Goal: Task Accomplishment & Management: Use online tool/utility

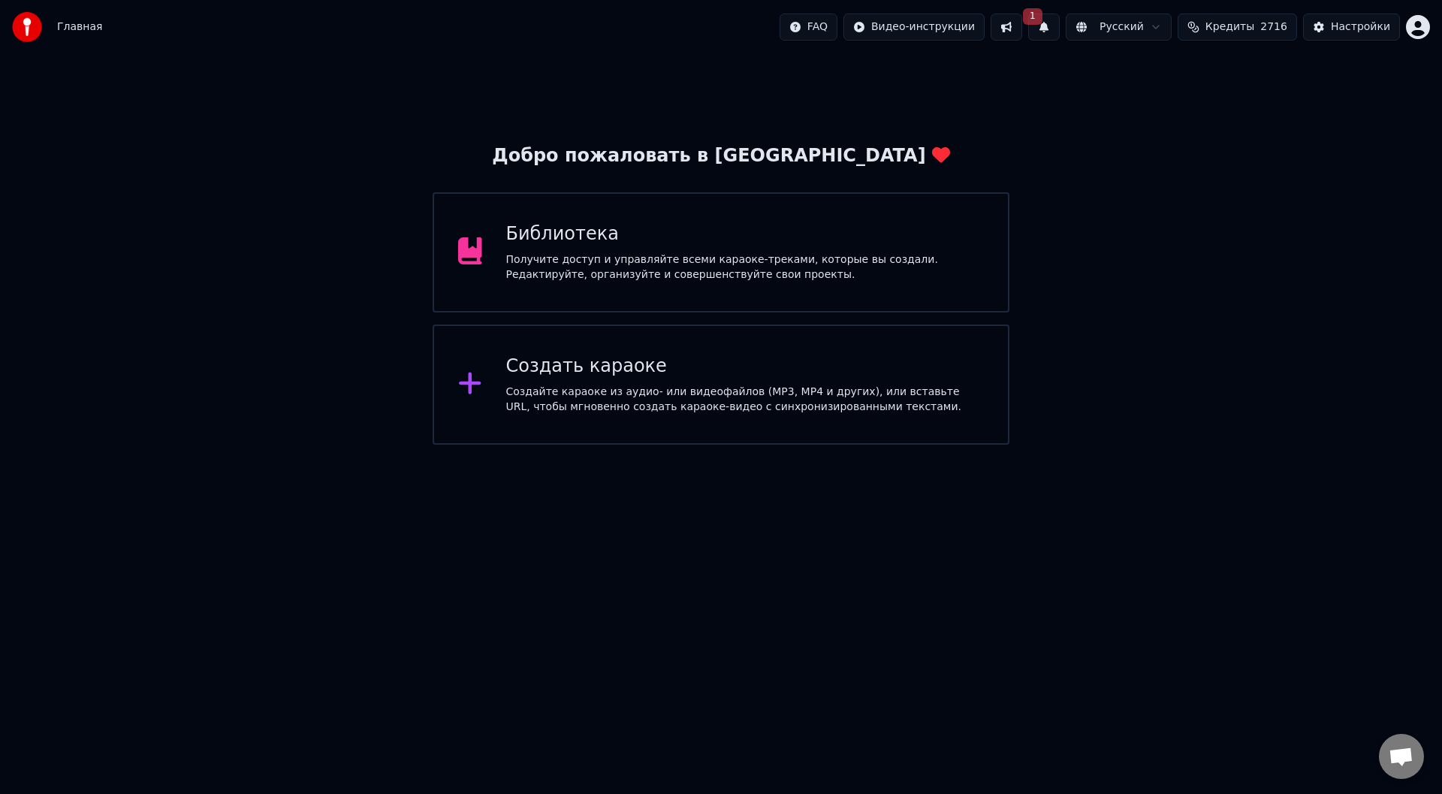
click at [1060, 28] on button "1" at bounding box center [1044, 27] width 32 height 27
click at [1160, 76] on button "Обновить" at bounding box center [1178, 74] width 79 height 27
click at [611, 381] on div "Создать караоке Создайте караоке из аудио- или видеофайлов (MP3, MP4 и других),…" at bounding box center [745, 384] width 478 height 60
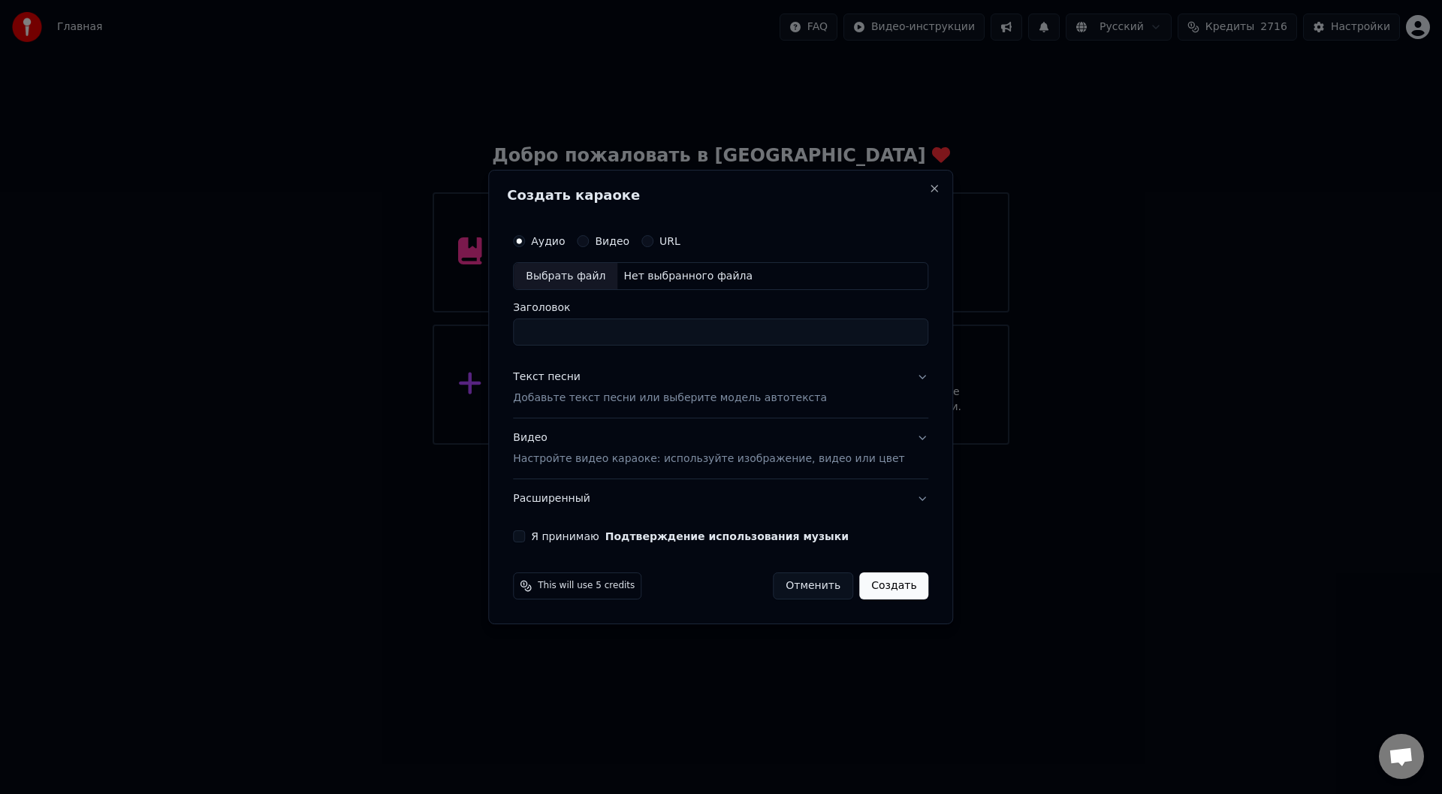
click at [572, 273] on div "Выбрать файл" at bounding box center [566, 276] width 104 height 27
type input "**********"
click at [525, 537] on button "Я принимаю Подтверждение использования музыки" at bounding box center [519, 536] width 12 height 12
click at [899, 373] on button "Текст песни Добавьте текст песни или выберите модель автотекста" at bounding box center [720, 388] width 415 height 60
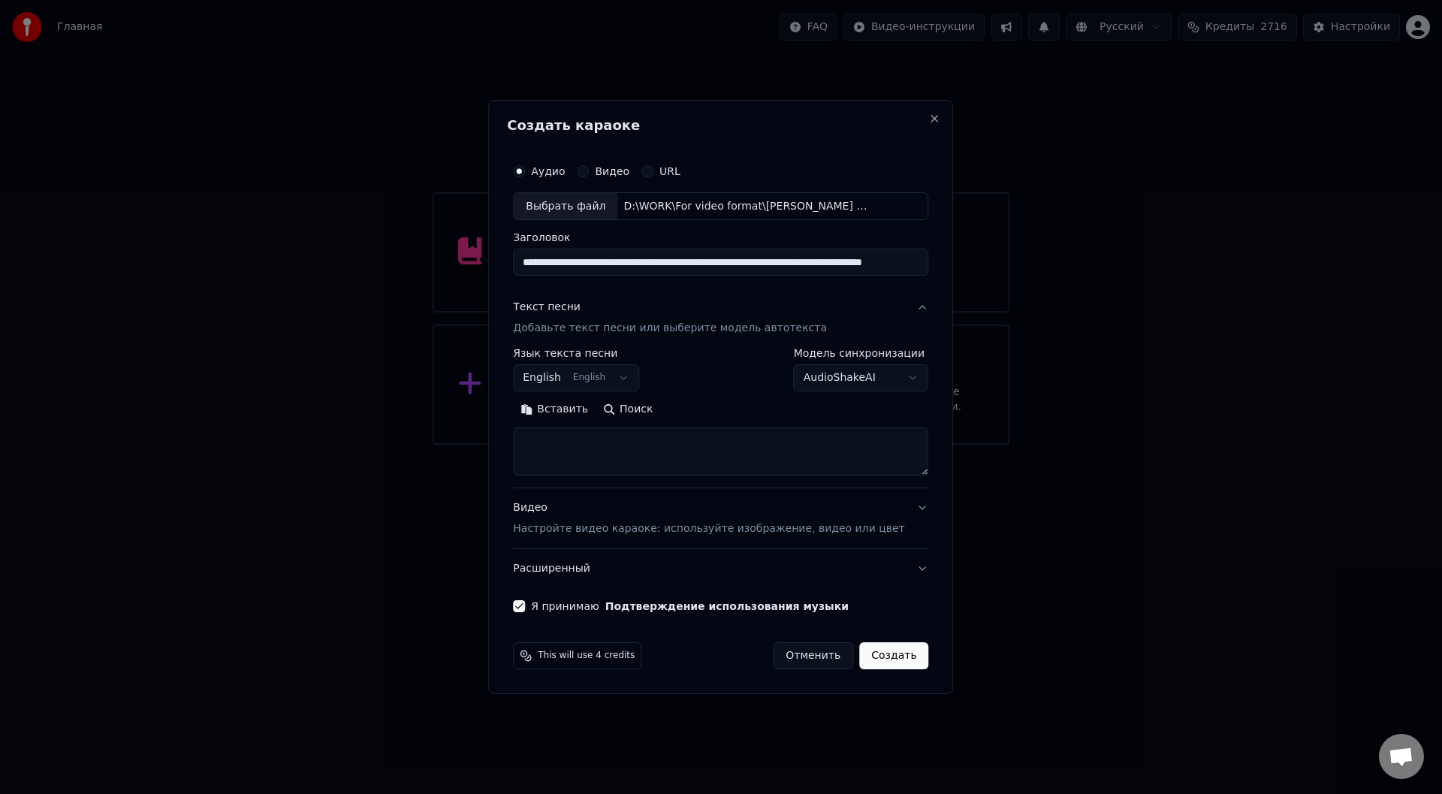
click at [581, 412] on button "Вставить" at bounding box center [554, 410] width 83 height 24
click at [730, 412] on button "Развернуть" at bounding box center [709, 410] width 95 height 24
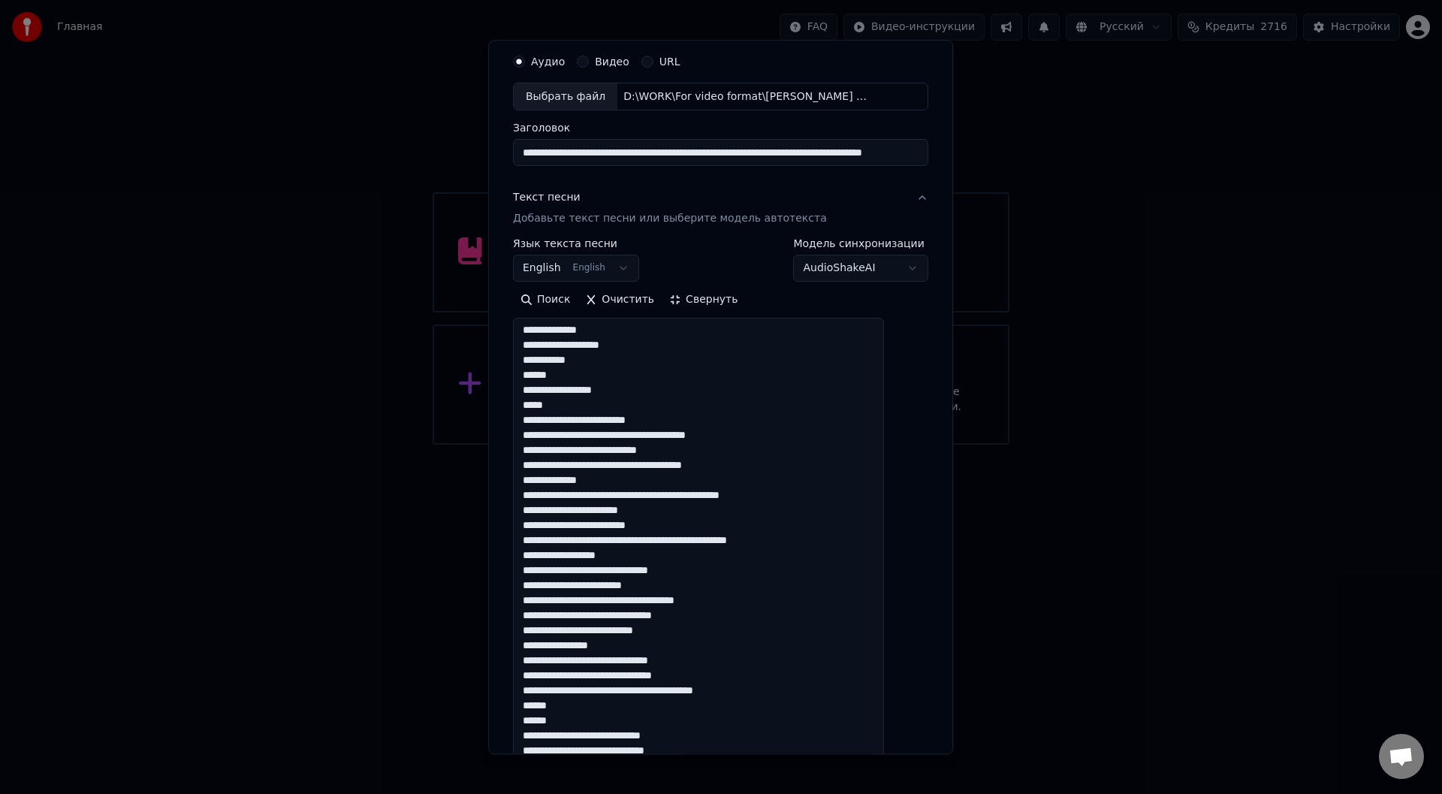
scroll to position [75, 0]
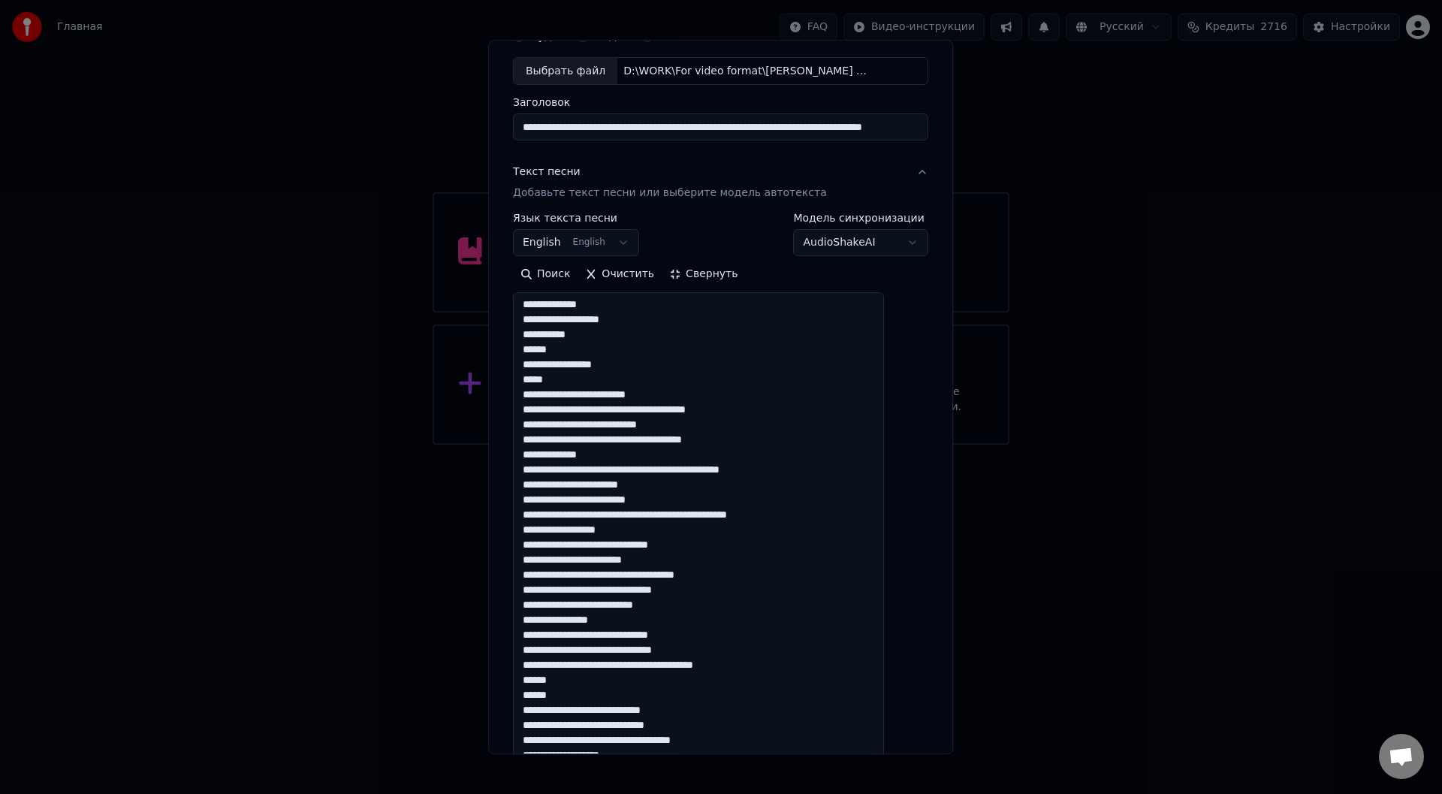
drag, startPoint x: 569, startPoint y: 379, endPoint x: 536, endPoint y: 378, distance: 33.1
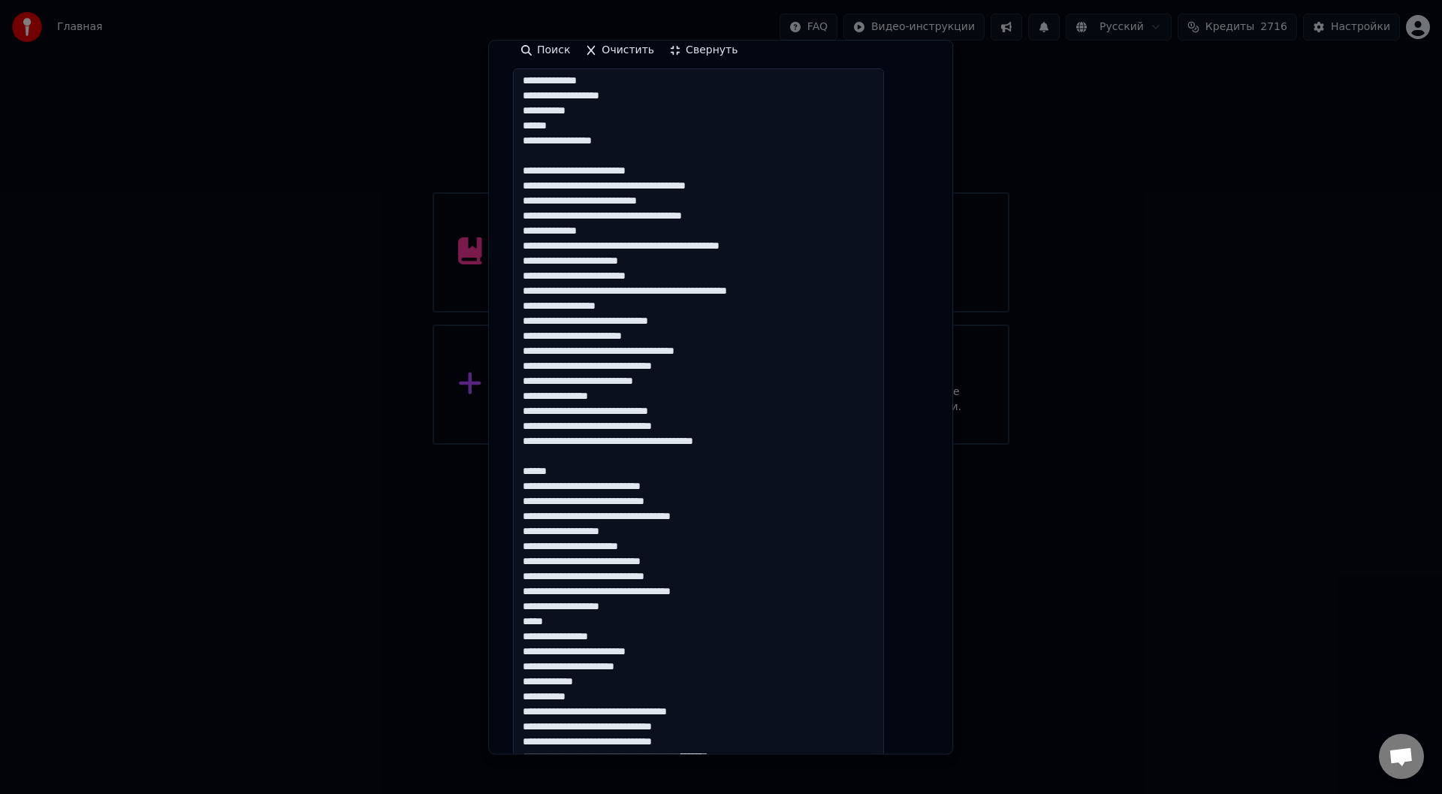
scroll to position [300, 0]
click at [580, 620] on textarea at bounding box center [698, 749] width 371 height 1363
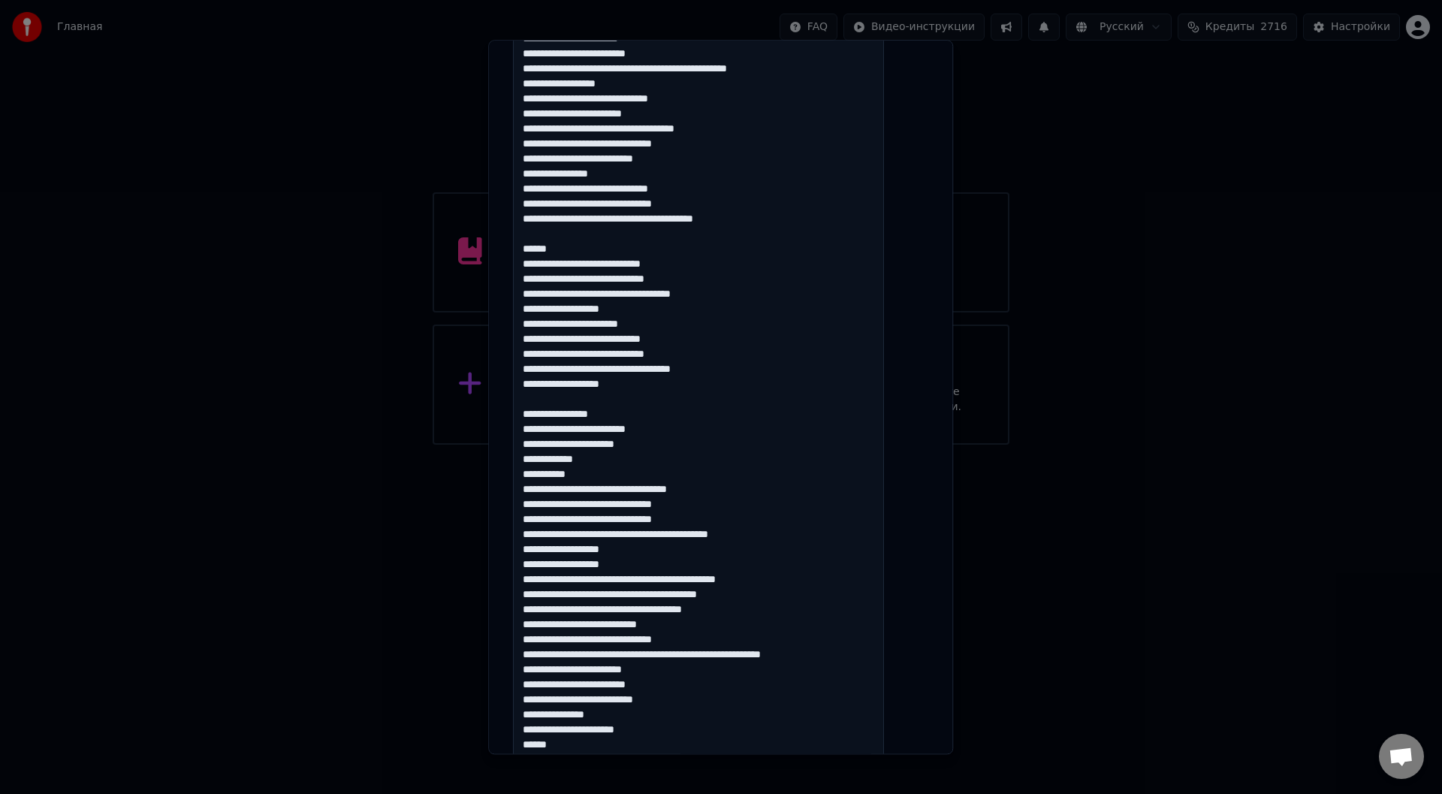
scroll to position [526, 0]
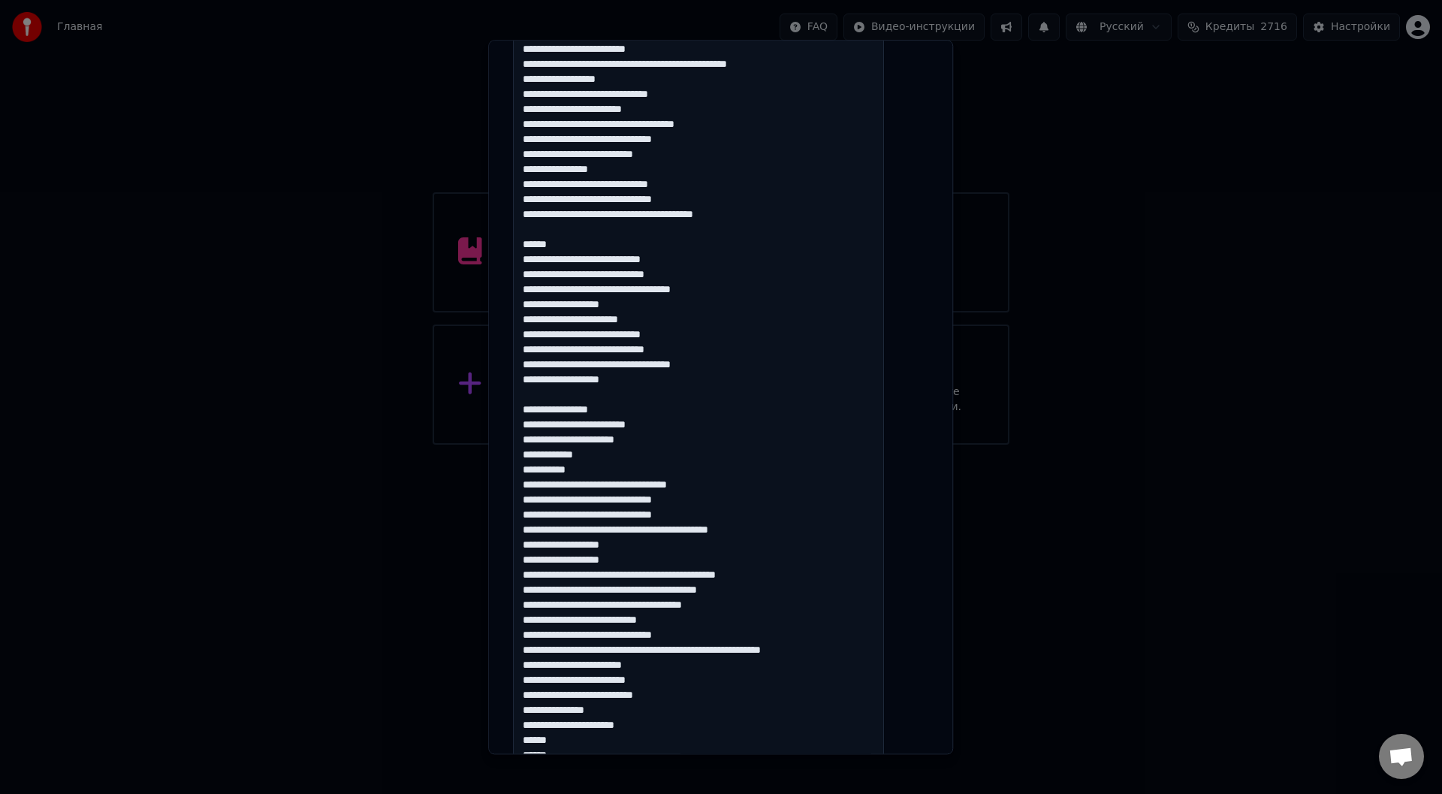
click at [584, 742] on textarea at bounding box center [698, 523] width 371 height 1363
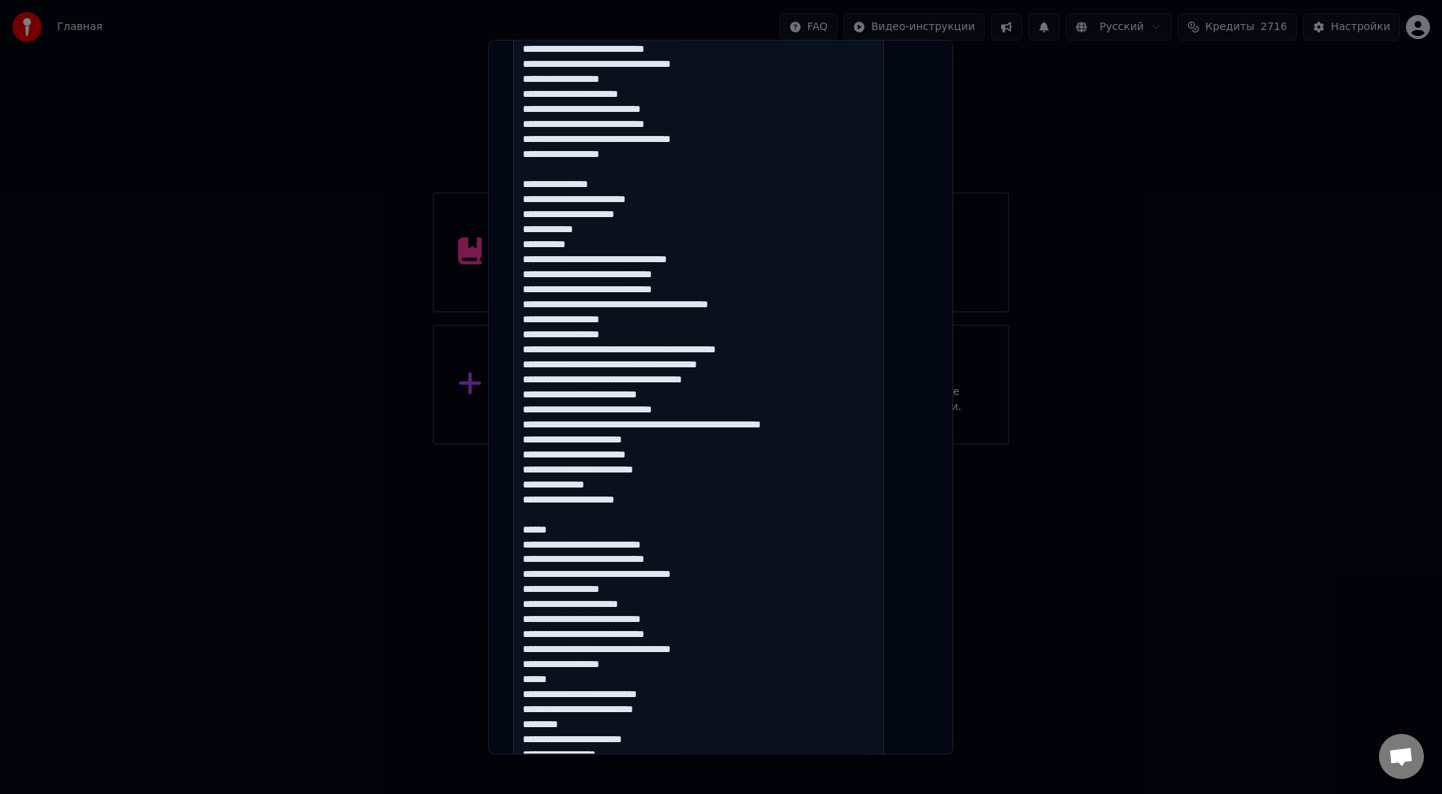
scroll to position [826, 0]
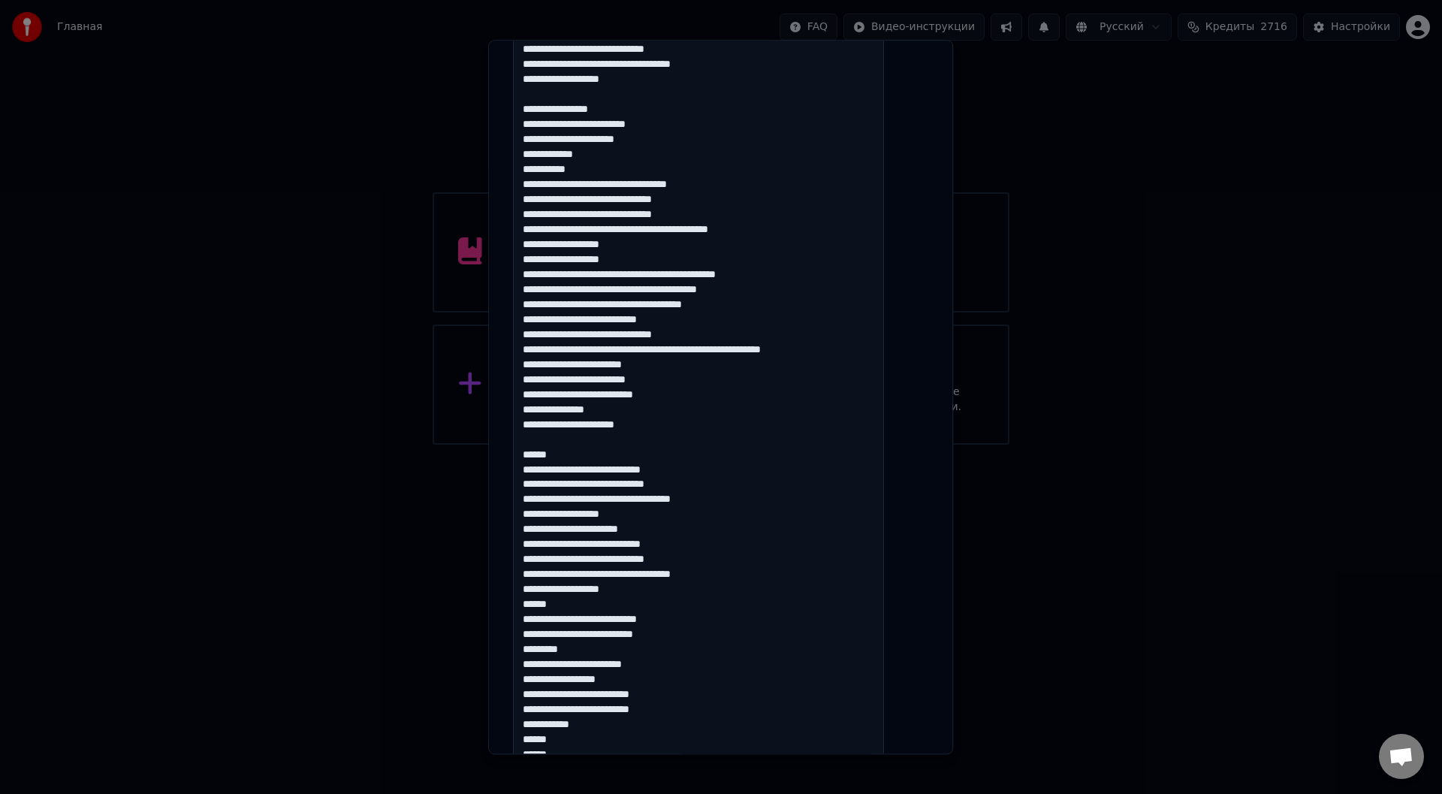
click at [578, 605] on textarea at bounding box center [698, 223] width 371 height 1363
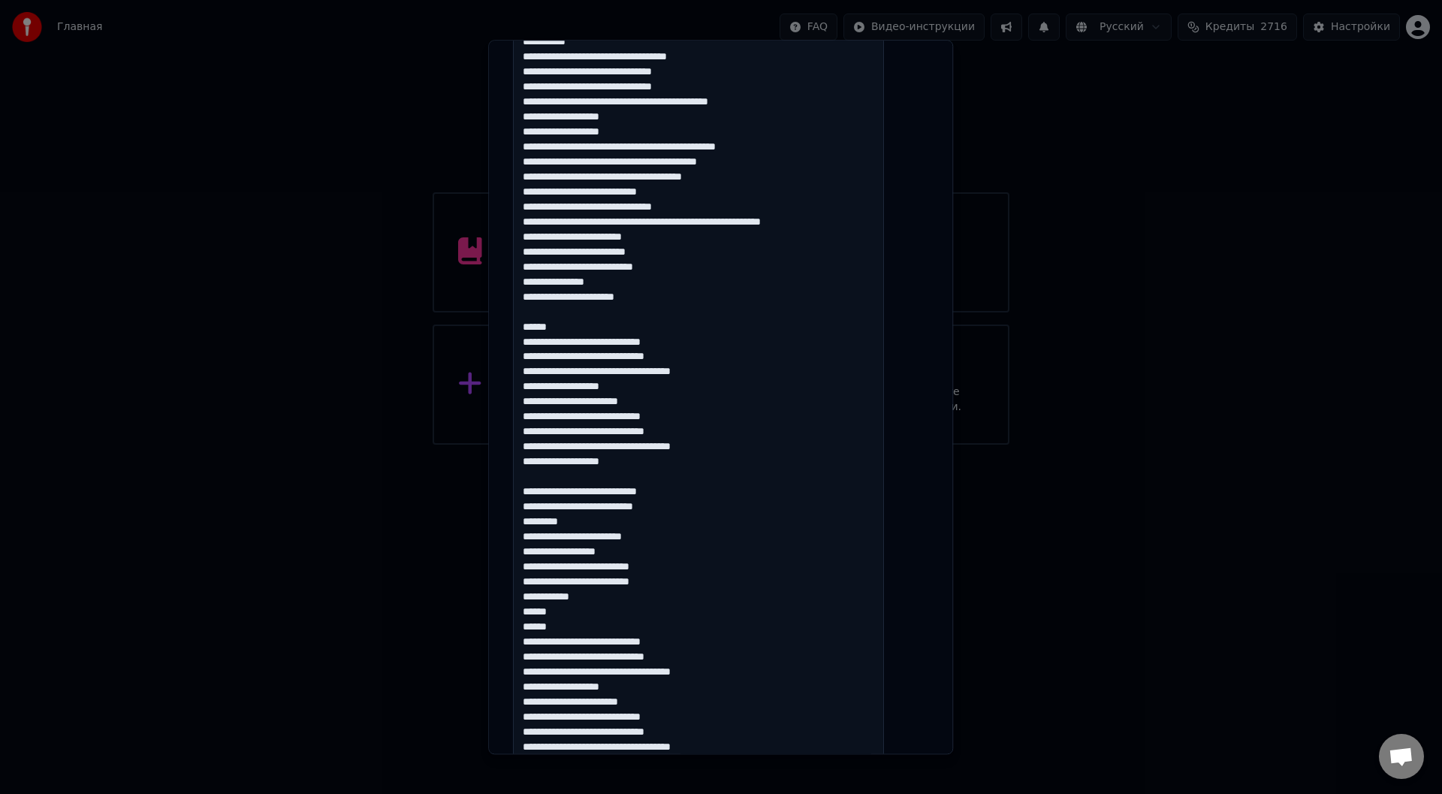
scroll to position [976, 0]
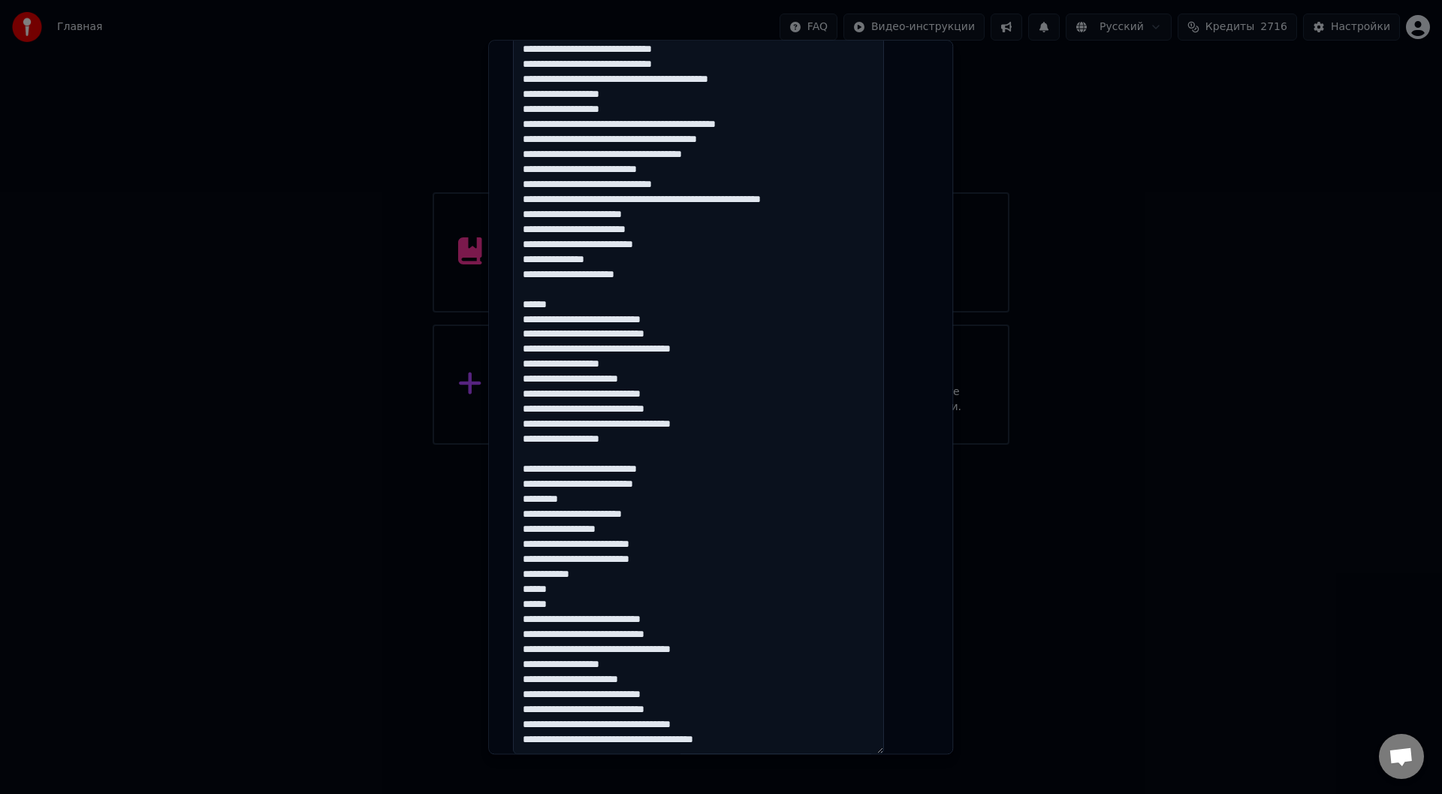
click at [579, 590] on textarea at bounding box center [698, 73] width 371 height 1363
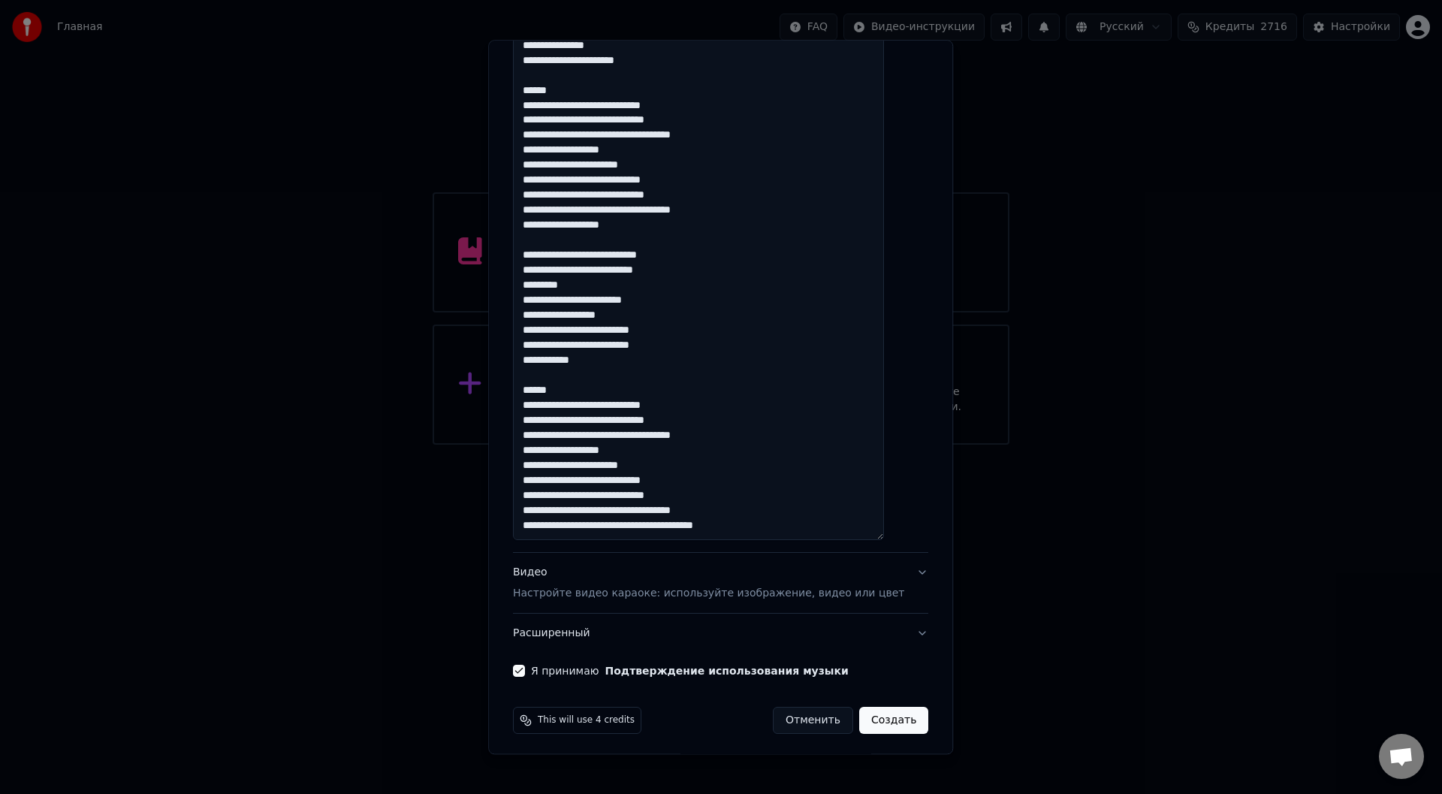
scroll to position [1195, 0]
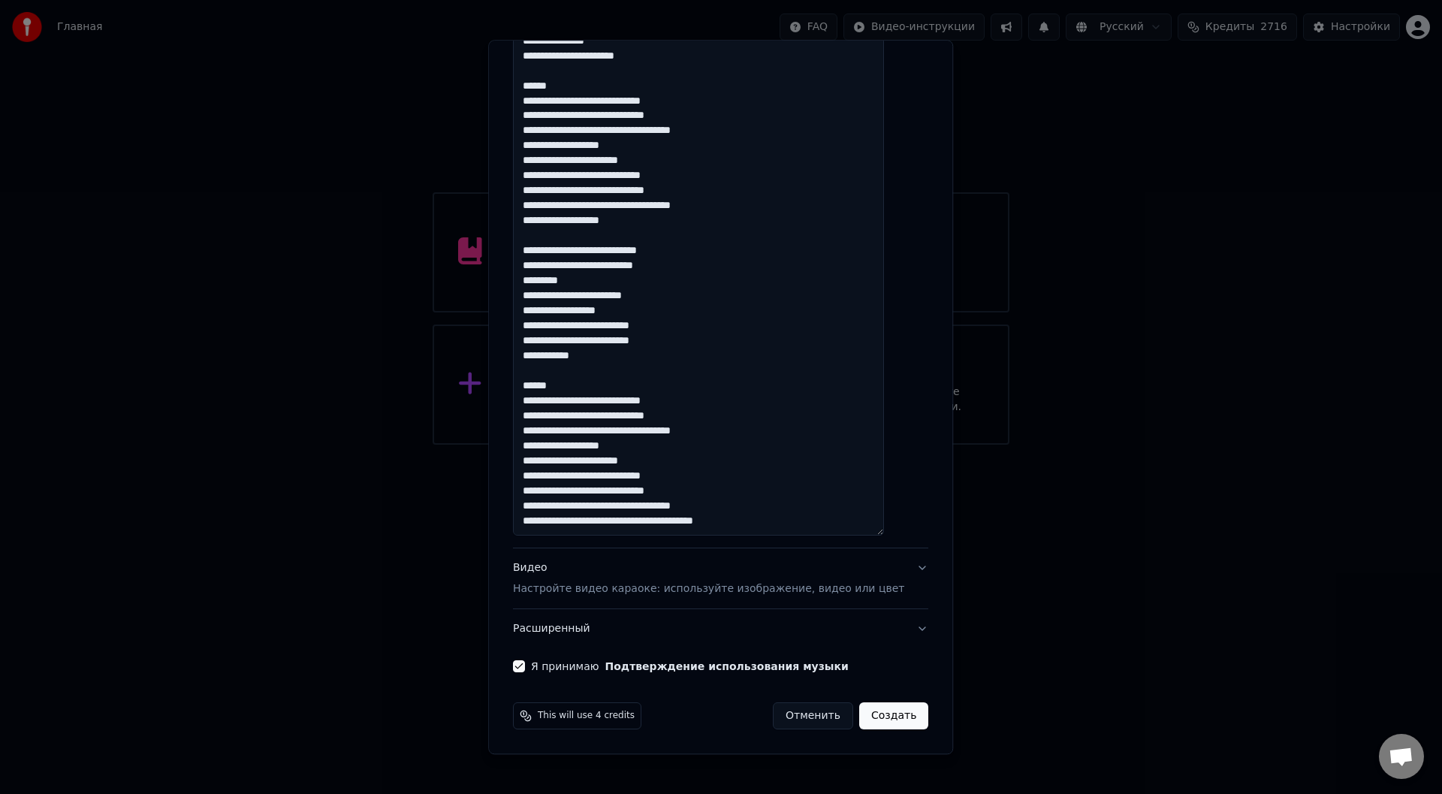
type textarea "**********"
click at [867, 719] on button "Создать" at bounding box center [893, 716] width 69 height 27
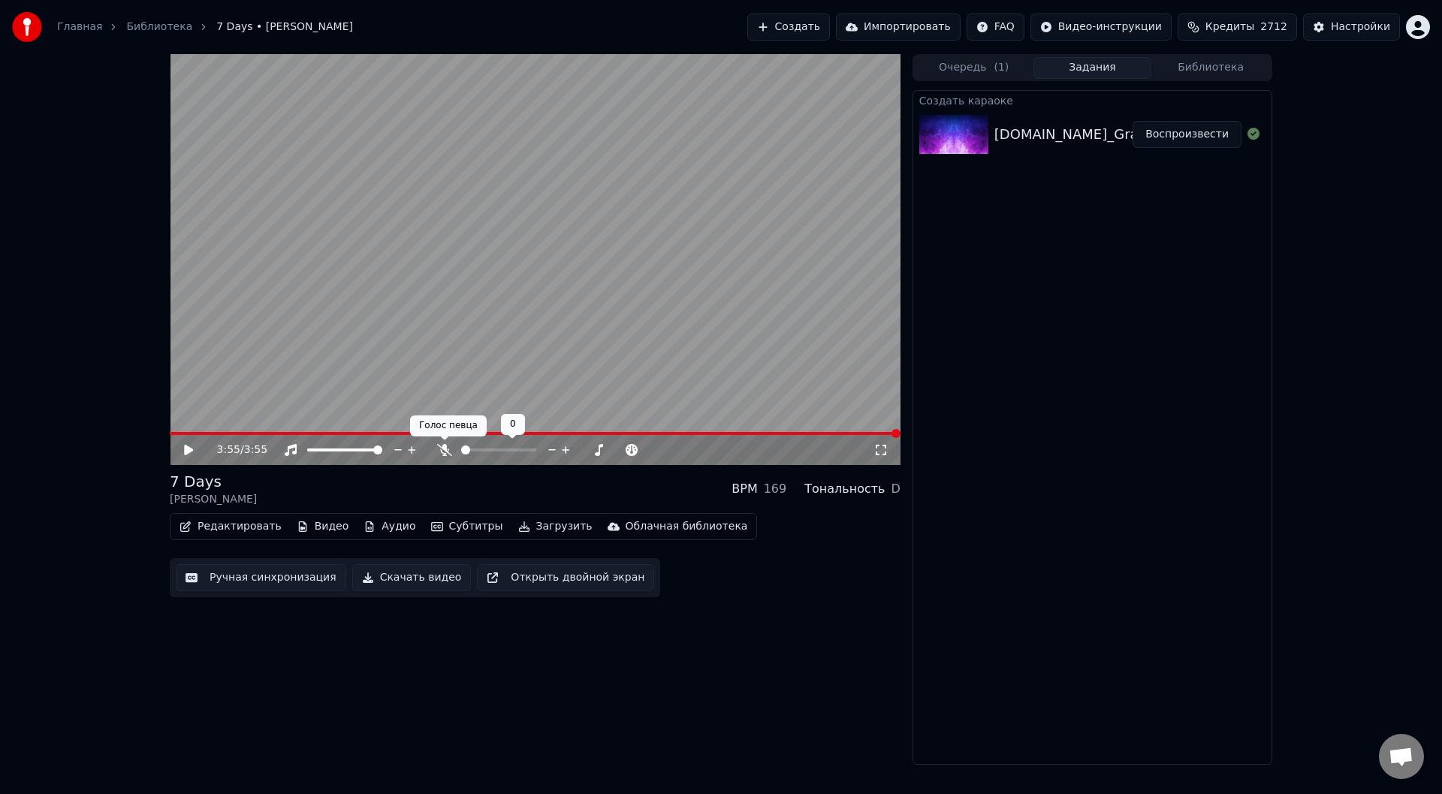
click at [444, 451] on icon at bounding box center [444, 450] width 15 height 12
click at [267, 573] on button "Ручная синхронизация" at bounding box center [261, 577] width 170 height 27
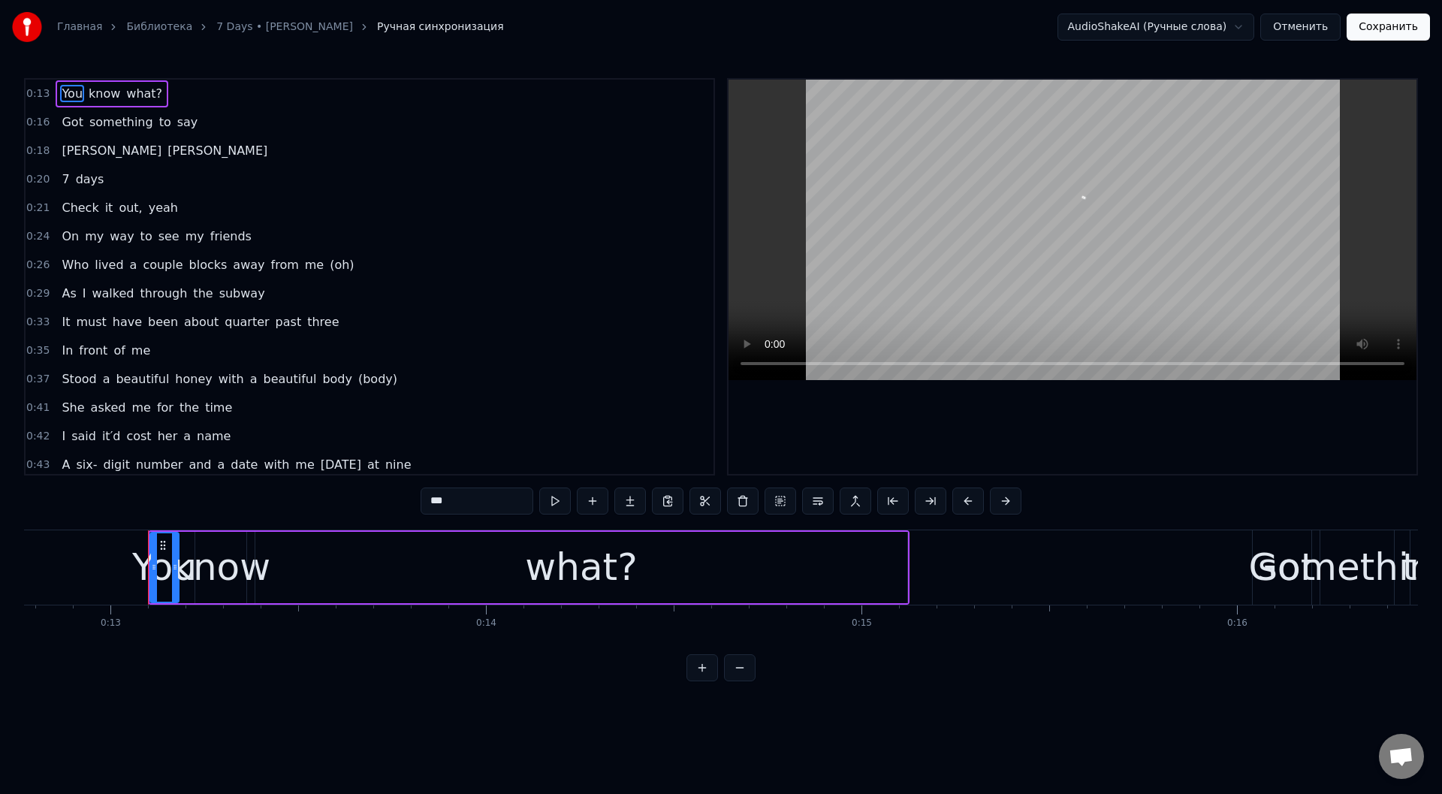
scroll to position [0, 4844]
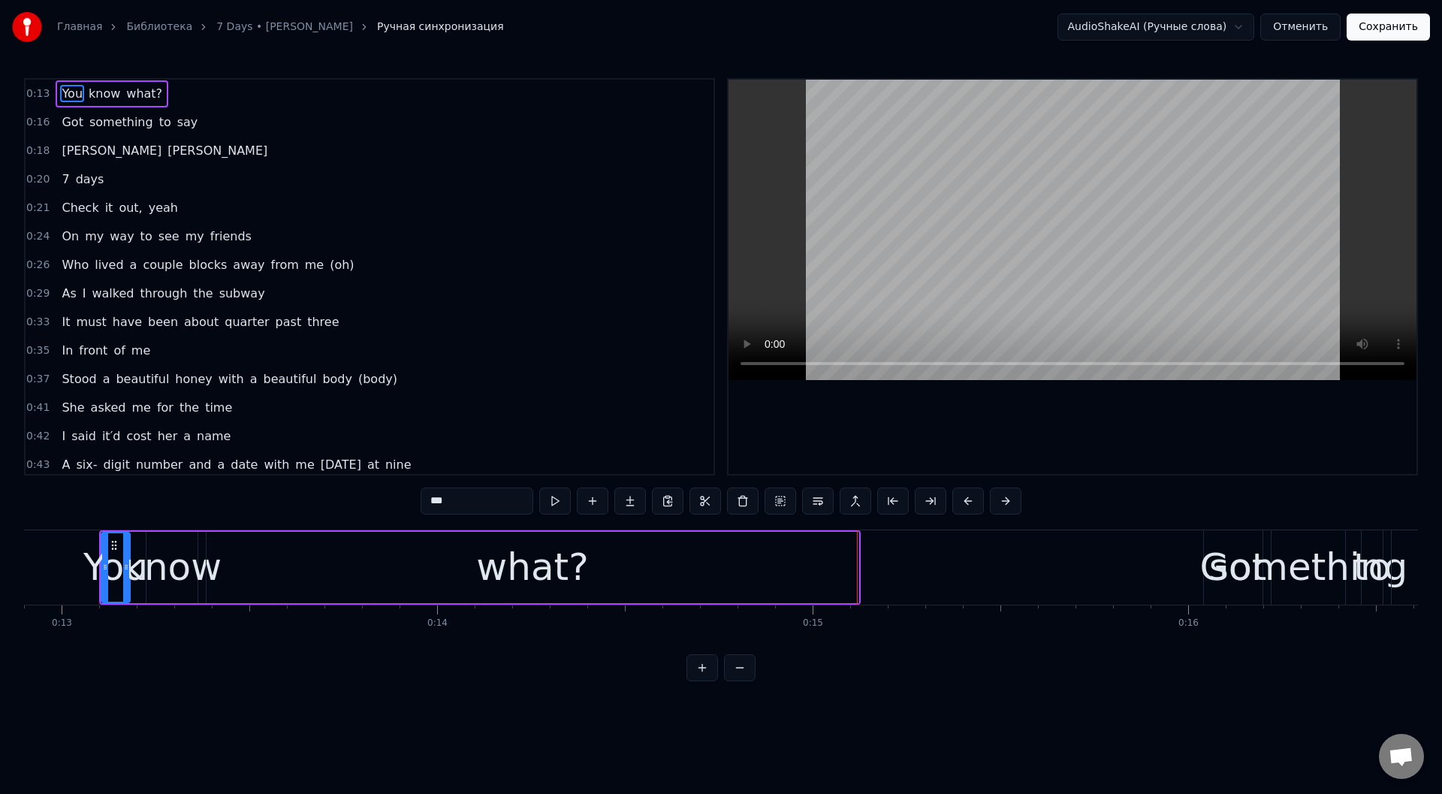
click at [333, 562] on div "what?" at bounding box center [533, 567] width 652 height 71
type input "*****"
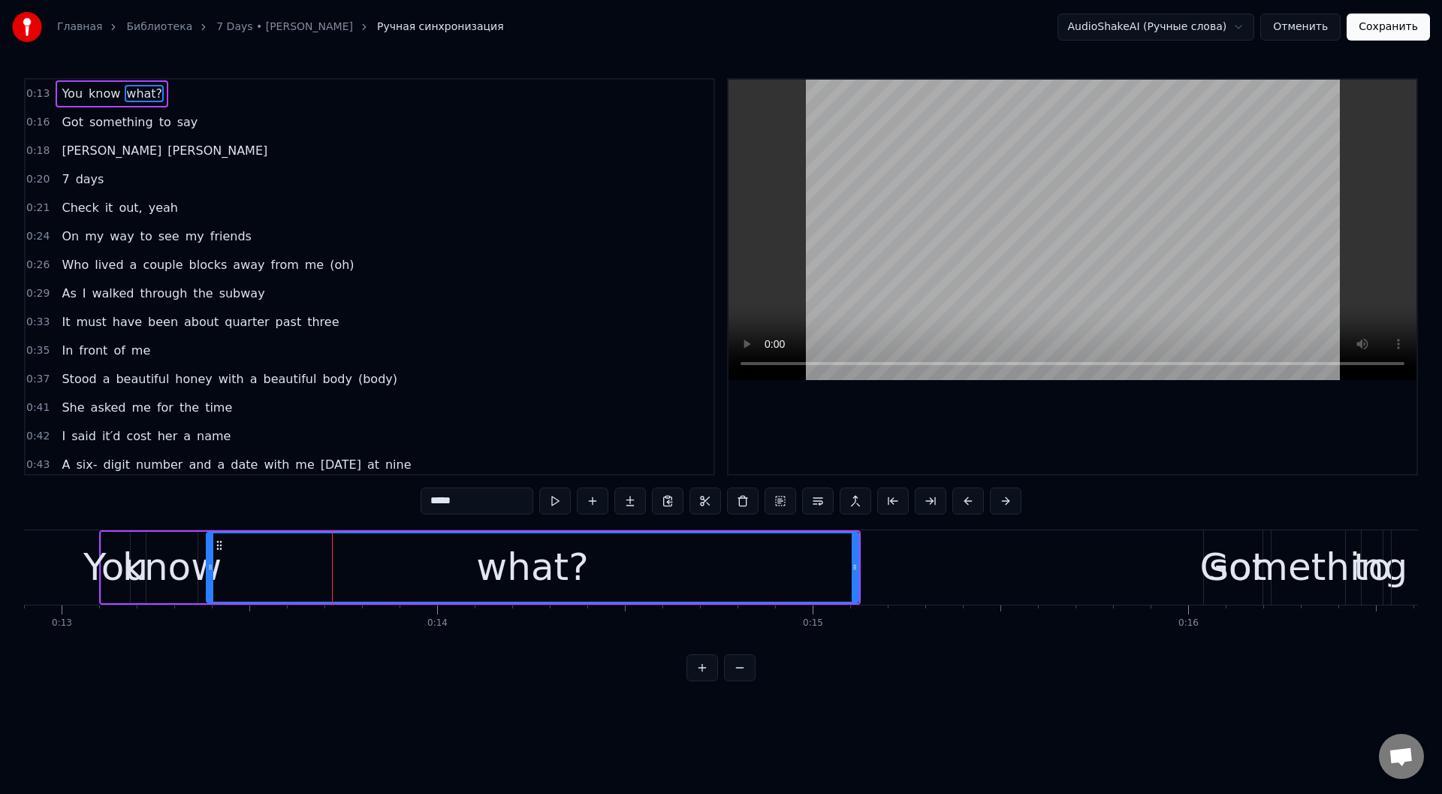
click at [552, 501] on button at bounding box center [555, 500] width 32 height 27
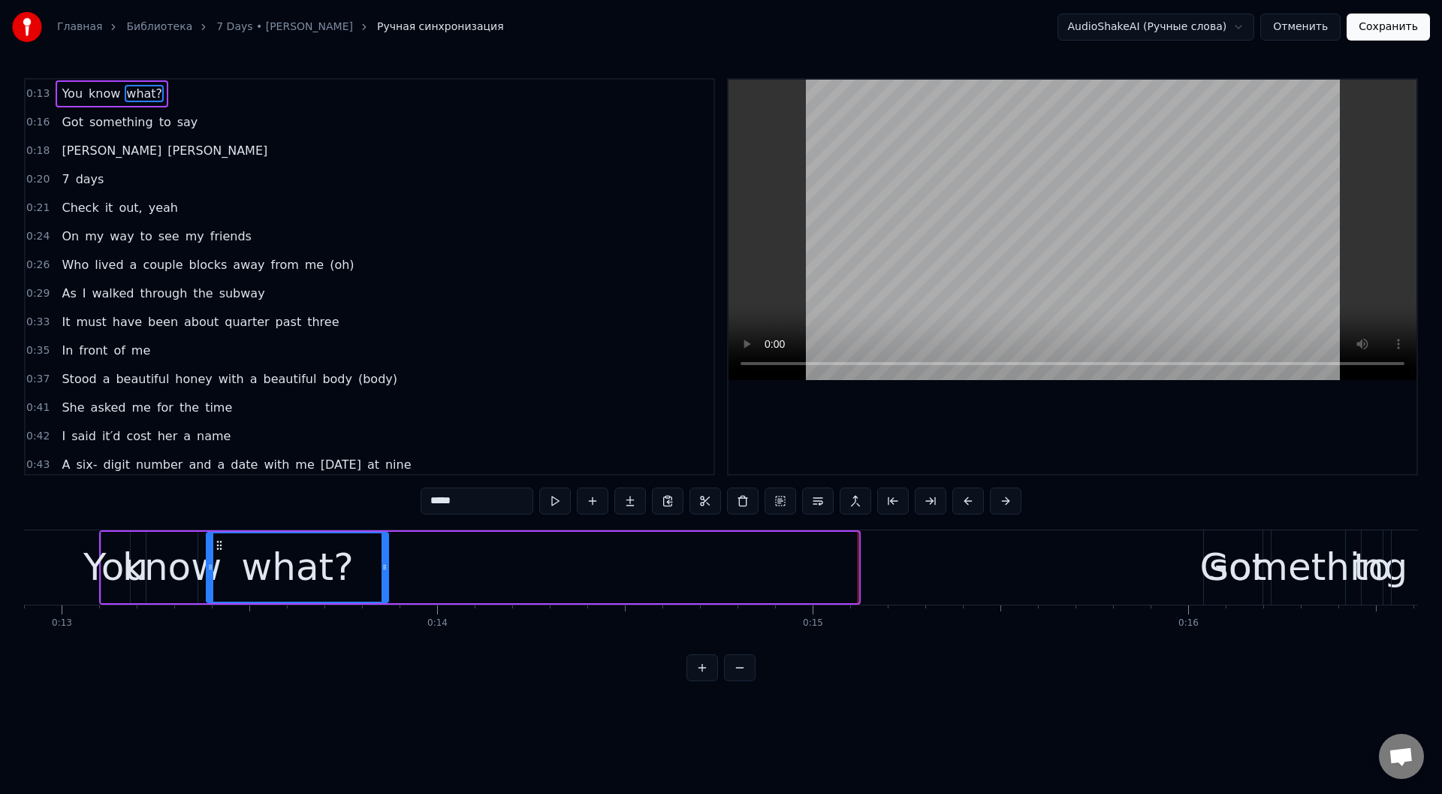
drag, startPoint x: 855, startPoint y: 568, endPoint x: 383, endPoint y: 564, distance: 471.6
click at [383, 564] on icon at bounding box center [384, 567] width 6 height 12
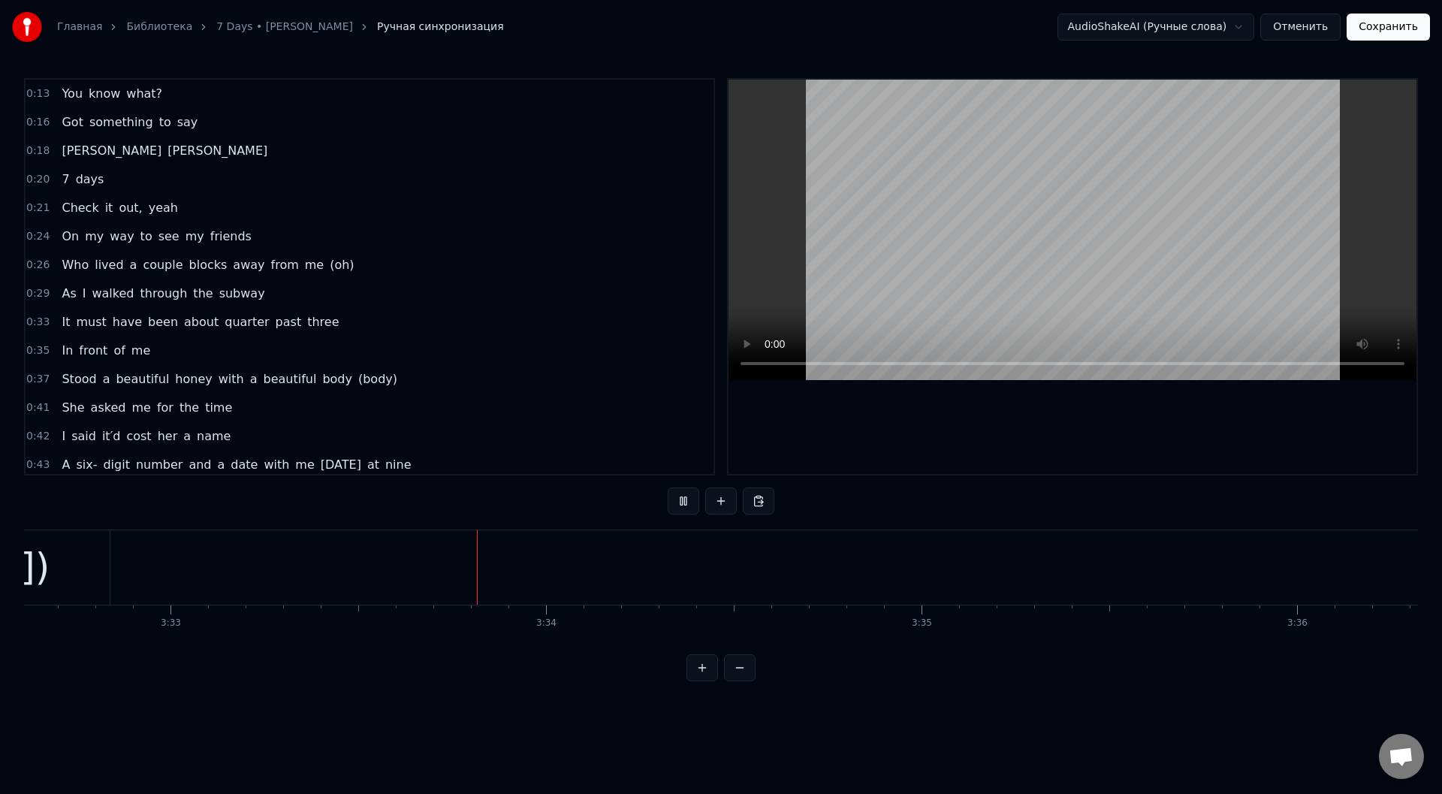
scroll to position [0, 79908]
click at [1401, 26] on button "Сохранить" at bounding box center [1387, 27] width 83 height 27
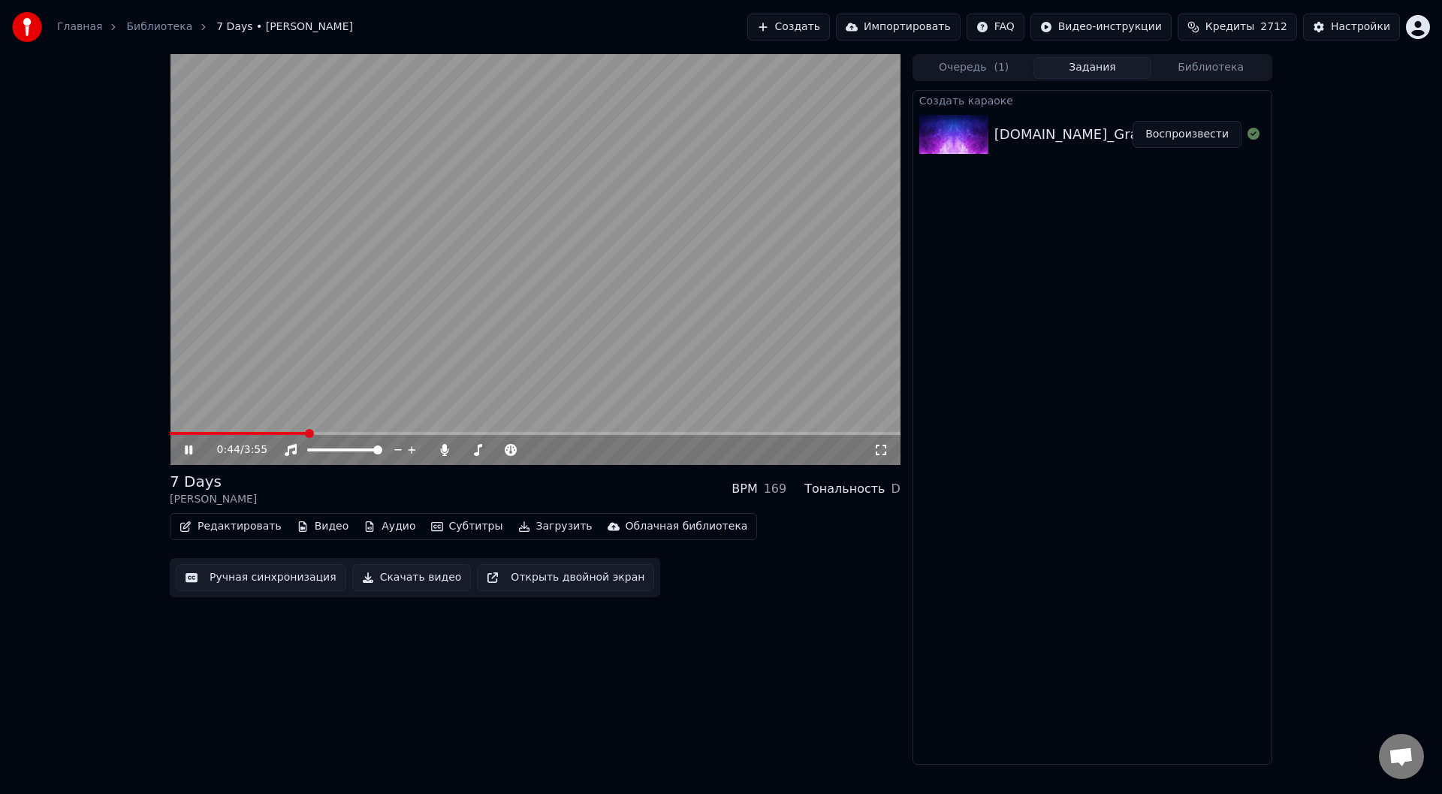
click at [191, 448] on icon at bounding box center [189, 449] width 8 height 9
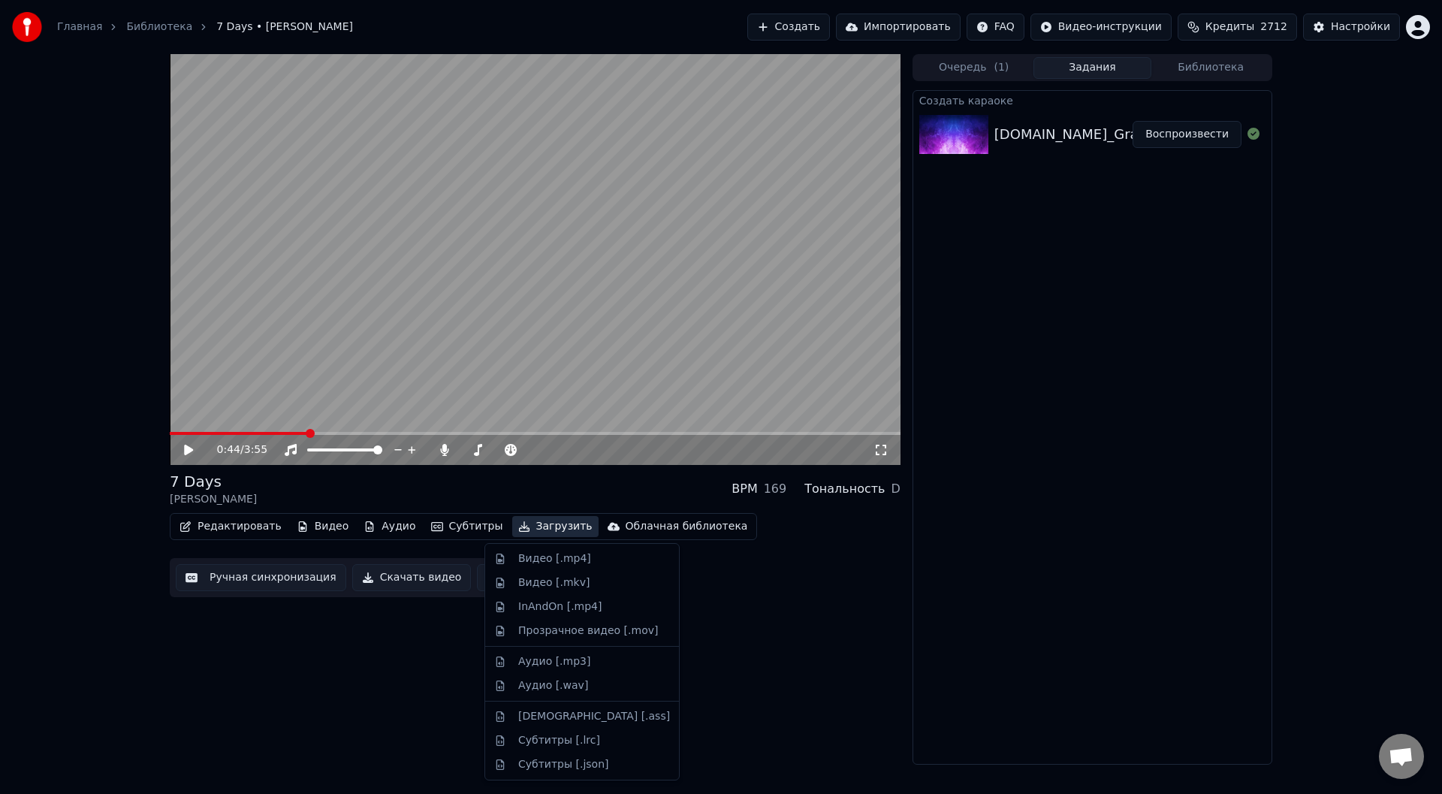
click at [514, 524] on button "Загрузить" at bounding box center [555, 526] width 86 height 21
click at [524, 559] on div "Видео [.mp4]" at bounding box center [554, 558] width 73 height 15
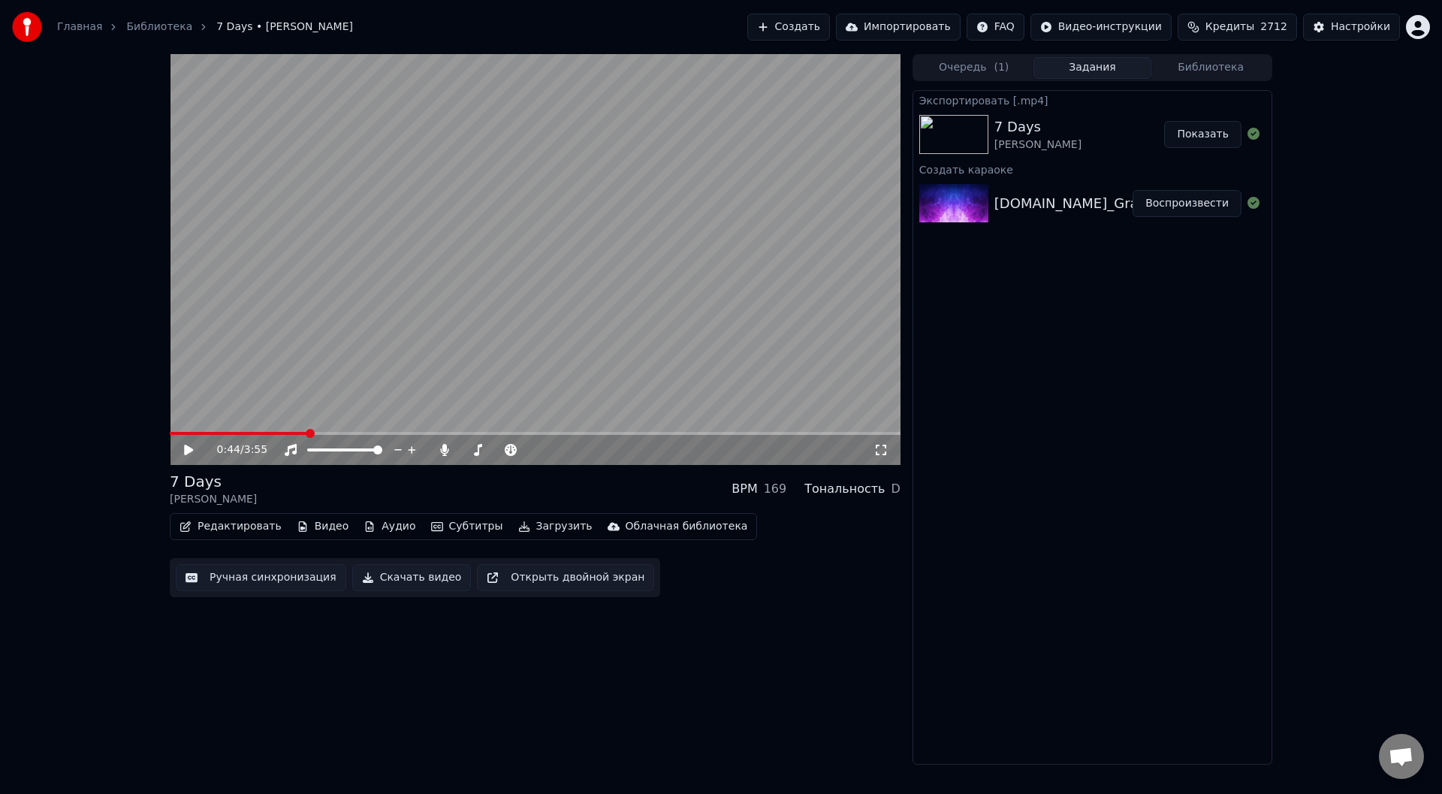
click at [1199, 139] on button "Показать" at bounding box center [1202, 134] width 77 height 27
click at [830, 25] on button "Создать" at bounding box center [788, 27] width 83 height 27
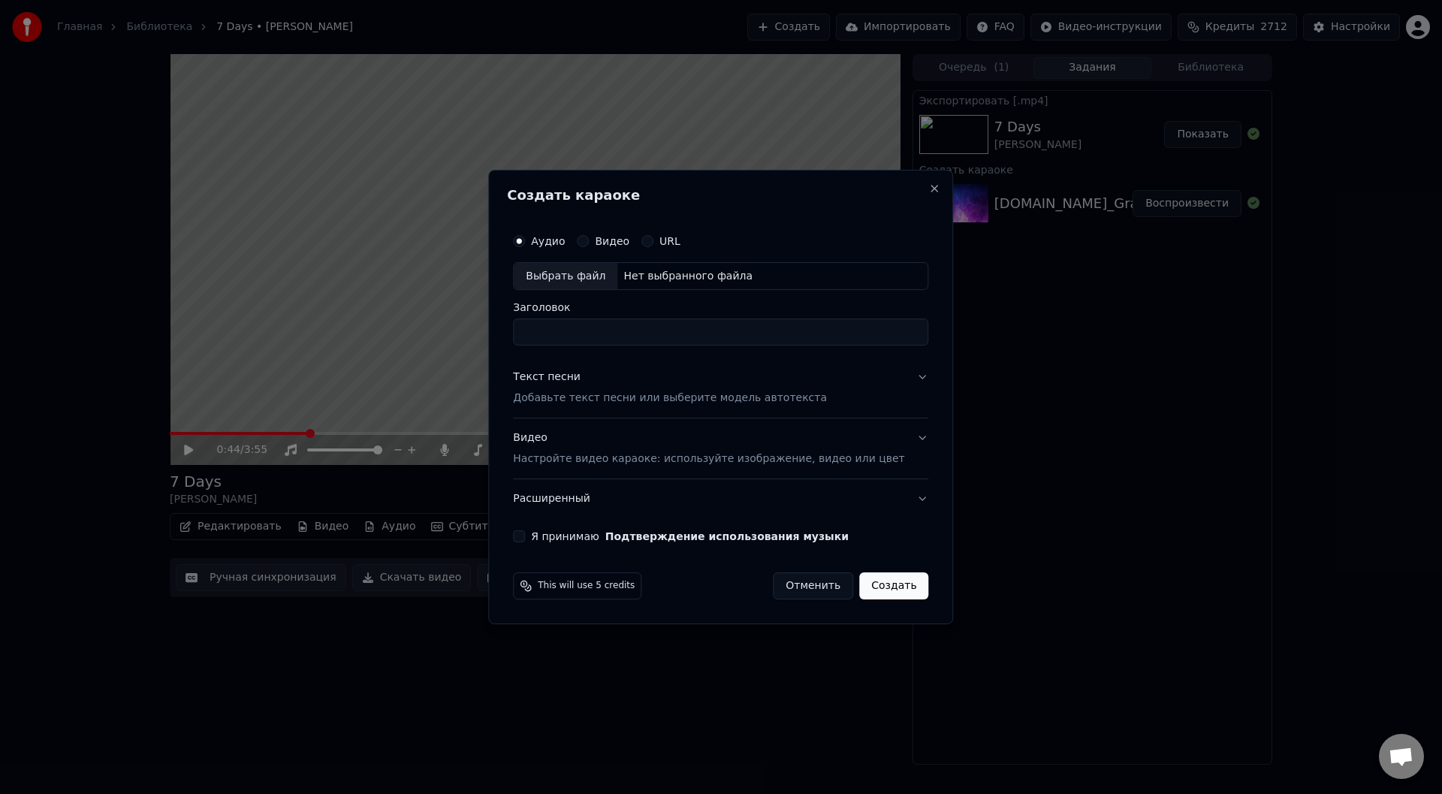
click at [598, 276] on div "Выбрать файл" at bounding box center [566, 276] width 104 height 27
click at [584, 277] on div "Выбрать файл" at bounding box center [566, 276] width 104 height 27
type input "**********"
click at [901, 377] on button "Текст песни Добавьте текст песни или выберите модель автотекста" at bounding box center [720, 388] width 415 height 60
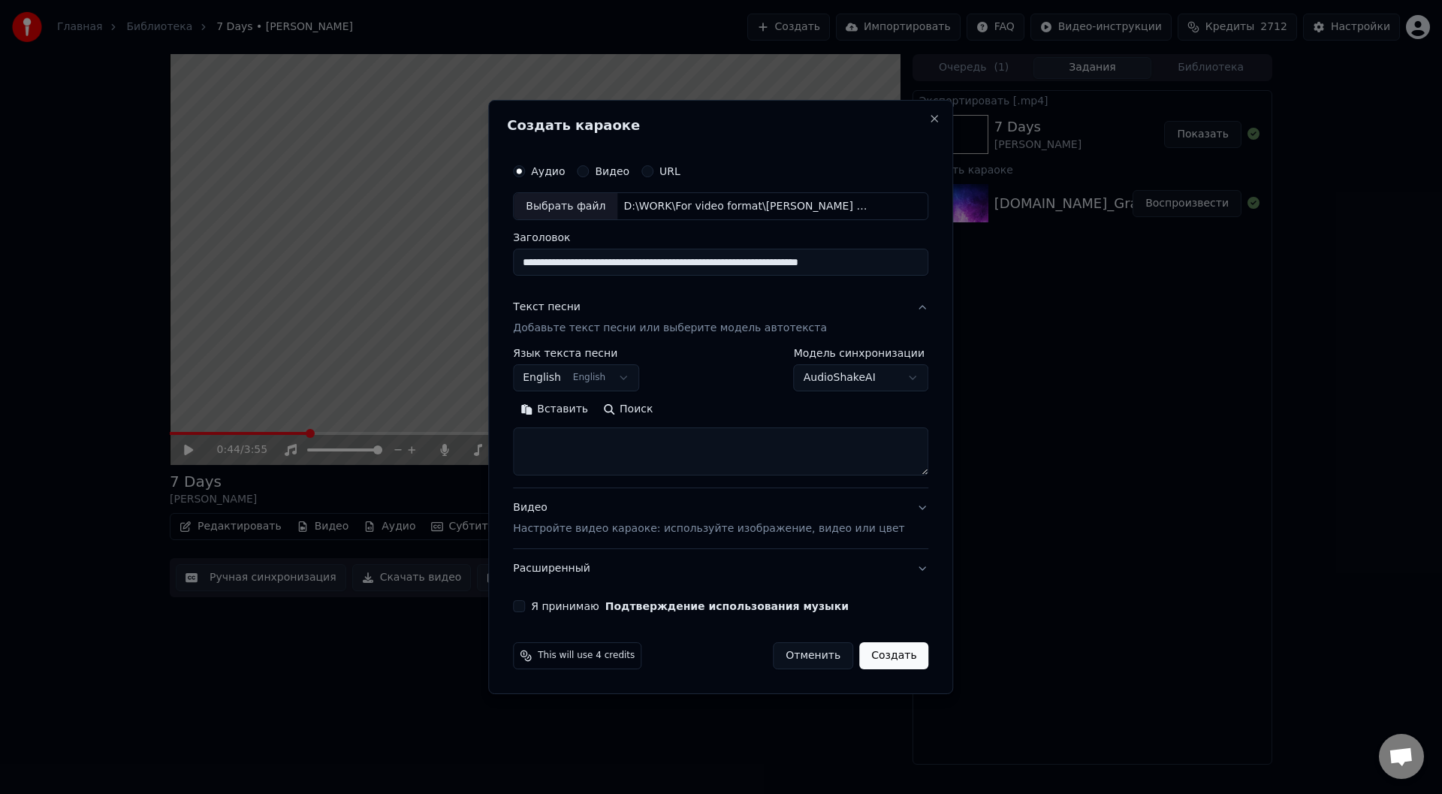
click at [576, 413] on button "Вставить" at bounding box center [554, 410] width 83 height 24
click at [712, 409] on button "Развернуть" at bounding box center [709, 410] width 95 height 24
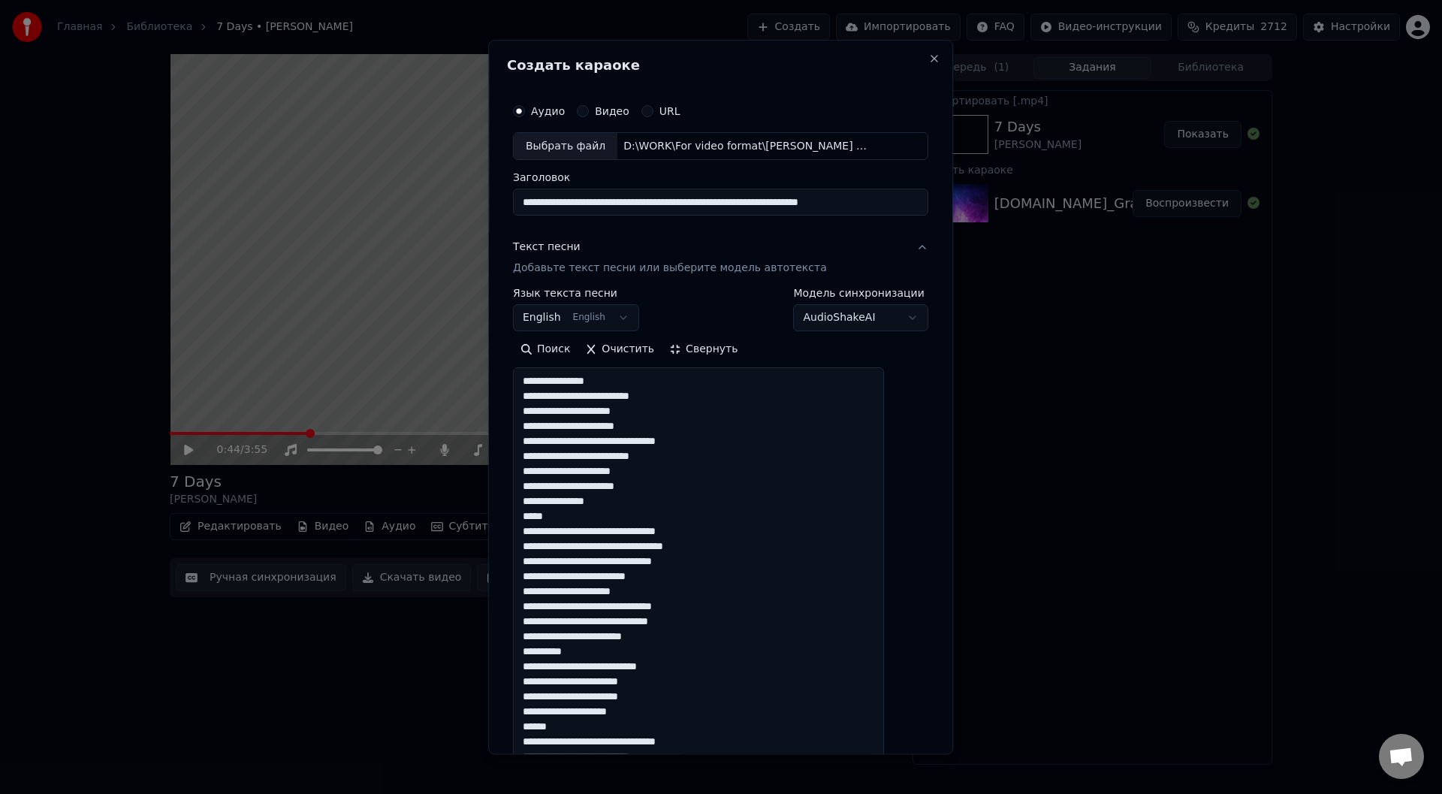
drag, startPoint x: 662, startPoint y: 411, endPoint x: 651, endPoint y: 419, distance: 14.0
drag, startPoint x: 722, startPoint y: 445, endPoint x: 623, endPoint y: 441, distance: 99.2
drag, startPoint x: 665, startPoint y: 472, endPoint x: 620, endPoint y: 472, distance: 45.8
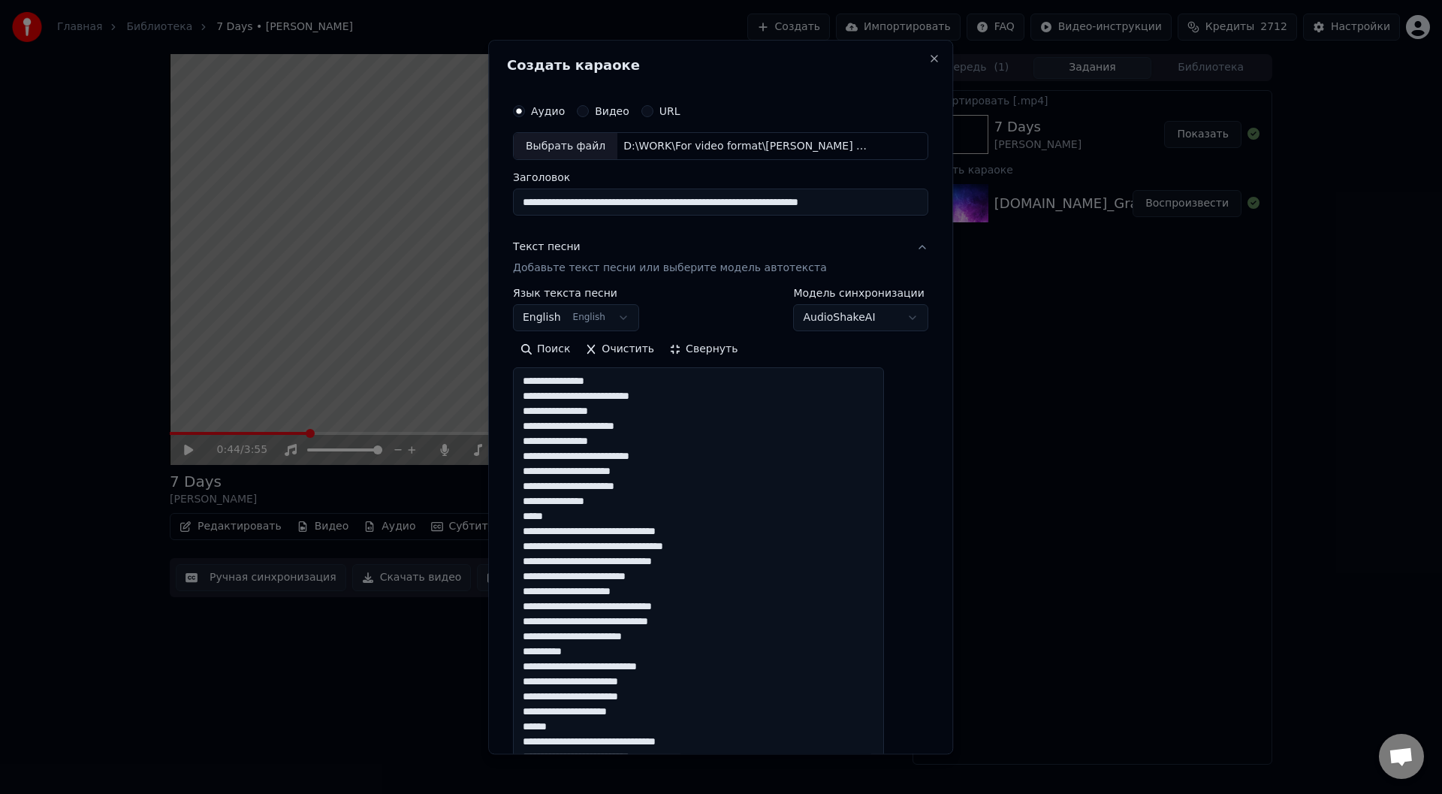
drag, startPoint x: 586, startPoint y: 517, endPoint x: 538, endPoint y: 517, distance: 47.3
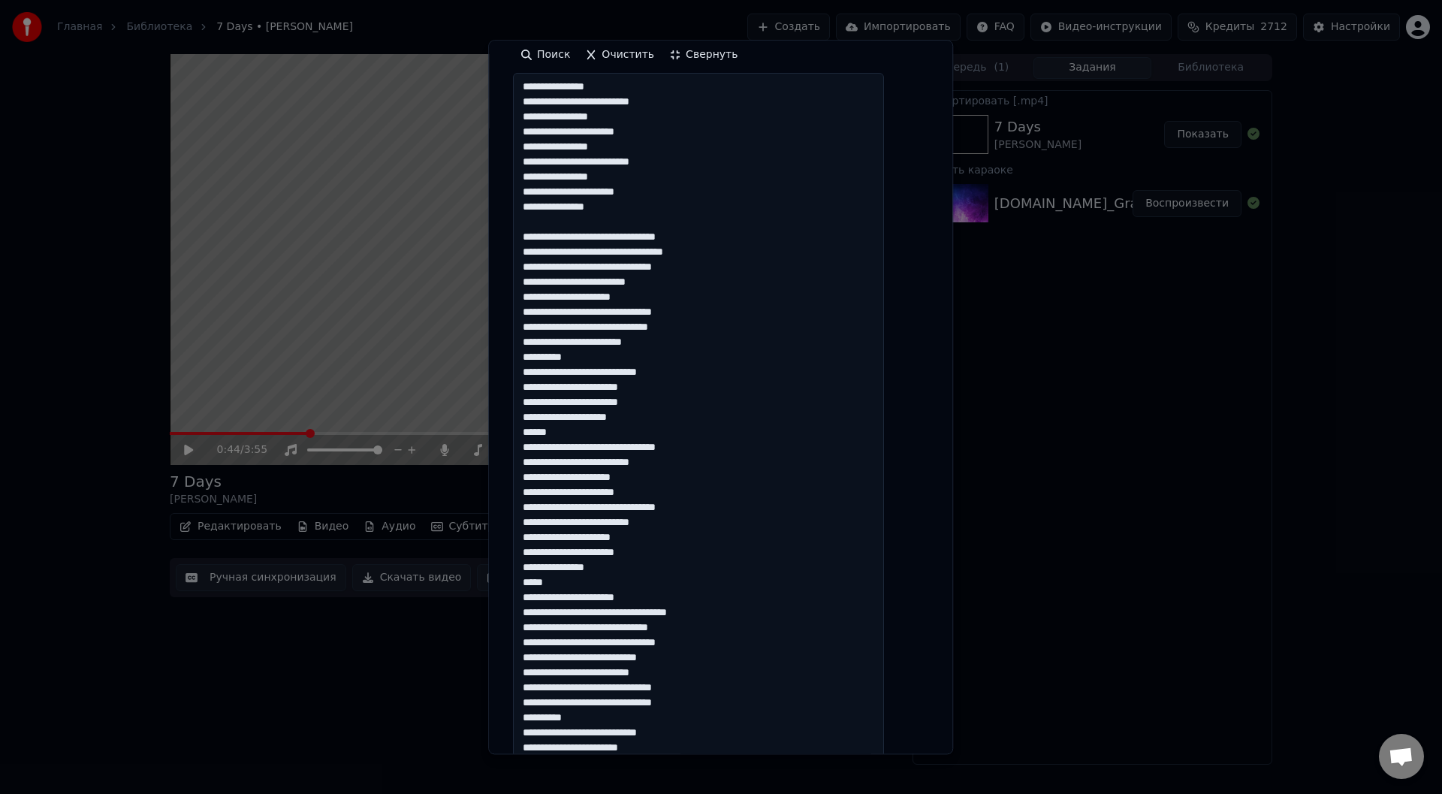
scroll to position [300, 0]
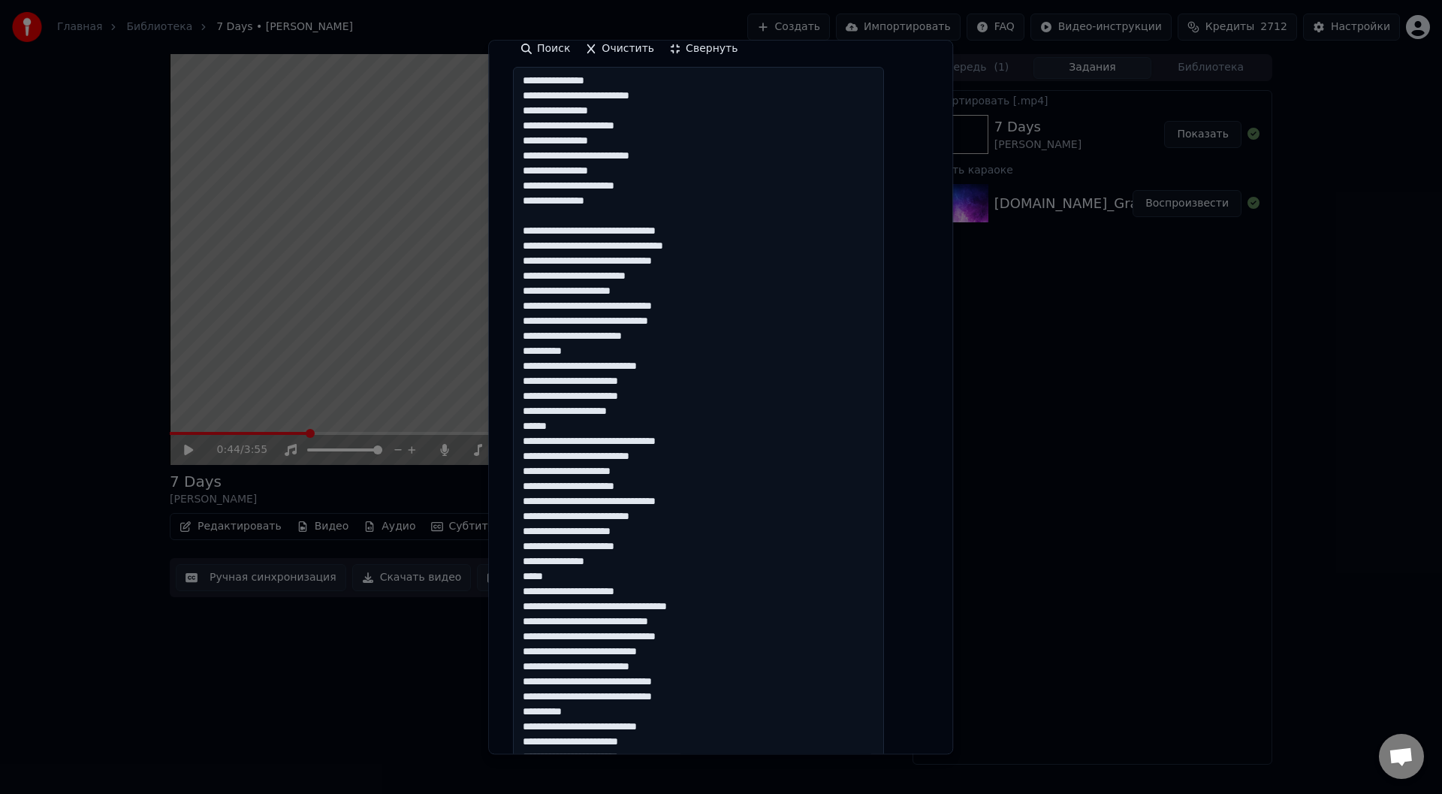
drag, startPoint x: 601, startPoint y: 350, endPoint x: 534, endPoint y: 351, distance: 66.8
click at [534, 351] on textarea at bounding box center [698, 562] width 371 height 988
drag, startPoint x: 580, startPoint y: 427, endPoint x: 559, endPoint y: 426, distance: 21.1
click at [535, 426] on textarea at bounding box center [698, 562] width 371 height 988
drag, startPoint x: 716, startPoint y: 445, endPoint x: 682, endPoint y: 441, distance: 34.0
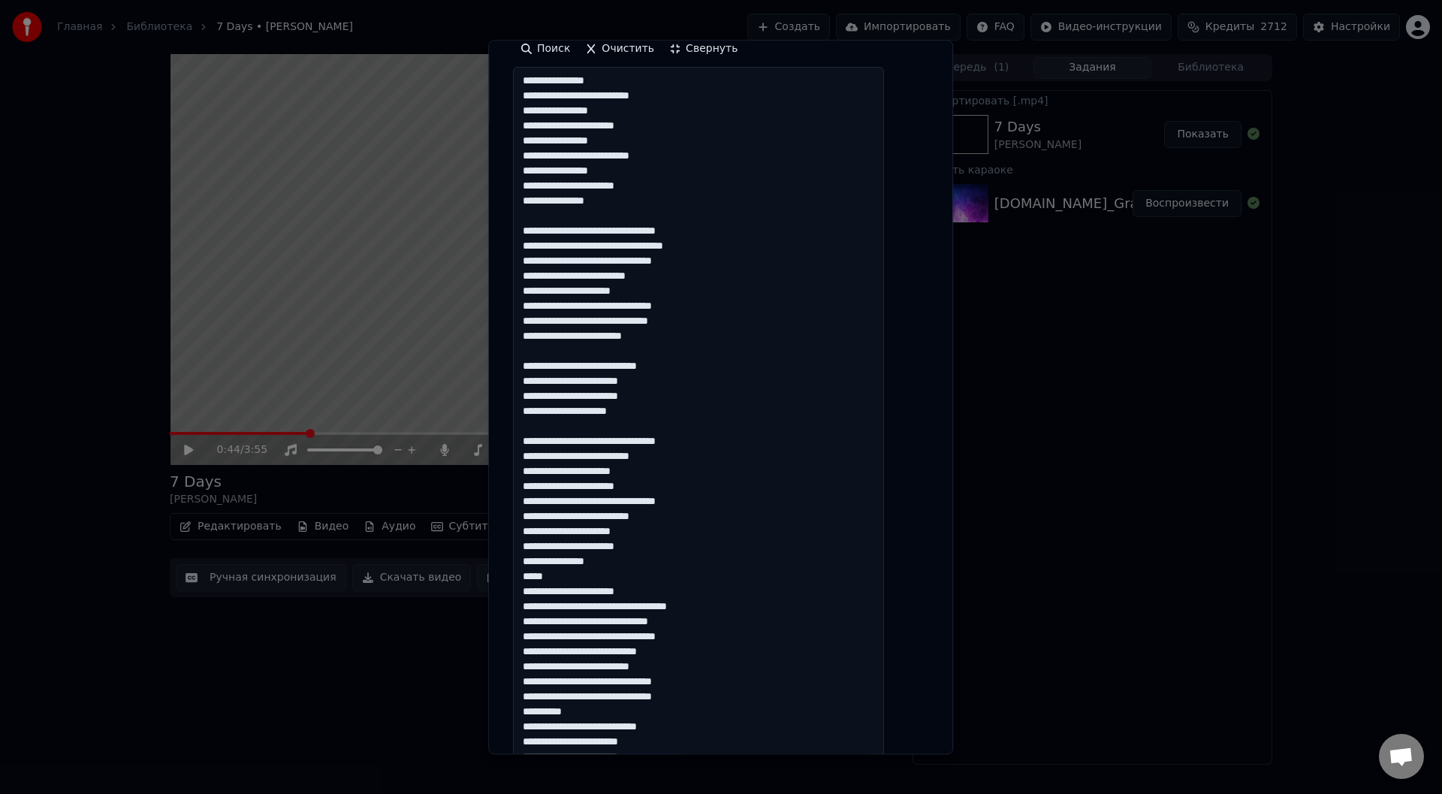
click at [622, 440] on textarea at bounding box center [698, 562] width 371 height 988
drag, startPoint x: 660, startPoint y: 469, endPoint x: 698, endPoint y: 478, distance: 38.6
click at [620, 470] on textarea at bounding box center [698, 562] width 371 height 988
drag, startPoint x: 725, startPoint y: 503, endPoint x: 660, endPoint y: 503, distance: 65.3
click at [623, 499] on textarea at bounding box center [698, 562] width 371 height 988
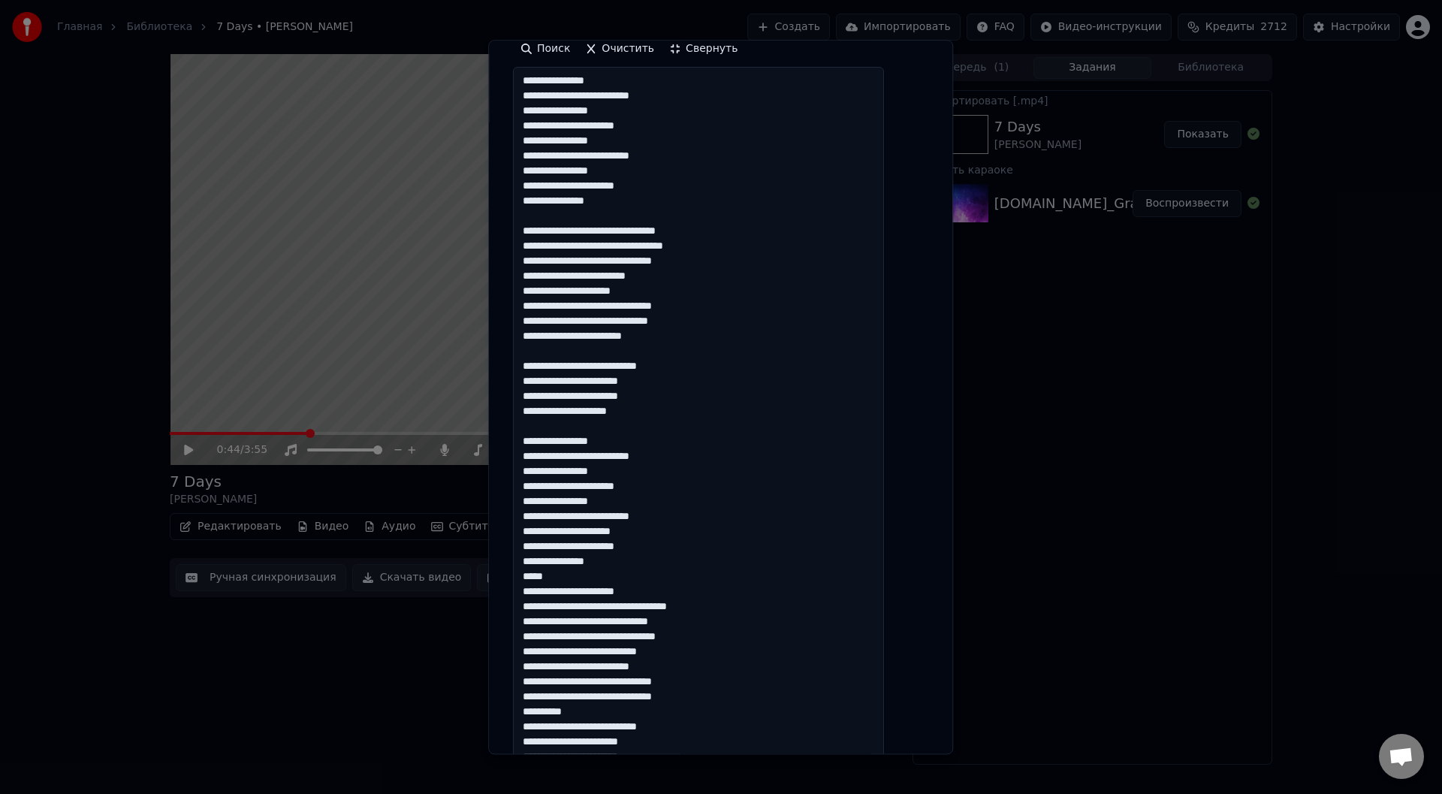
drag, startPoint x: 662, startPoint y: 531, endPoint x: 671, endPoint y: 534, distance: 9.5
click at [663, 531] on textarea at bounding box center [698, 562] width 371 height 988
click at [534, 574] on textarea at bounding box center [698, 562] width 371 height 988
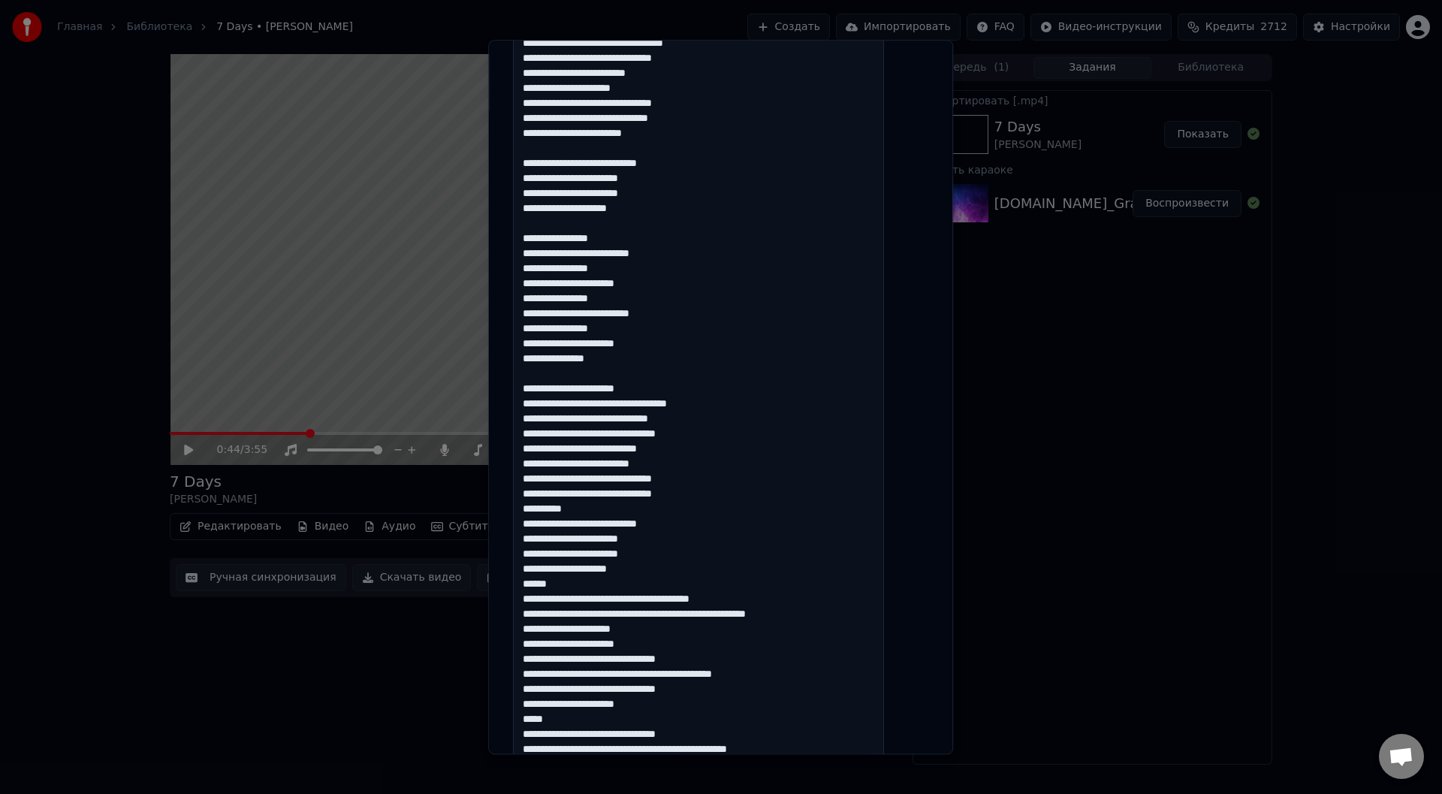
scroll to position [526, 0]
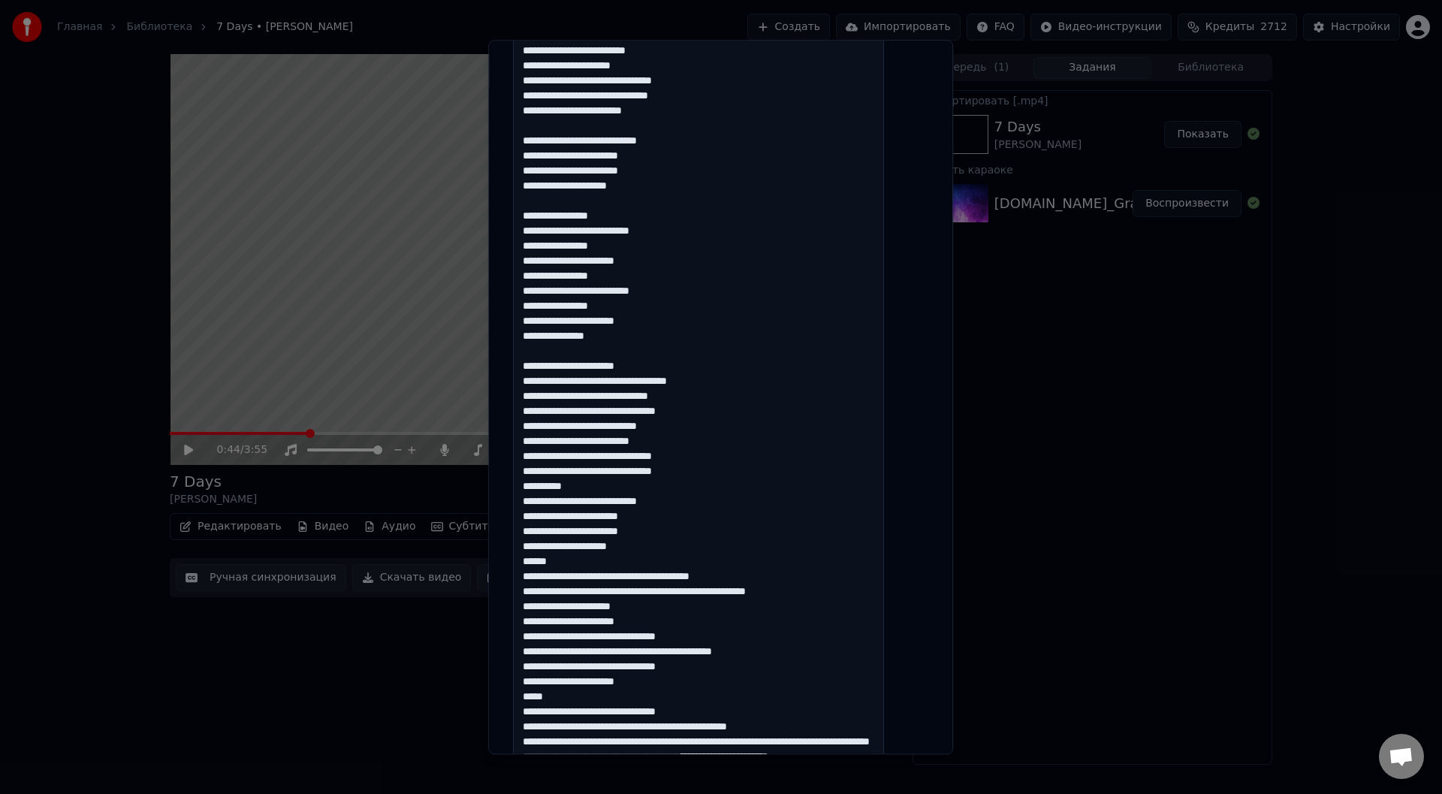
drag, startPoint x: 601, startPoint y: 488, endPoint x: 537, endPoint y: 487, distance: 63.8
click at [537, 487] on textarea at bounding box center [698, 336] width 371 height 988
click at [601, 561] on textarea at bounding box center [698, 336] width 371 height 988
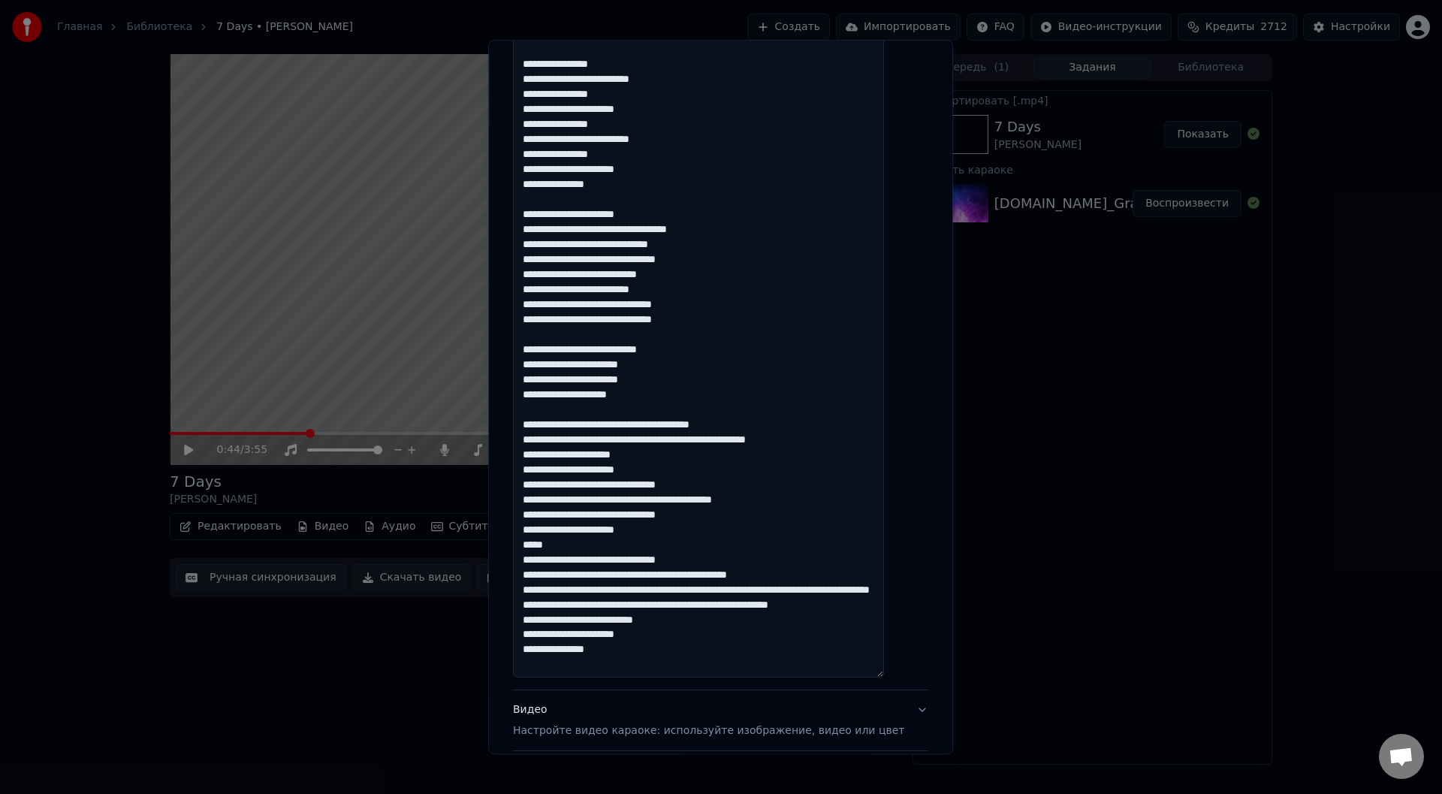
scroll to position [751, 0]
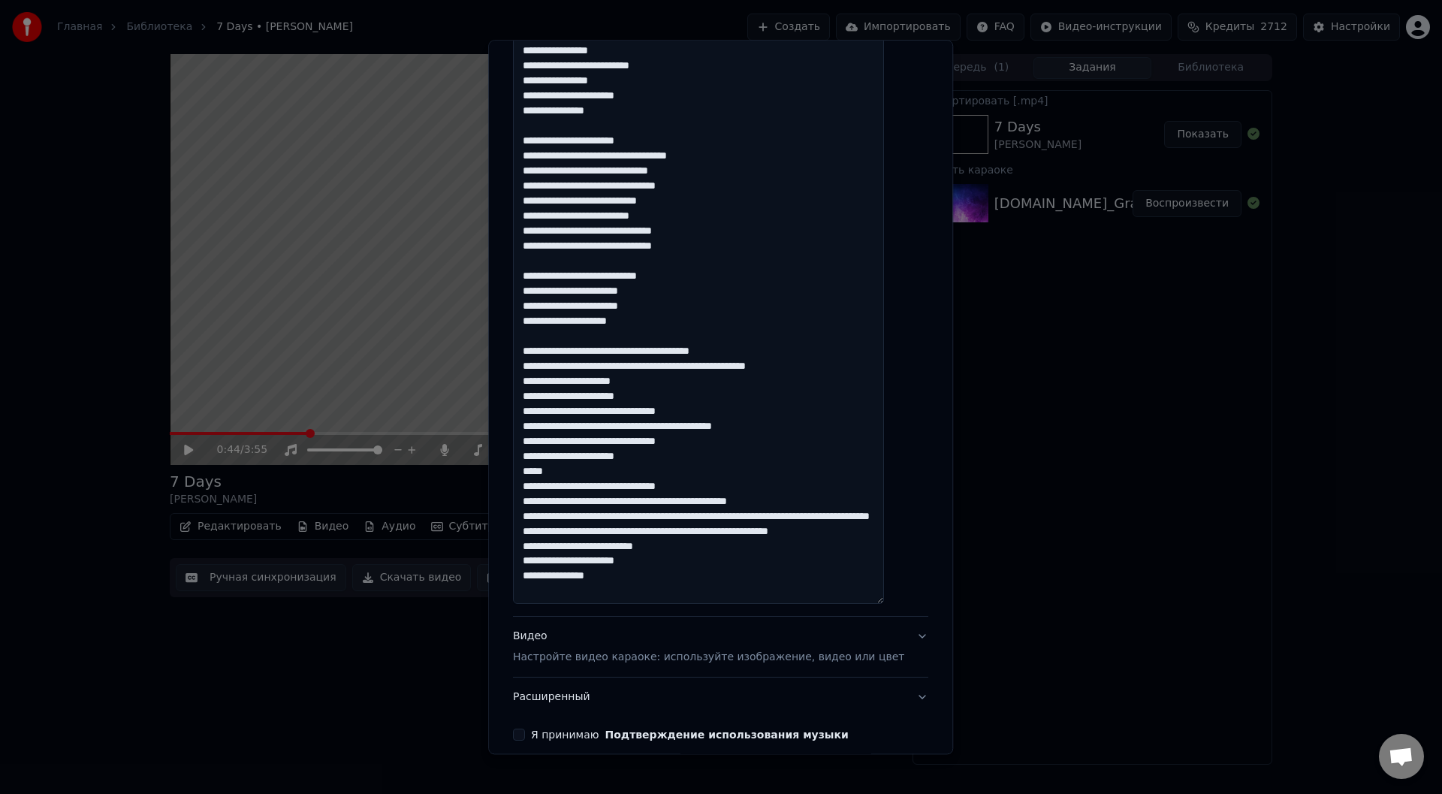
drag, startPoint x: 618, startPoint y: 350, endPoint x: 529, endPoint y: 348, distance: 88.6
click at [529, 348] on textarea at bounding box center [698, 111] width 371 height 988
drag, startPoint x: 665, startPoint y: 366, endPoint x: 539, endPoint y: 363, distance: 126.2
click at [538, 363] on textarea at bounding box center [698, 111] width 371 height 988
click at [541, 365] on textarea at bounding box center [698, 111] width 371 height 988
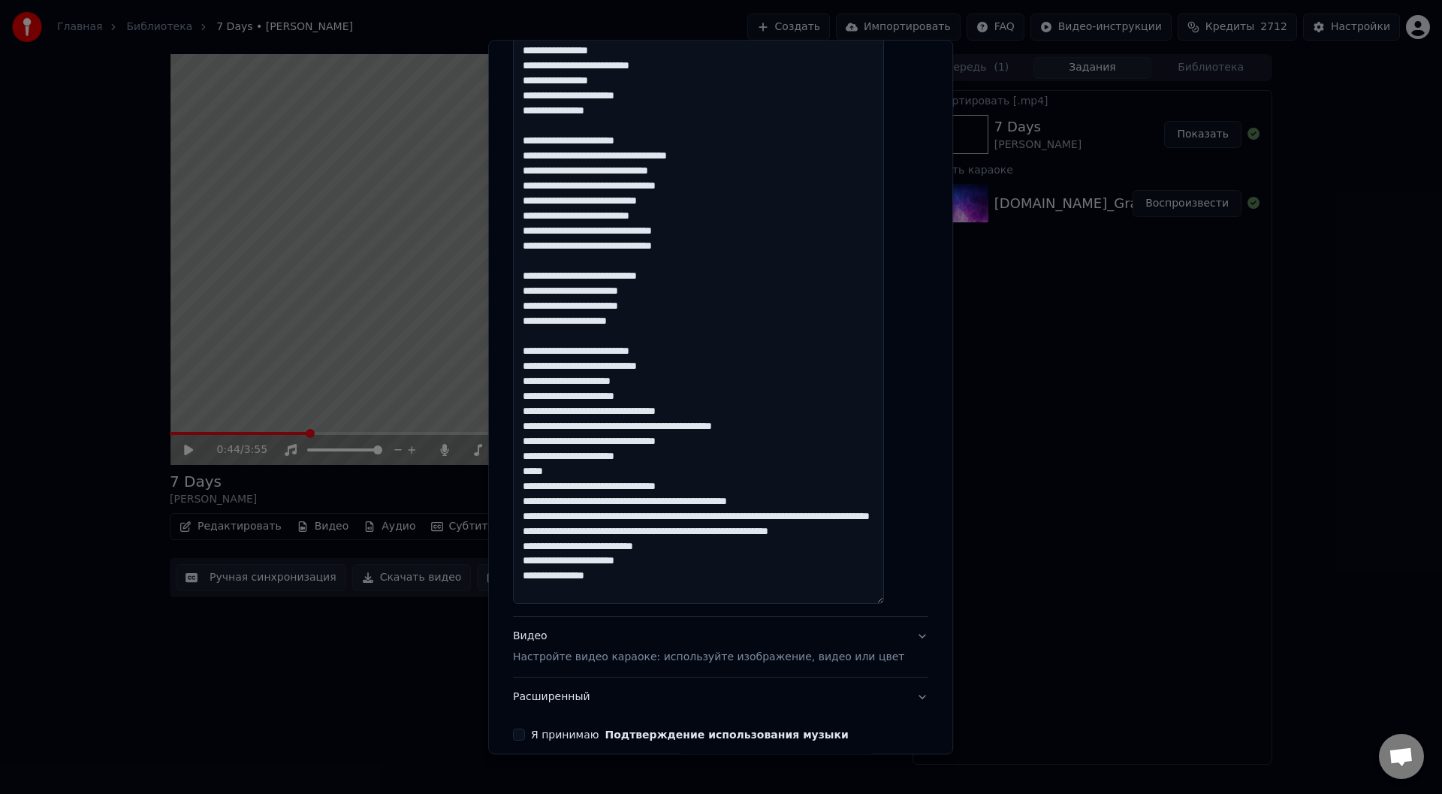
click at [542, 349] on textarea at bounding box center [698, 111] width 371 height 988
drag, startPoint x: 654, startPoint y: 379, endPoint x: 535, endPoint y: 393, distance: 119.4
click at [535, 393] on textarea at bounding box center [698, 111] width 371 height 988
drag, startPoint x: 536, startPoint y: 377, endPoint x: 620, endPoint y: 407, distance: 88.6
click at [620, 407] on textarea at bounding box center [698, 111] width 371 height 988
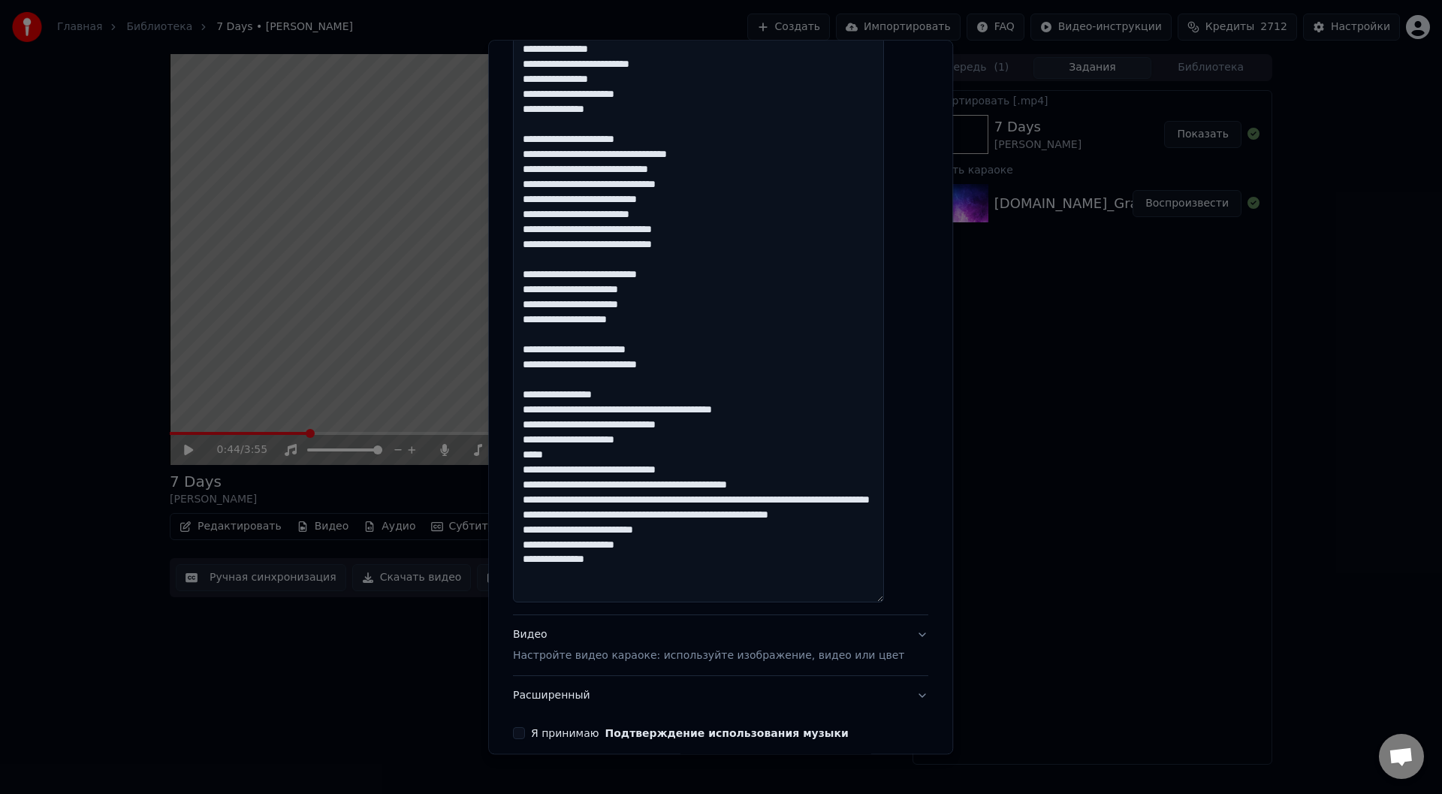
scroll to position [820, 0]
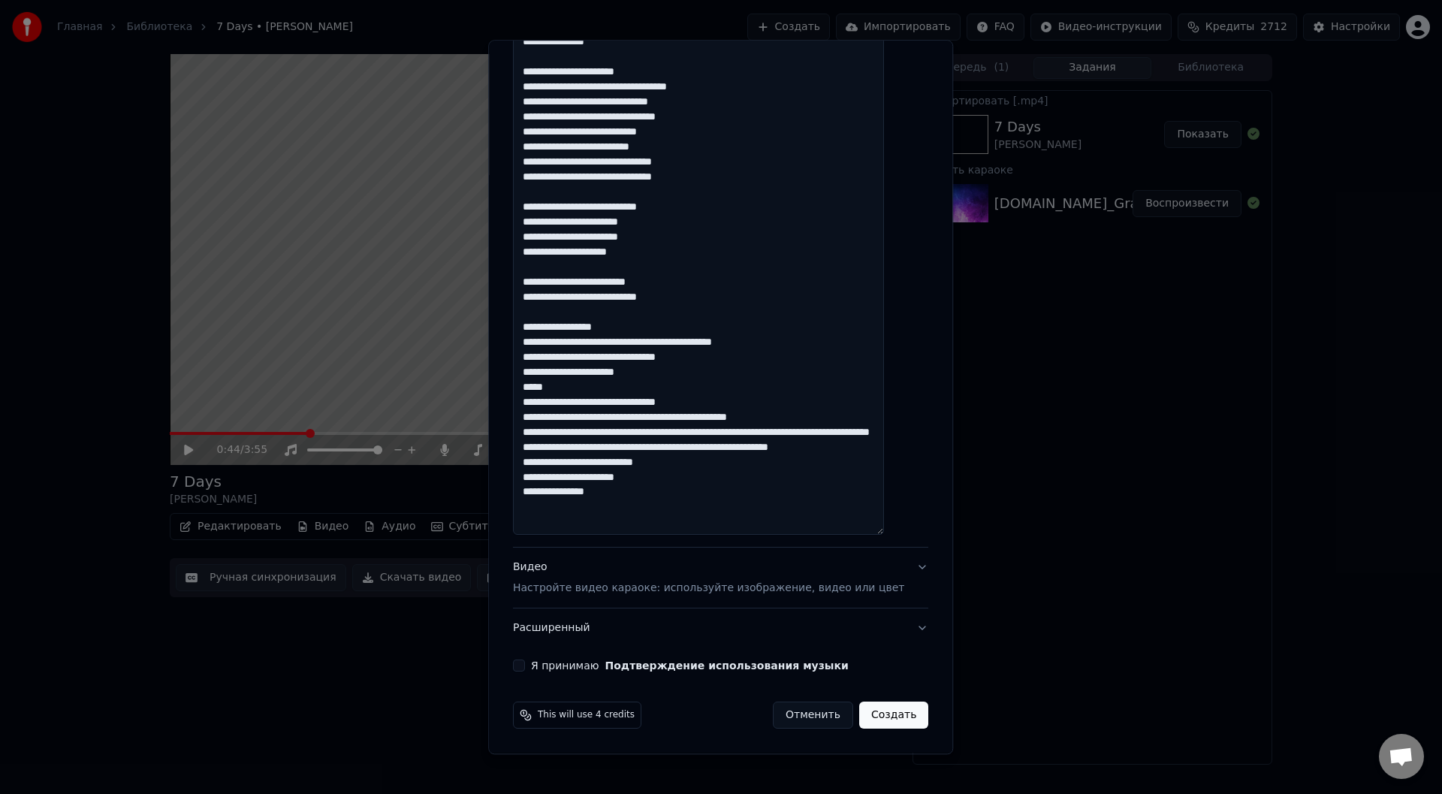
drag, startPoint x: 670, startPoint y: 342, endPoint x: 531, endPoint y: 342, distance: 138.9
click at [531, 342] on textarea at bounding box center [698, 42] width 371 height 988
click at [620, 357] on textarea at bounding box center [698, 42] width 371 height 988
drag, startPoint x: 538, startPoint y: 372, endPoint x: 618, endPoint y: 401, distance: 85.3
click at [618, 401] on textarea at bounding box center [698, 42] width 371 height 988
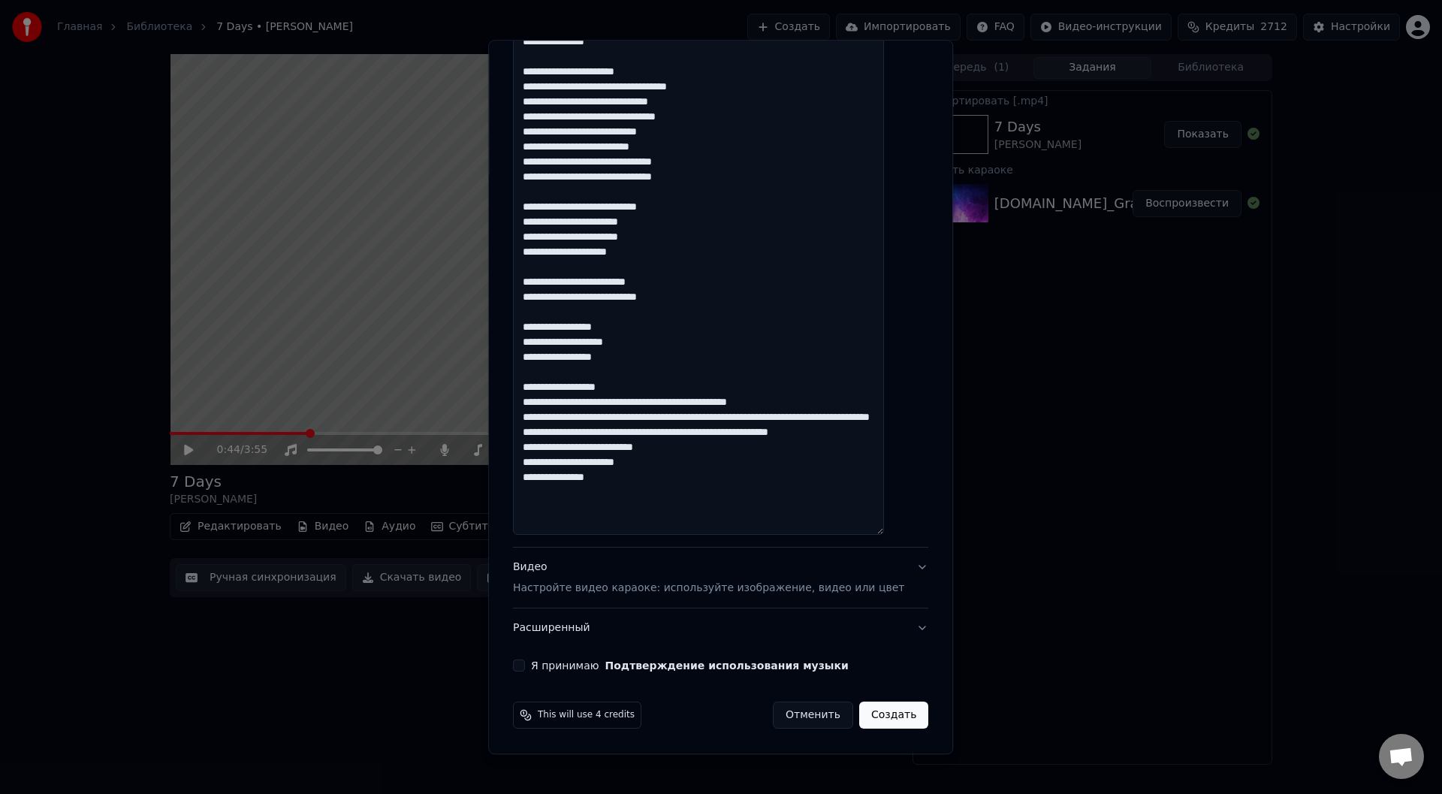
click at [542, 389] on textarea at bounding box center [698, 42] width 371 height 988
click at [669, 403] on textarea at bounding box center [698, 42] width 371 height 988
click at [650, 421] on textarea at bounding box center [698, 42] width 371 height 988
click at [670, 433] on textarea at bounding box center [698, 42] width 371 height 988
click at [650, 447] on textarea at bounding box center [698, 42] width 371 height 988
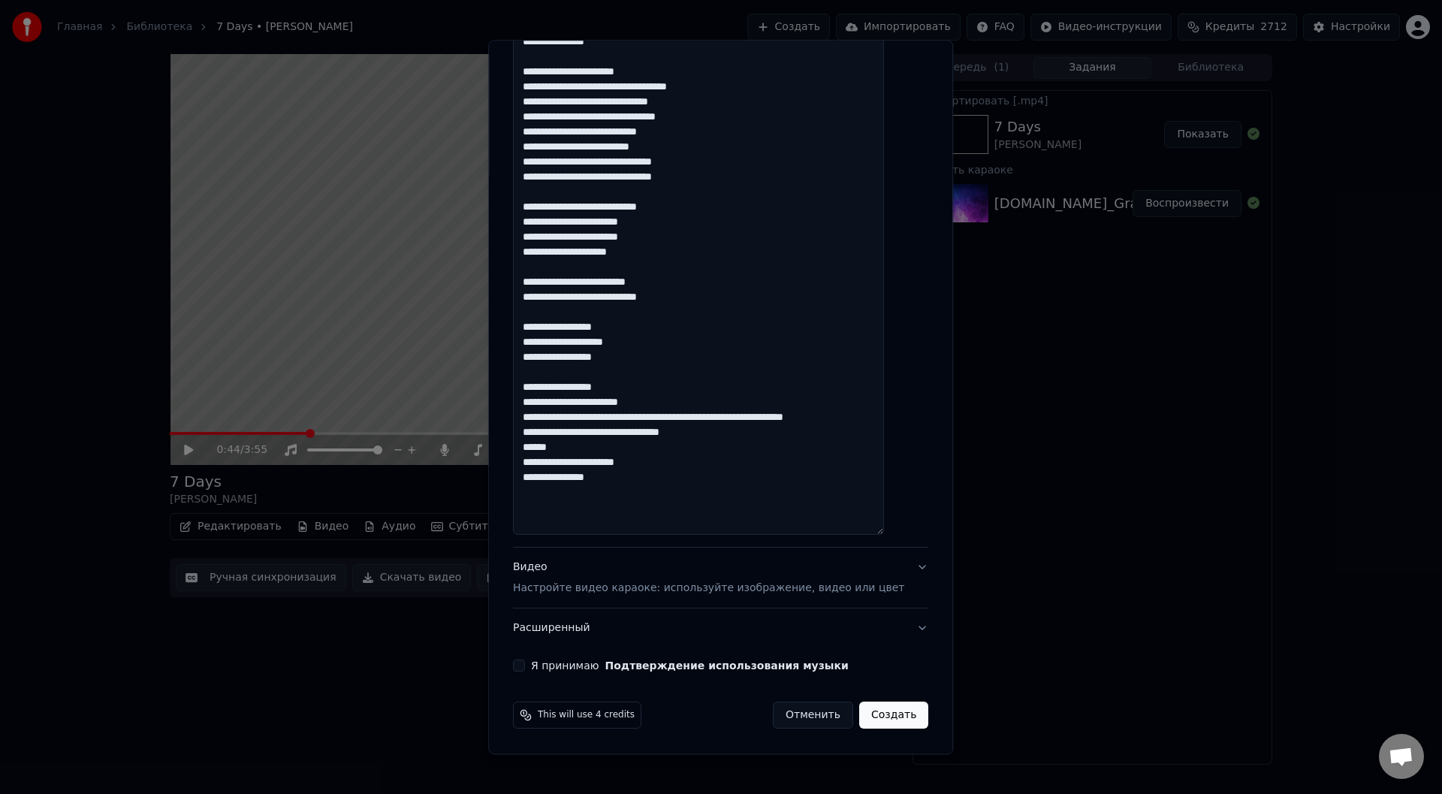
drag, startPoint x: 538, startPoint y: 463, endPoint x: 640, endPoint y: 487, distance: 104.0
click at [640, 487] on textarea at bounding box center [698, 42] width 371 height 988
click at [591, 451] on textarea at bounding box center [698, 42] width 371 height 988
type textarea "**********"
click at [525, 663] on button "Я принимаю Подтверждение использования музыки" at bounding box center [519, 666] width 12 height 12
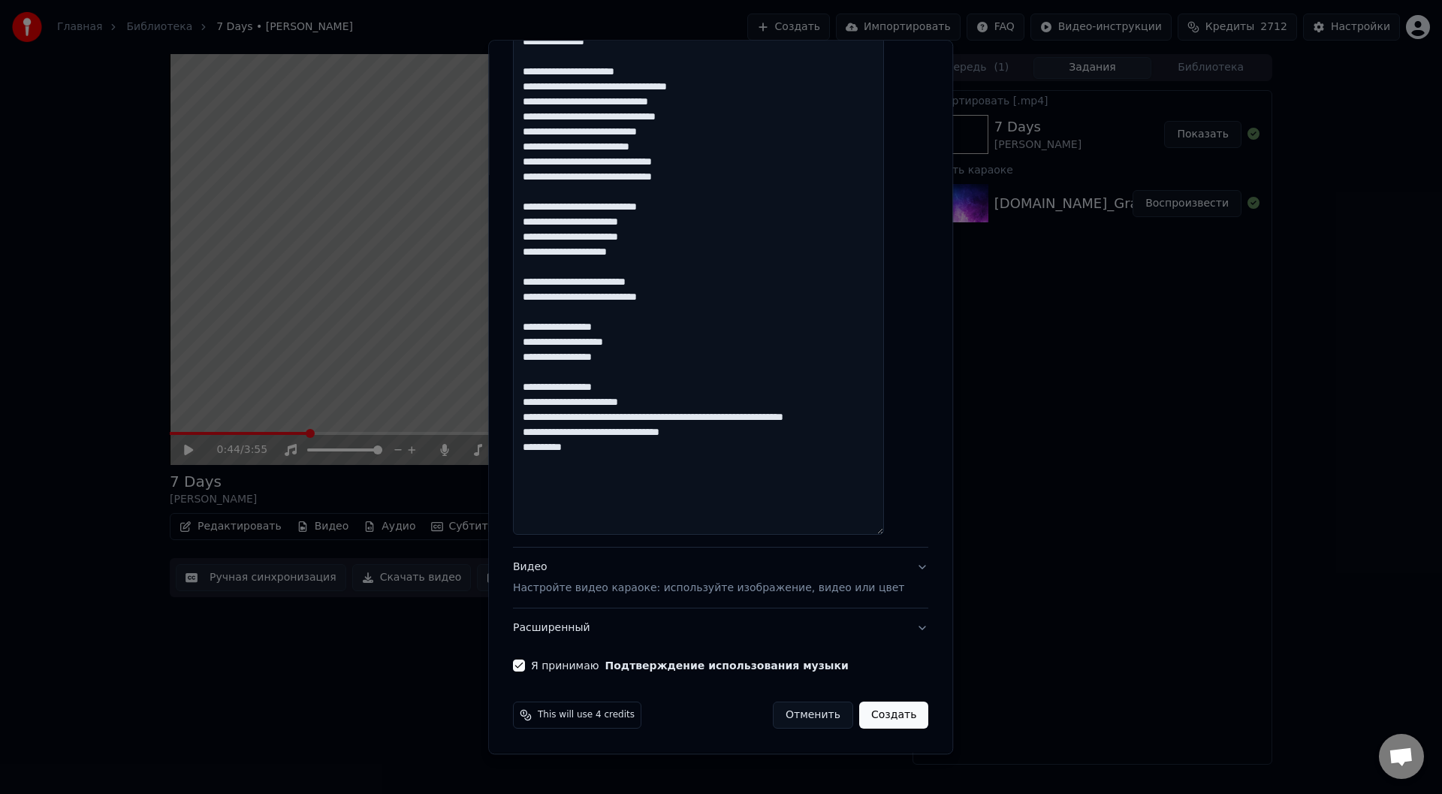
click at [875, 714] on button "Создать" at bounding box center [893, 715] width 69 height 27
select select
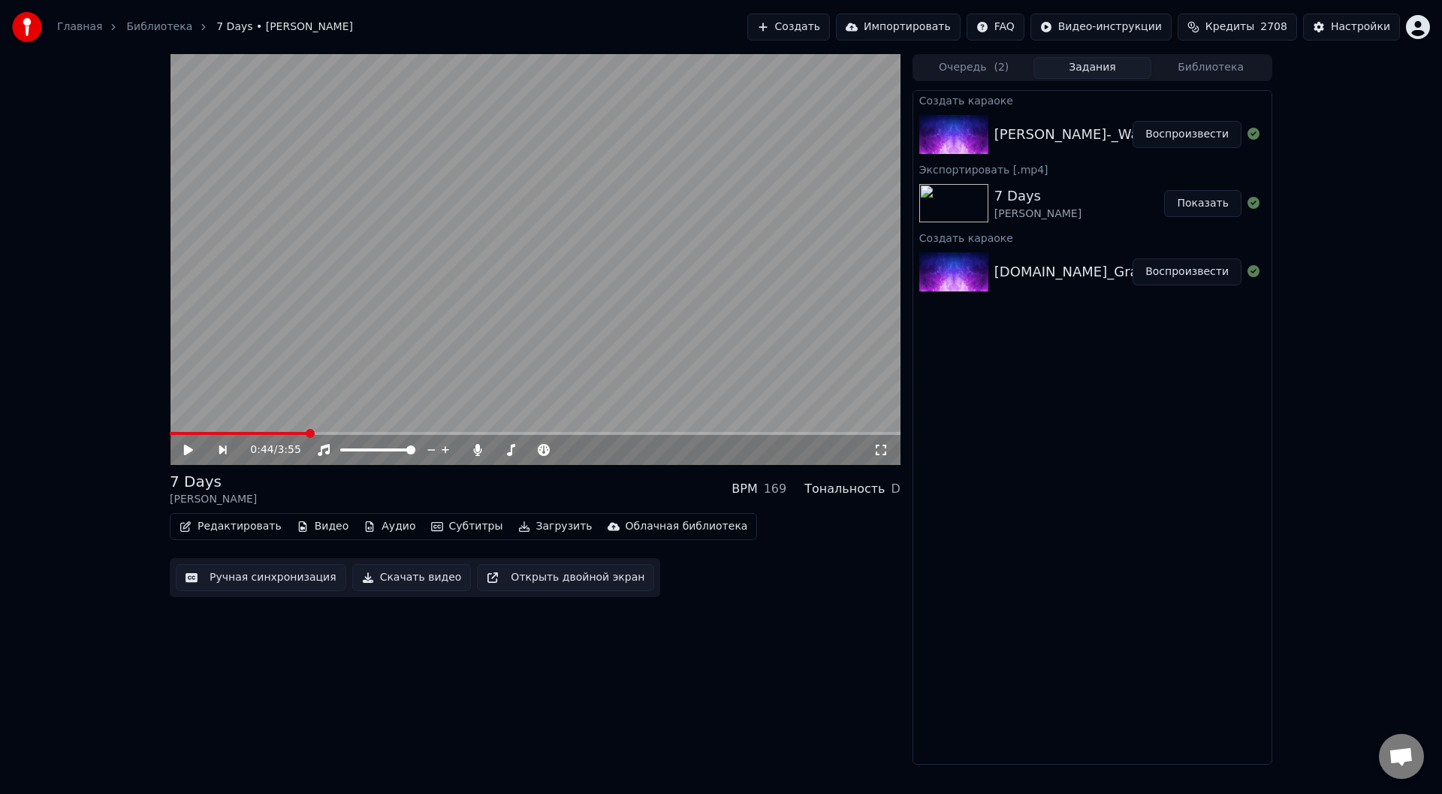
click at [1181, 132] on button "Воспроизвести" at bounding box center [1186, 134] width 109 height 27
click at [234, 578] on button "Ручная синхронизация" at bounding box center [261, 577] width 170 height 27
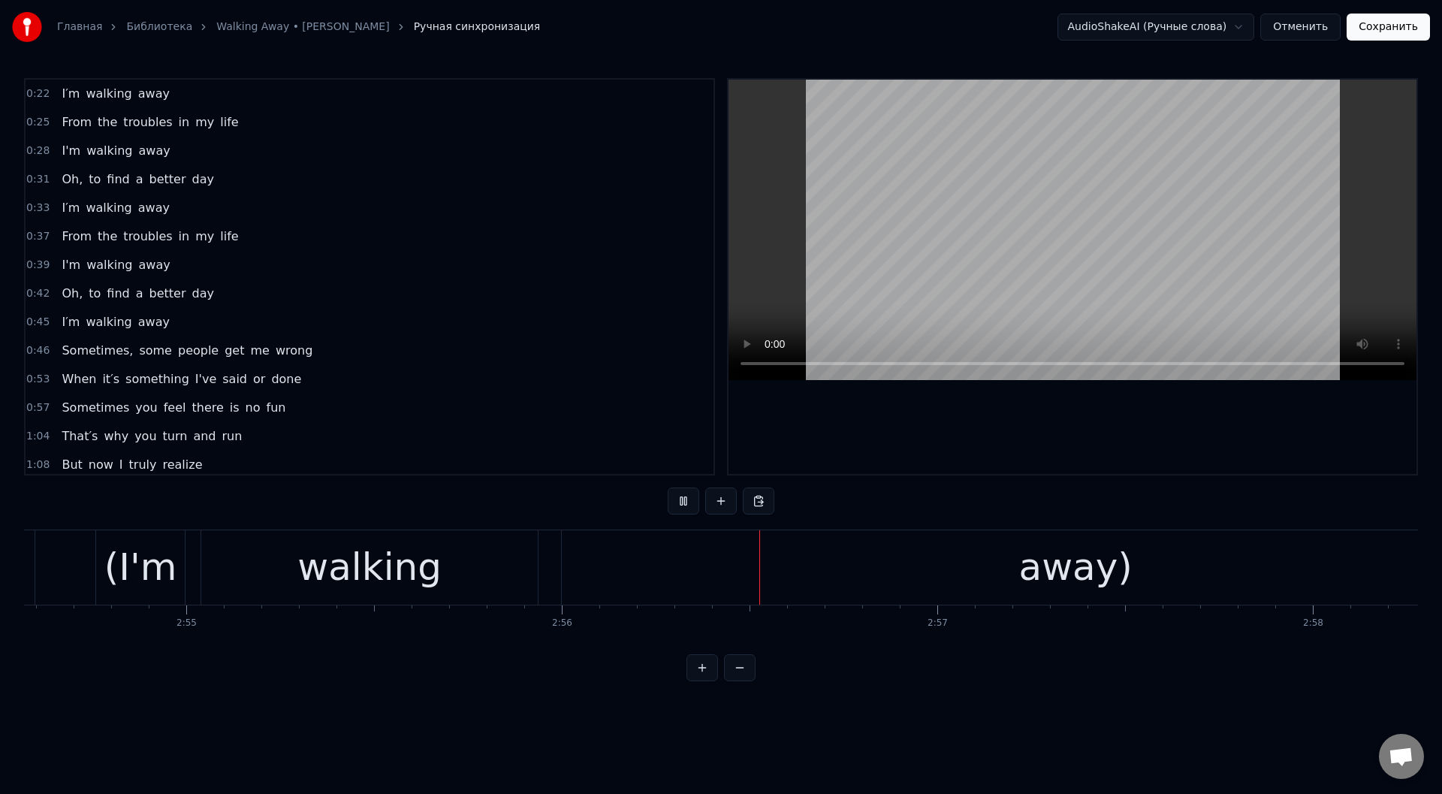
scroll to position [0, 65971]
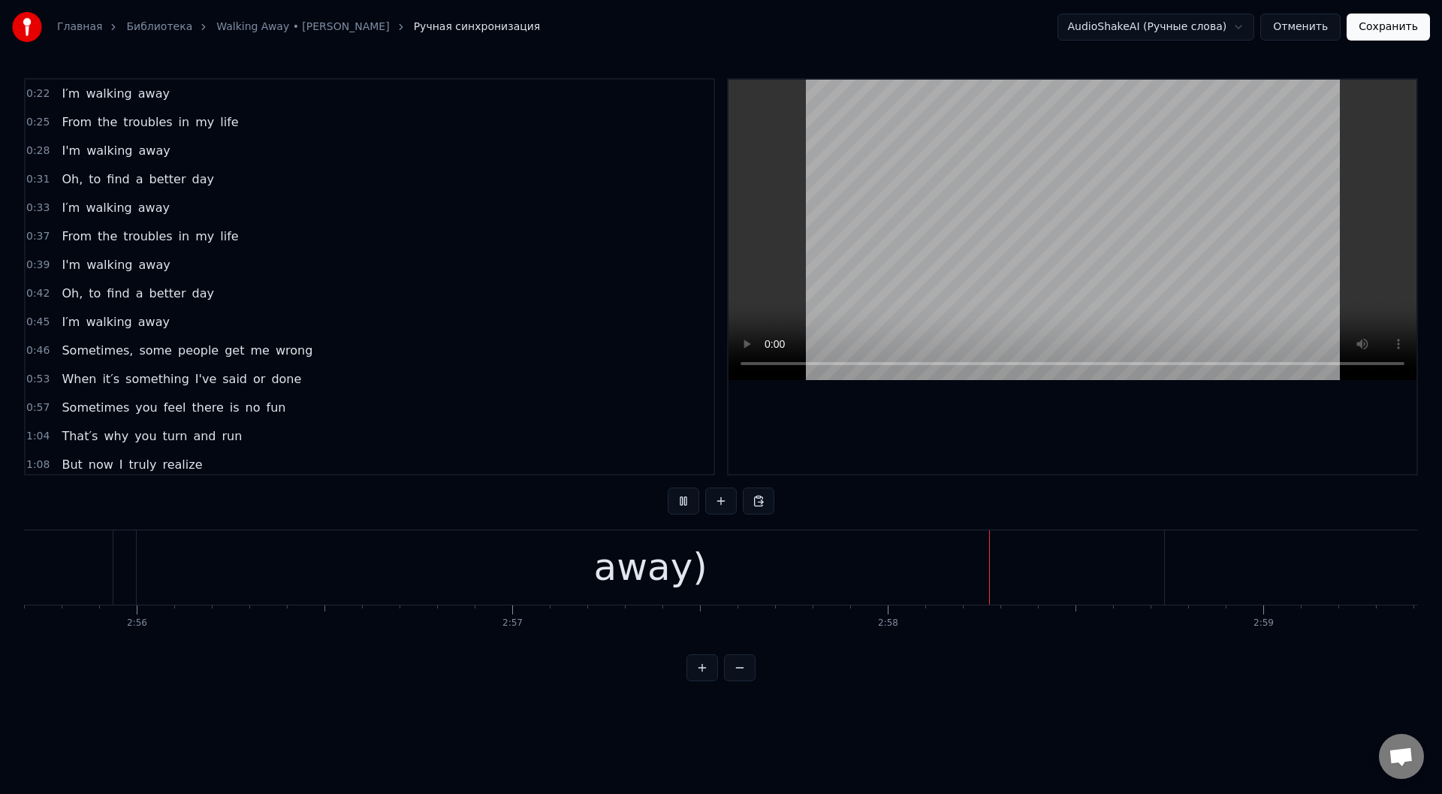
click at [805, 413] on div at bounding box center [1072, 277] width 688 height 394
click at [493, 571] on div "away)" at bounding box center [650, 567] width 1027 height 74
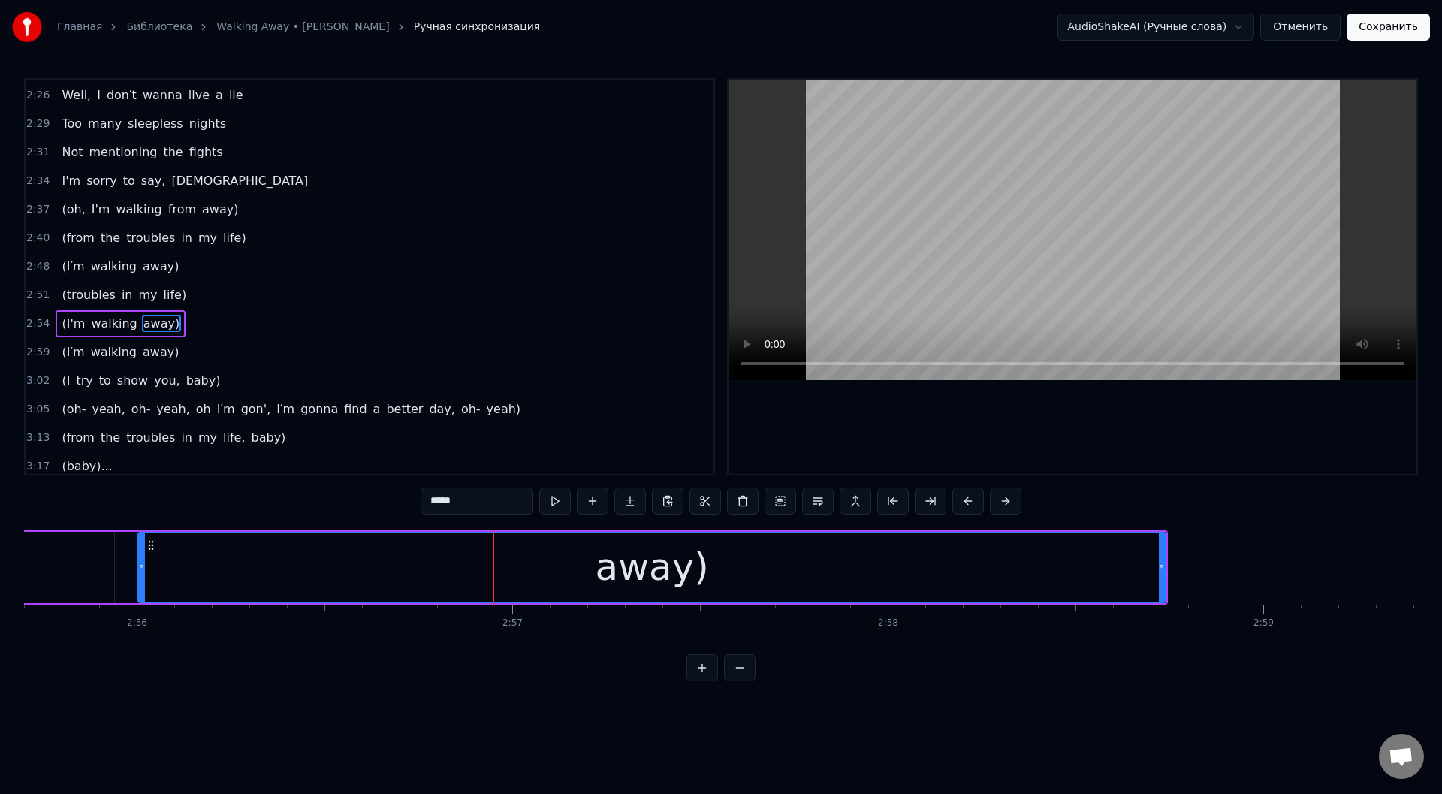
scroll to position [1090, 0]
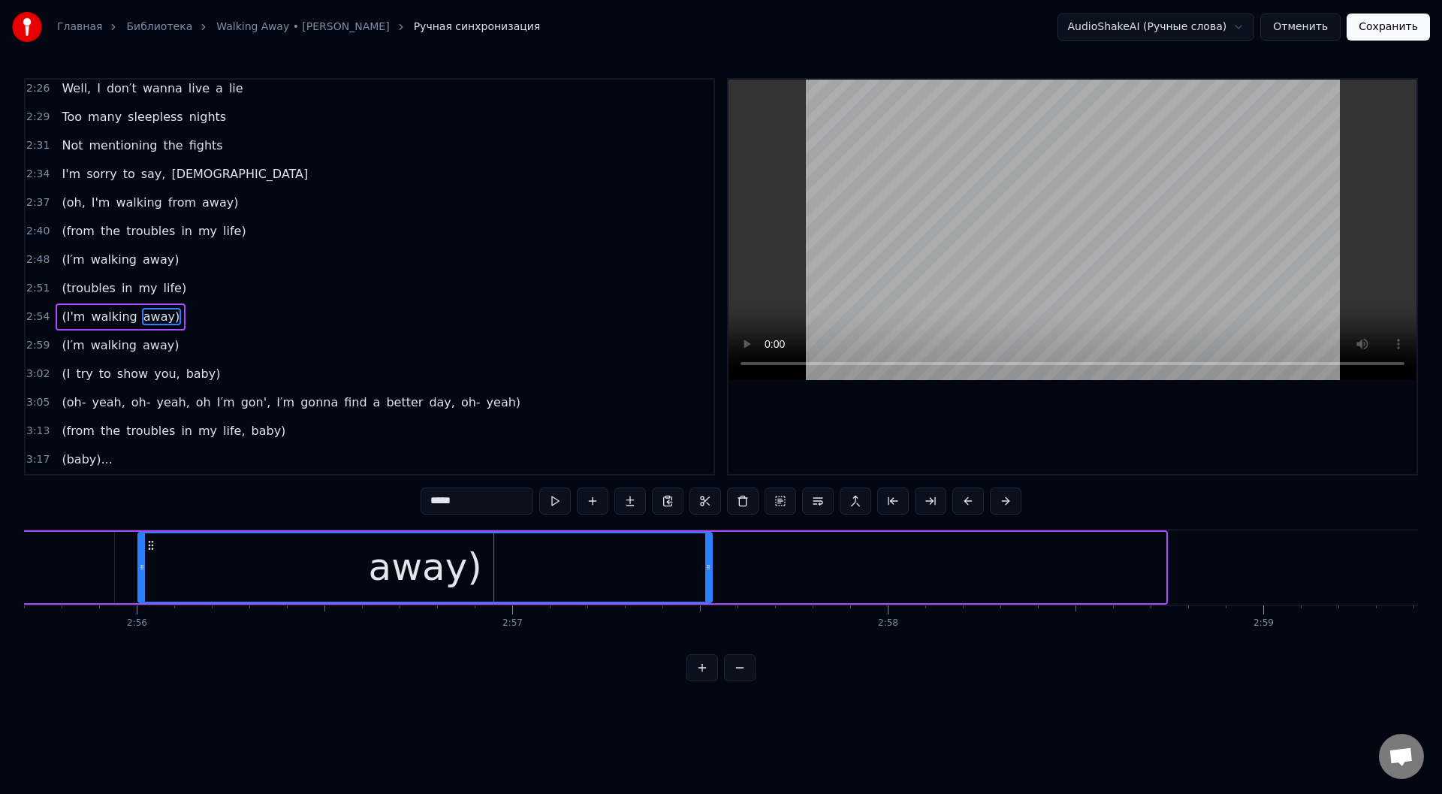
drag, startPoint x: 1162, startPoint y: 562, endPoint x: 706, endPoint y: 556, distance: 455.9
click at [706, 556] on div at bounding box center [708, 567] width 6 height 68
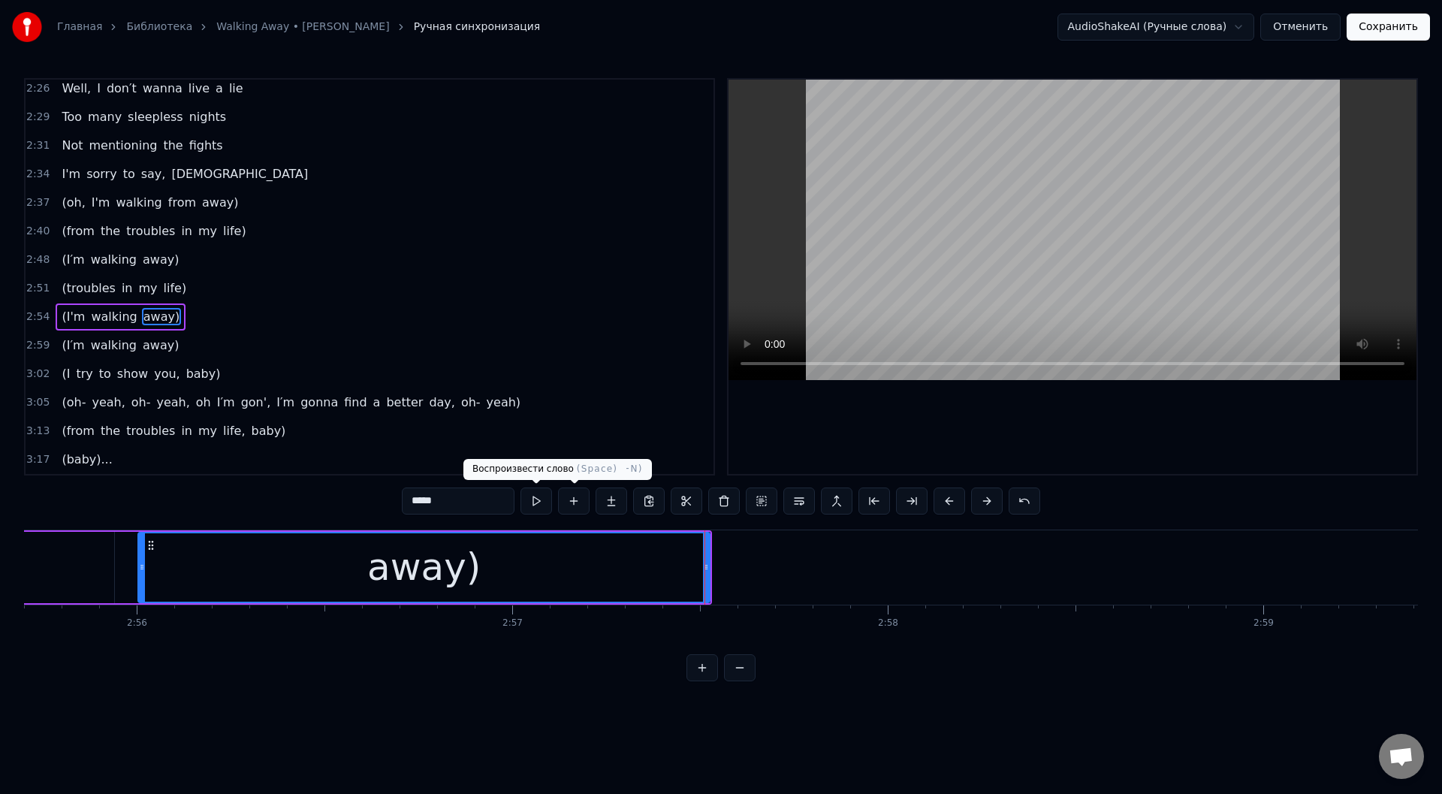
click at [531, 494] on button at bounding box center [536, 500] width 32 height 27
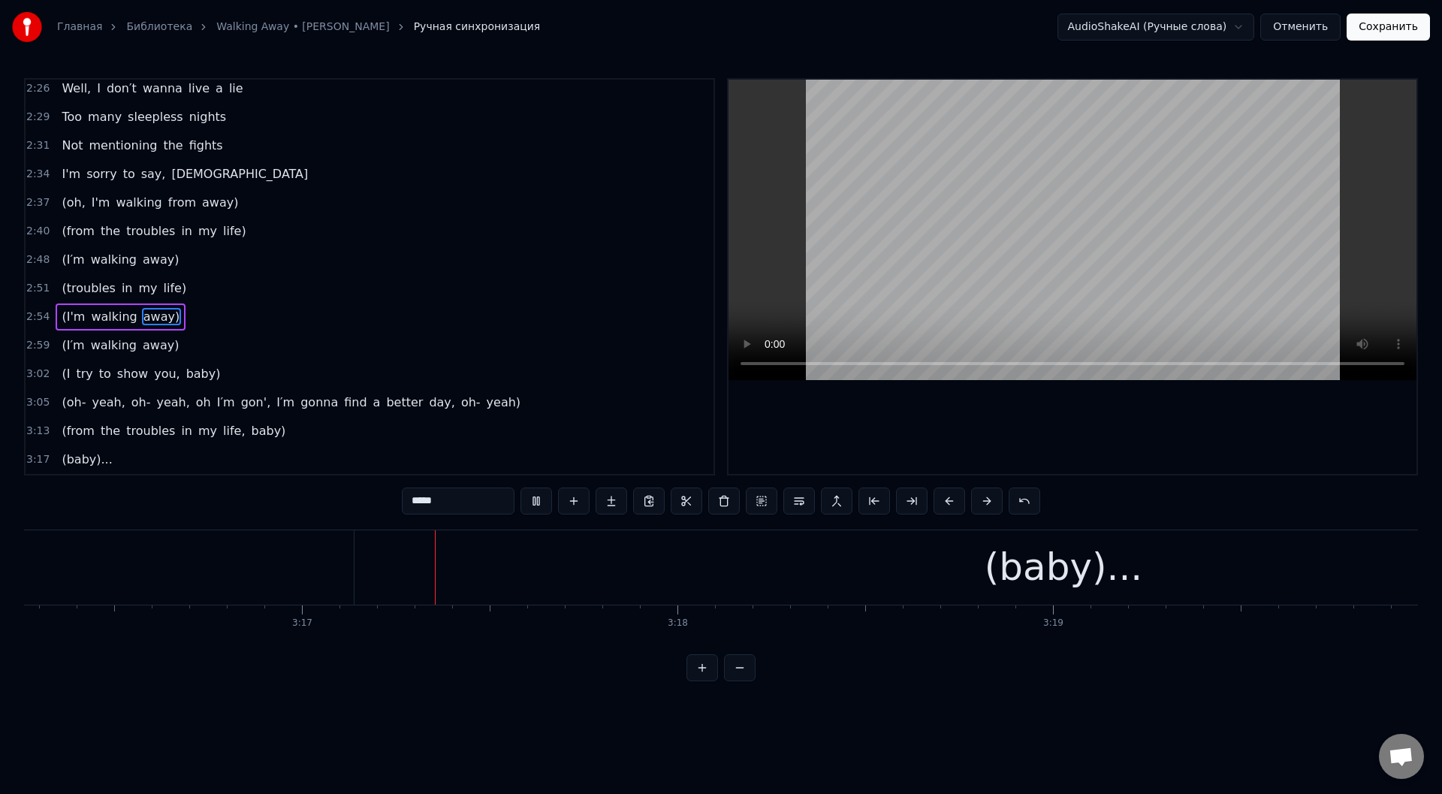
scroll to position [0, 73789]
click at [315, 561] on div "(baby)..." at bounding box center [965, 567] width 1418 height 74
type input "*********"
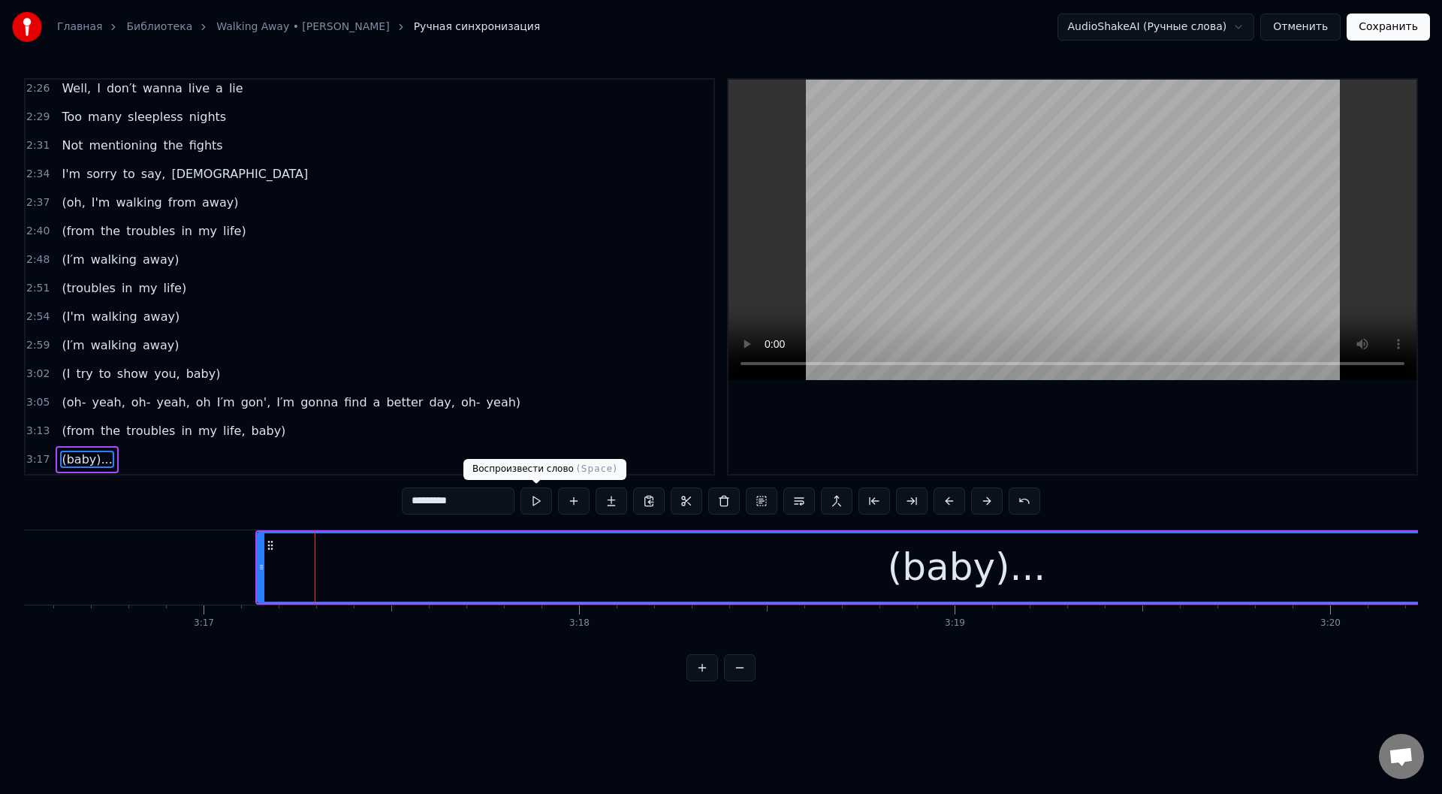
click at [540, 498] on button at bounding box center [536, 500] width 32 height 27
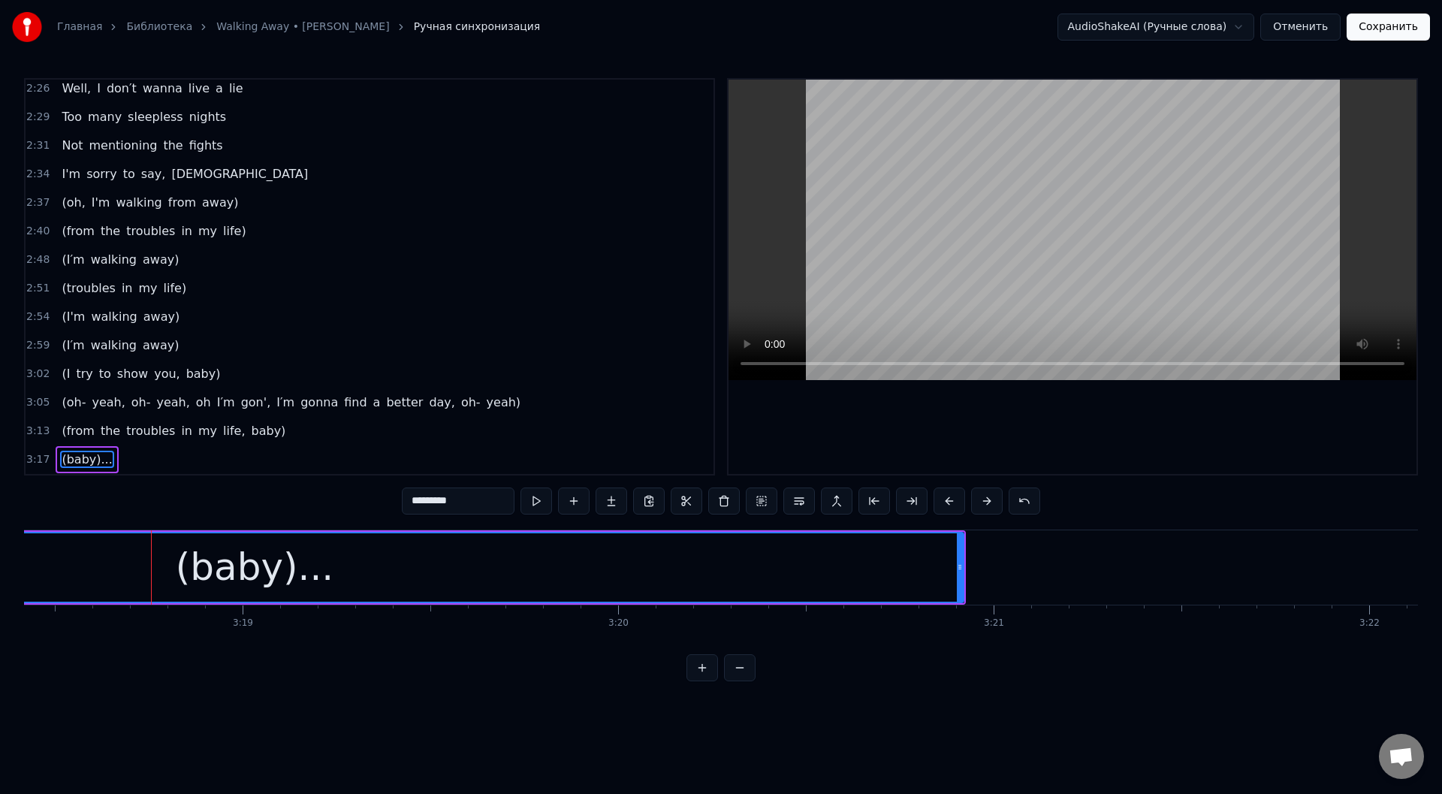
scroll to position [0, 74458]
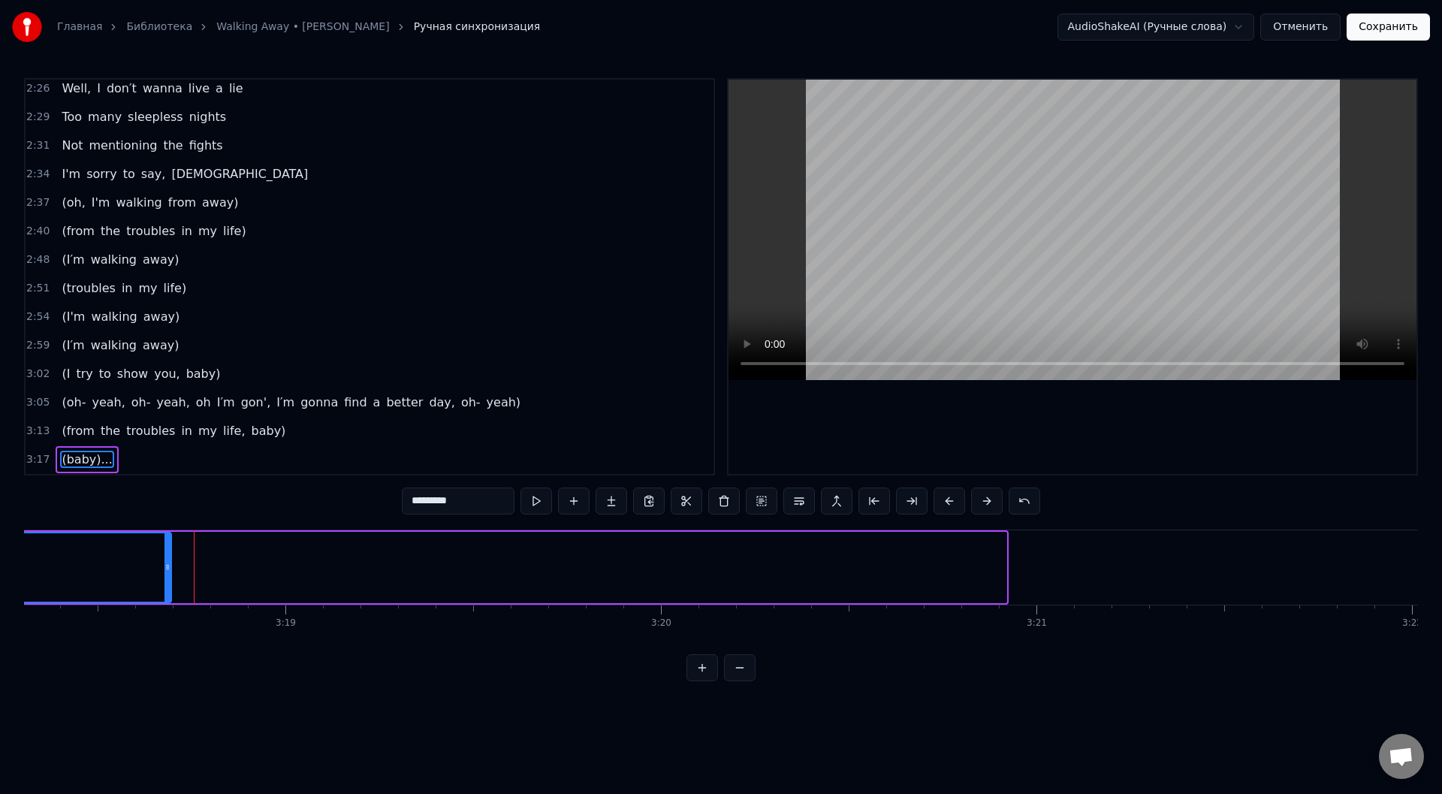
drag, startPoint x: 1001, startPoint y: 572, endPoint x: 133, endPoint y: 554, distance: 868.3
click at [164, 554] on div at bounding box center [167, 567] width 6 height 68
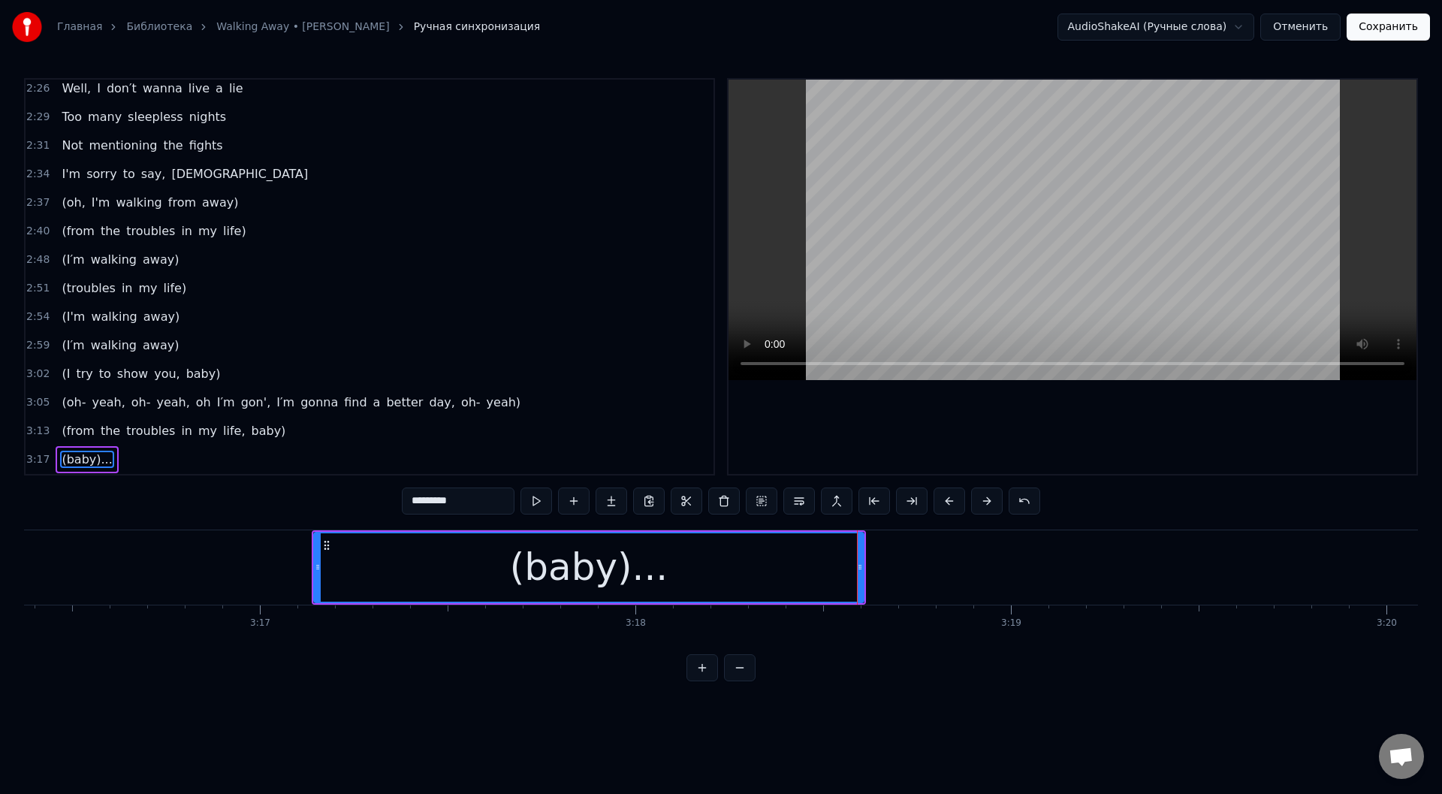
scroll to position [0, 73307]
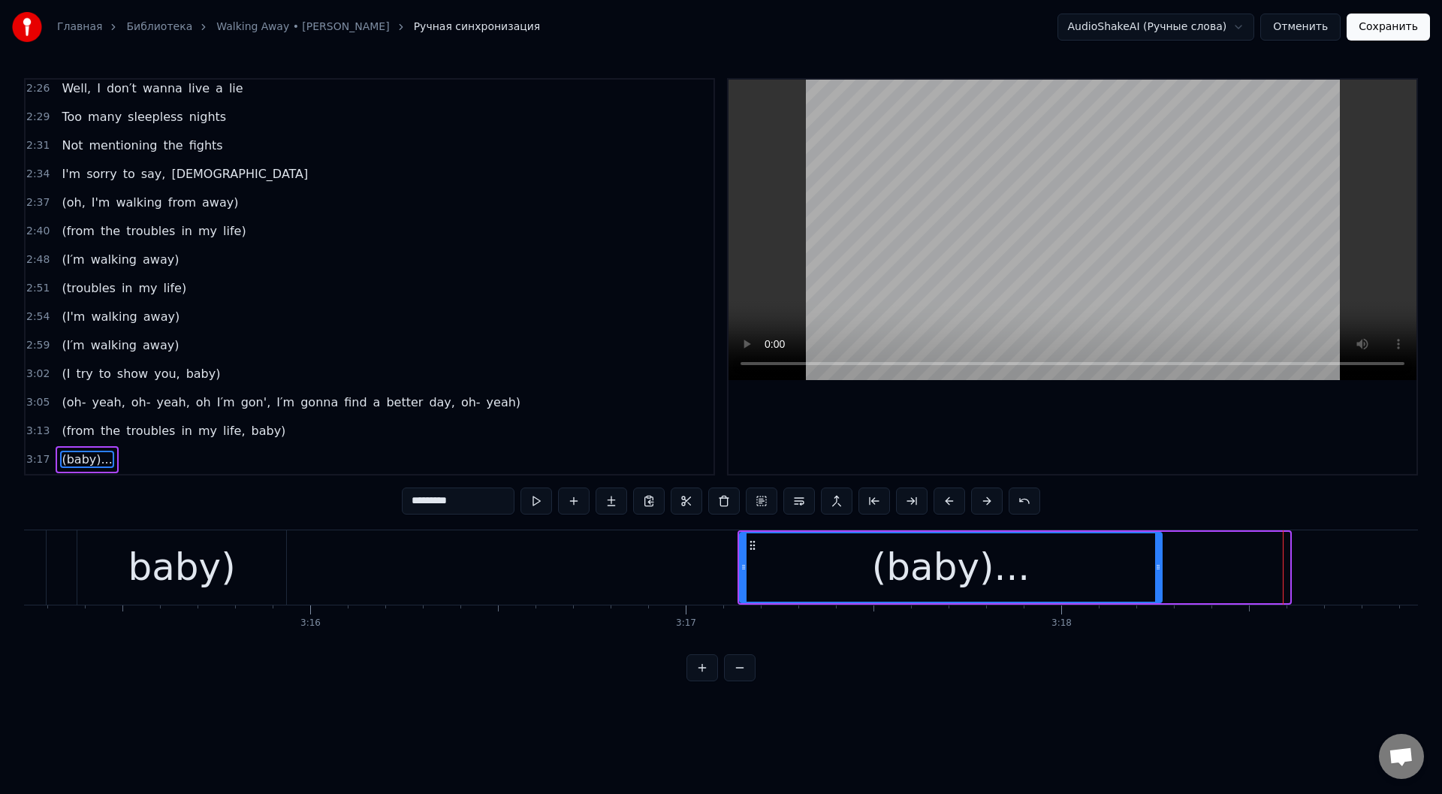
drag, startPoint x: 1285, startPoint y: 566, endPoint x: 945, endPoint y: 540, distance: 340.4
click at [1157, 581] on div at bounding box center [1158, 567] width 6 height 68
click at [532, 498] on button at bounding box center [536, 500] width 32 height 27
drag, startPoint x: 1156, startPoint y: 570, endPoint x: 1117, endPoint y: 572, distance: 39.1
click at [1117, 572] on icon at bounding box center [1119, 567] width 6 height 12
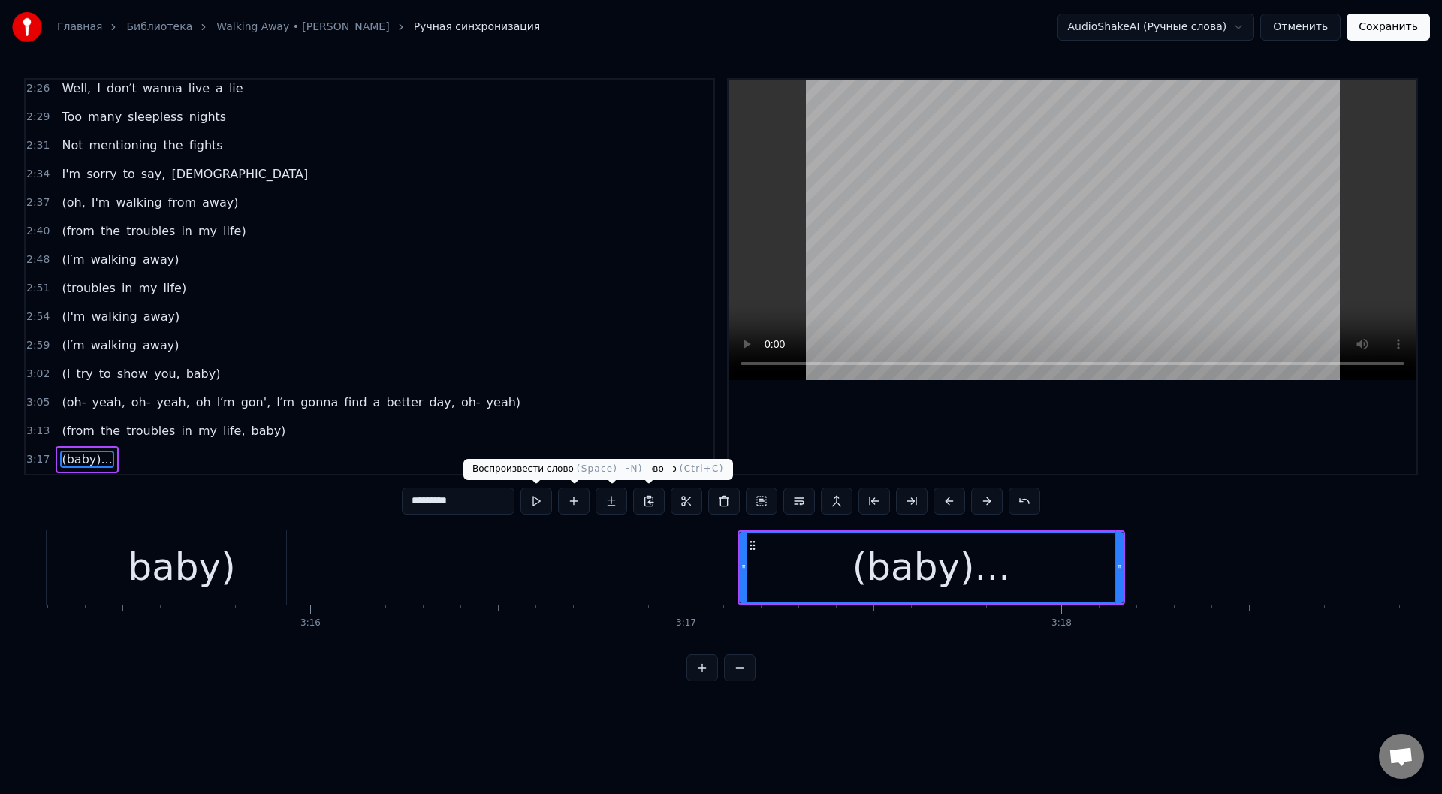
click at [536, 500] on button at bounding box center [536, 500] width 32 height 27
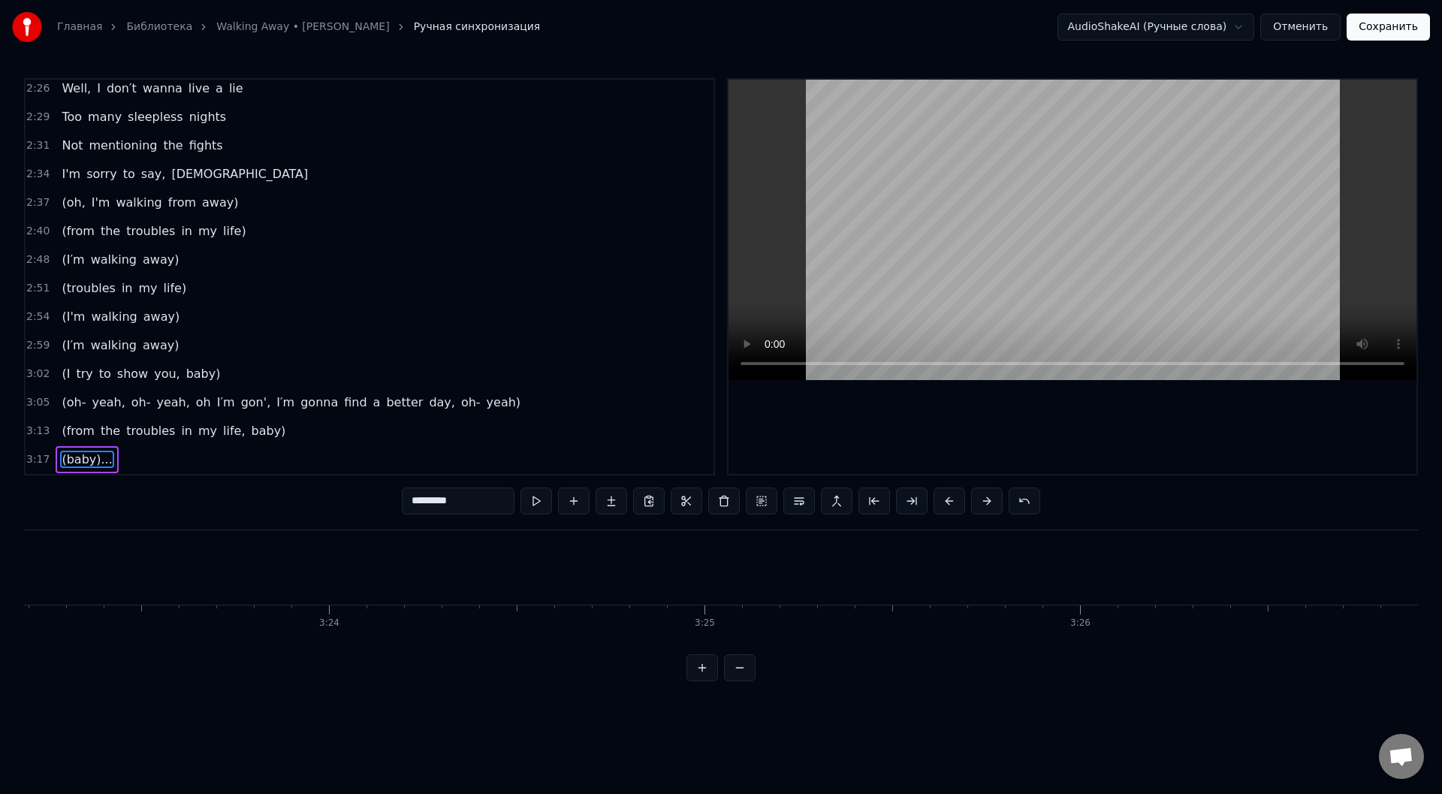
click at [1392, 22] on button "Сохранить" at bounding box center [1387, 27] width 83 height 27
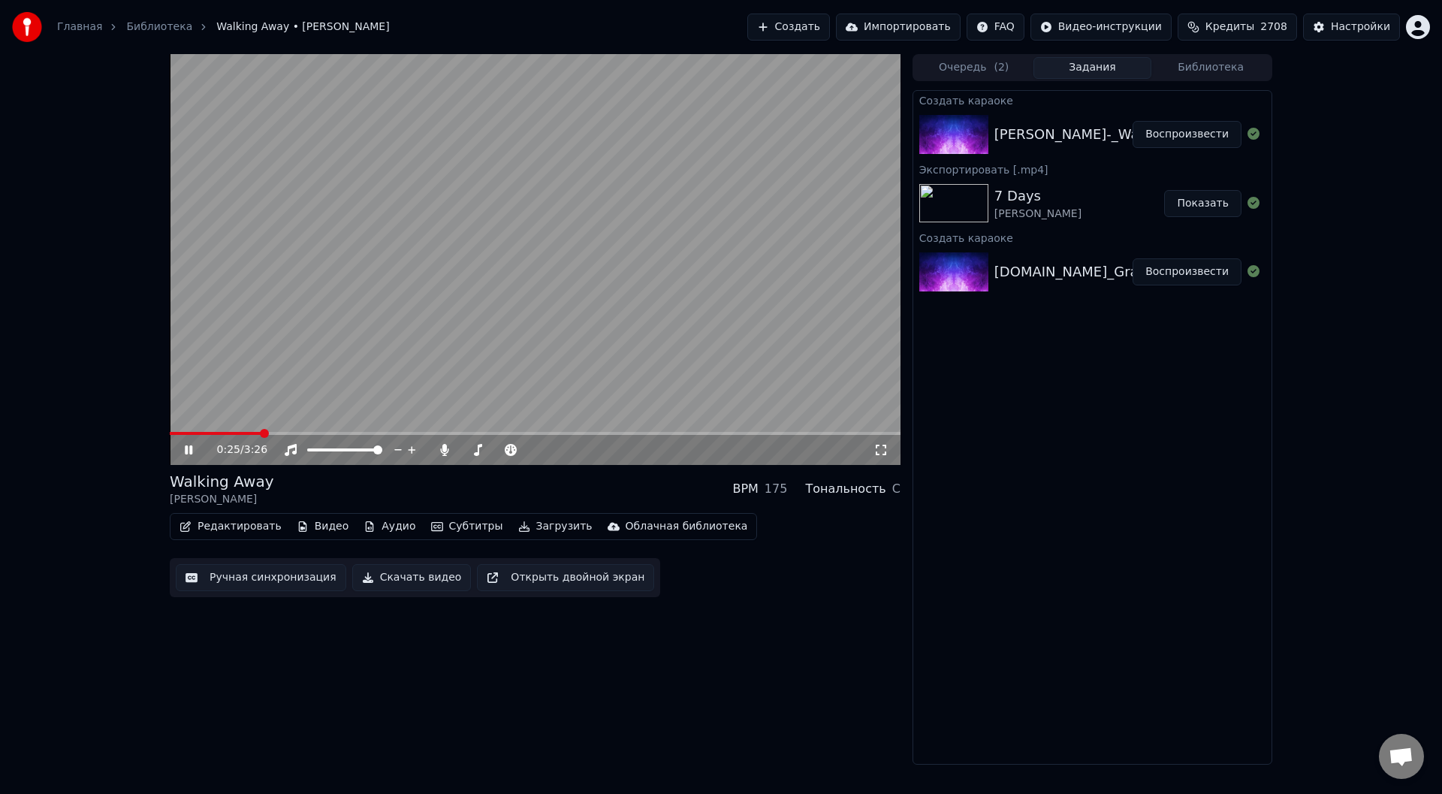
click at [186, 448] on icon at bounding box center [189, 449] width 8 height 9
click at [255, 433] on span at bounding box center [257, 433] width 9 height 9
click at [250, 436] on span at bounding box center [254, 433] width 9 height 9
click at [187, 450] on icon at bounding box center [188, 450] width 9 height 11
click at [190, 446] on icon at bounding box center [189, 449] width 8 height 9
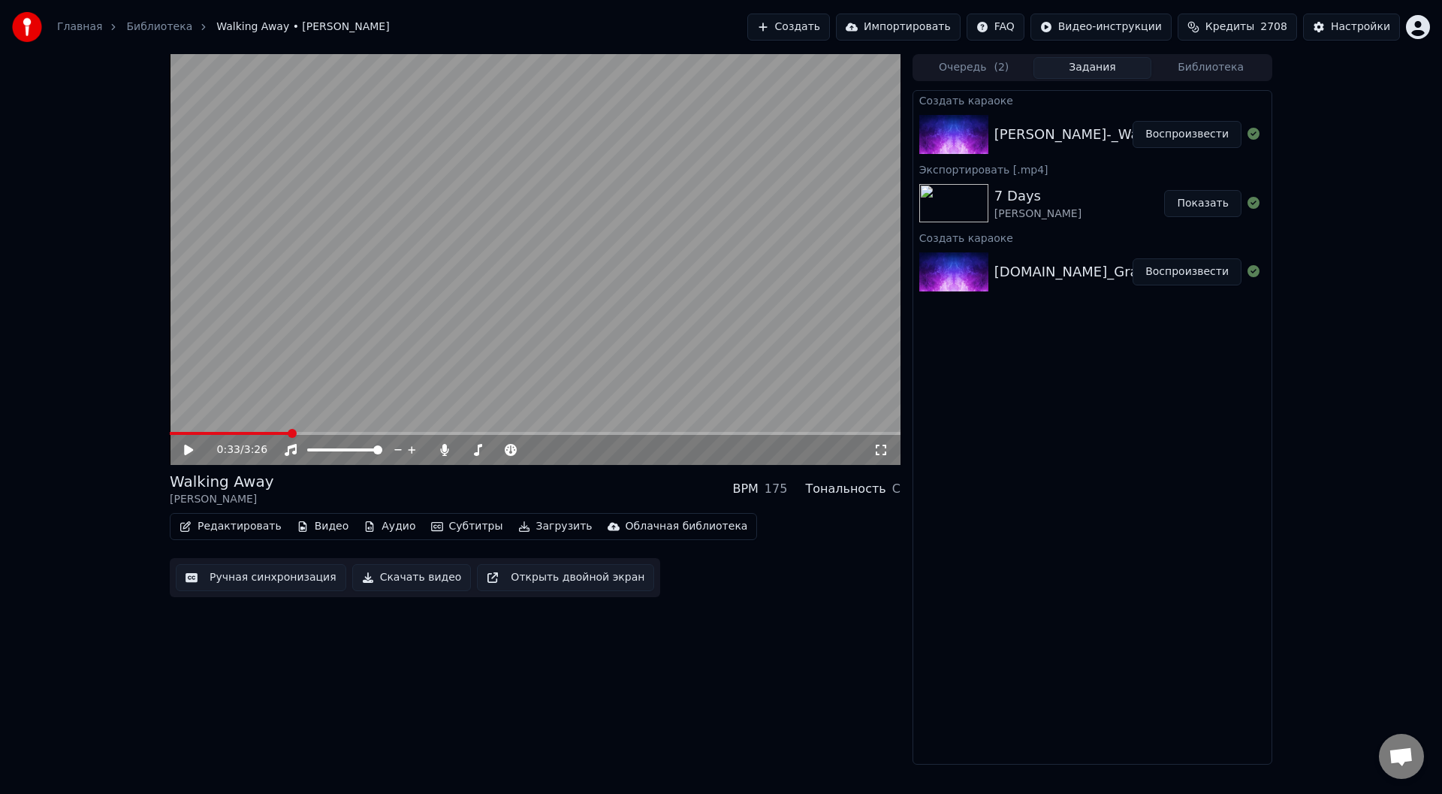
click at [522, 523] on button "Загрузить" at bounding box center [555, 526] width 86 height 21
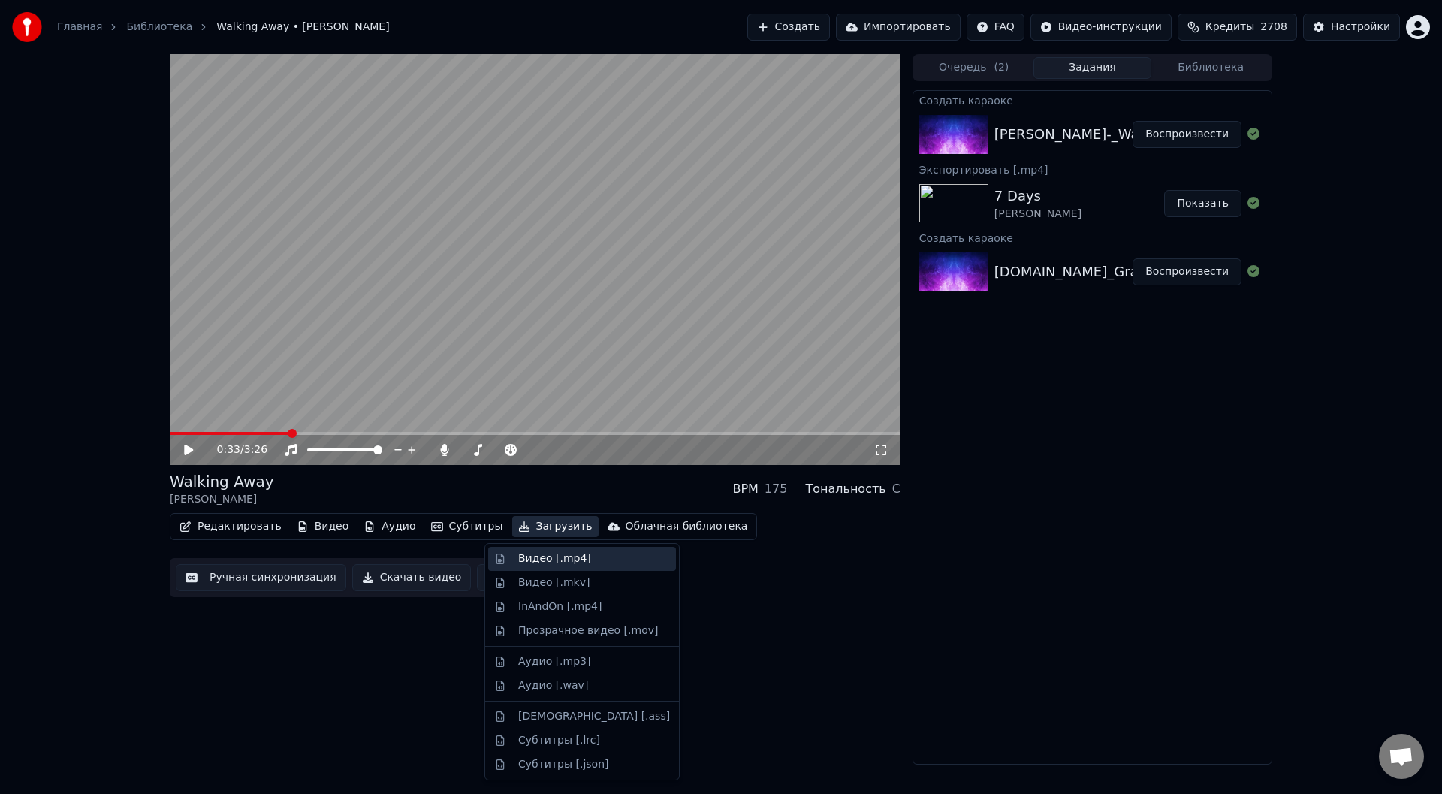
click at [536, 556] on div "Видео [.mp4]" at bounding box center [554, 558] width 73 height 15
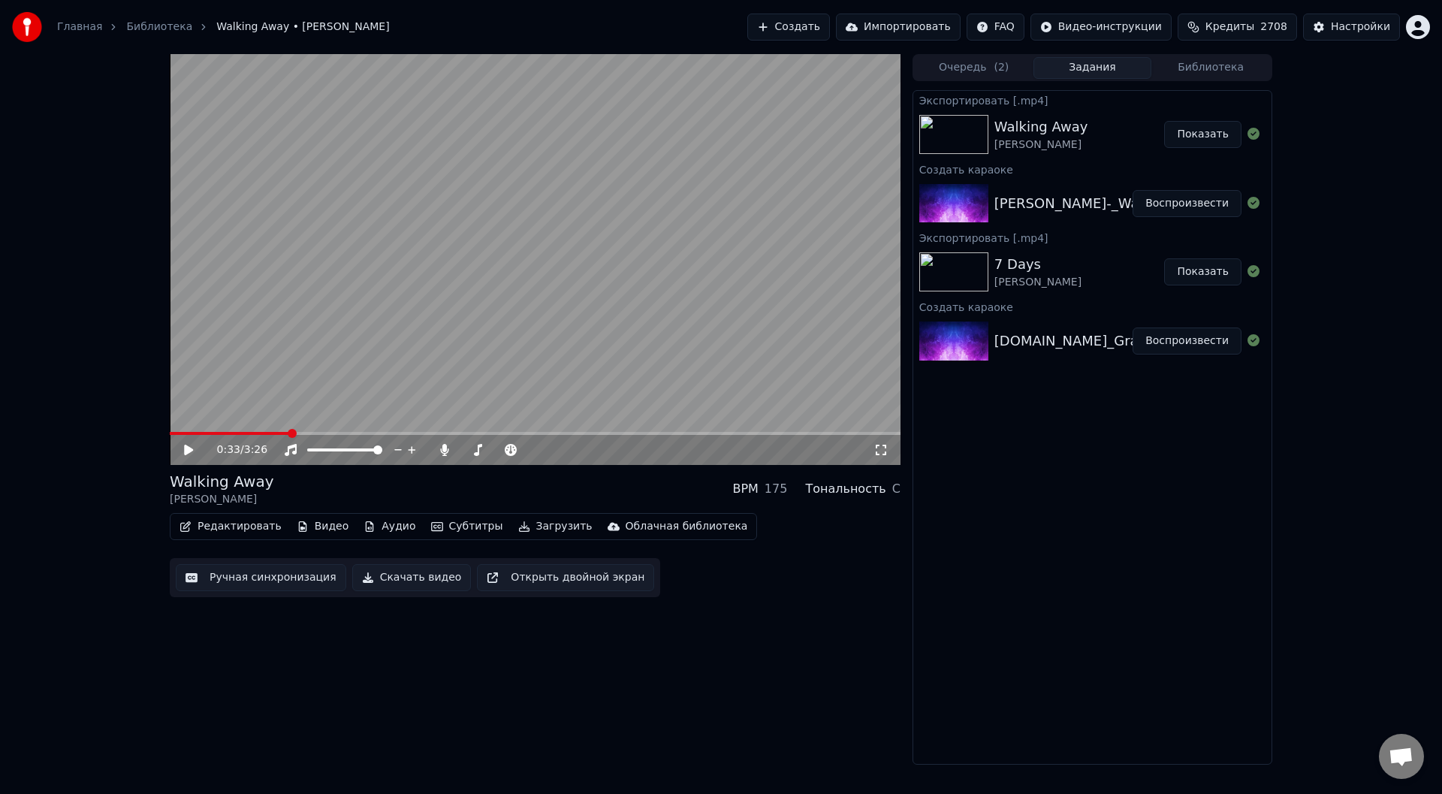
drag, startPoint x: 1199, startPoint y: 131, endPoint x: 1441, endPoint y: 234, distance: 262.8
click at [1207, 137] on button "Показать" at bounding box center [1202, 134] width 77 height 27
click at [823, 24] on button "Создать" at bounding box center [788, 27] width 83 height 27
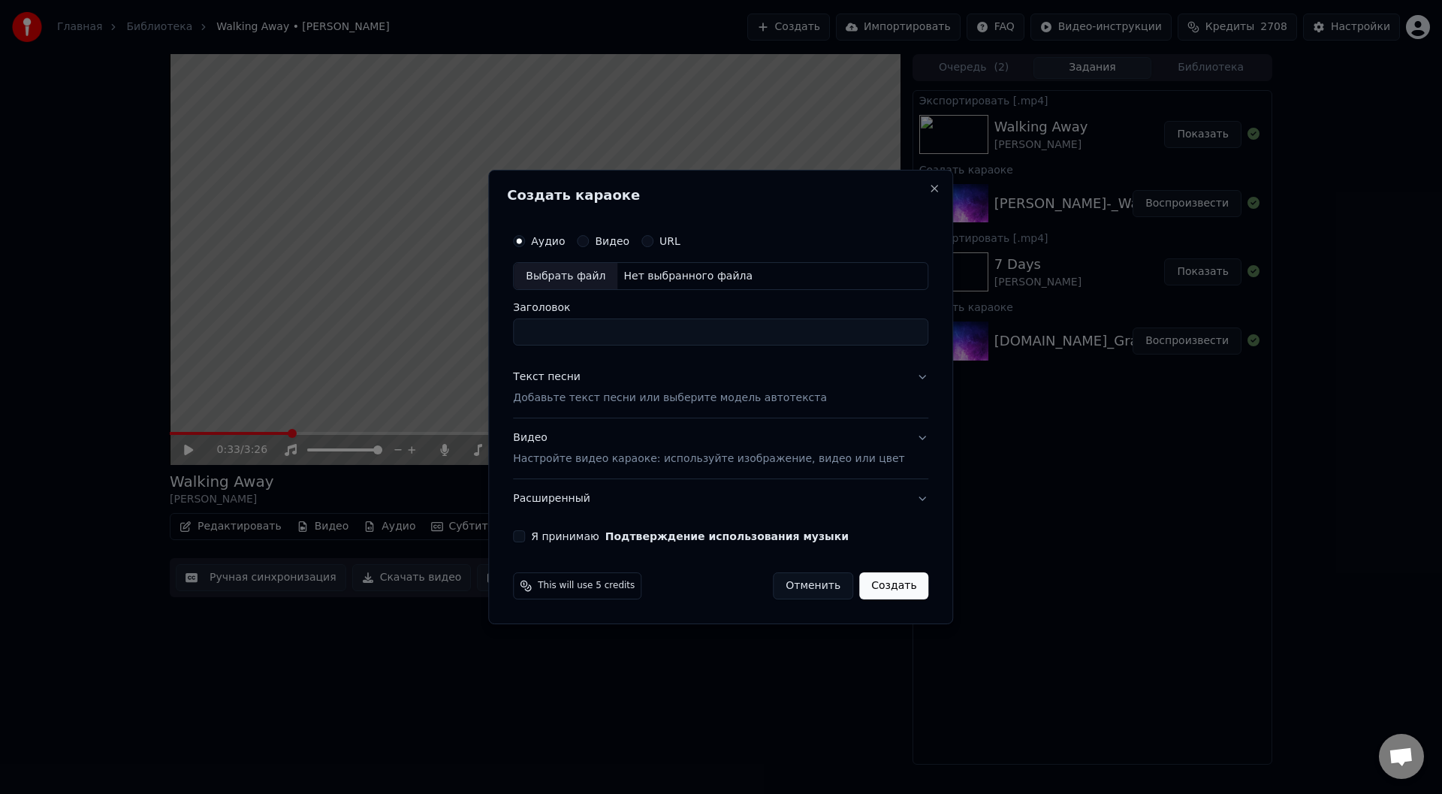
click at [579, 275] on div "Выбрать файл" at bounding box center [566, 276] width 104 height 27
type input "**********"
click at [898, 373] on button "Текст песни Добавьте текст песни или выберите модель автотекста" at bounding box center [720, 388] width 415 height 60
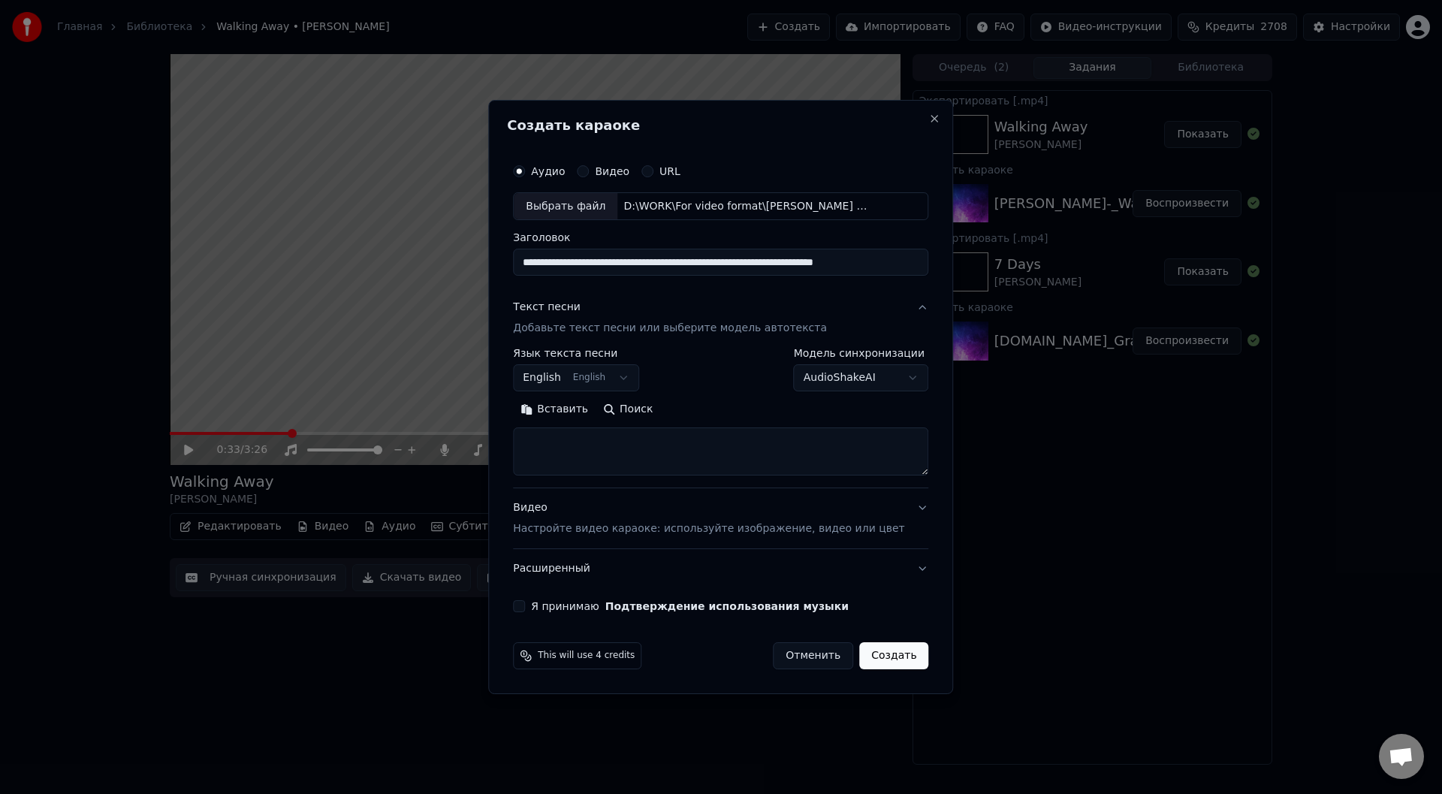
click at [568, 408] on button "Вставить" at bounding box center [554, 410] width 83 height 24
click at [710, 409] on button "Развернуть" at bounding box center [709, 410] width 95 height 24
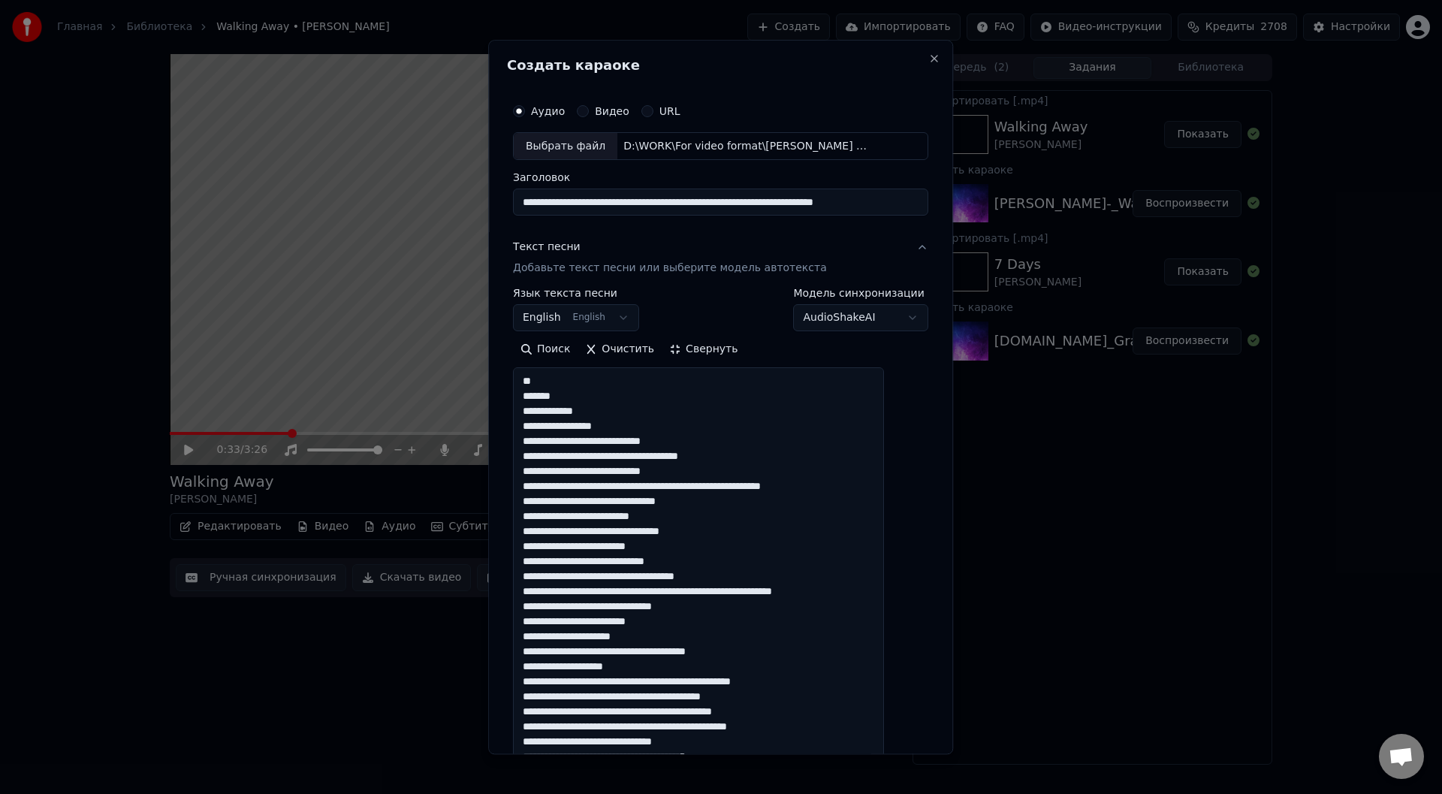
click at [693, 518] on textarea at bounding box center [698, 779] width 371 height 822
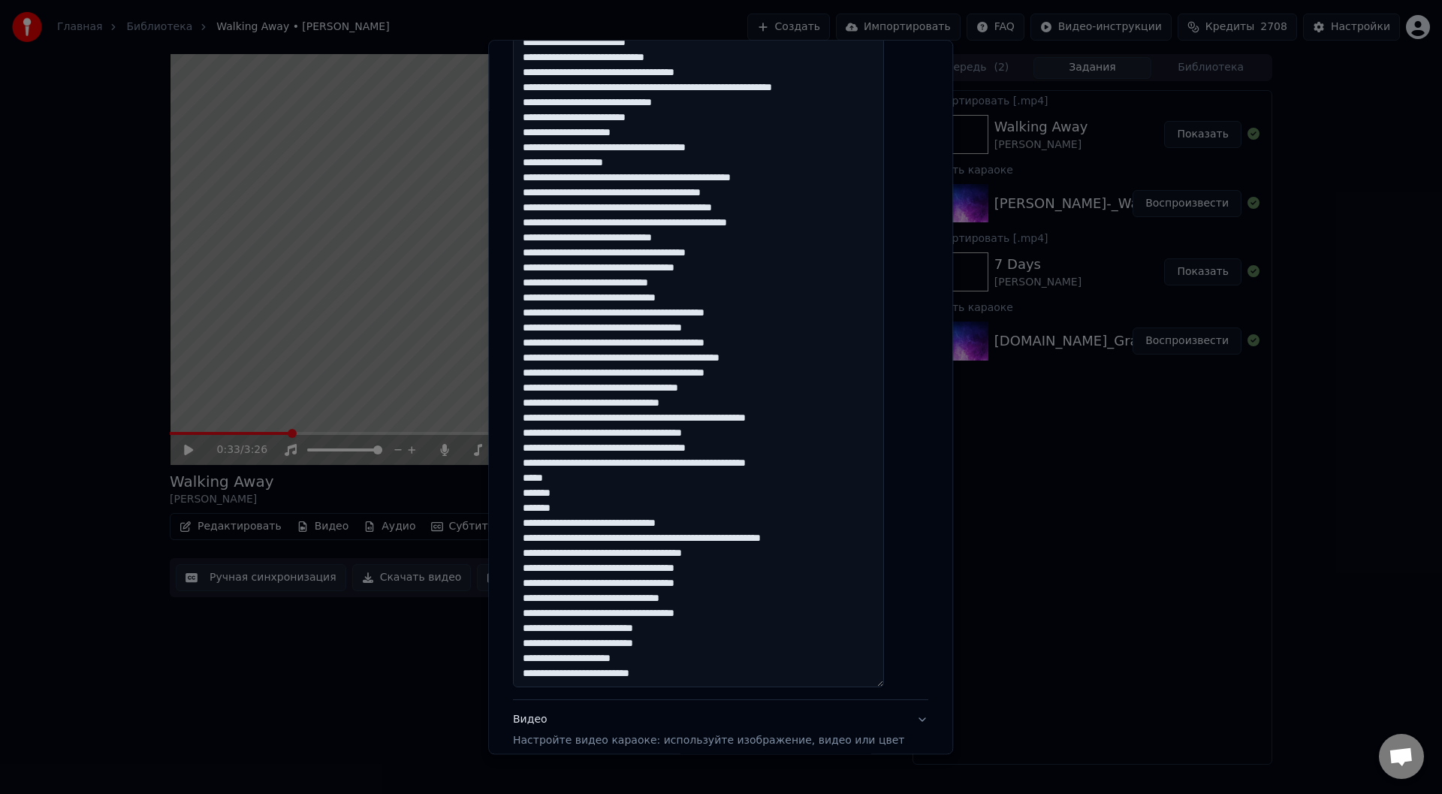
scroll to position [526, 0]
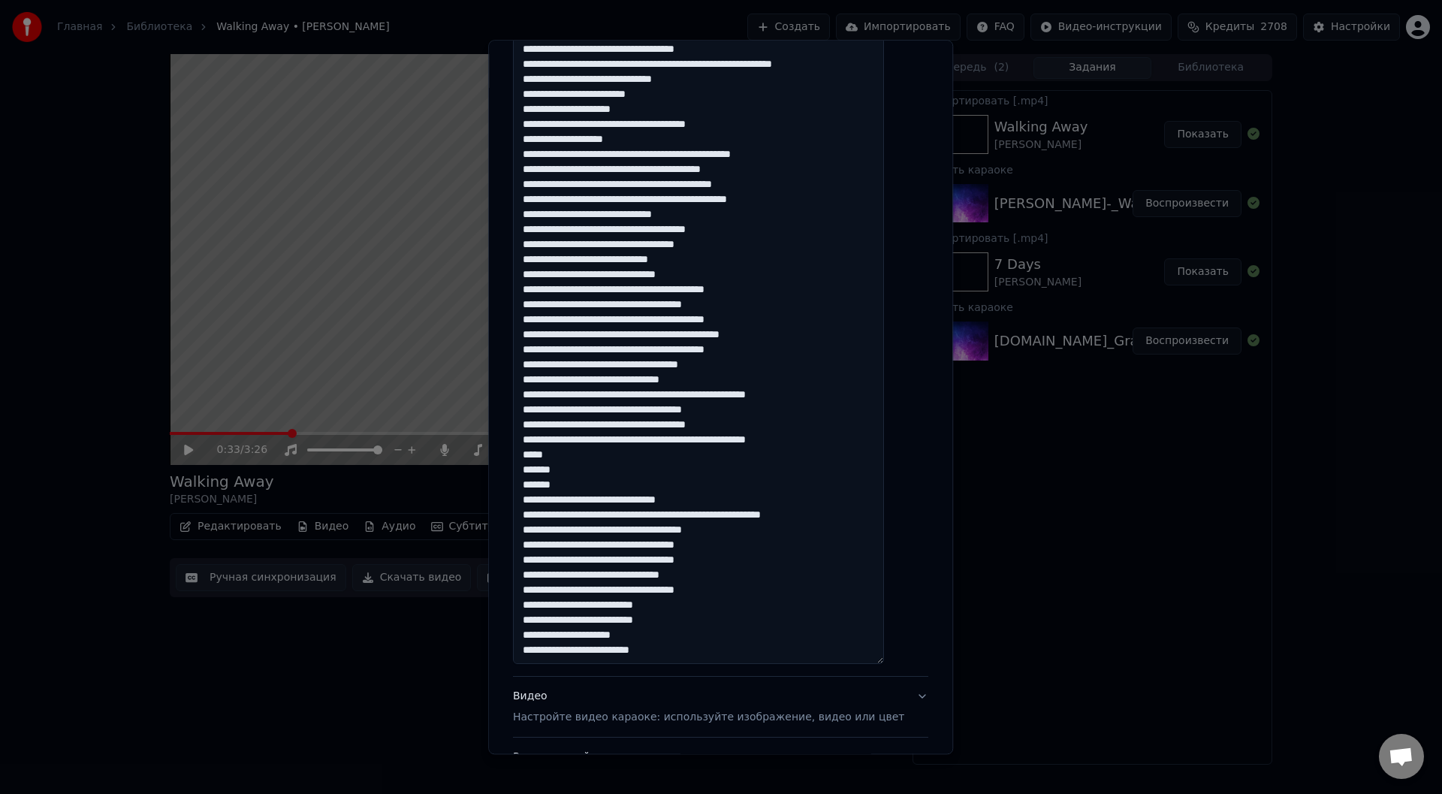
drag, startPoint x: 559, startPoint y: 651, endPoint x: 533, endPoint y: 650, distance: 25.5
click at [533, 650] on textarea at bounding box center [698, 253] width 371 height 822
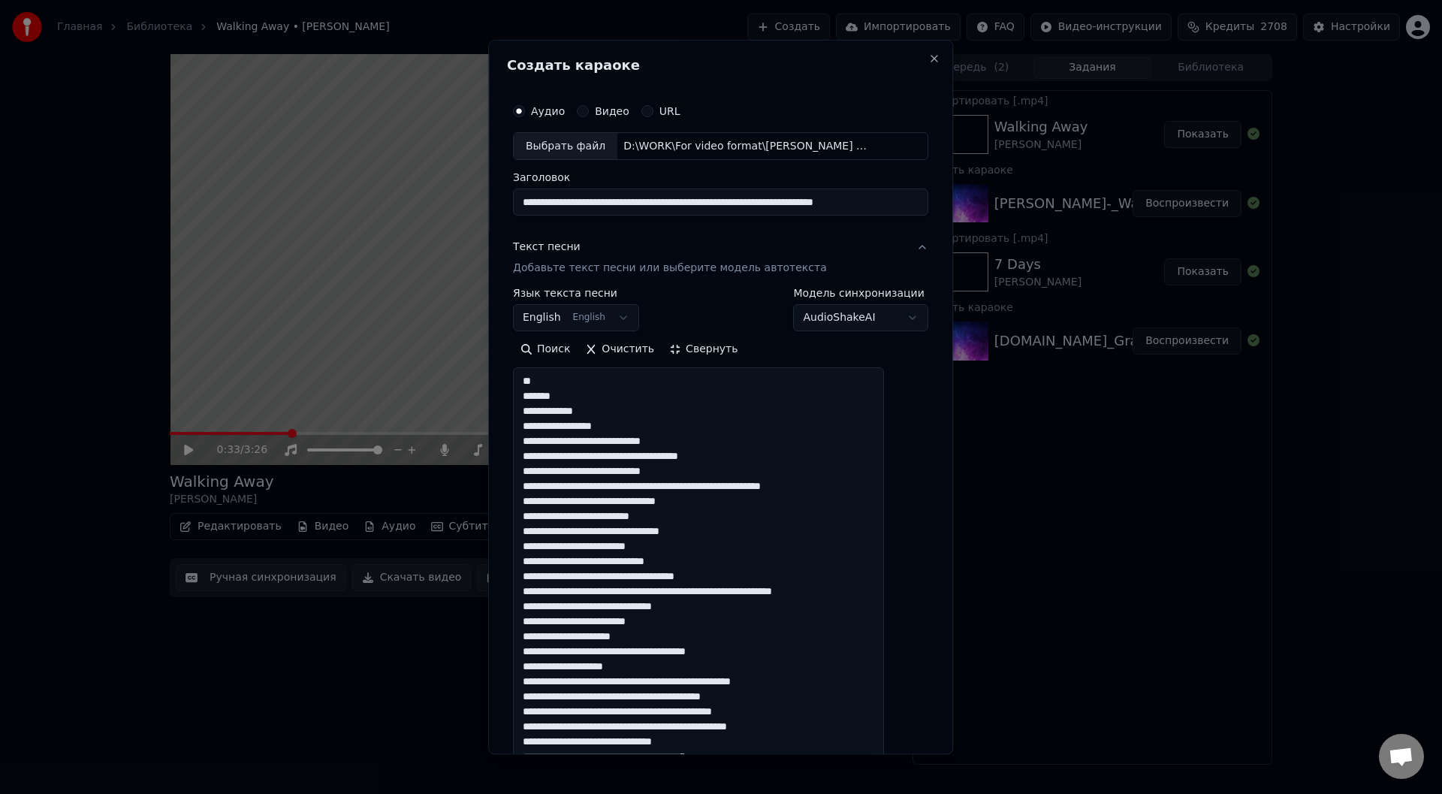
click at [683, 517] on textarea at bounding box center [698, 779] width 371 height 822
paste textarea "****"
drag, startPoint x: 751, startPoint y: 575, endPoint x: 718, endPoint y: 575, distance: 33.0
click at [718, 575] on textarea at bounding box center [698, 779] width 371 height 822
click at [632, 576] on textarea at bounding box center [698, 779] width 371 height 822
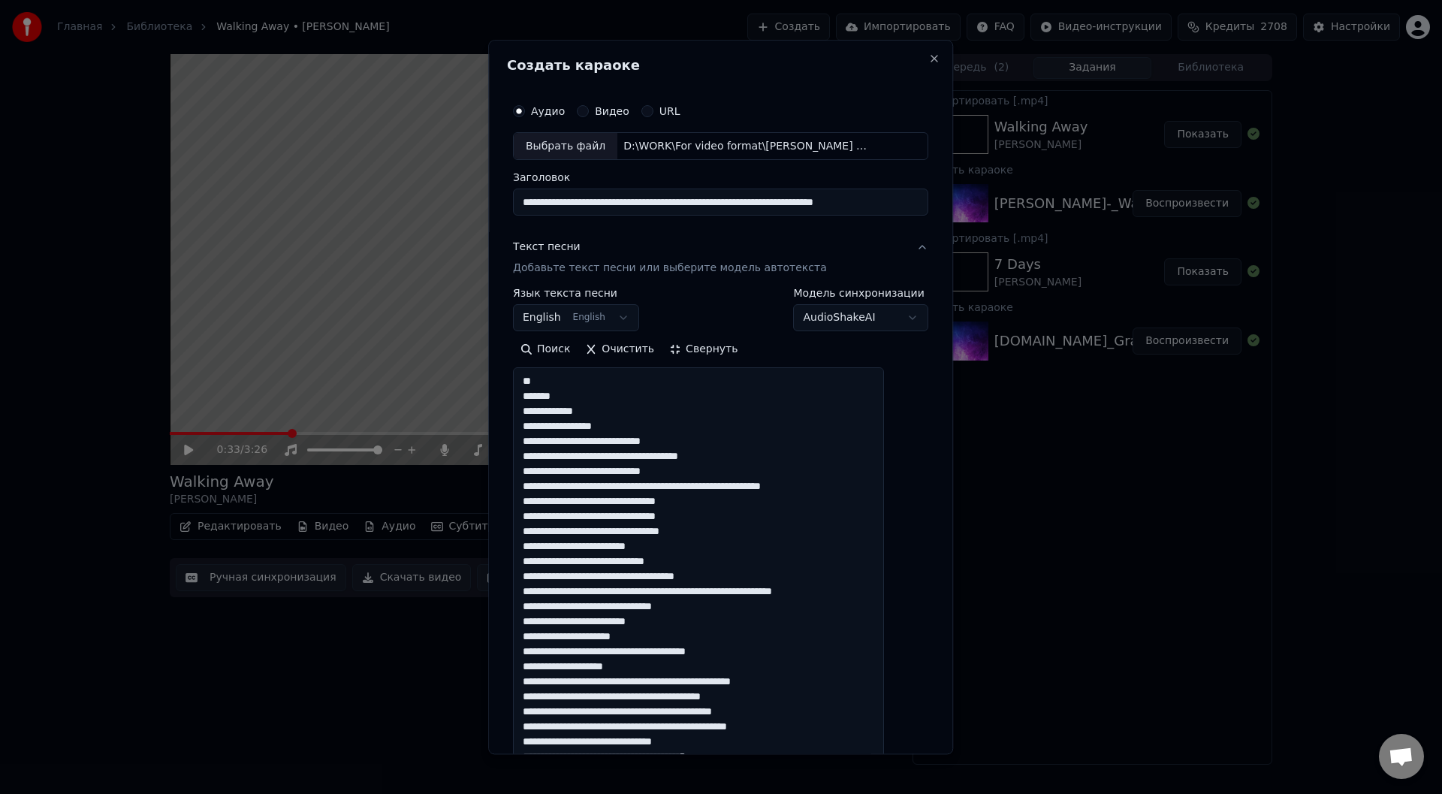
paste textarea "******"
click at [792, 575] on textarea at bounding box center [698, 779] width 371 height 822
click at [764, 578] on textarea at bounding box center [698, 779] width 371 height 822
click at [764, 577] on textarea at bounding box center [698, 779] width 371 height 822
click at [759, 578] on textarea at bounding box center [698, 779] width 371 height 822
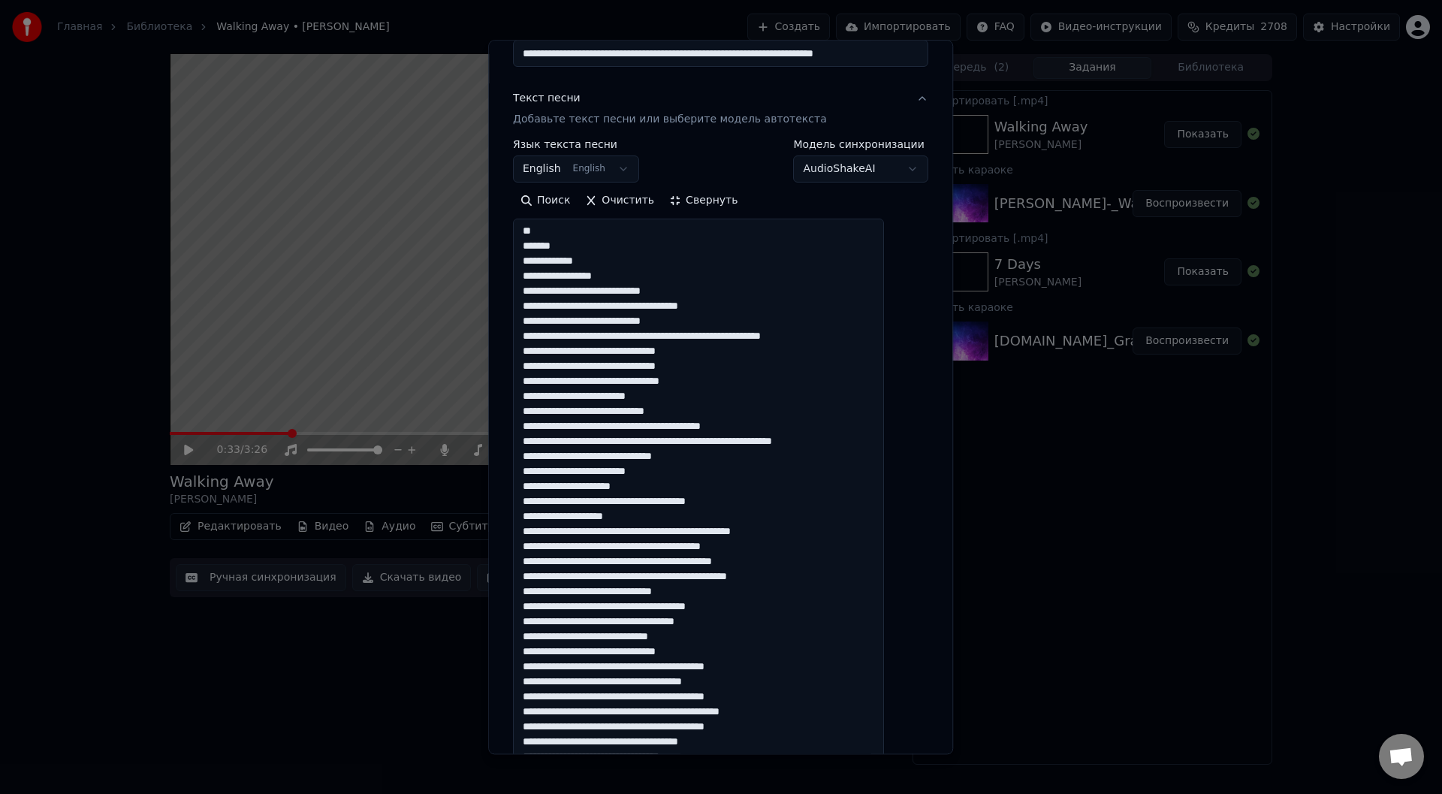
scroll to position [150, 0]
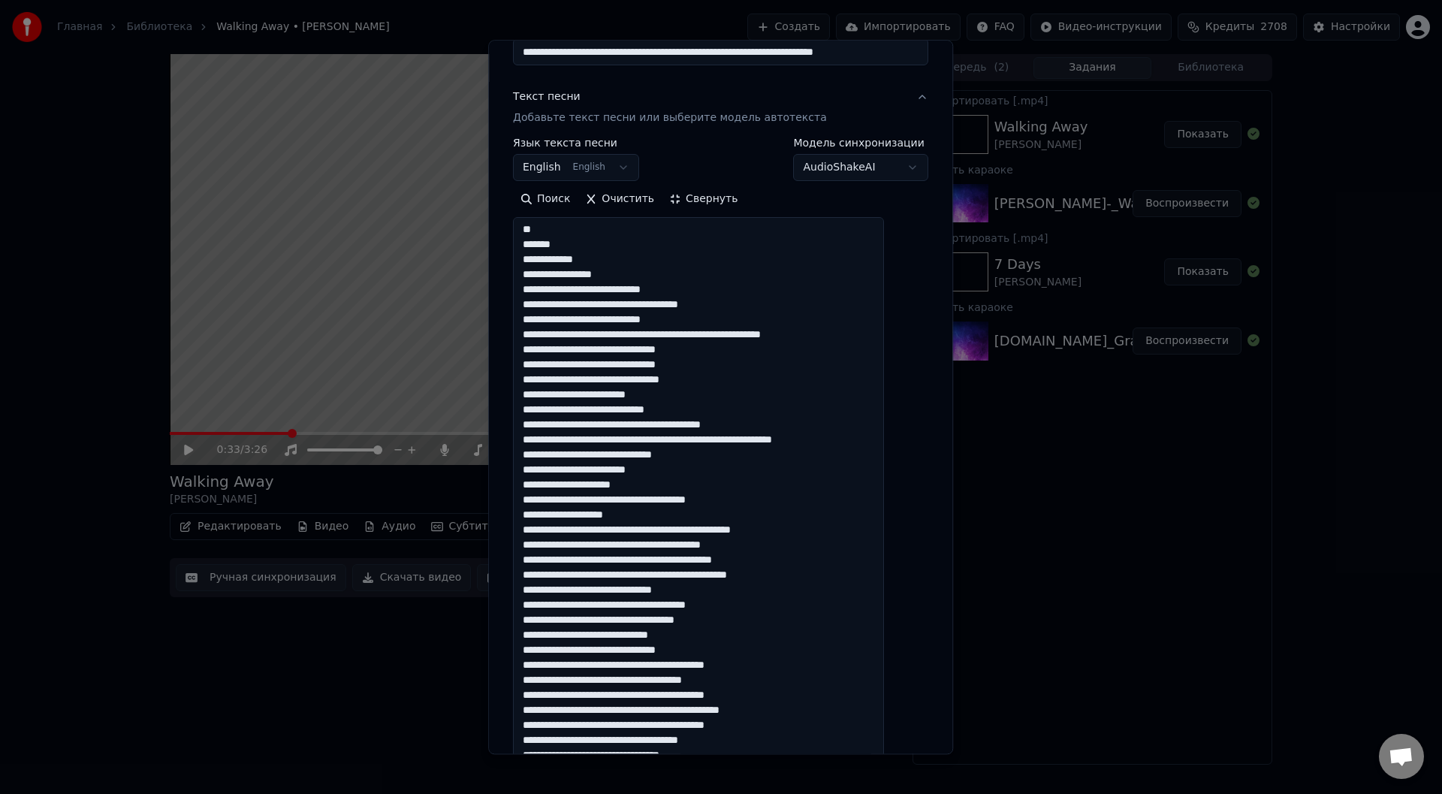
drag, startPoint x: 711, startPoint y: 368, endPoint x: 678, endPoint y: 366, distance: 33.1
click at [678, 366] on textarea at bounding box center [698, 629] width 371 height 822
click at [680, 367] on textarea at bounding box center [698, 629] width 371 height 822
drag, startPoint x: 680, startPoint y: 367, endPoint x: 706, endPoint y: 370, distance: 25.7
click at [706, 370] on textarea at bounding box center [698, 629] width 371 height 822
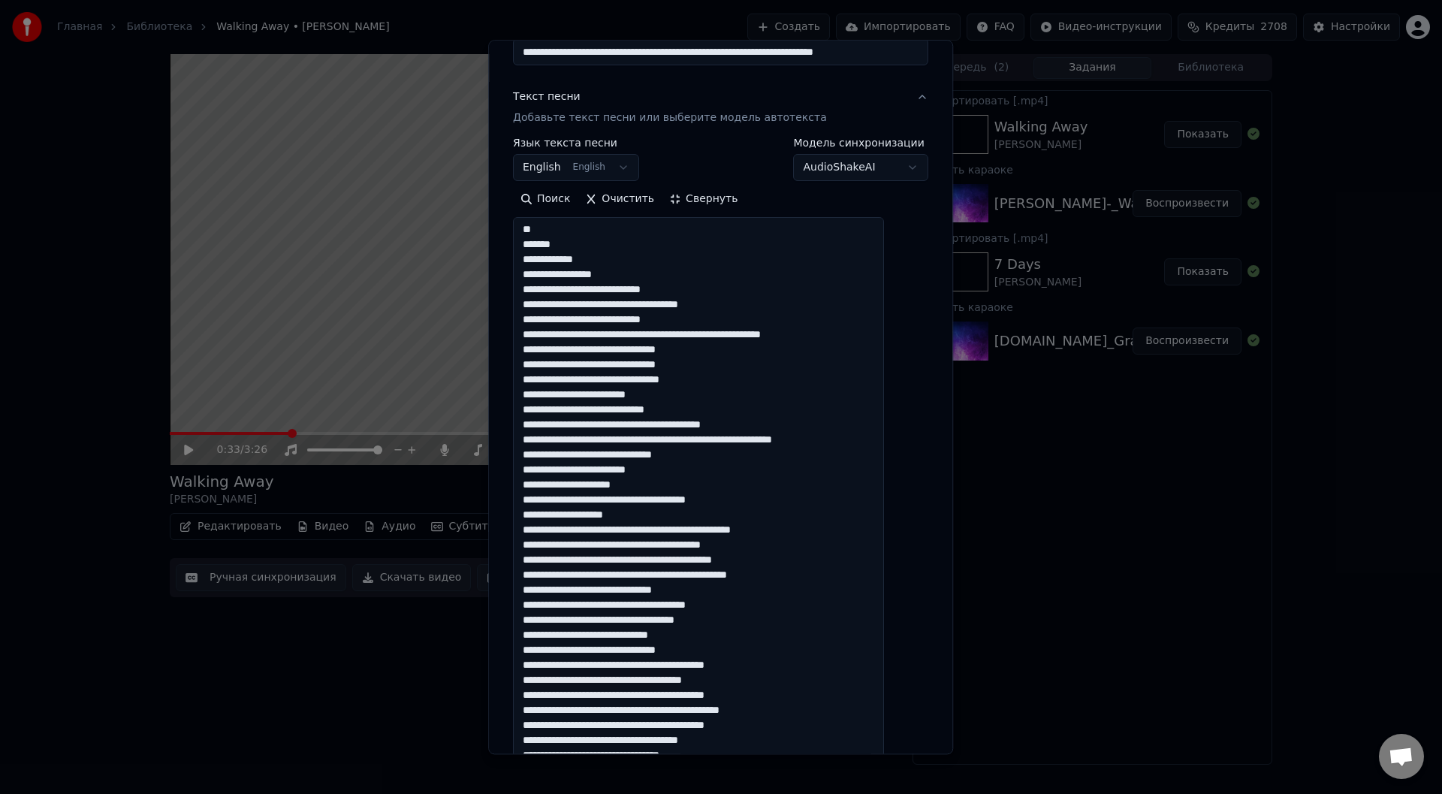
click at [635, 653] on textarea at bounding box center [698, 629] width 371 height 822
paste textarea "******"
drag, startPoint x: 728, startPoint y: 683, endPoint x: 759, endPoint y: 682, distance: 31.5
click at [759, 682] on textarea at bounding box center [698, 629] width 371 height 822
click at [635, 680] on textarea at bounding box center [698, 629] width 371 height 822
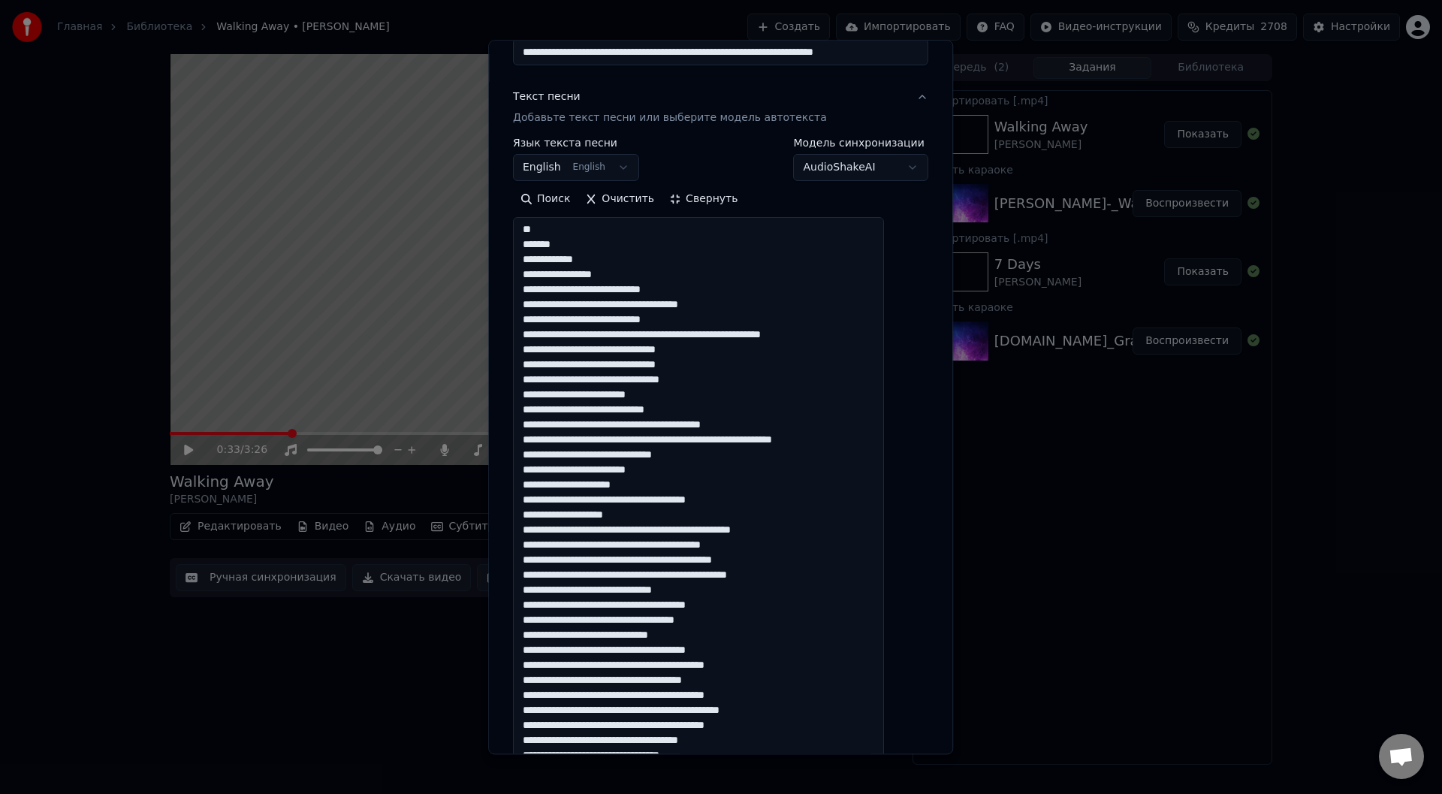
paste textarea "******"
click at [795, 683] on textarea at bounding box center [698, 629] width 371 height 822
click at [775, 683] on textarea at bounding box center [698, 629] width 371 height 822
click at [767, 712] on textarea at bounding box center [698, 629] width 371 height 822
drag, startPoint x: 768, startPoint y: 710, endPoint x: 728, endPoint y: 710, distance: 40.6
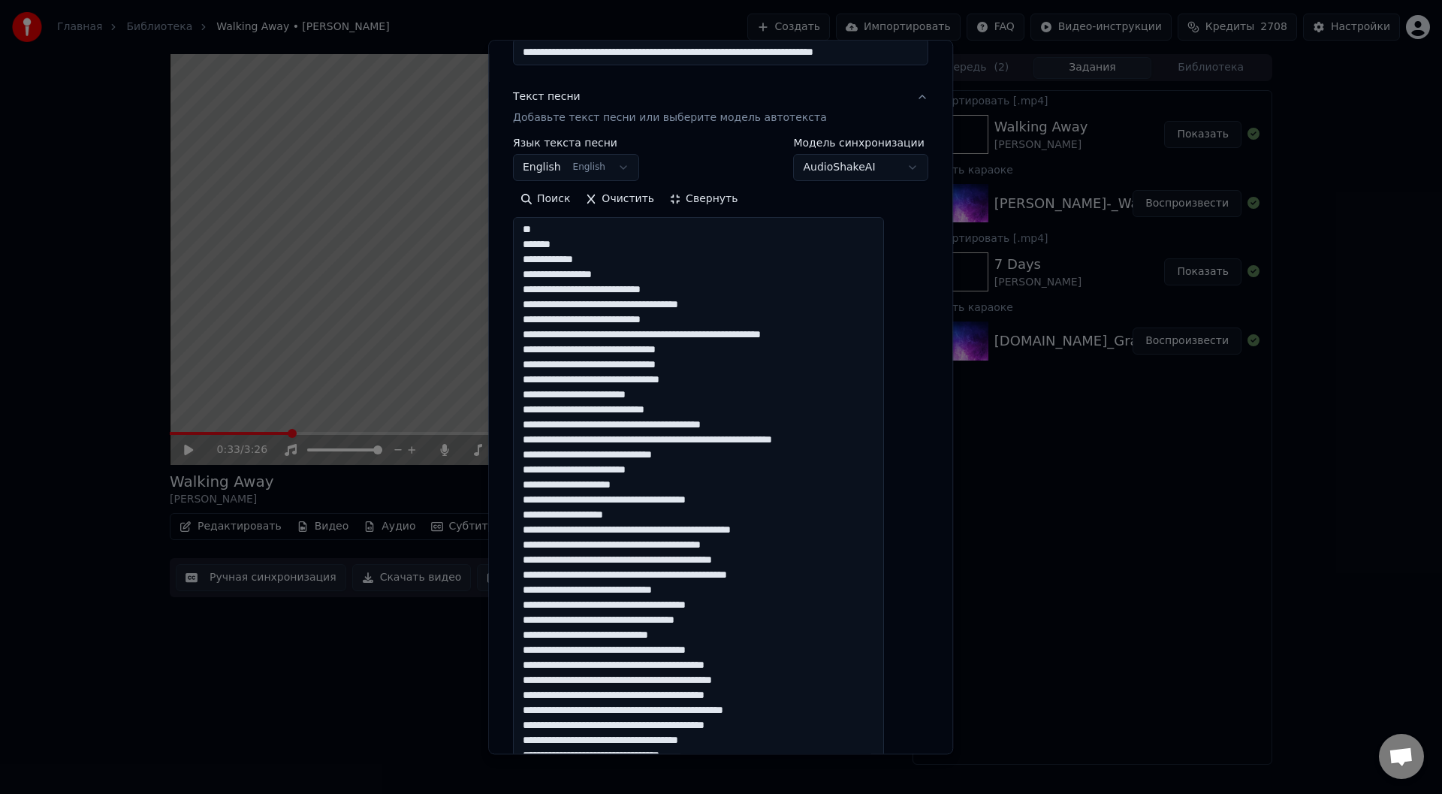
click at [728, 710] on textarea at bounding box center [698, 629] width 371 height 822
click at [635, 712] on textarea at bounding box center [698, 629] width 371 height 822
paste textarea "********"
click at [816, 710] on textarea at bounding box center [698, 629] width 371 height 822
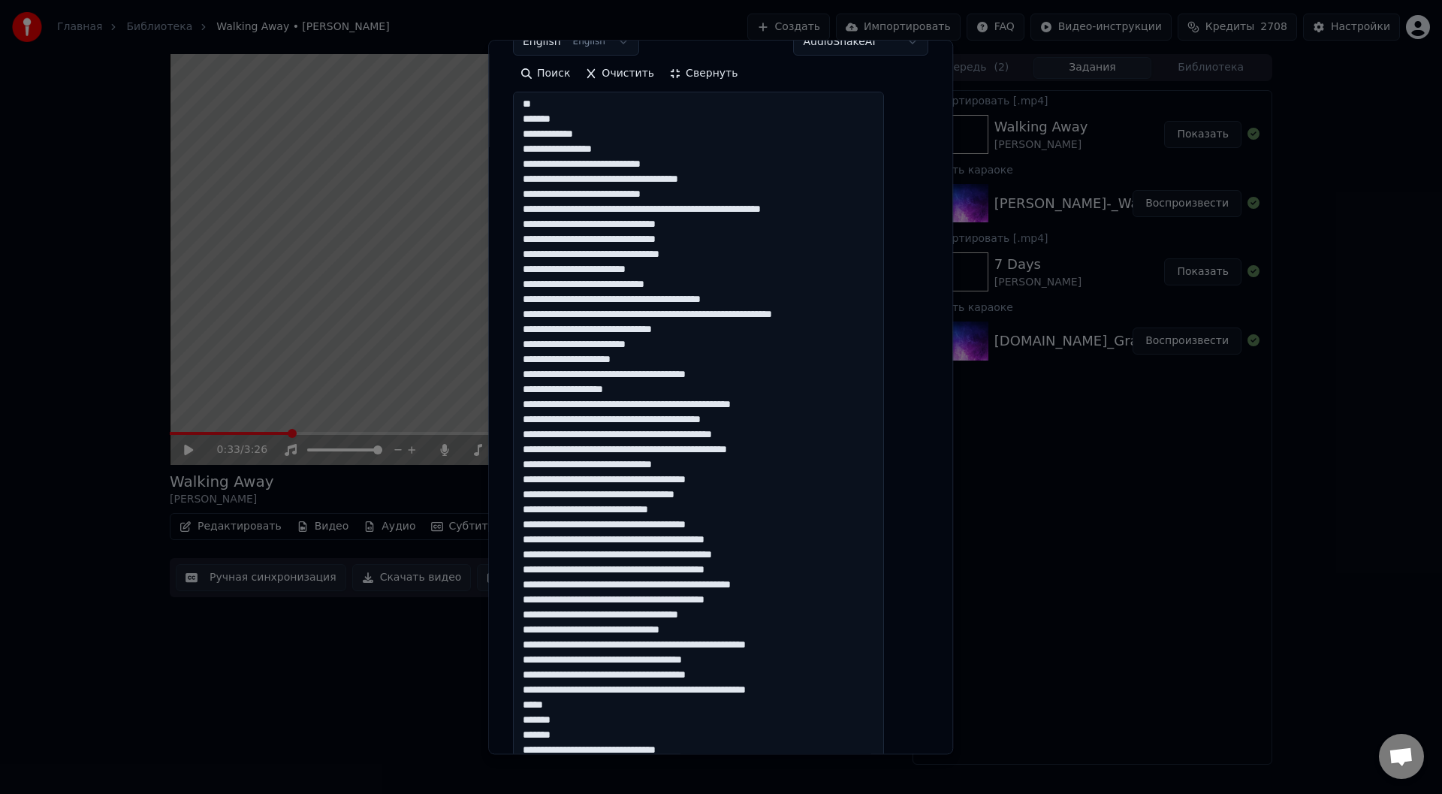
scroll to position [300, 0]
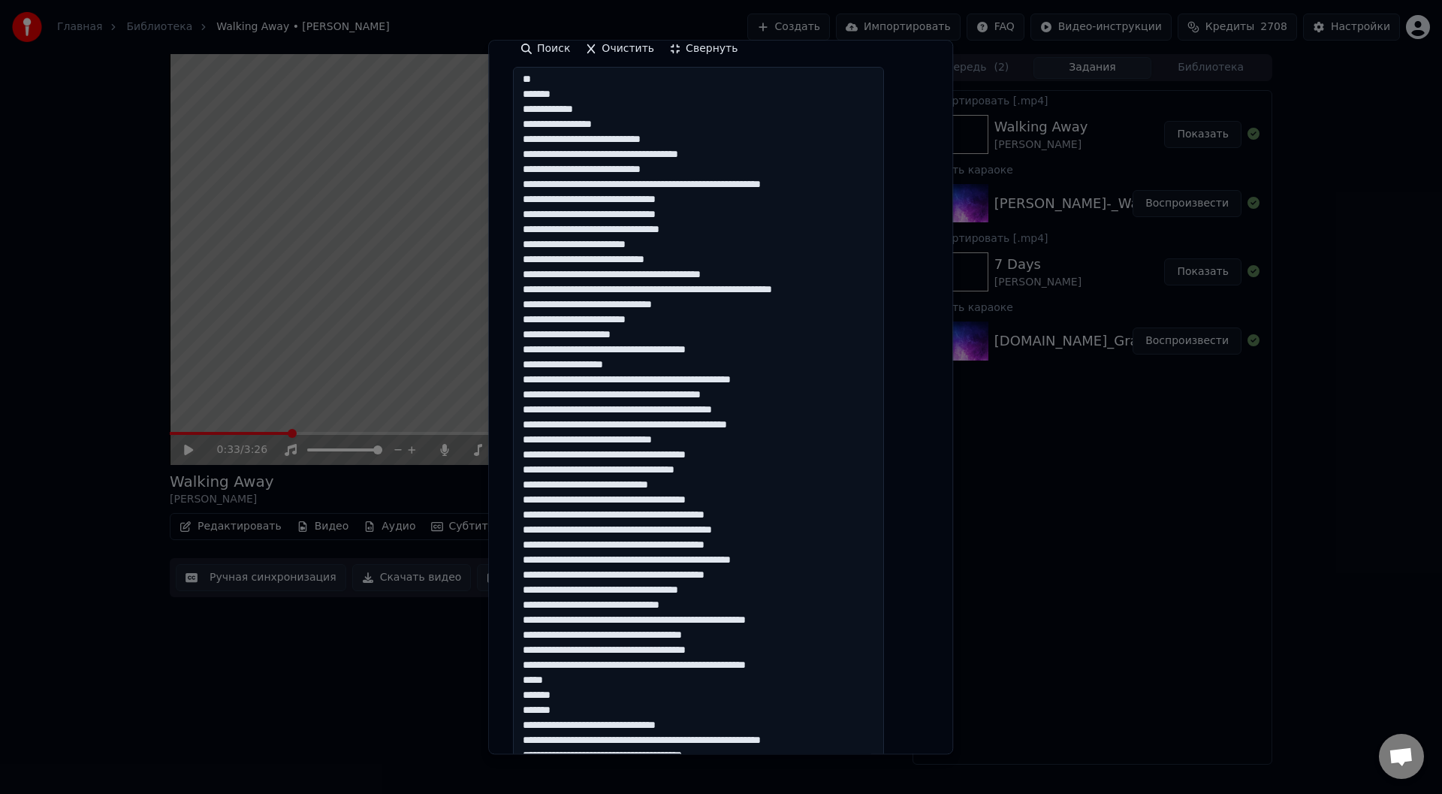
drag, startPoint x: 758, startPoint y: 590, endPoint x: 728, endPoint y: 590, distance: 29.3
click at [728, 590] on textarea at bounding box center [698, 479] width 371 height 822
click at [633, 589] on textarea at bounding box center [698, 479] width 371 height 822
paste textarea "*****"
click at [634, 589] on textarea at bounding box center [698, 479] width 371 height 822
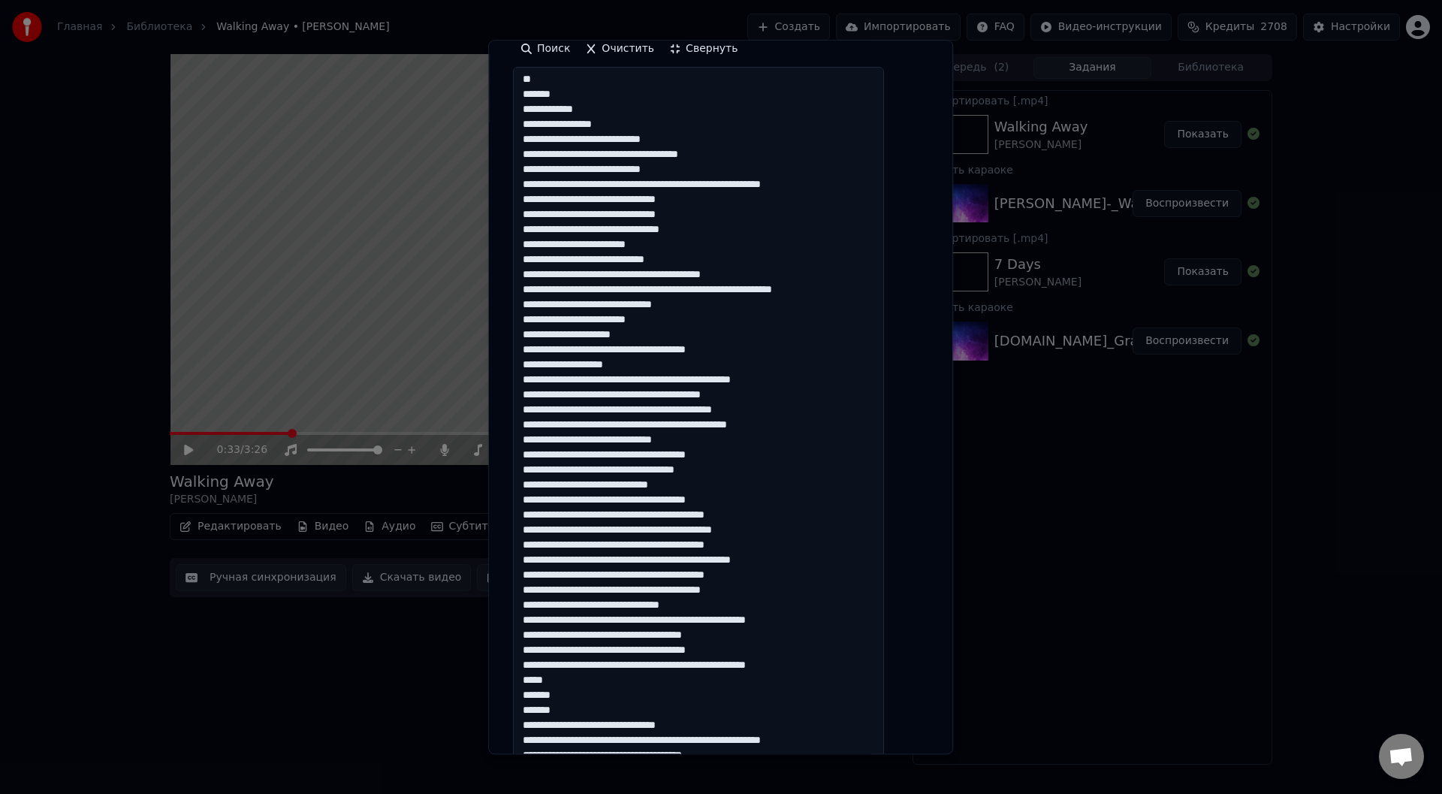
click at [632, 592] on textarea at bounding box center [698, 479] width 371 height 822
drag, startPoint x: 787, startPoint y: 596, endPoint x: 798, endPoint y: 593, distance: 11.9
click at [789, 596] on textarea at bounding box center [698, 479] width 371 height 822
click at [758, 597] on textarea at bounding box center [698, 479] width 371 height 822
drag, startPoint x: 779, startPoint y: 593, endPoint x: 803, endPoint y: 596, distance: 24.3
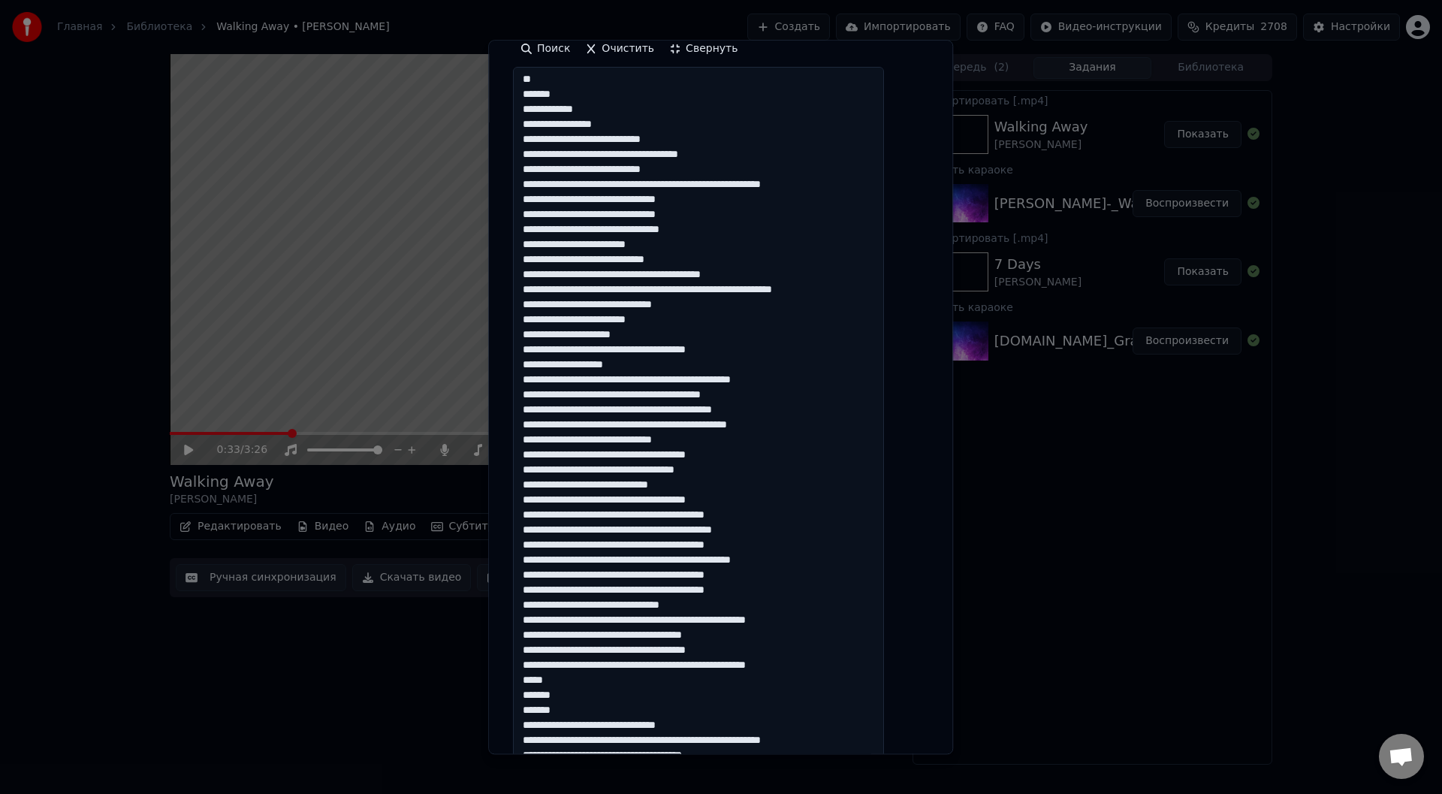
click at [779, 593] on textarea at bounding box center [698, 479] width 371 height 822
drag, startPoint x: 813, startPoint y: 667, endPoint x: 790, endPoint y: 667, distance: 23.3
click at [790, 667] on textarea at bounding box center [698, 479] width 371 height 822
drag, startPoint x: 798, startPoint y: 532, endPoint x: 761, endPoint y: 532, distance: 36.8
click at [761, 532] on textarea at bounding box center [698, 479] width 371 height 822
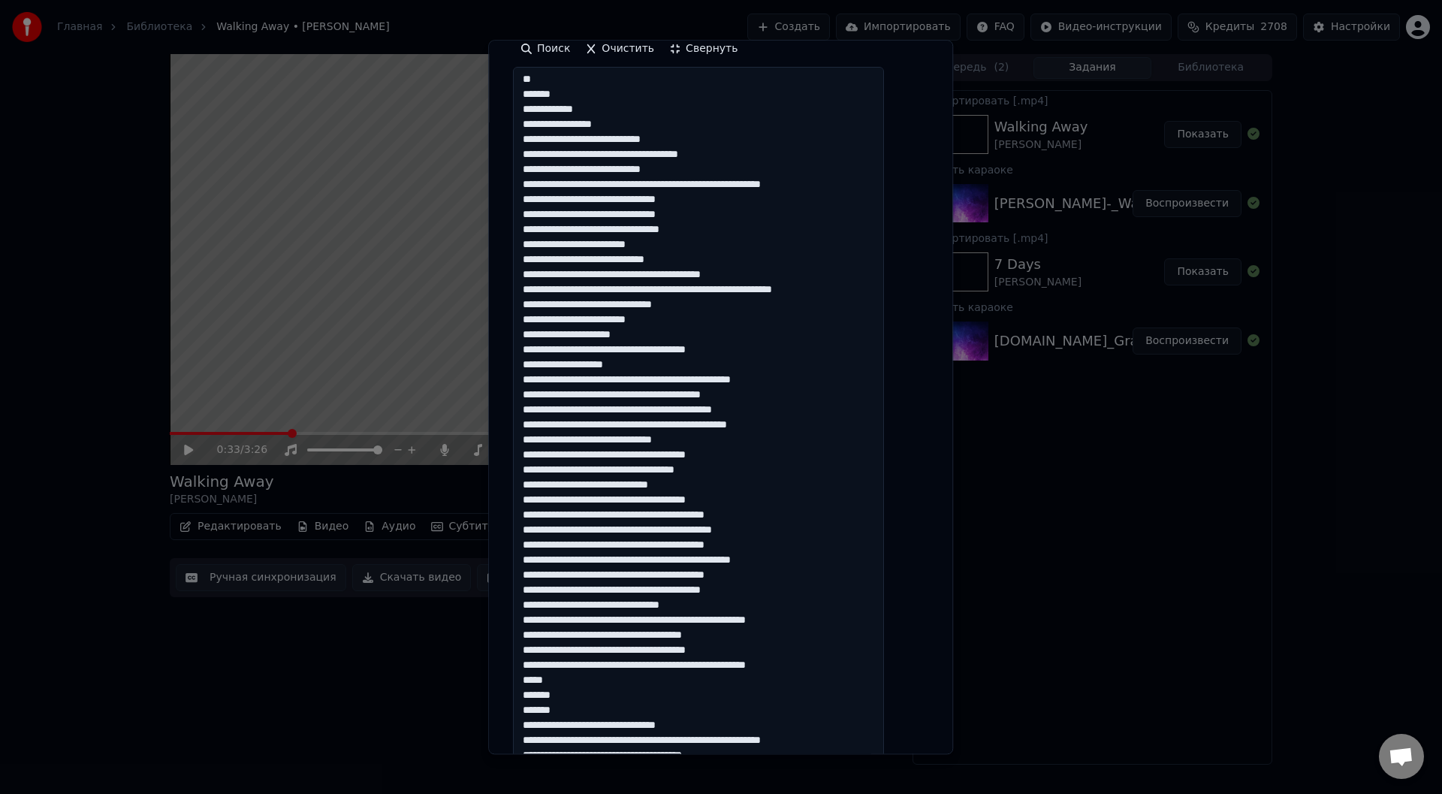
paste textarea
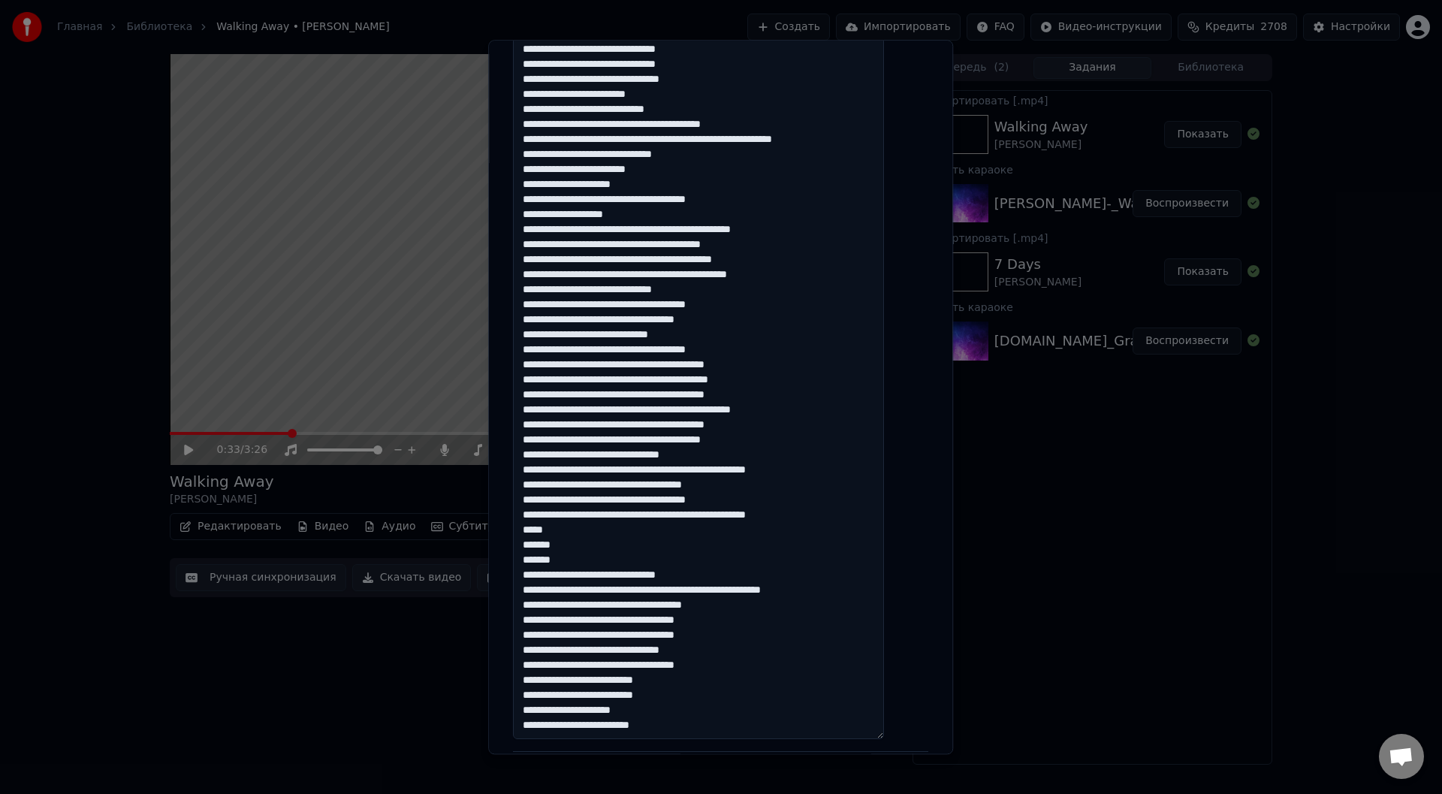
scroll to position [0, 0]
drag, startPoint x: 657, startPoint y: 442, endPoint x: 635, endPoint y: 441, distance: 22.5
click at [635, 441] on textarea at bounding box center [698, 328] width 371 height 822
drag, startPoint x: 574, startPoint y: 535, endPoint x: 598, endPoint y: 540, distance: 23.7
click at [575, 535] on textarea at bounding box center [698, 328] width 371 height 822
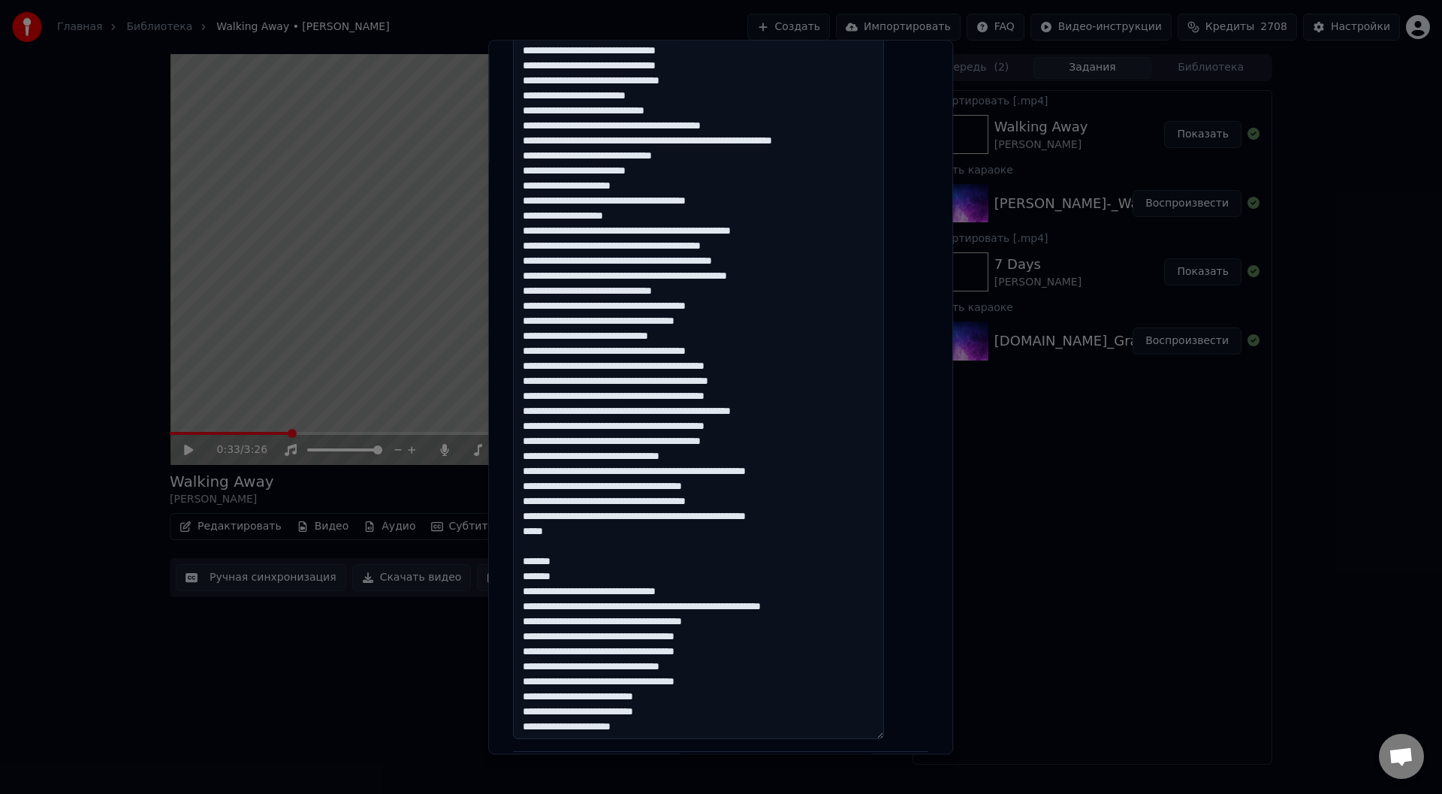
scroll to position [655, 0]
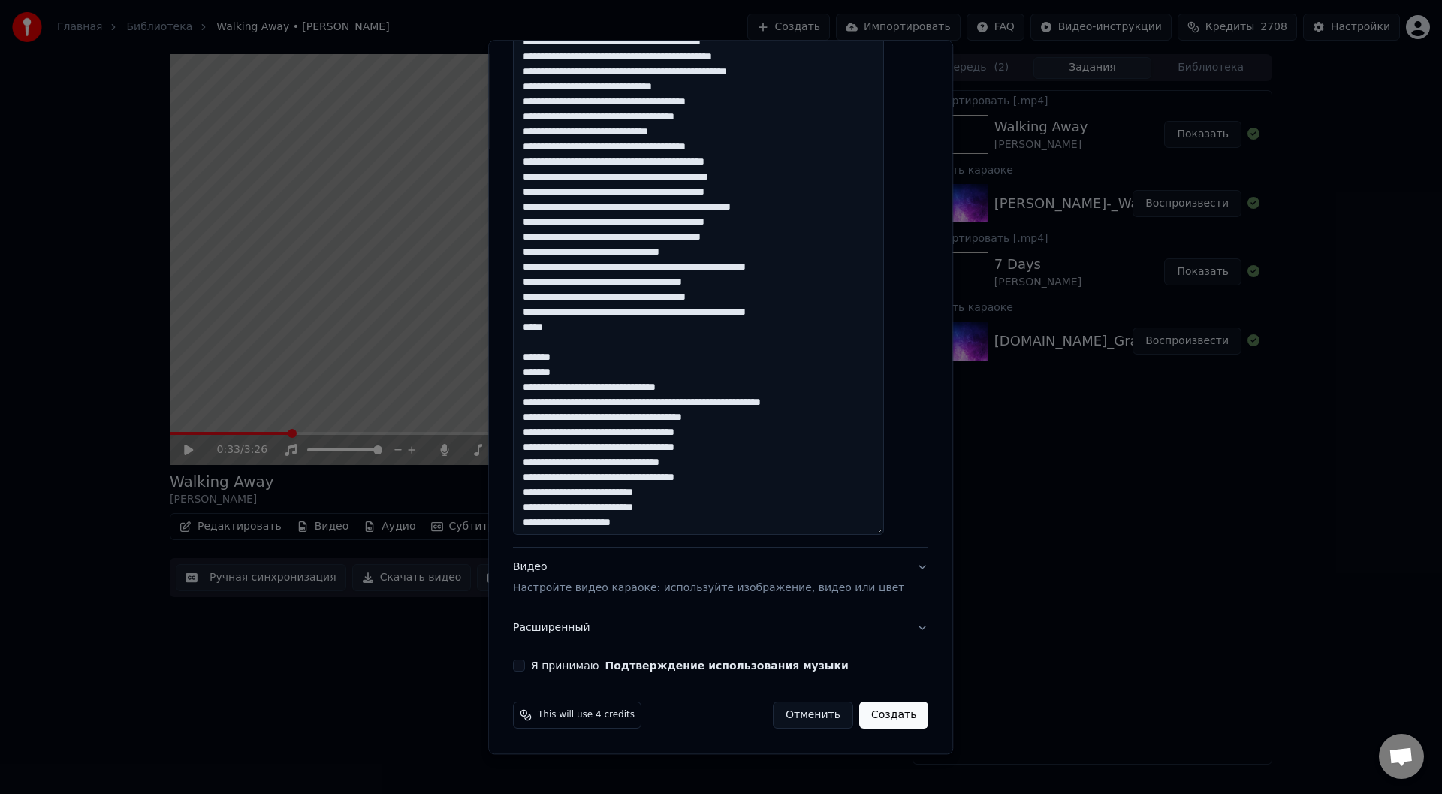
paste textarea "****"
drag, startPoint x: 545, startPoint y: 343, endPoint x: 561, endPoint y: 350, distance: 17.2
click at [545, 343] on textarea at bounding box center [698, 124] width 371 height 822
click at [567, 345] on textarea at bounding box center [698, 124] width 371 height 822
click at [545, 344] on textarea at bounding box center [698, 124] width 371 height 822
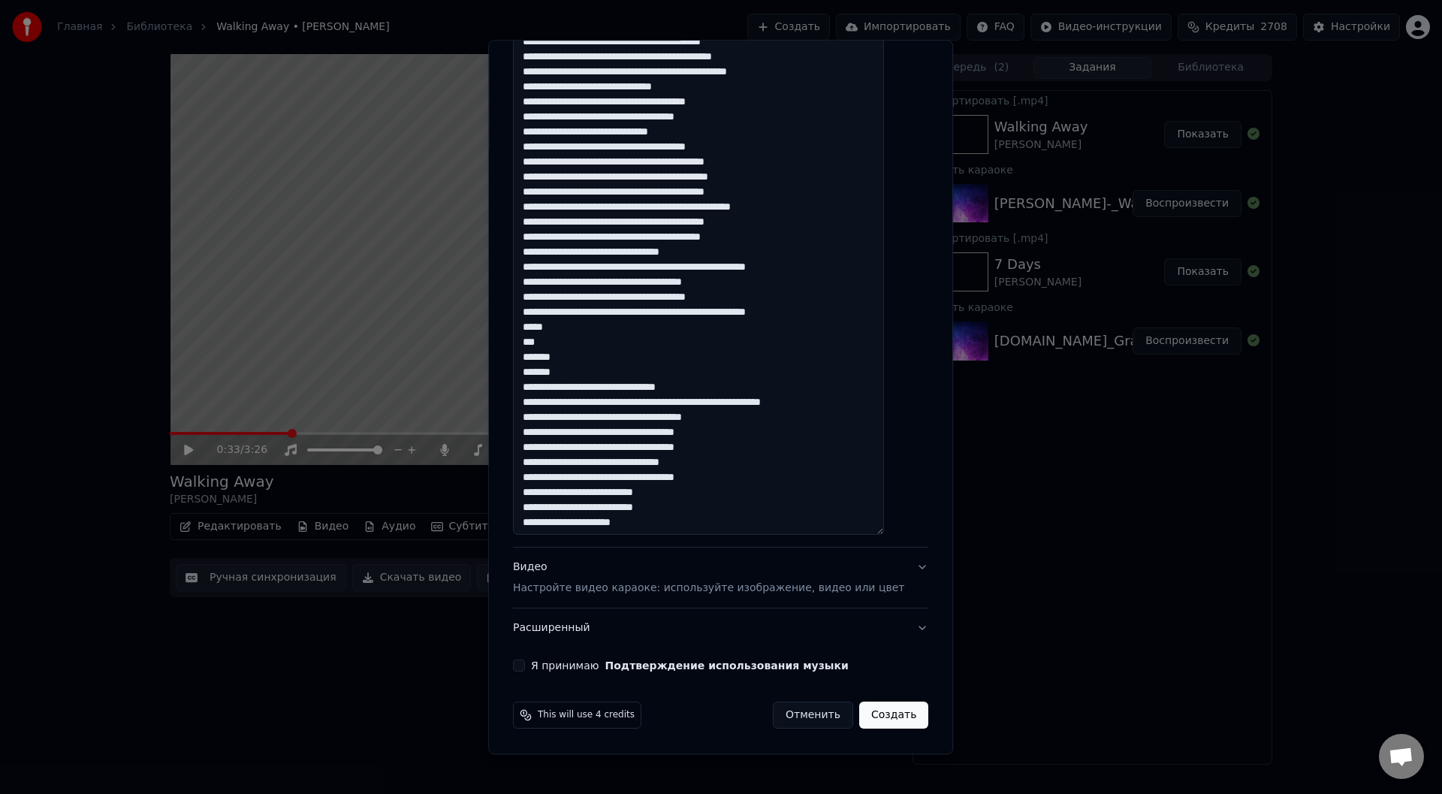
click at [594, 358] on textarea at bounding box center [698, 124] width 371 height 822
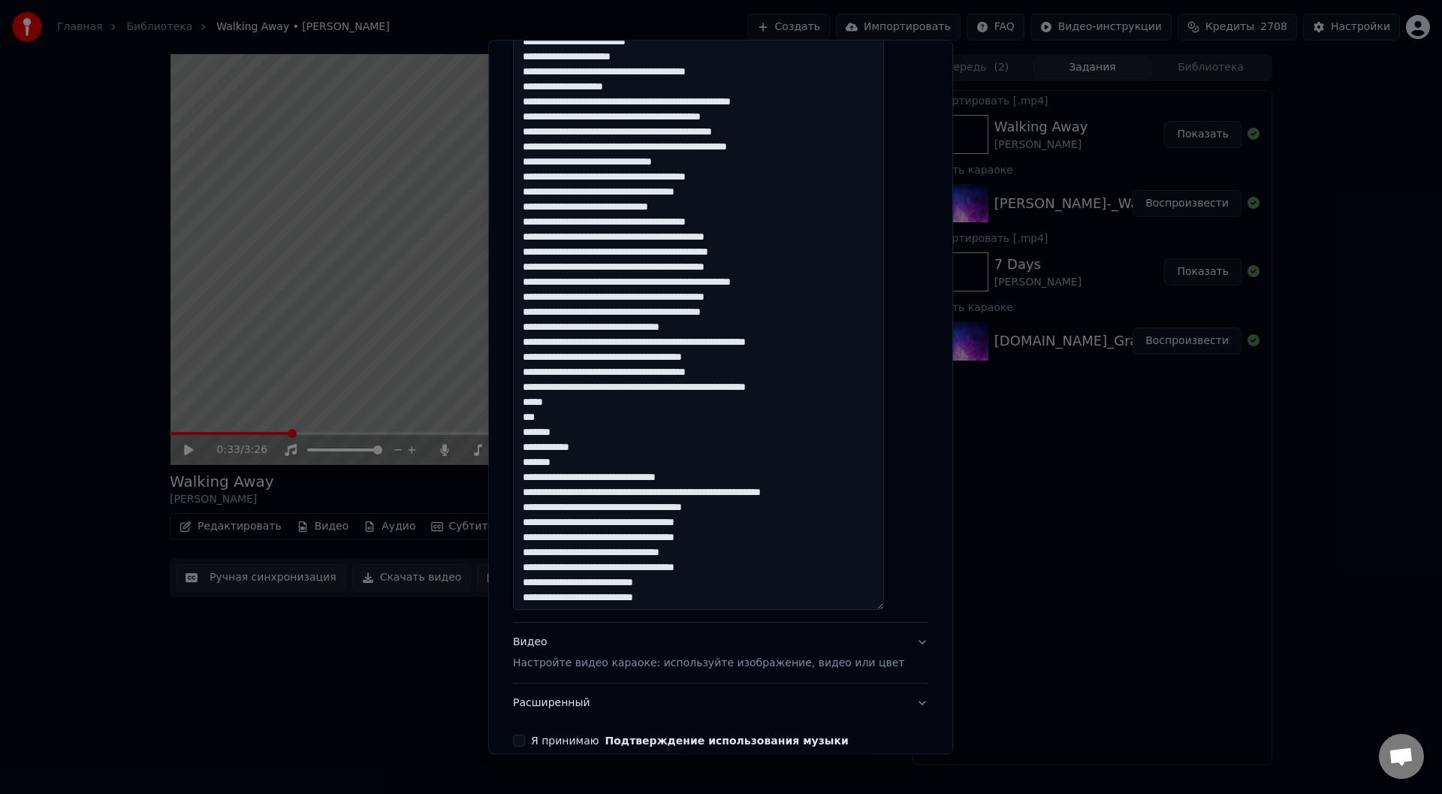
scroll to position [505, 0]
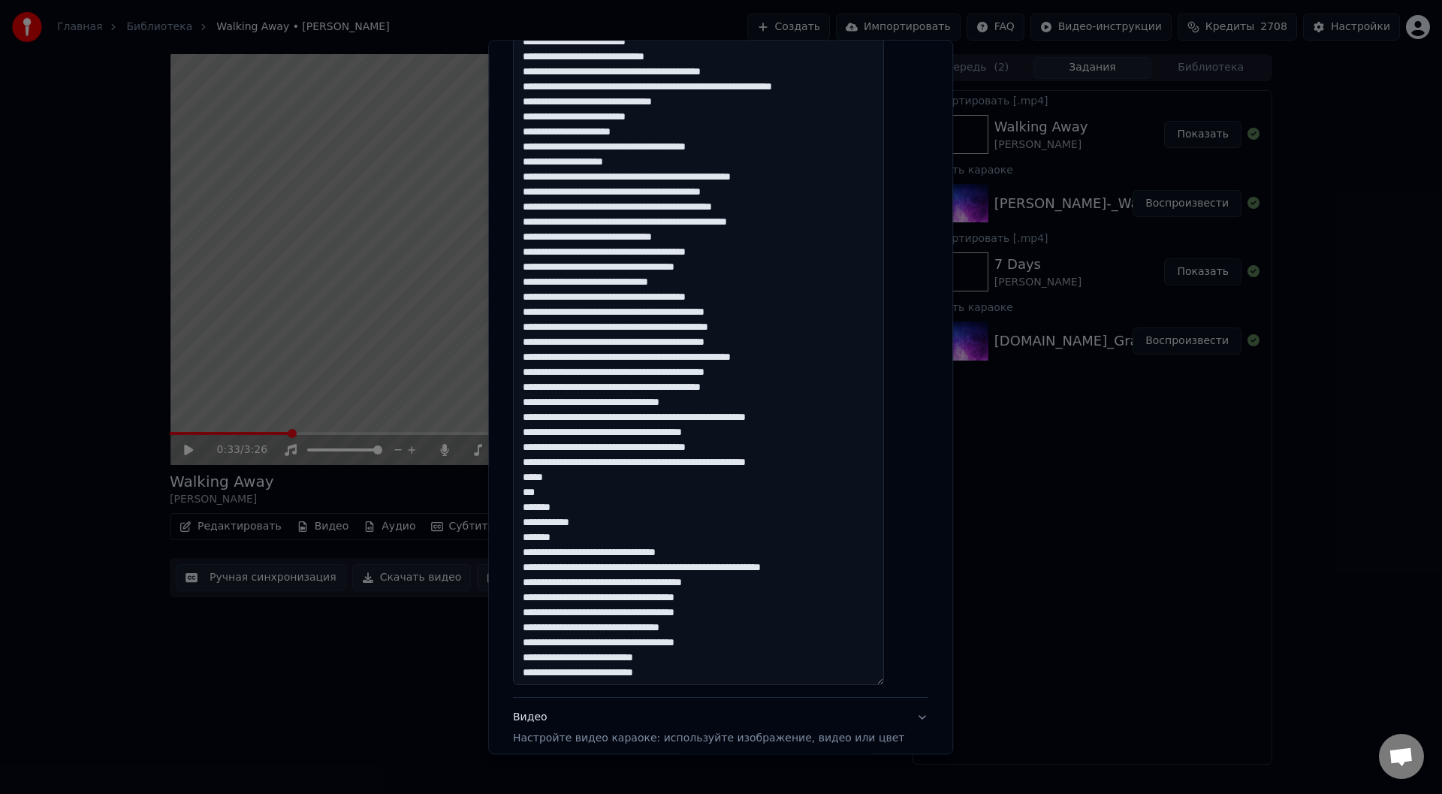
drag, startPoint x: 537, startPoint y: 283, endPoint x: 695, endPoint y: 282, distance: 158.5
click at [695, 282] on textarea at bounding box center [698, 274] width 371 height 822
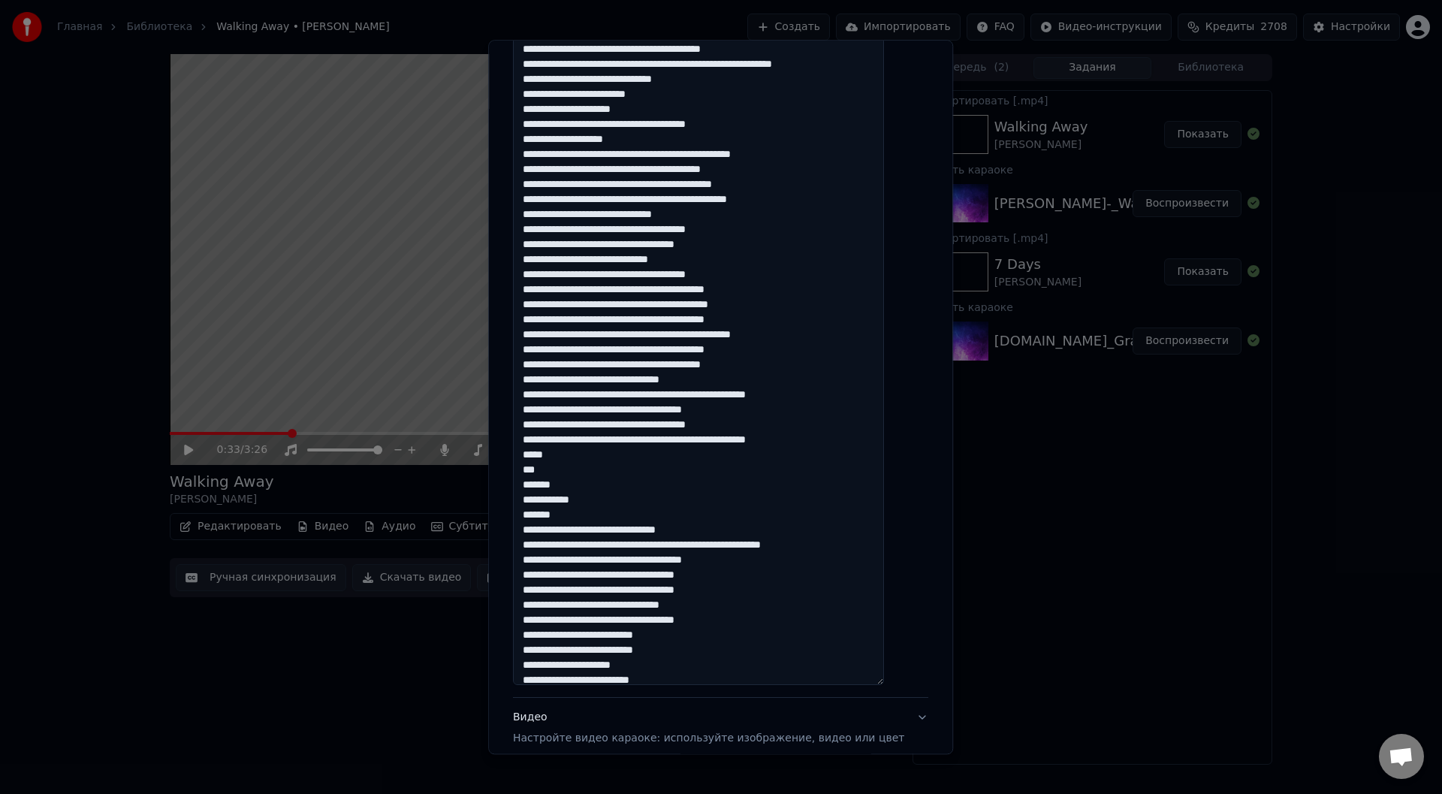
scroll to position [32, 0]
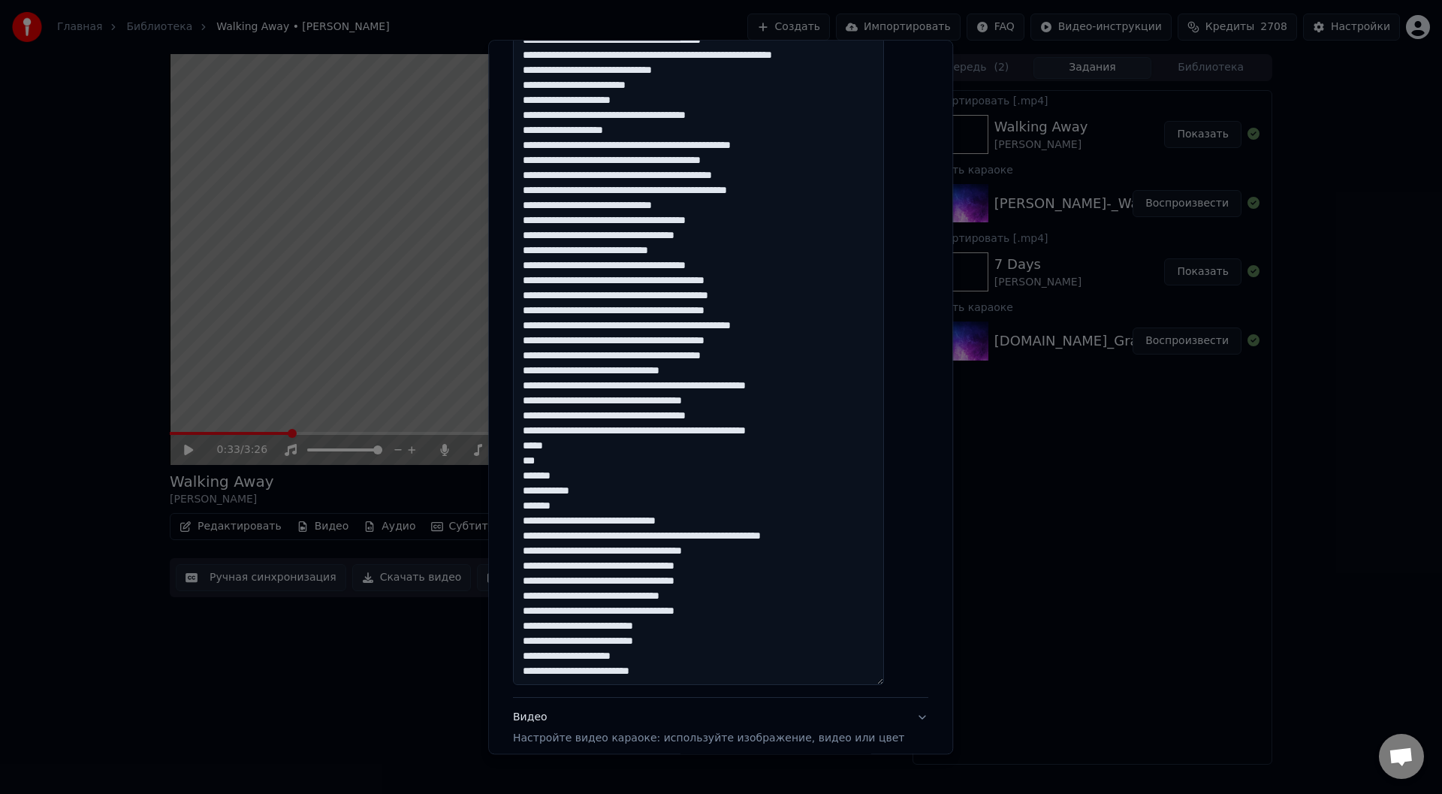
click at [605, 495] on textarea at bounding box center [698, 274] width 371 height 822
paste textarea "**********"
click at [633, 536] on textarea at bounding box center [698, 274] width 371 height 822
drag, startPoint x: 633, startPoint y: 355, endPoint x: 657, endPoint y: 355, distance: 24.0
click at [657, 355] on textarea at bounding box center [698, 274] width 371 height 822
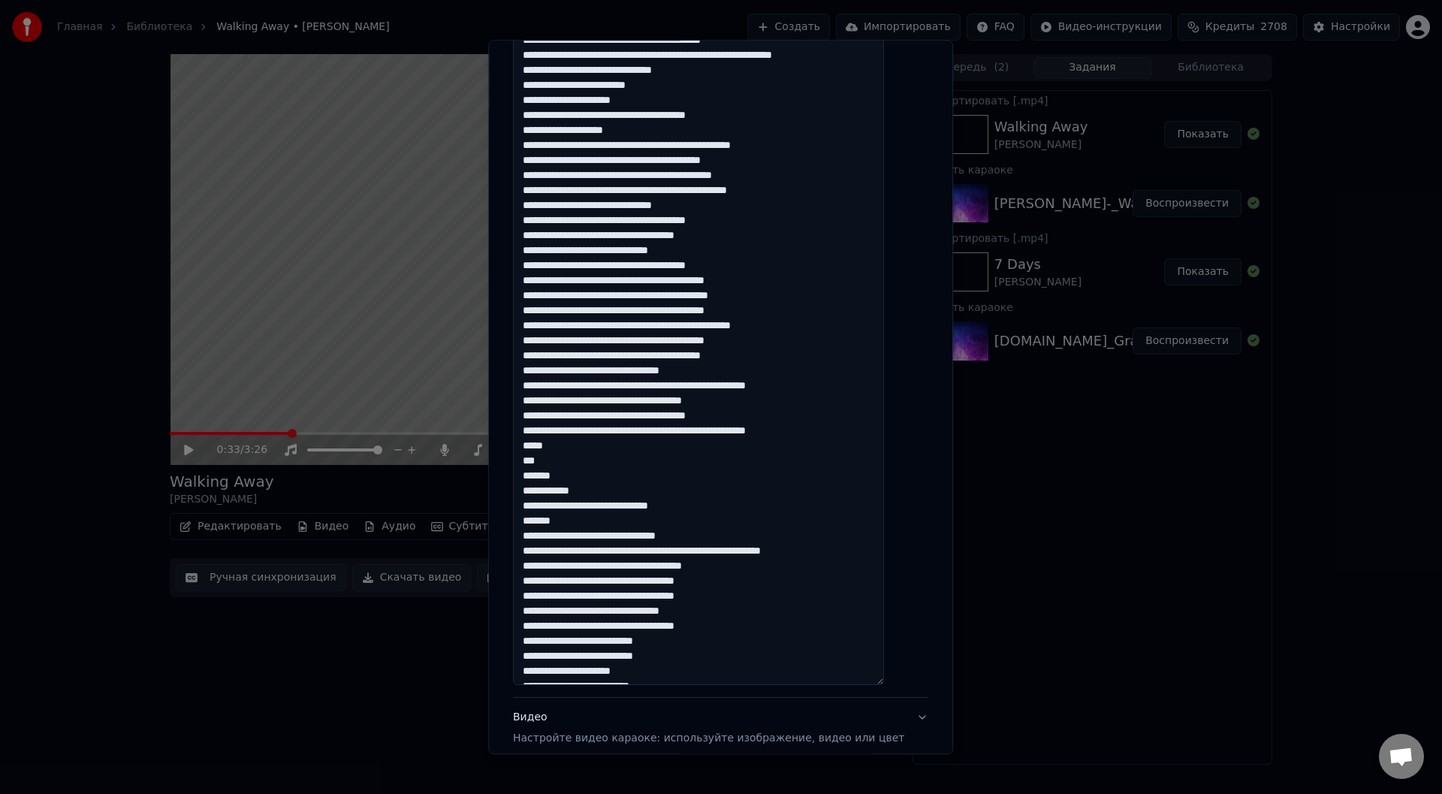
drag, startPoint x: 659, startPoint y: 355, endPoint x: 635, endPoint y: 354, distance: 24.0
click at [635, 354] on textarea at bounding box center [698, 274] width 371 height 822
click at [635, 535] on textarea at bounding box center [698, 274] width 371 height 822
paste textarea "*****"
click at [841, 554] on textarea at bounding box center [698, 274] width 371 height 822
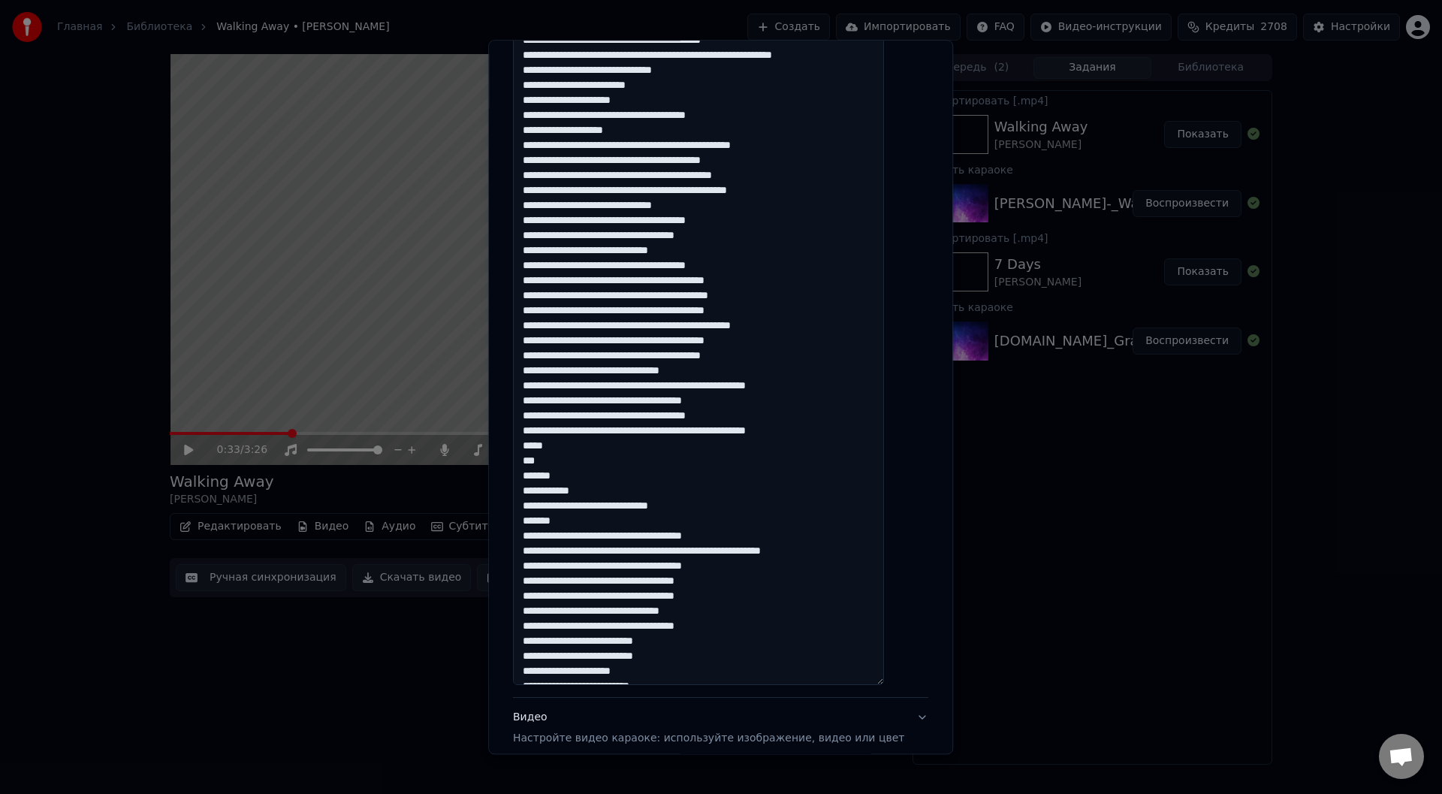
drag, startPoint x: 773, startPoint y: 342, endPoint x: 530, endPoint y: 348, distance: 242.6
click at [530, 348] on textarea at bounding box center [698, 274] width 371 height 822
drag, startPoint x: 848, startPoint y: 553, endPoint x: 538, endPoint y: 552, distance: 309.4
click at [534, 552] on textarea at bounding box center [698, 274] width 371 height 822
paste textarea
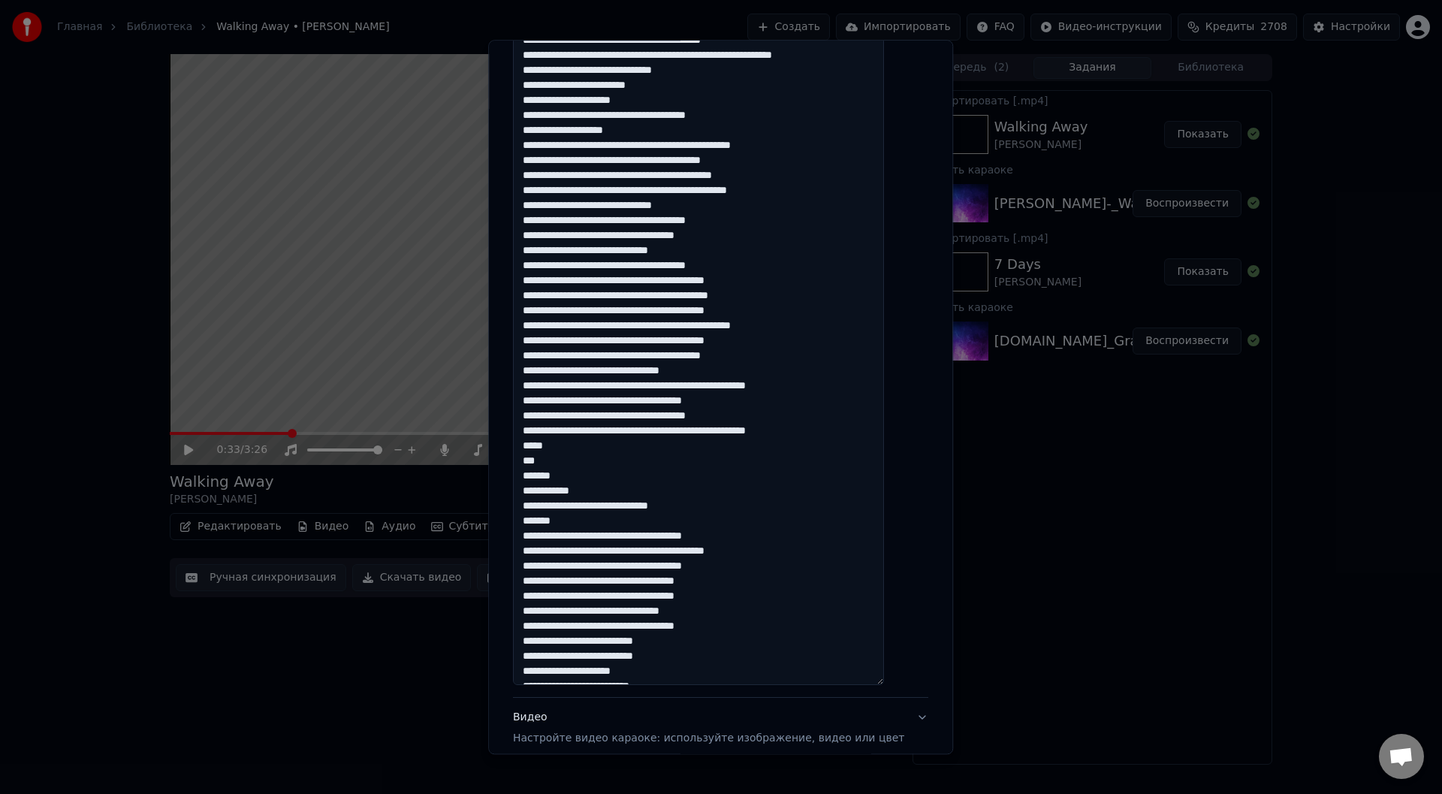
drag, startPoint x: 762, startPoint y: 567, endPoint x: 728, endPoint y: 567, distance: 34.5
click at [728, 567] on textarea at bounding box center [698, 274] width 371 height 822
drag, startPoint x: 634, startPoint y: 566, endPoint x: 655, endPoint y: 570, distance: 21.4
click at [635, 566] on textarea at bounding box center [698, 274] width 371 height 822
paste textarea "******"
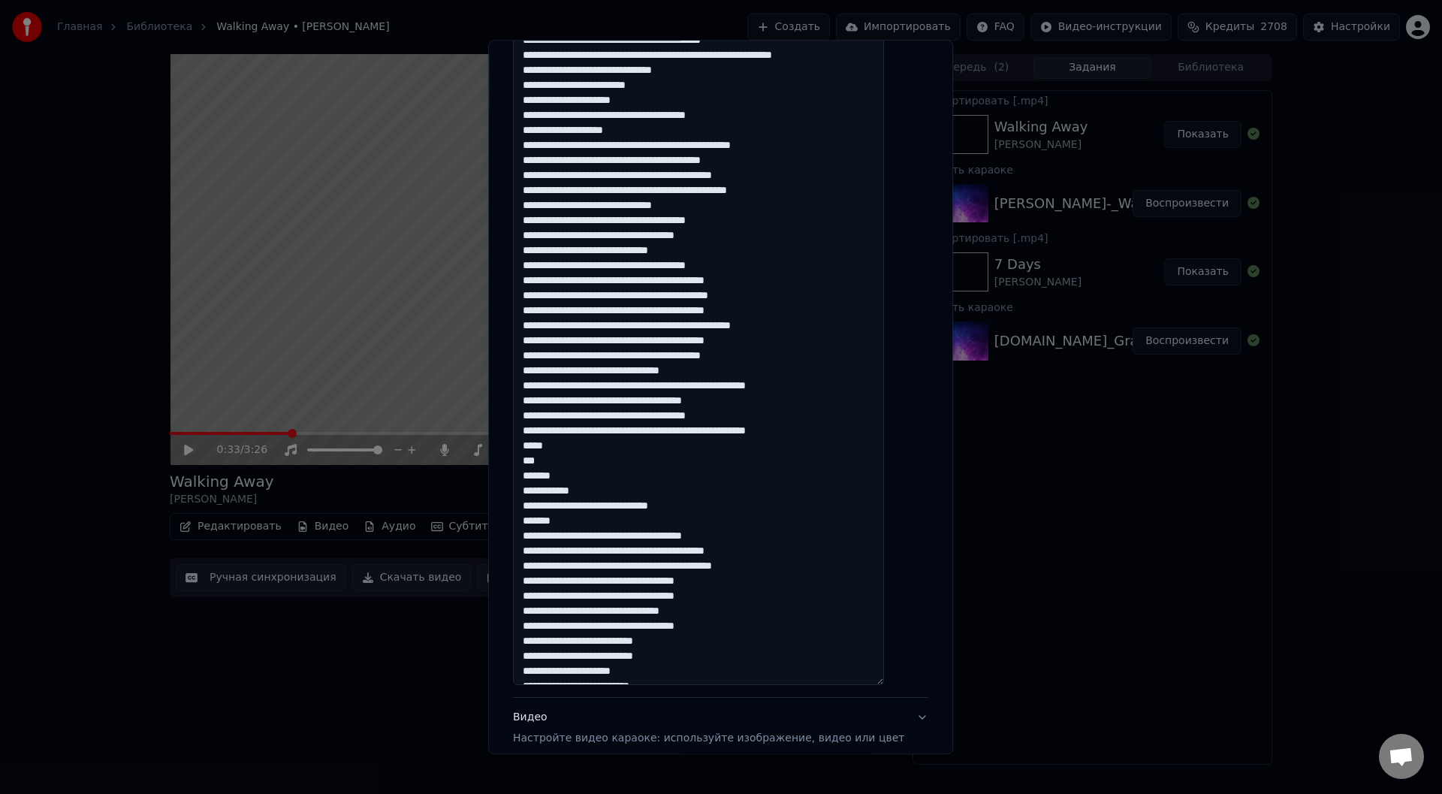
click at [795, 569] on textarea at bounding box center [698, 274] width 371 height 822
click at [792, 567] on textarea at bounding box center [698, 274] width 371 height 822
click at [748, 586] on textarea at bounding box center [698, 274] width 371 height 822
drag, startPoint x: 538, startPoint y: 535, endPoint x: 688, endPoint y: 581, distance: 156.3
click at [688, 581] on textarea at bounding box center [698, 274] width 371 height 822
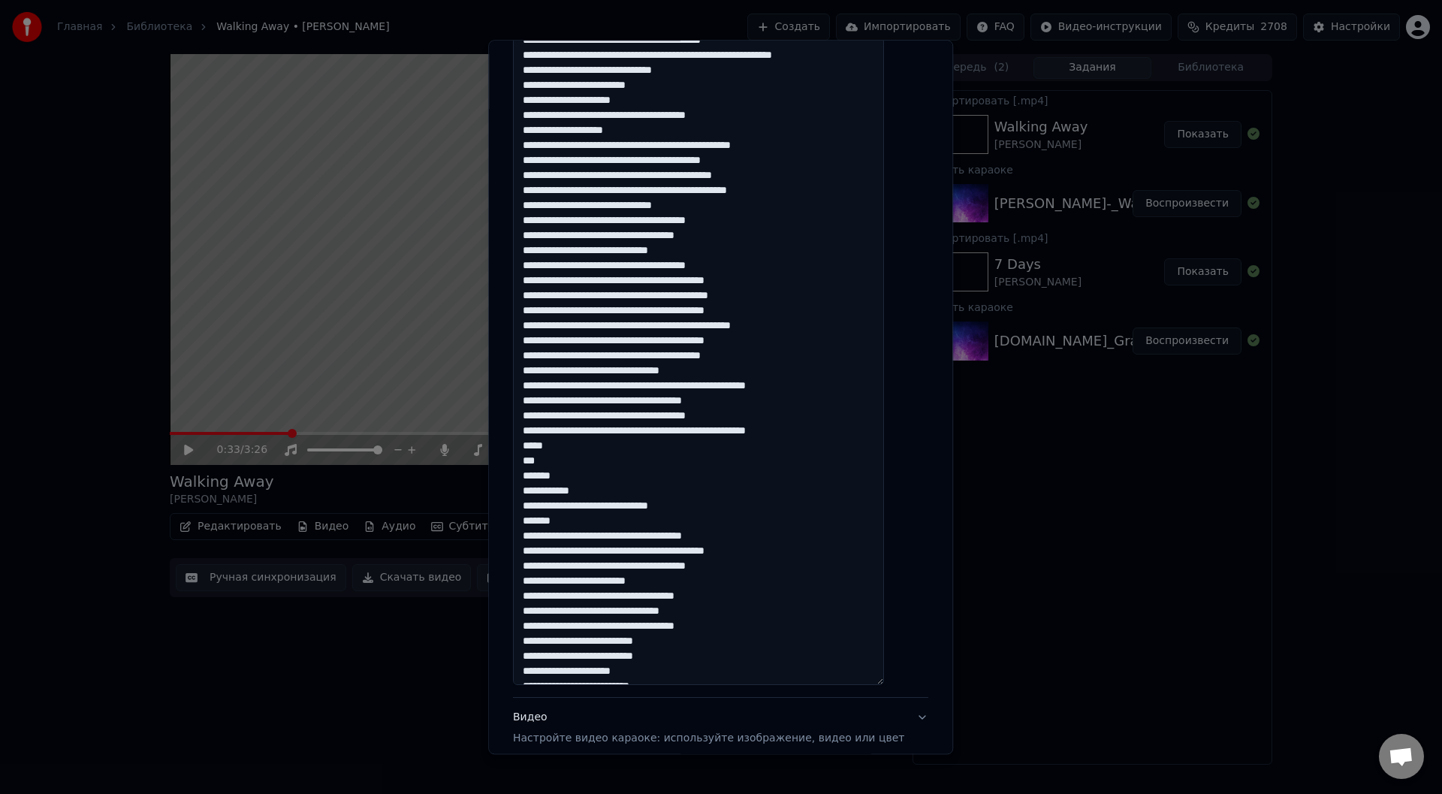
click at [683, 587] on textarea at bounding box center [698, 274] width 371 height 822
click at [681, 582] on textarea at bounding box center [698, 274] width 371 height 822
click at [677, 583] on textarea at bounding box center [698, 274] width 371 height 822
paste textarea "**********"
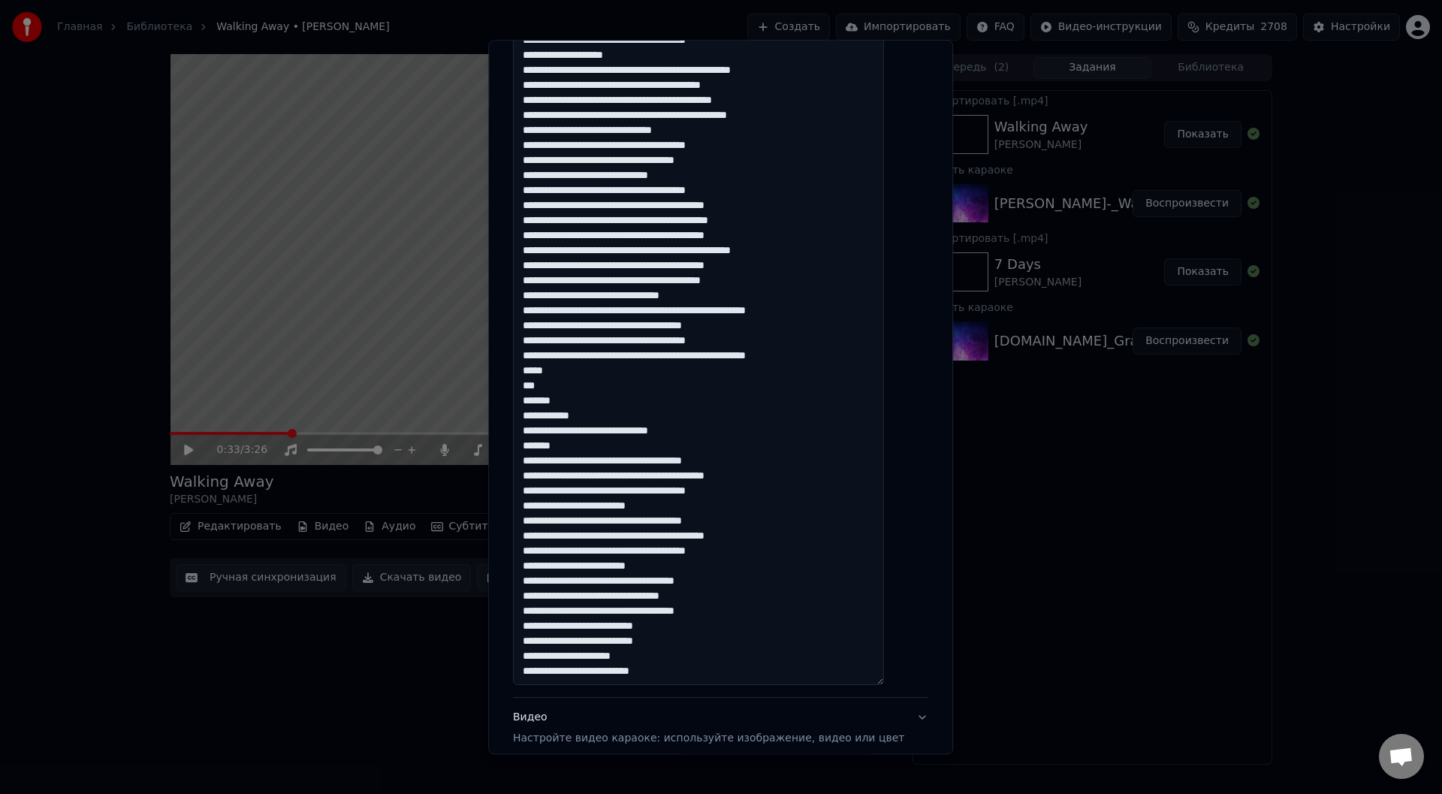
drag, startPoint x: 815, startPoint y: 354, endPoint x: 789, endPoint y: 357, distance: 26.5
click at [789, 357] on textarea at bounding box center [698, 274] width 371 height 822
click at [822, 360] on textarea at bounding box center [698, 274] width 371 height 822
drag, startPoint x: 822, startPoint y: 360, endPoint x: 791, endPoint y: 360, distance: 30.8
click at [791, 360] on textarea at bounding box center [698, 274] width 371 height 822
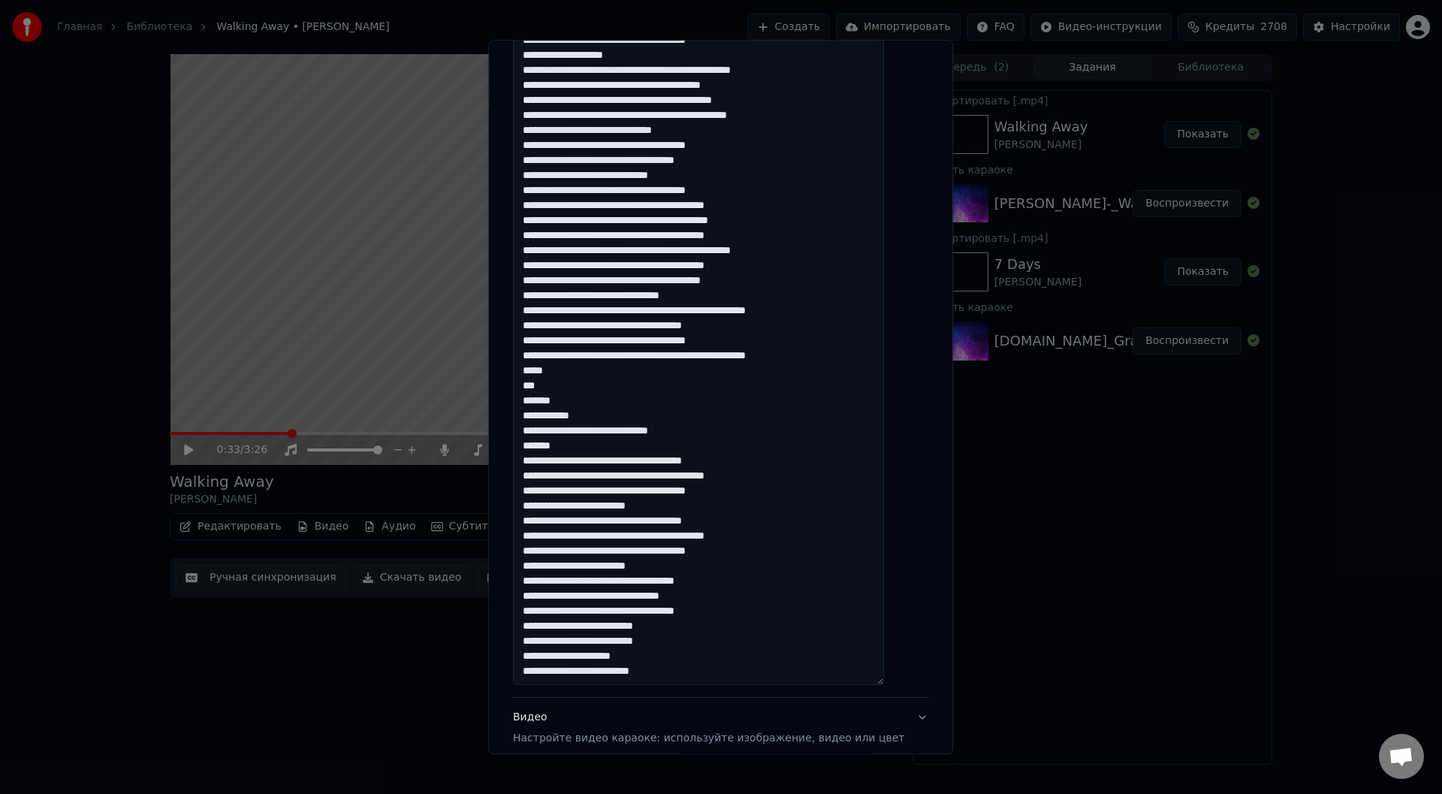
click at [658, 552] on textarea at bounding box center [698, 274] width 371 height 822
drag, startPoint x: 660, startPoint y: 553, endPoint x: 775, endPoint y: 586, distance: 119.6
click at [636, 553] on textarea at bounding box center [698, 274] width 371 height 822
paste textarea
drag, startPoint x: 683, startPoint y: 568, endPoint x: 529, endPoint y: 566, distance: 154.7
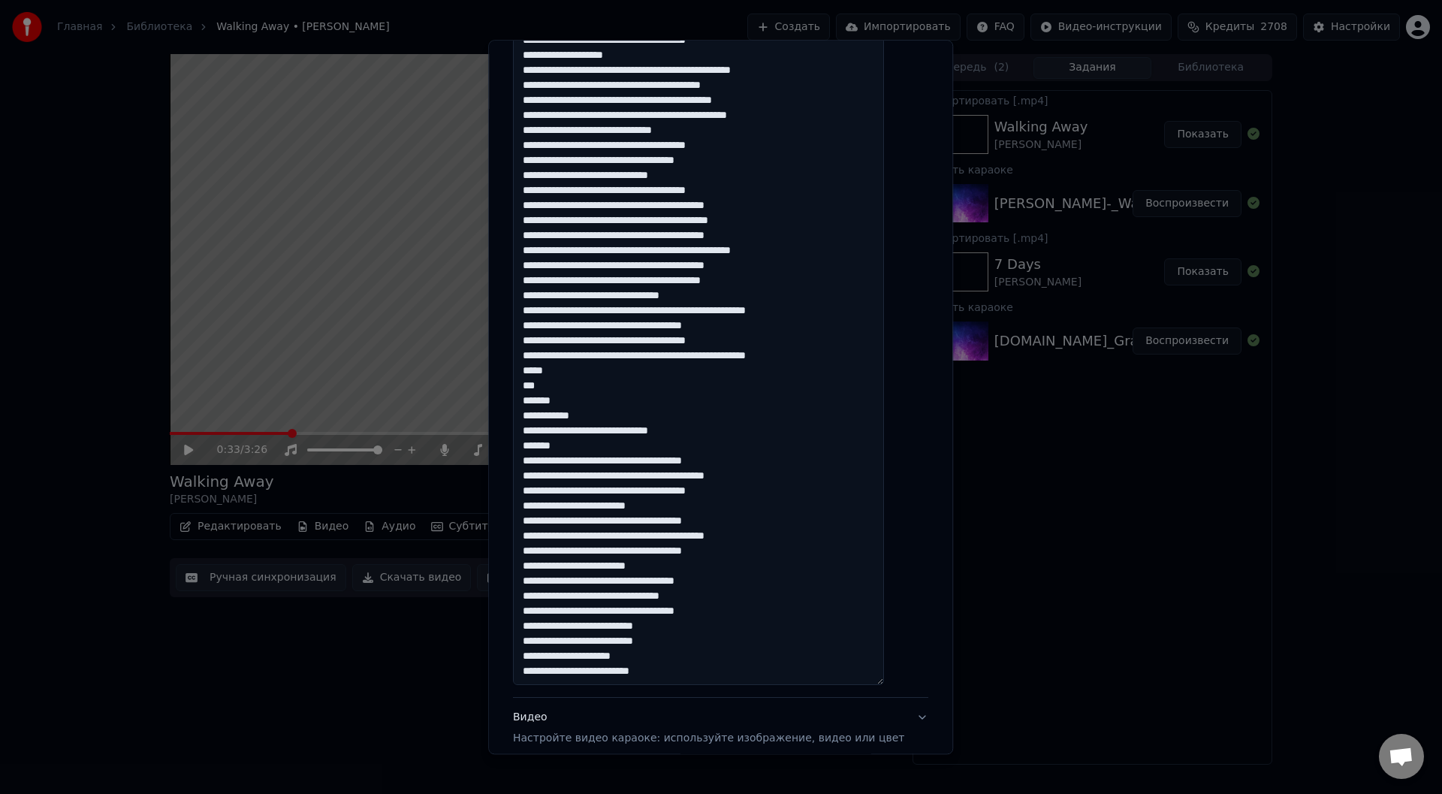
click at [529, 566] on textarea at bounding box center [698, 274] width 371 height 822
click at [690, 569] on textarea at bounding box center [698, 274] width 371 height 822
paste textarea "**********"
click at [749, 600] on textarea at bounding box center [698, 274] width 371 height 822
click at [562, 628] on textarea at bounding box center [698, 274] width 371 height 822
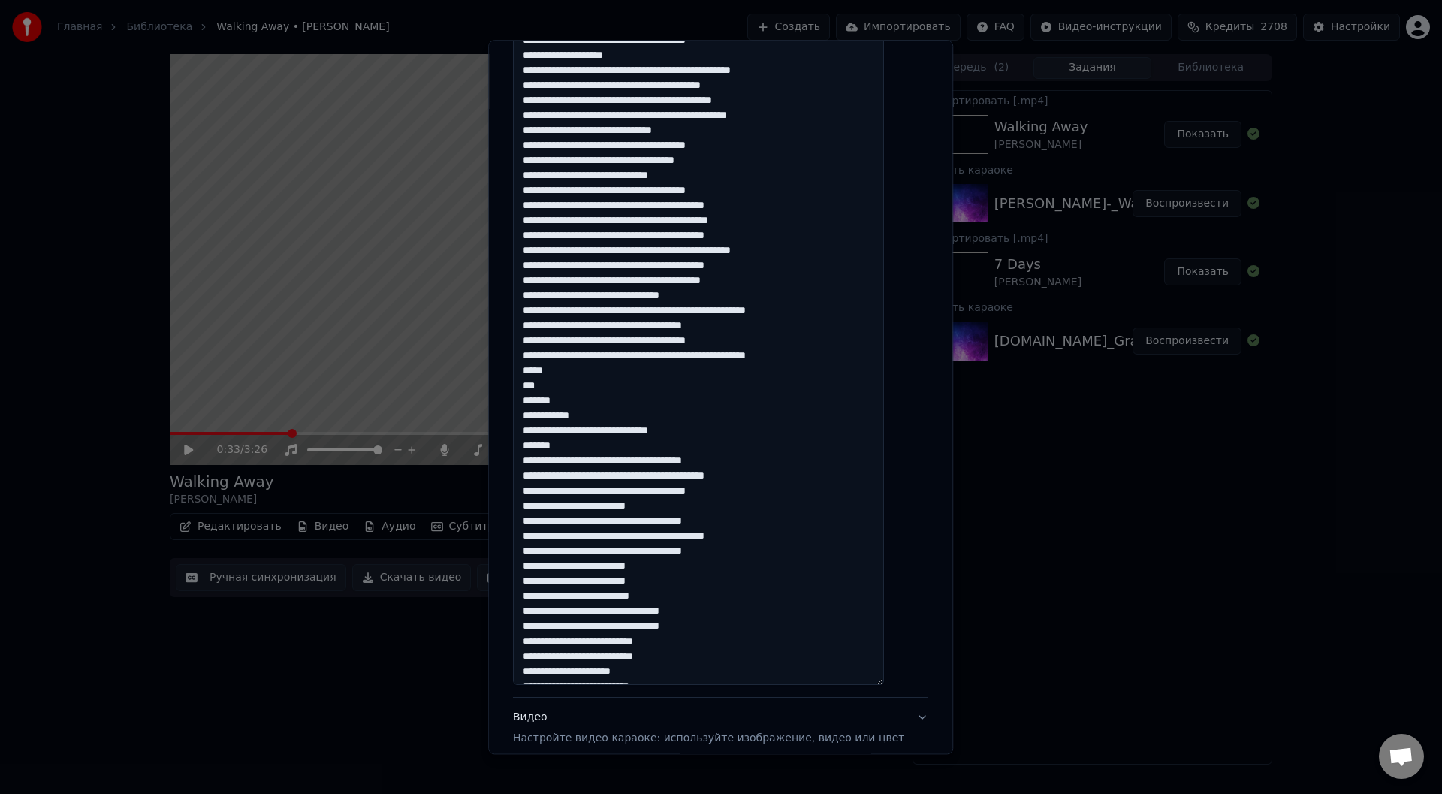
scroll to position [122, 0]
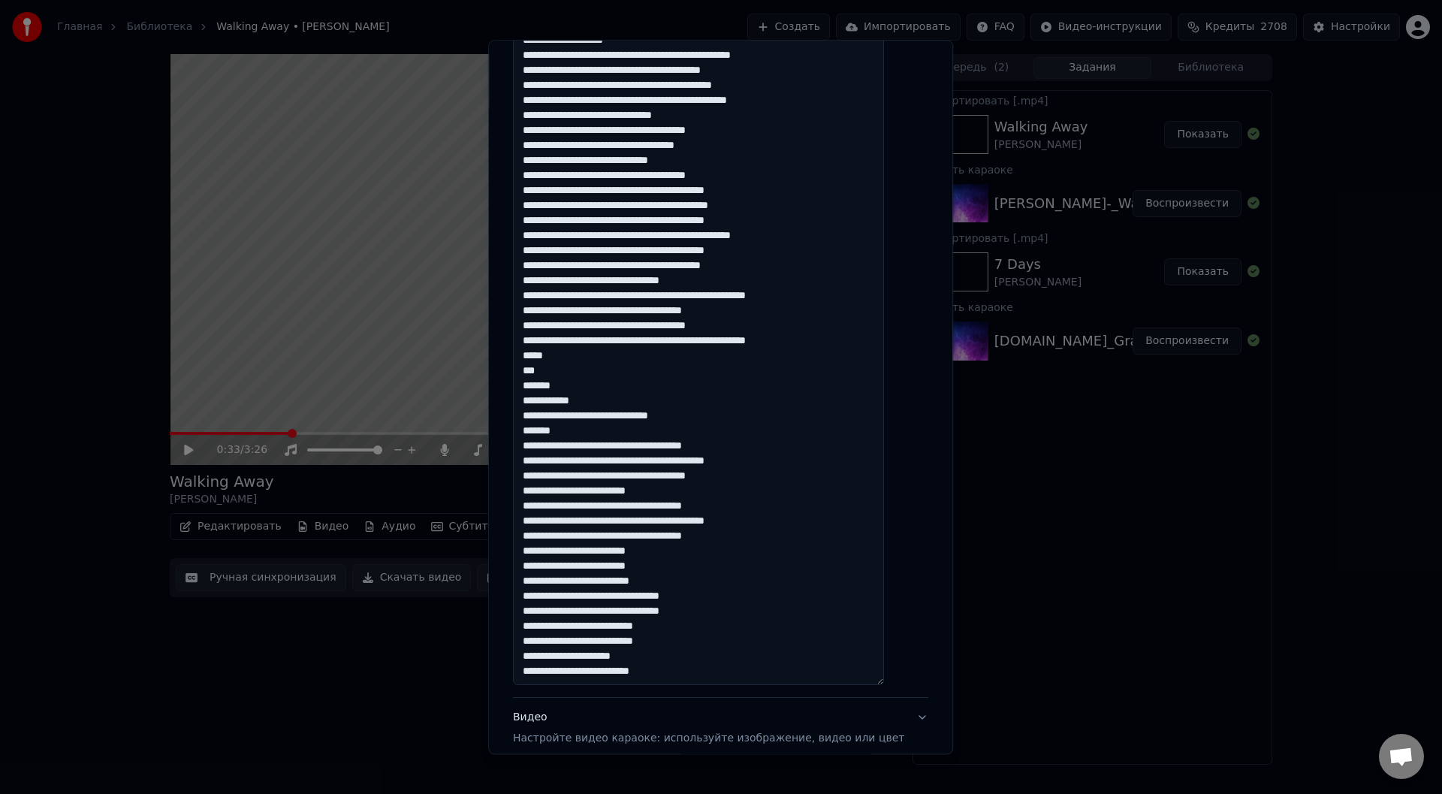
drag, startPoint x: 697, startPoint y: 671, endPoint x: 535, endPoint y: 671, distance: 162.2
click at [535, 671] on textarea at bounding box center [698, 274] width 371 height 822
click at [665, 657] on textarea at bounding box center [698, 274] width 371 height 822
drag, startPoint x: 697, startPoint y: 677, endPoint x: 536, endPoint y: 679, distance: 160.7
click at [536, 679] on textarea at bounding box center [698, 274] width 371 height 822
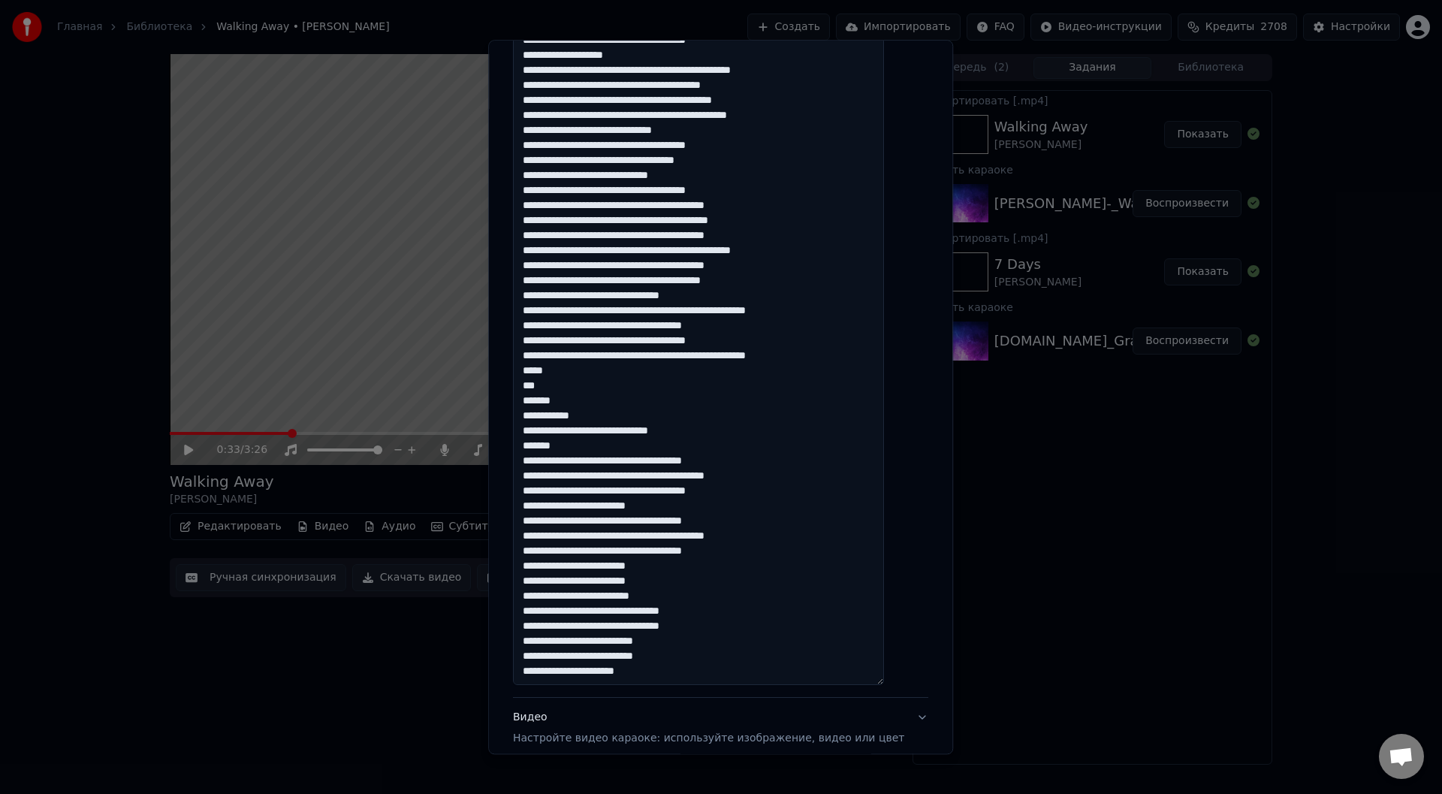
scroll to position [520, 0]
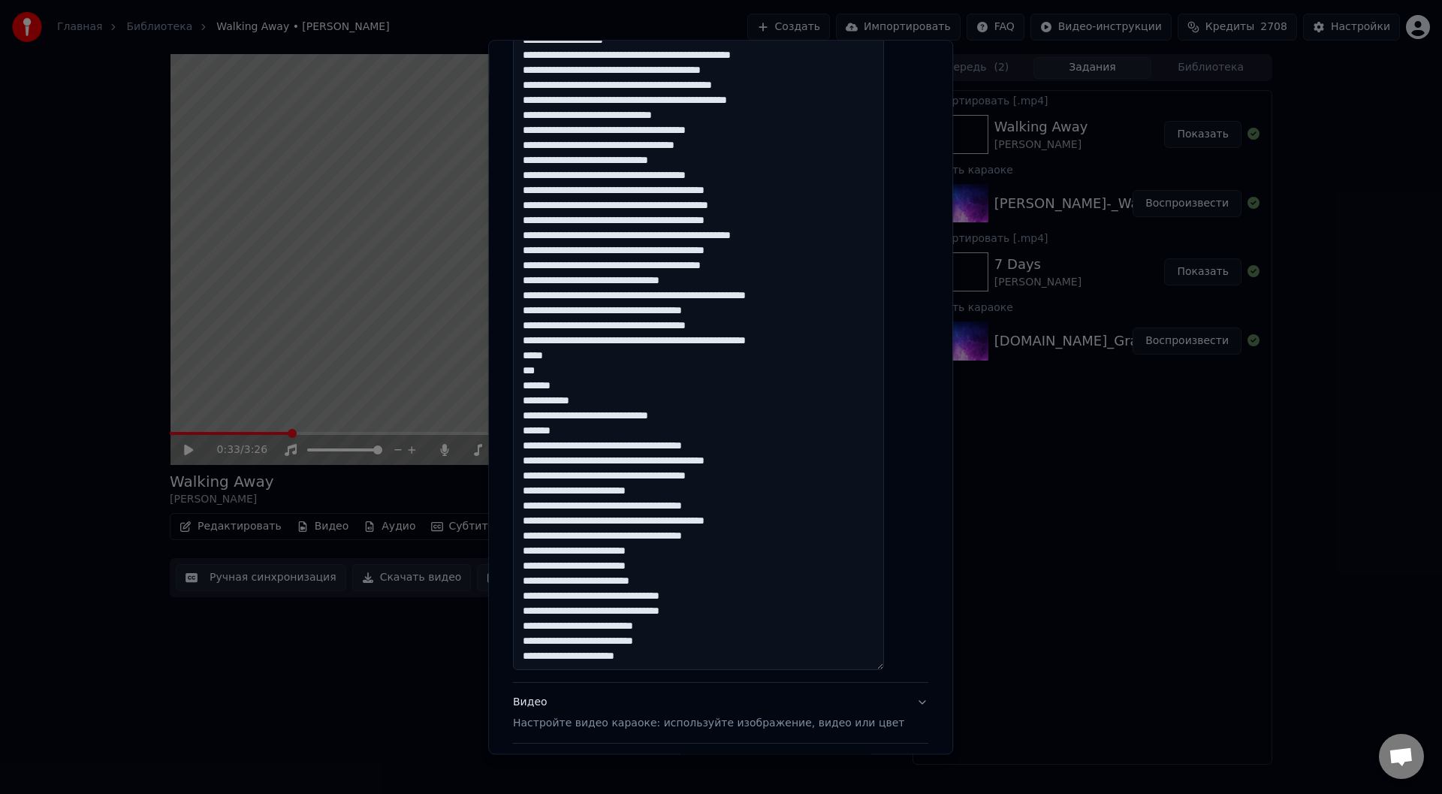
drag, startPoint x: 696, startPoint y: 617, endPoint x: 683, endPoint y: 611, distance: 14.1
click at [678, 614] on textarea at bounding box center [698, 259] width 371 height 822
drag, startPoint x: 656, startPoint y: 580, endPoint x: 727, endPoint y: 585, distance: 71.5
click at [727, 585] on textarea at bounding box center [698, 259] width 371 height 822
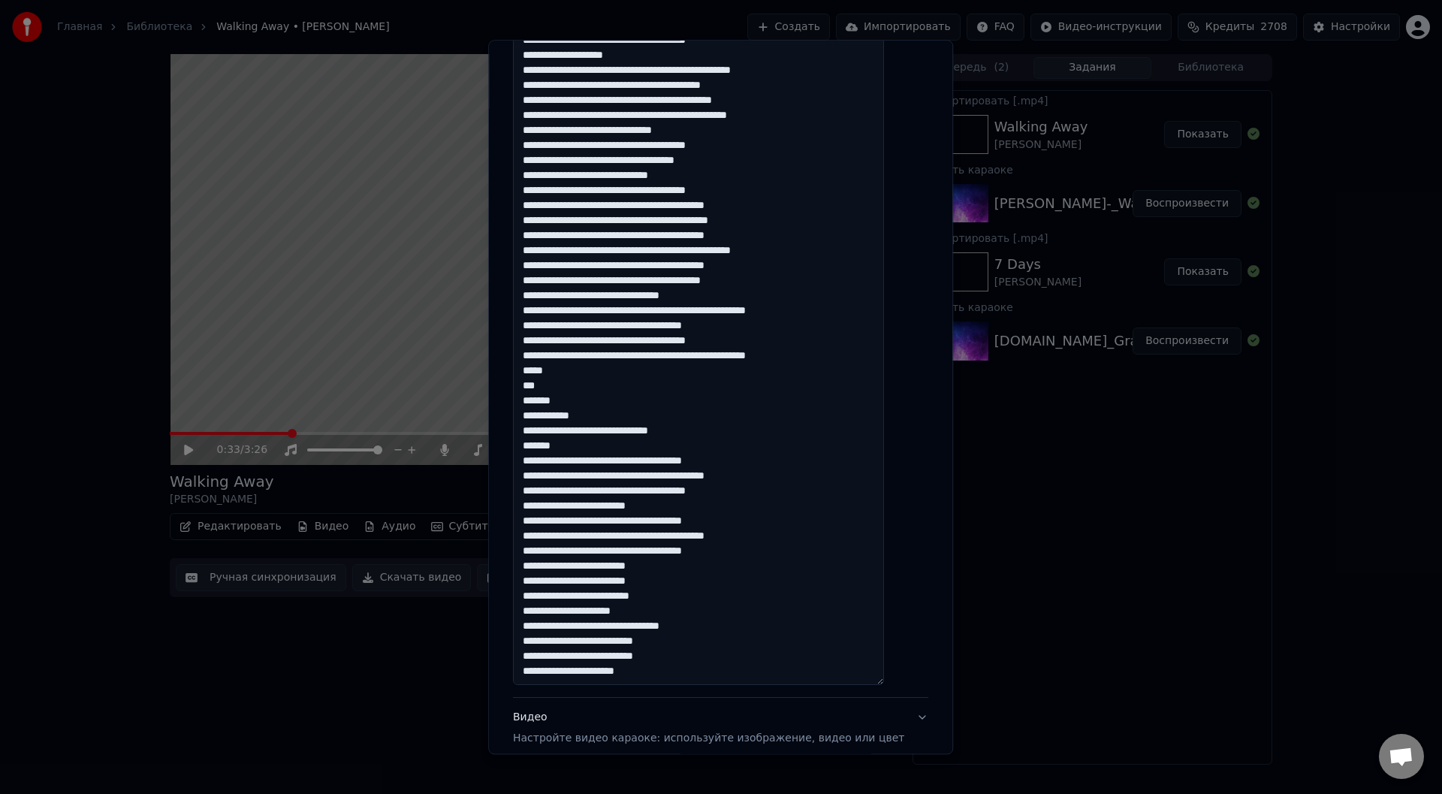
drag, startPoint x: 657, startPoint y: 611, endPoint x: 731, endPoint y: 609, distance: 74.4
click at [731, 609] on textarea at bounding box center [698, 274] width 371 height 822
drag, startPoint x: 659, startPoint y: 627, endPoint x: 696, endPoint y: 629, distance: 37.6
click at [696, 629] on textarea at bounding box center [698, 274] width 371 height 822
drag, startPoint x: 658, startPoint y: 643, endPoint x: 705, endPoint y: 642, distance: 47.3
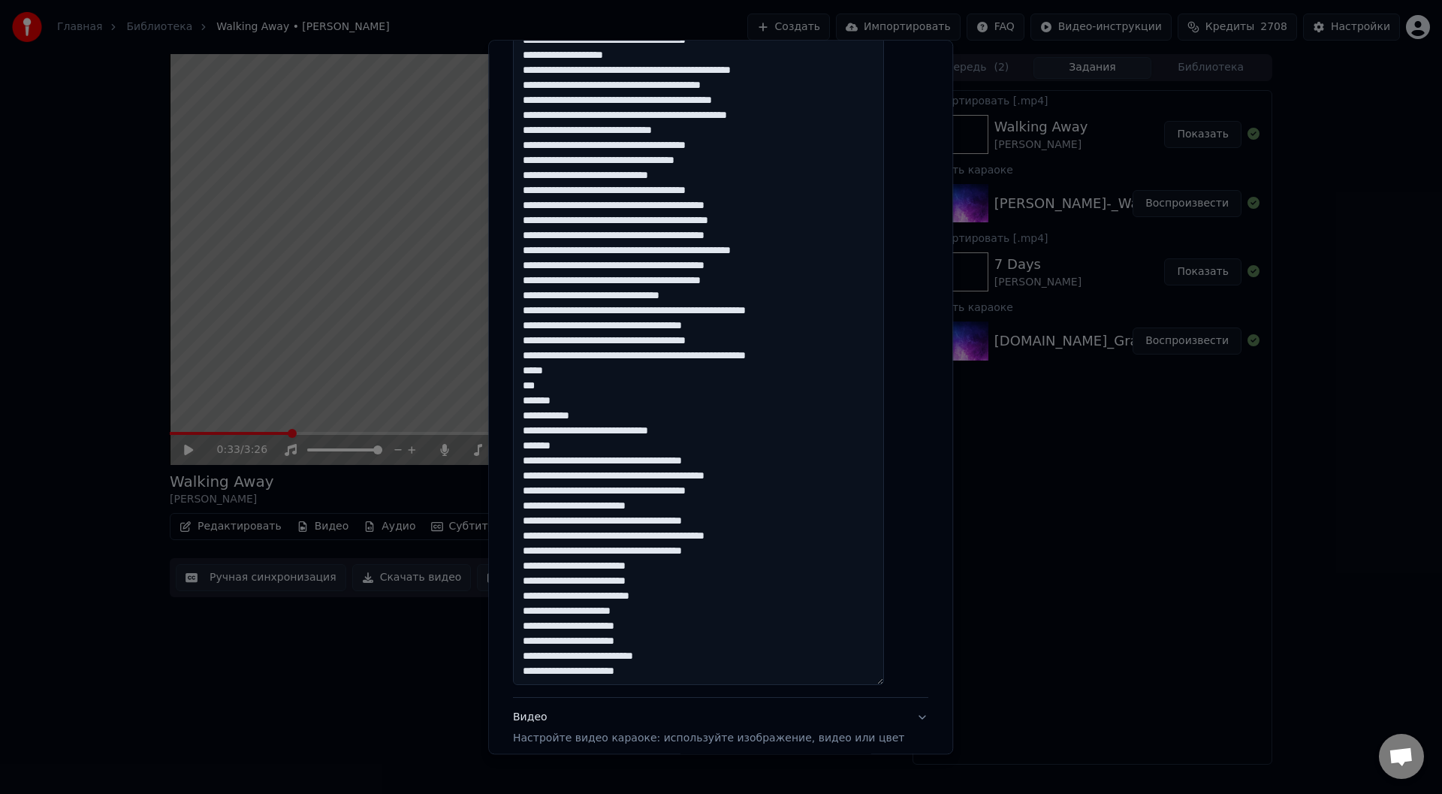
click at [705, 642] on textarea at bounding box center [698, 274] width 371 height 822
click at [539, 626] on textarea at bounding box center [698, 274] width 371 height 822
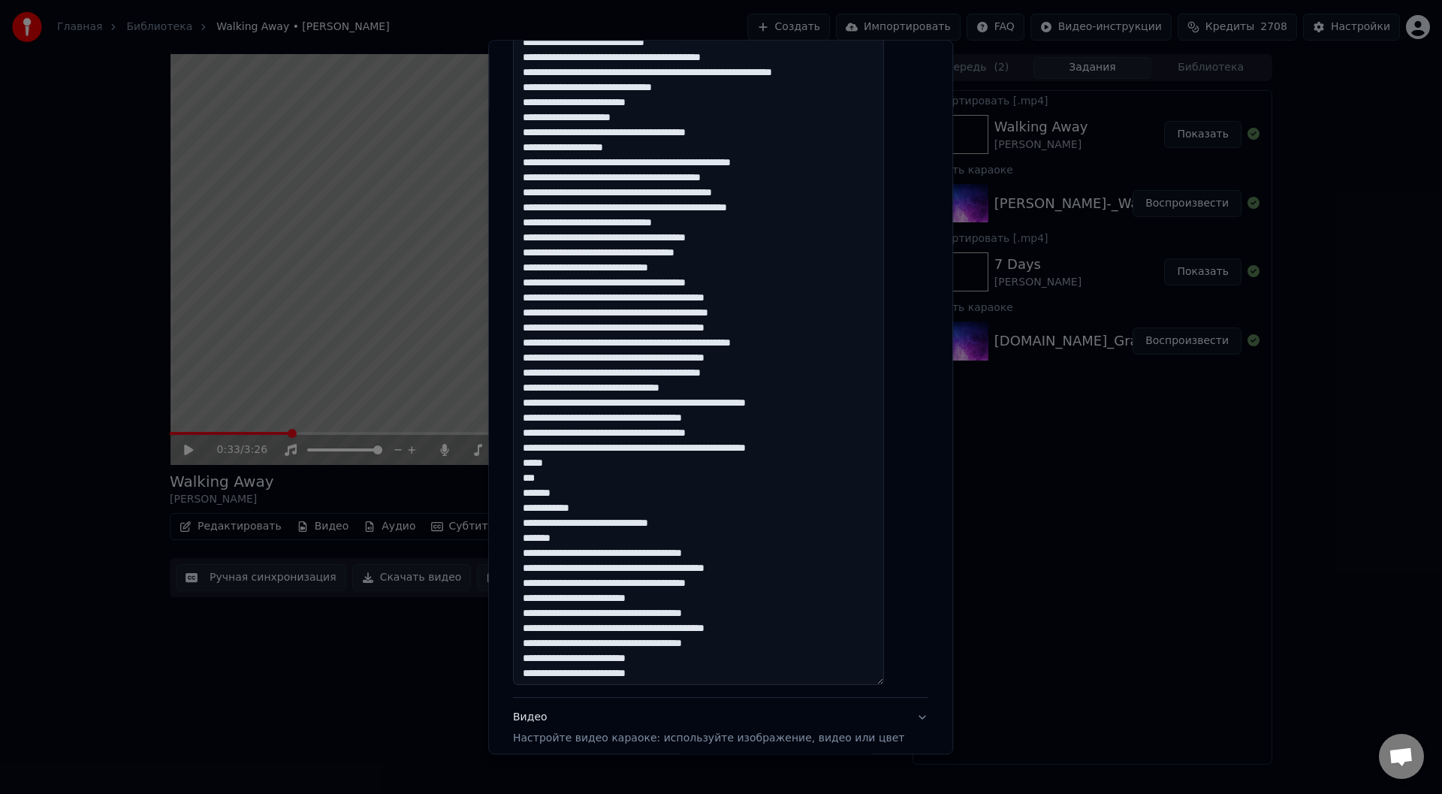
scroll to position [0, 0]
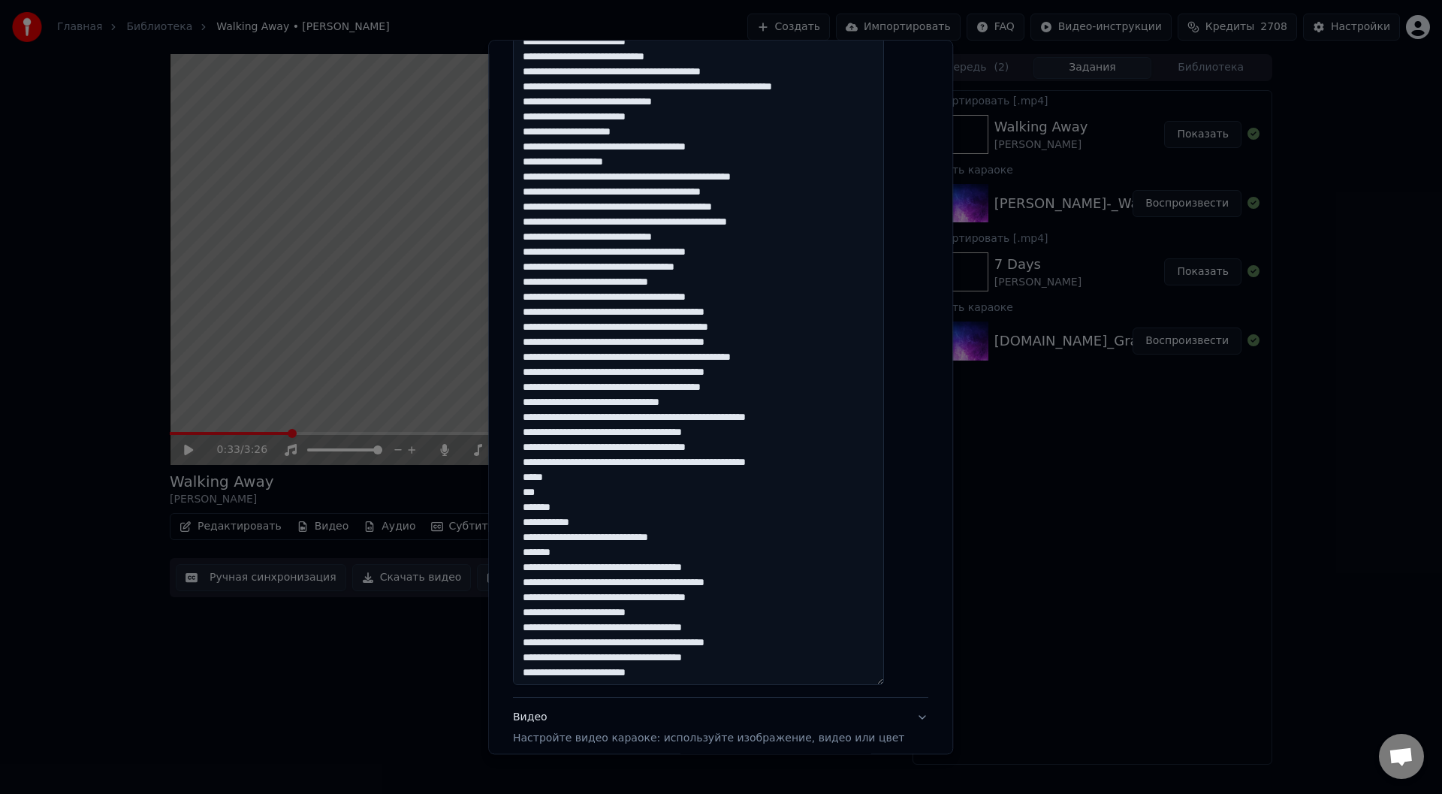
drag, startPoint x: 632, startPoint y: 71, endPoint x: 661, endPoint y: 72, distance: 28.5
click at [661, 72] on textarea at bounding box center [698, 274] width 371 height 822
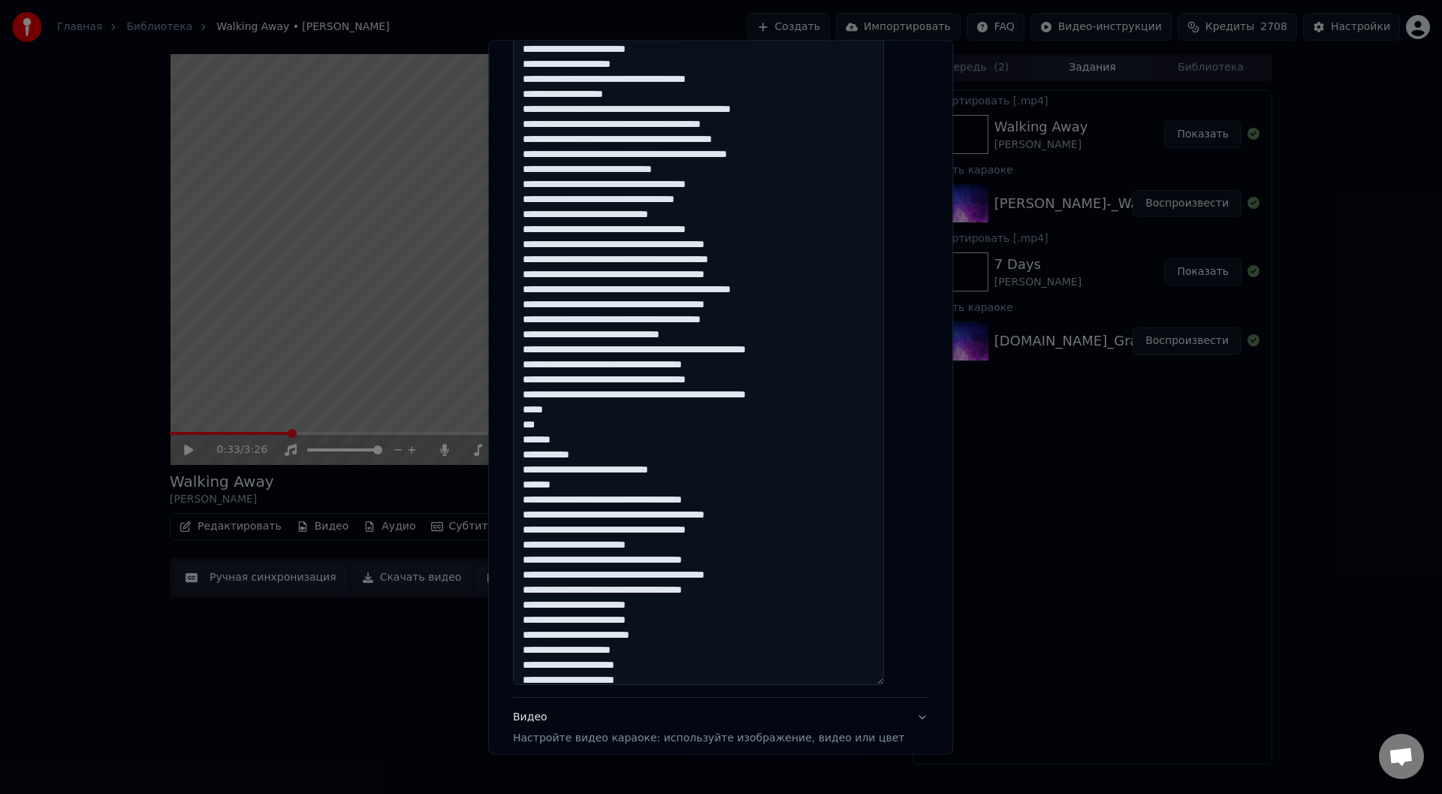
scroll to position [122, 0]
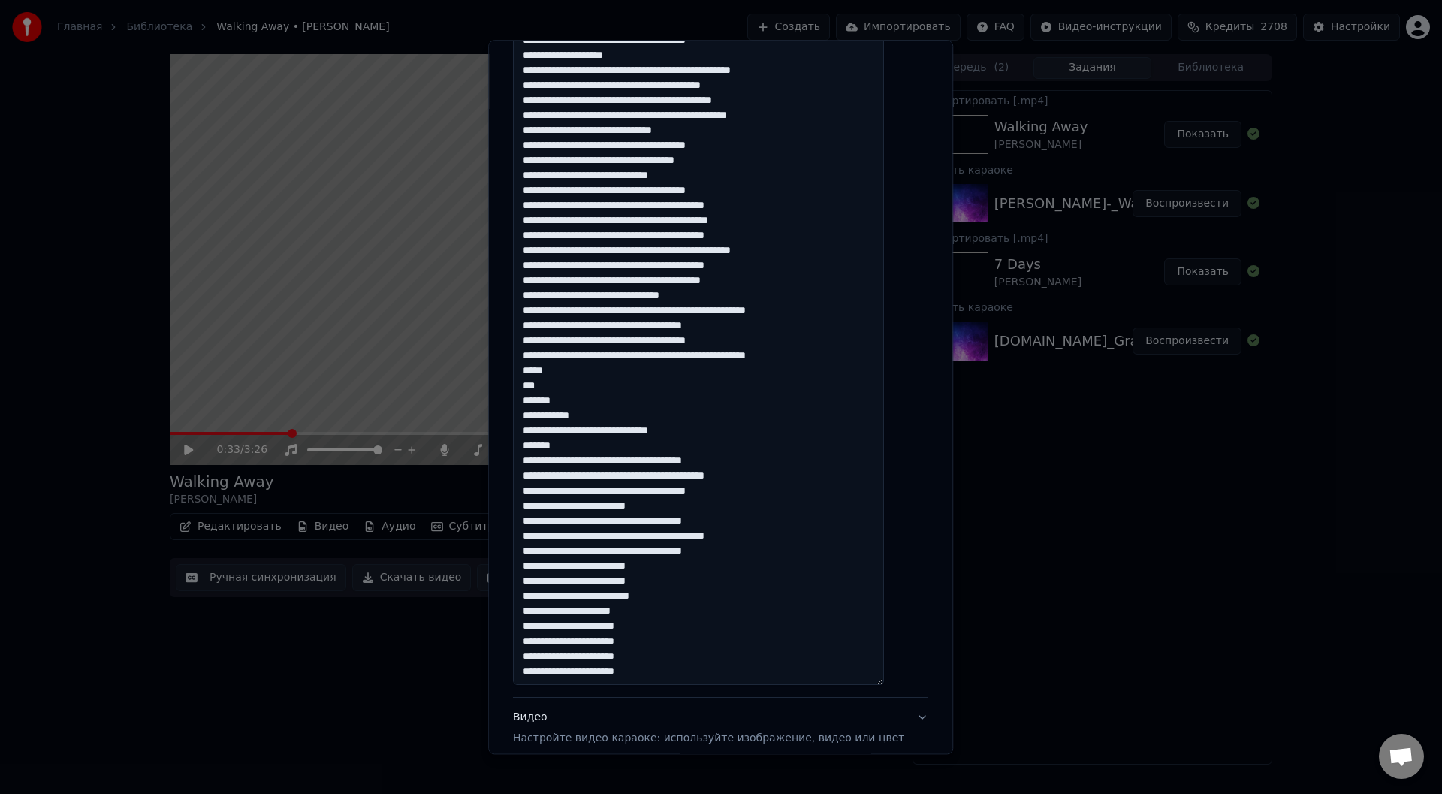
click at [541, 626] on textarea at bounding box center [698, 274] width 371 height 822
paste textarea "*******"
click at [541, 625] on textarea at bounding box center [698, 274] width 371 height 822
drag, startPoint x: 557, startPoint y: 581, endPoint x: 528, endPoint y: 580, distance: 29.3
click at [528, 580] on div "**********" at bounding box center [720, 206] width 427 height 1243
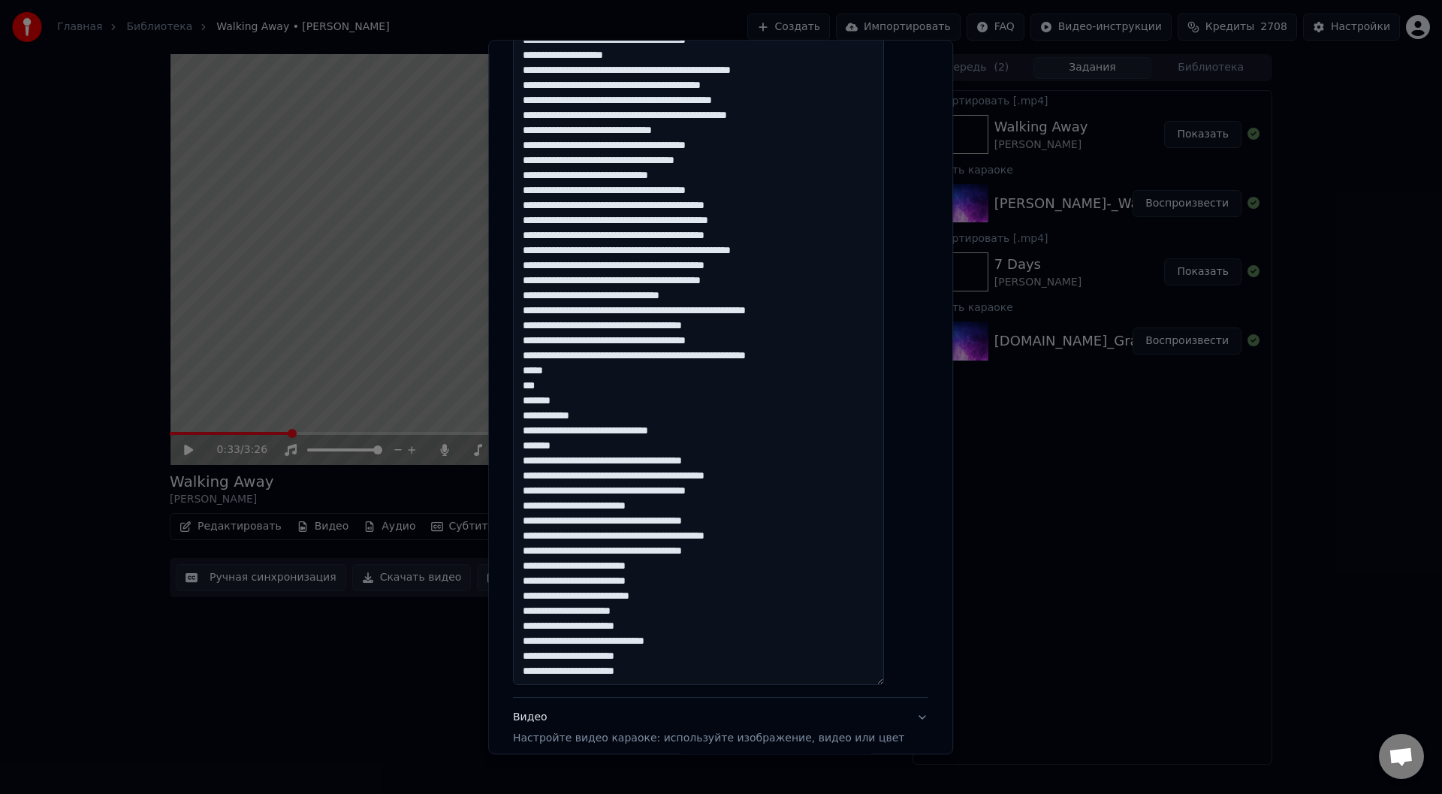
click at [539, 659] on textarea at bounding box center [698, 274] width 371 height 822
paste textarea "***"
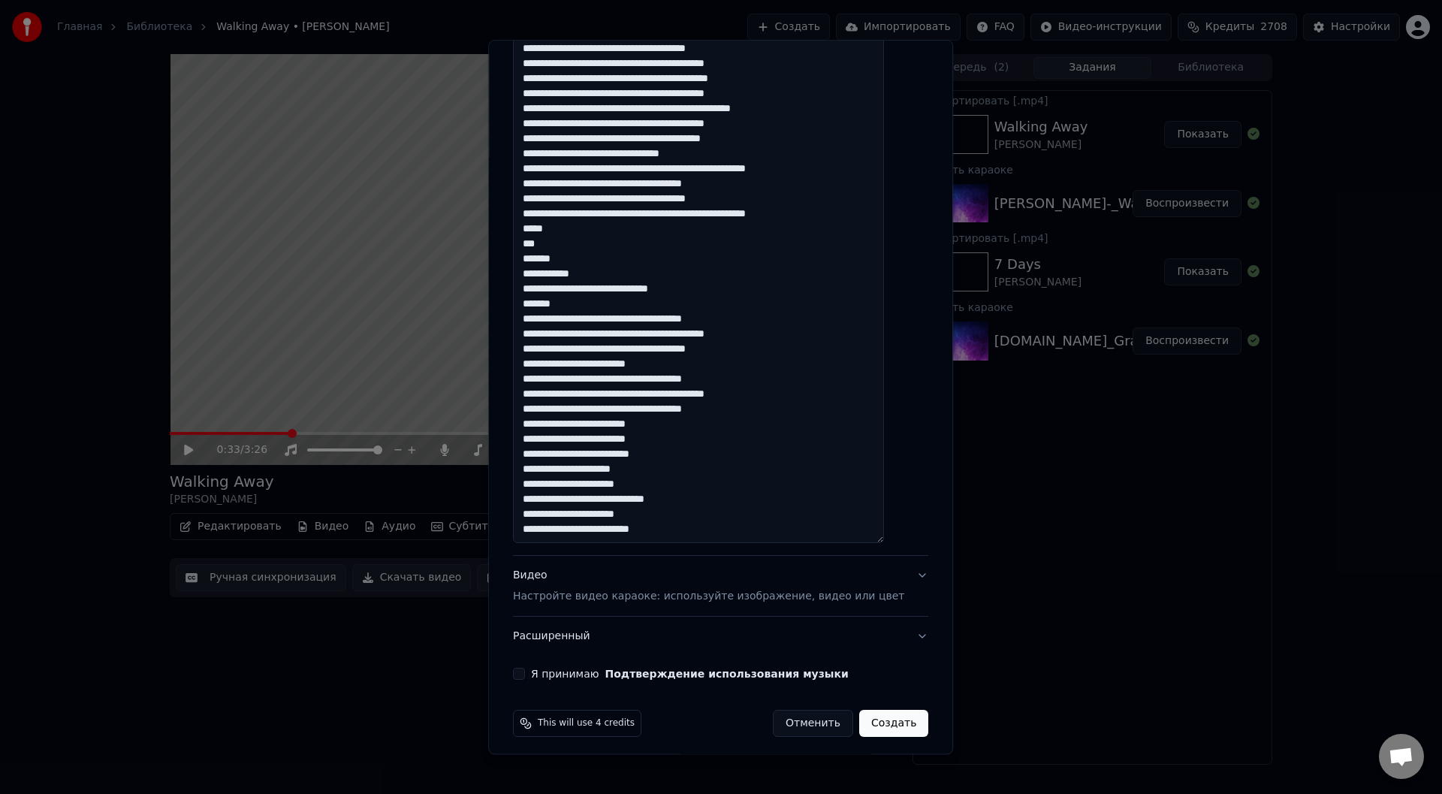
scroll to position [654, 0]
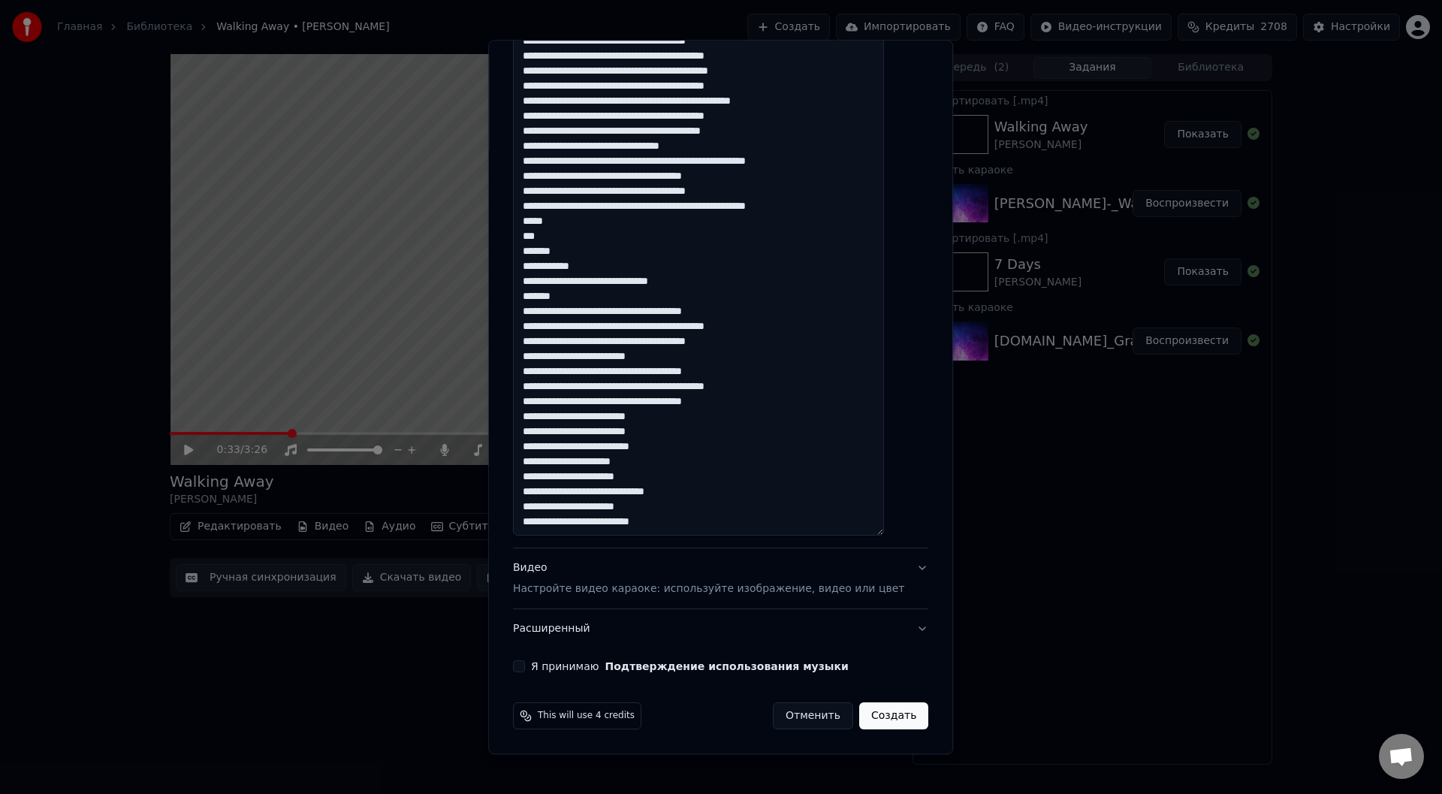
type textarea "**********"
click at [525, 665] on button "Я принимаю Подтверждение использования музыки" at bounding box center [519, 667] width 12 height 12
click at [871, 717] on button "Создать" at bounding box center [893, 716] width 69 height 27
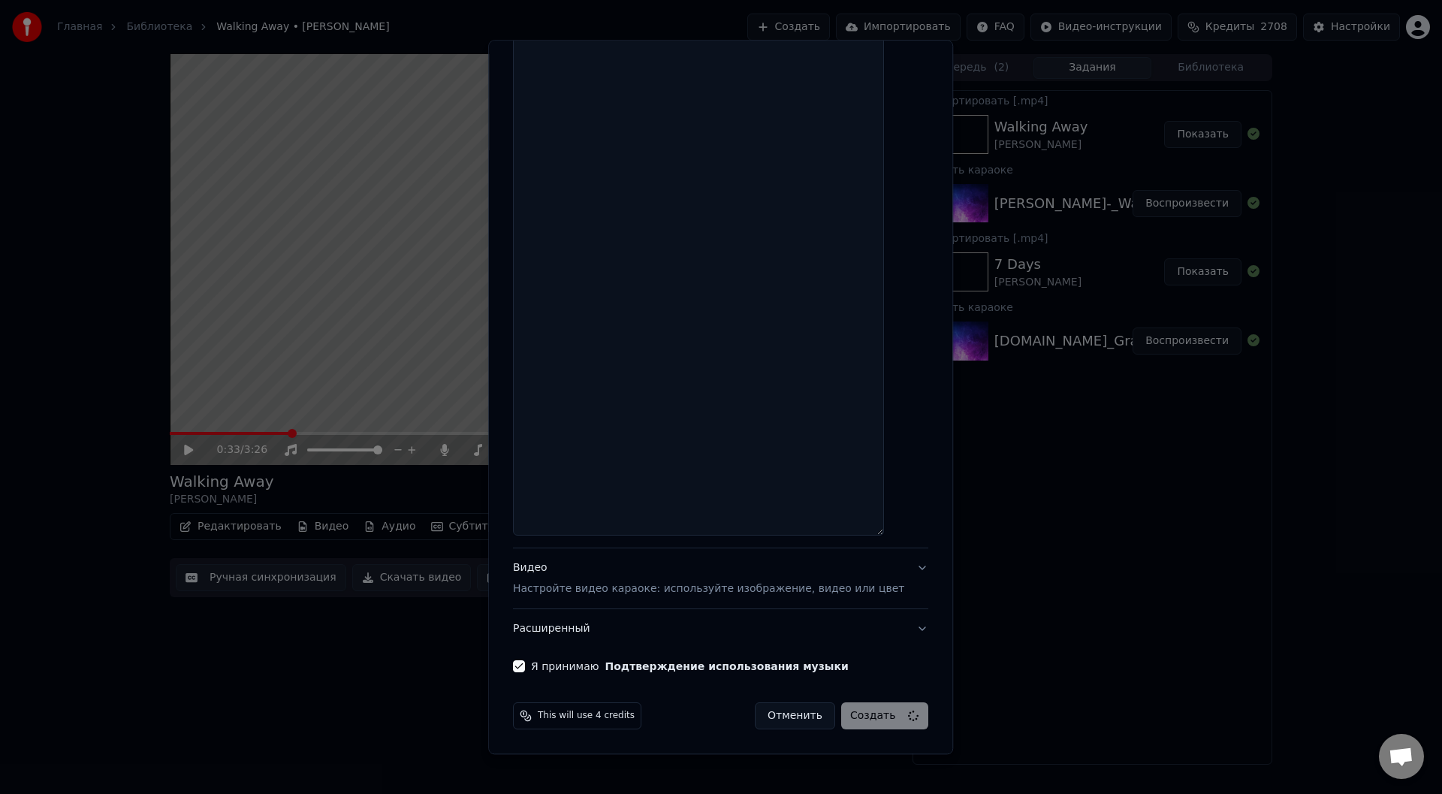
select select
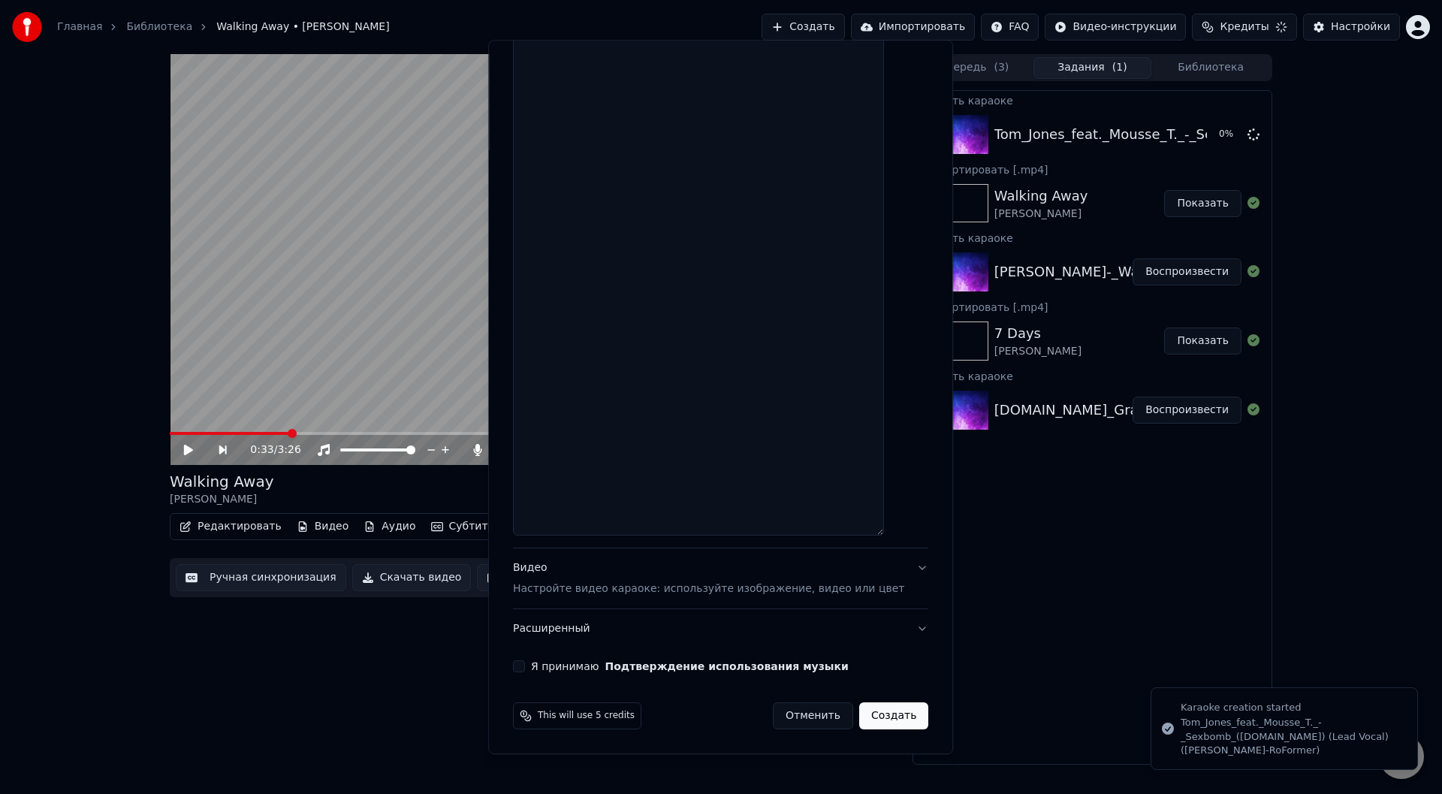
scroll to position [655, 0]
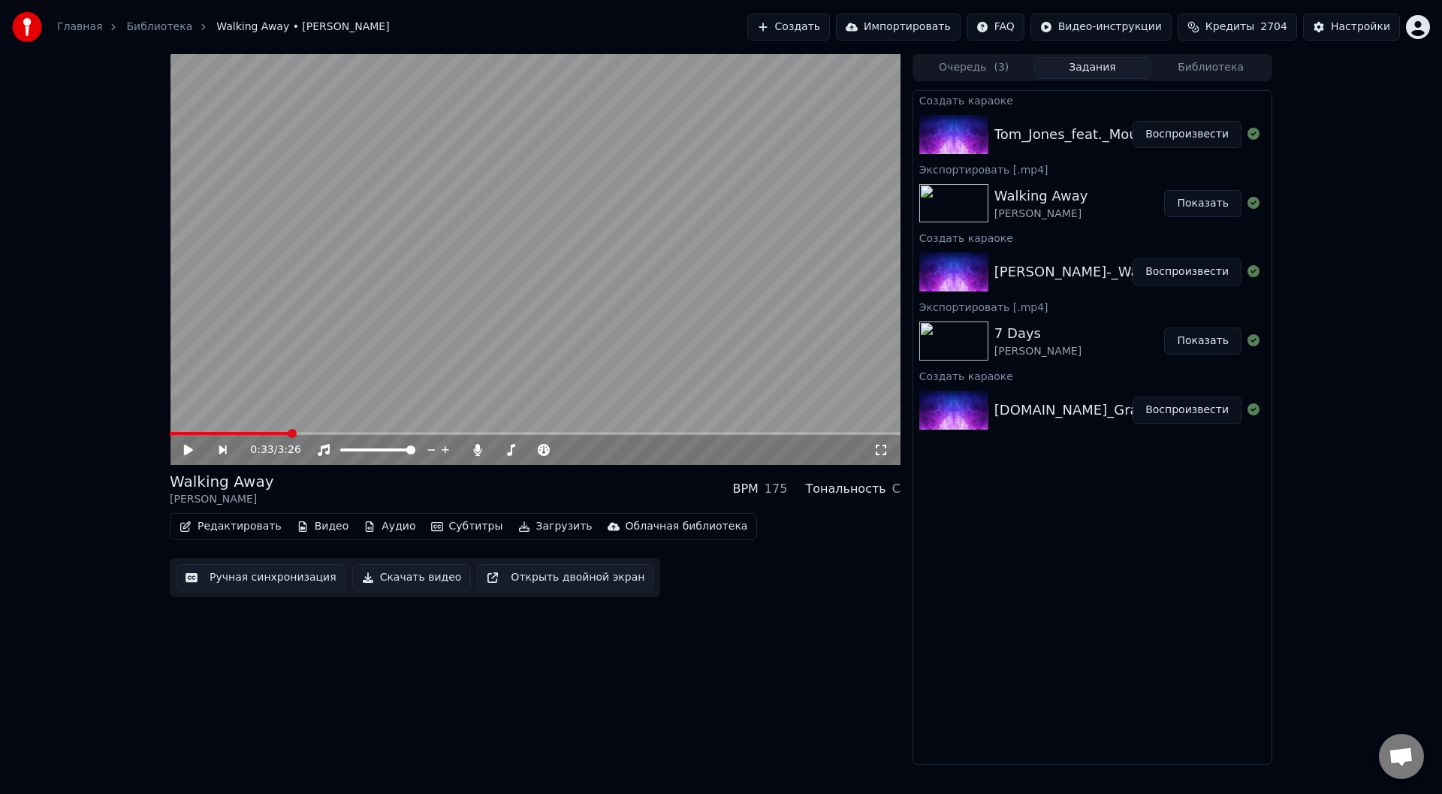
click at [1211, 135] on button "Воспроизвести" at bounding box center [1186, 134] width 109 height 27
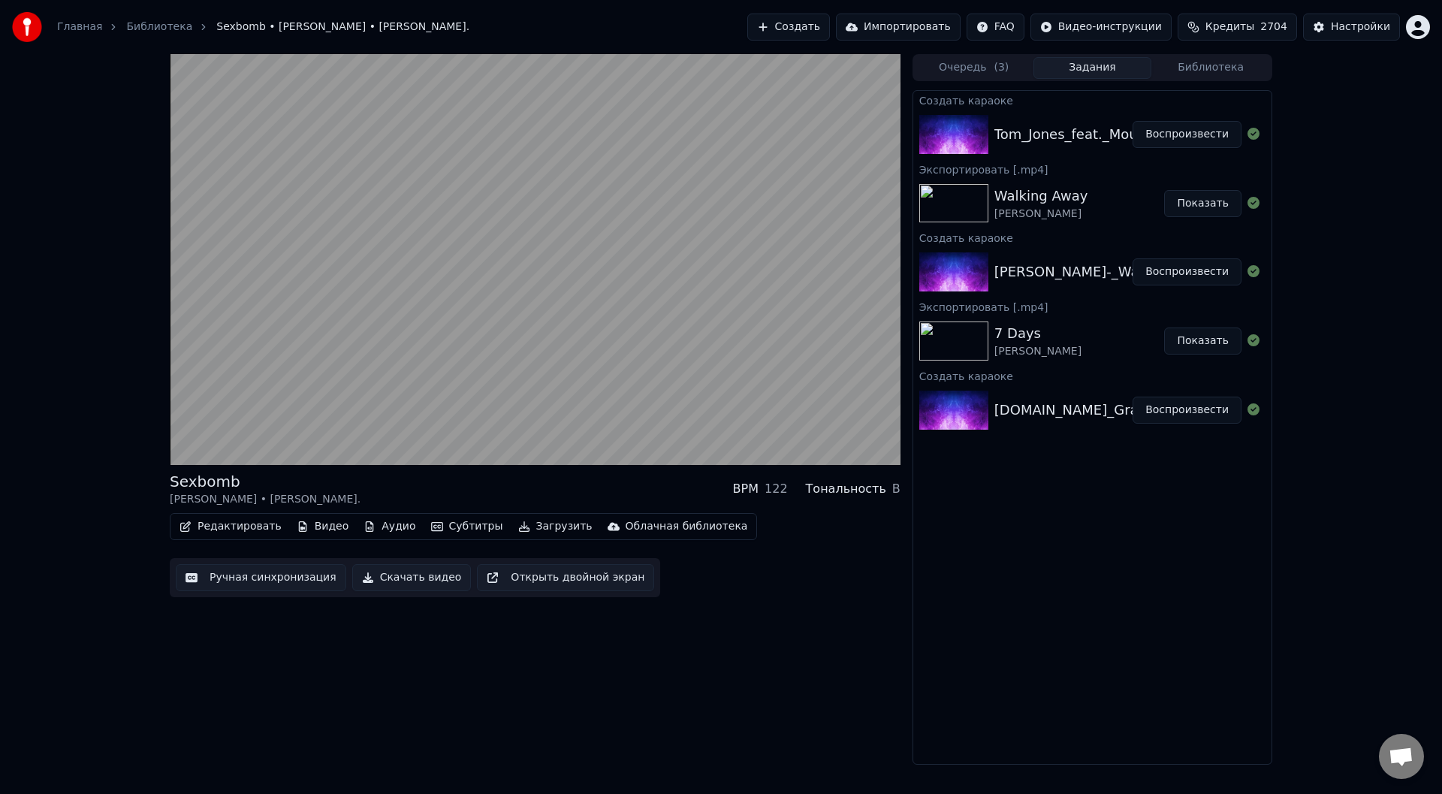
click at [244, 577] on button "Ручная синхронизация" at bounding box center [261, 577] width 170 height 27
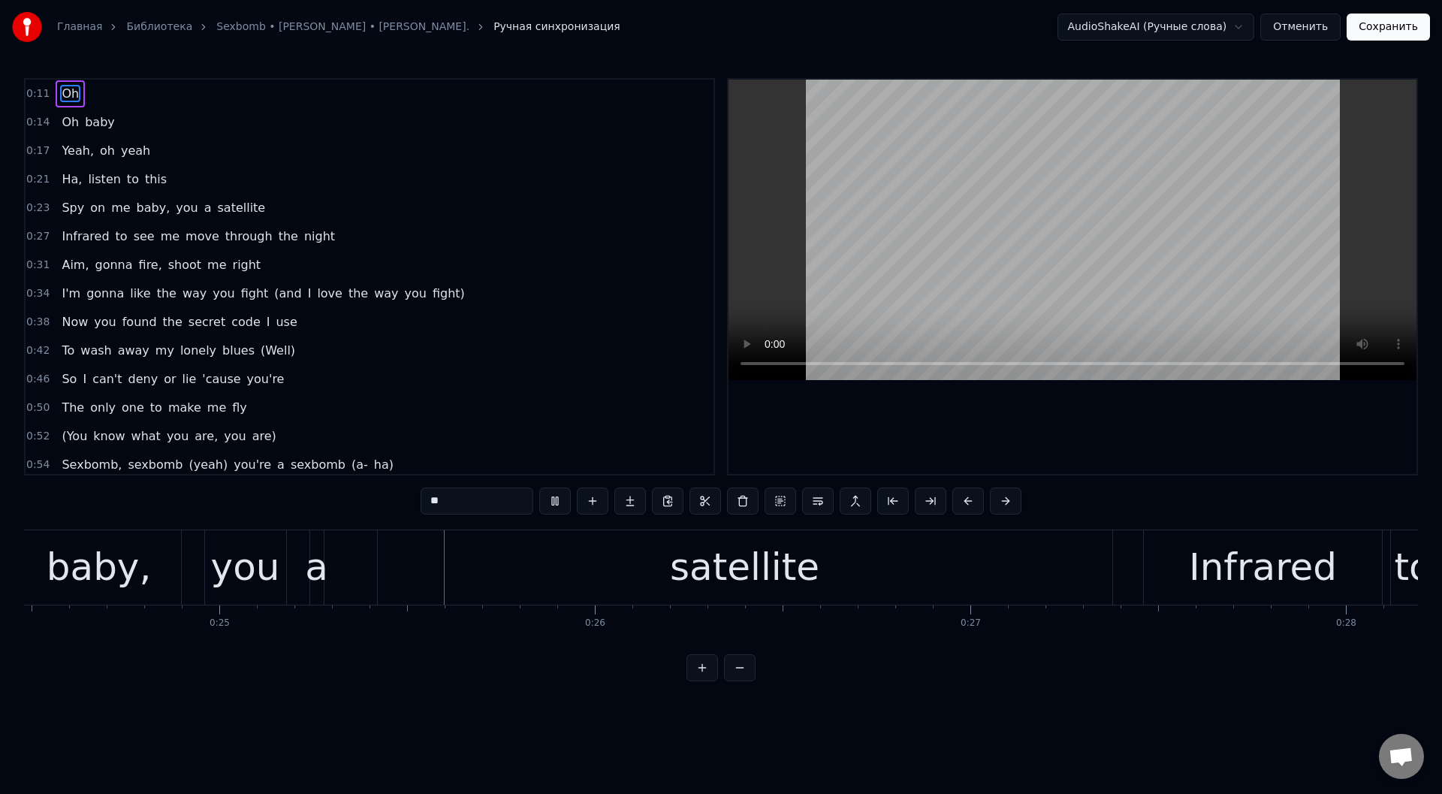
scroll to position [0, 9252]
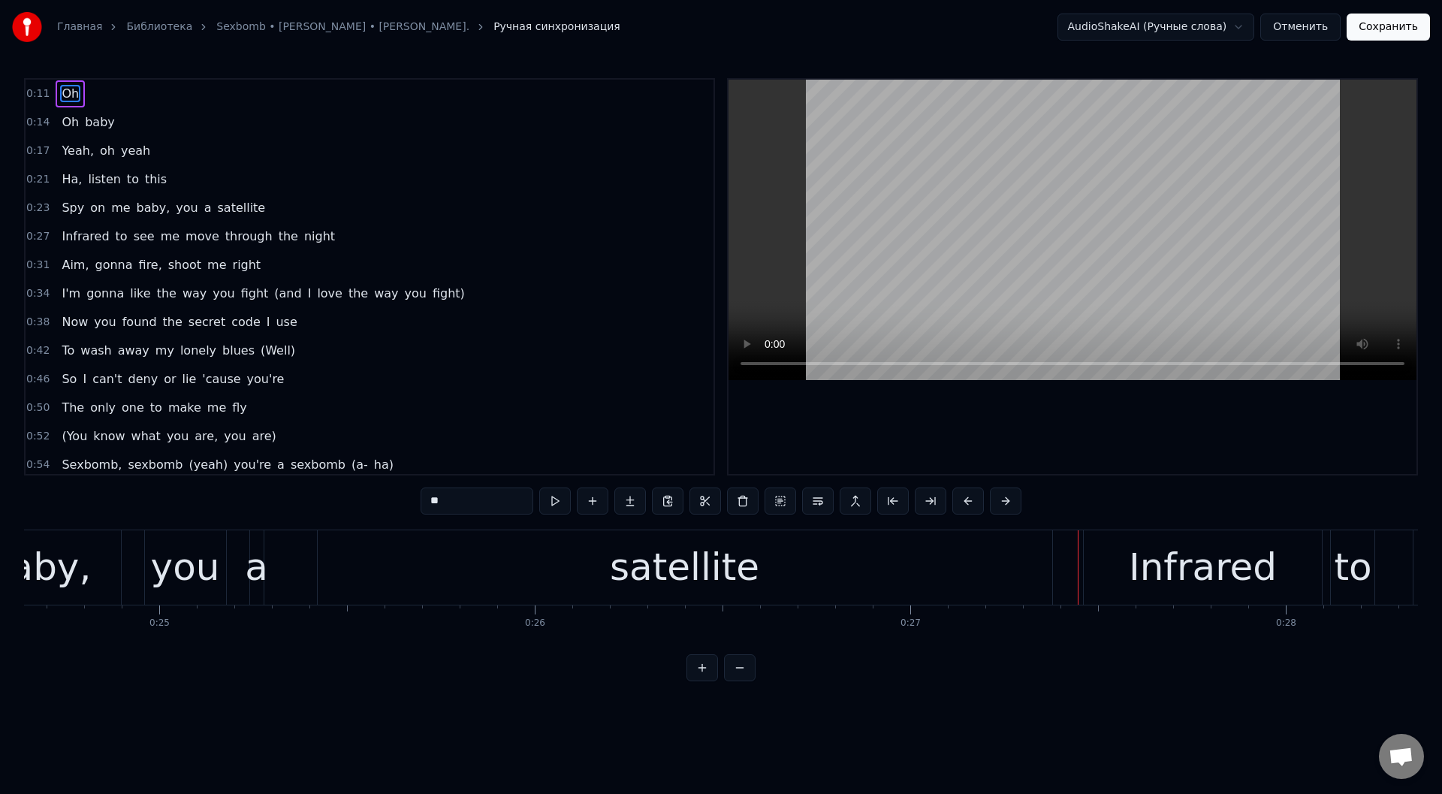
click at [620, 565] on div "satellite" at bounding box center [684, 567] width 149 height 56
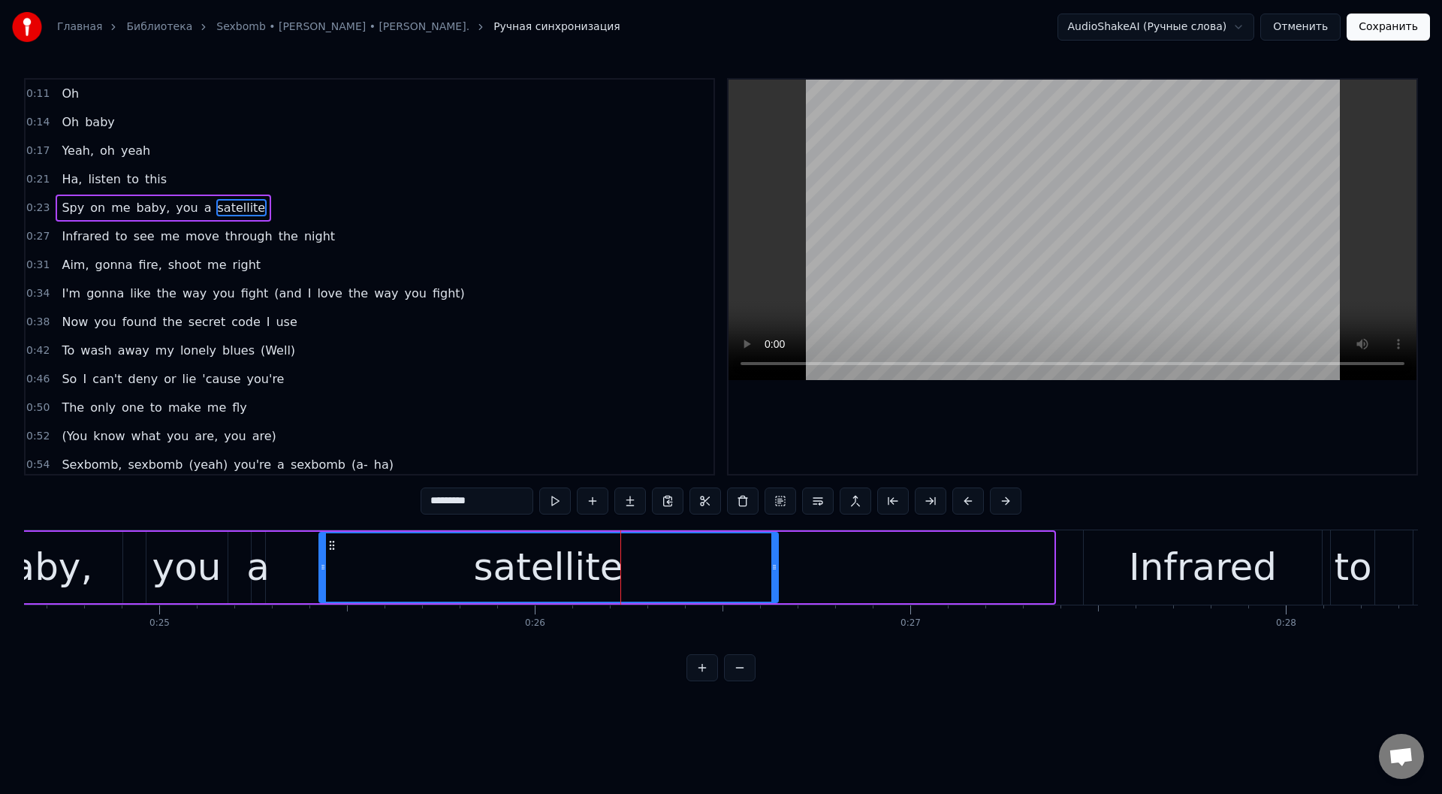
drag, startPoint x: 1050, startPoint y: 573, endPoint x: 542, endPoint y: 513, distance: 511.2
click at [773, 569] on div at bounding box center [774, 567] width 6 height 68
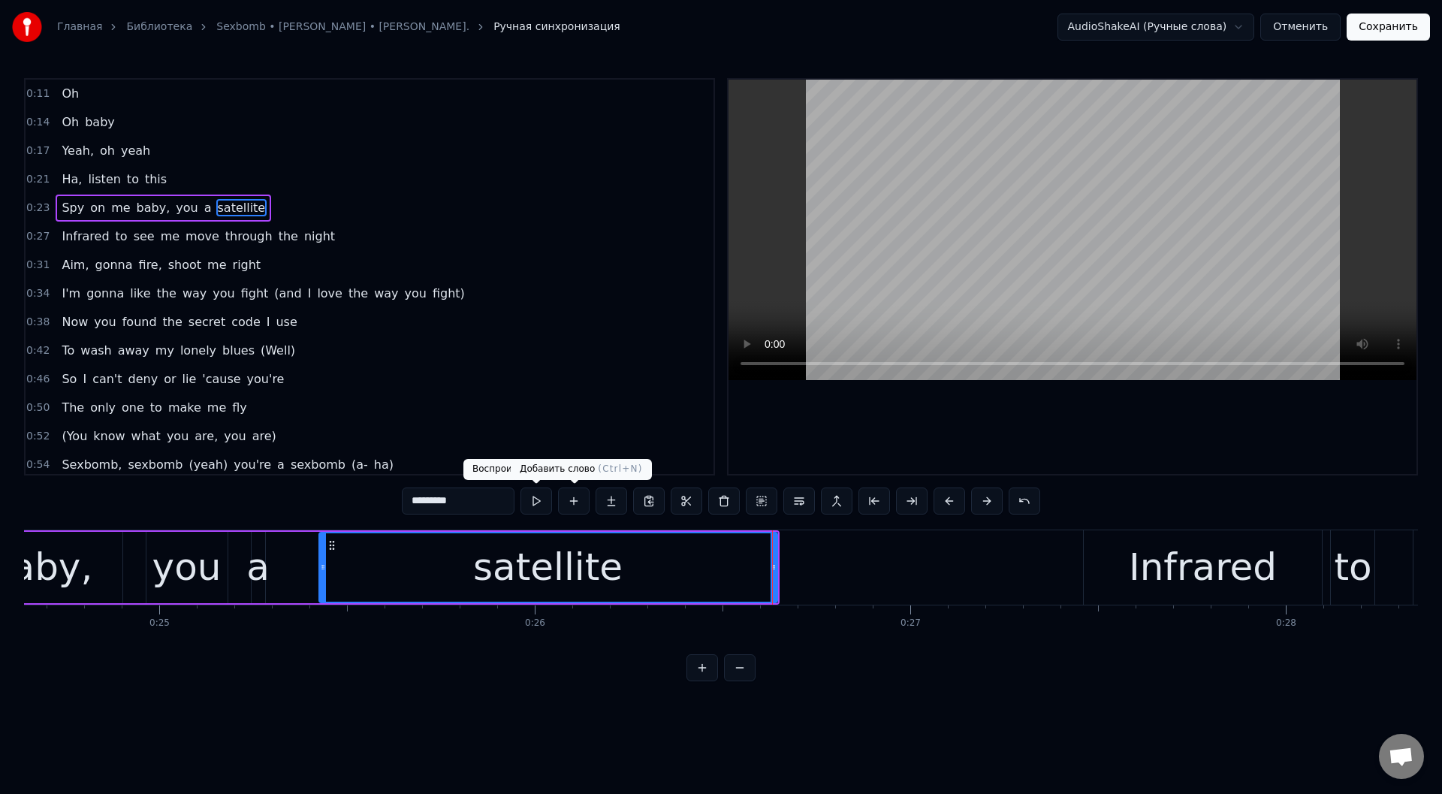
click at [538, 495] on button at bounding box center [536, 500] width 32 height 27
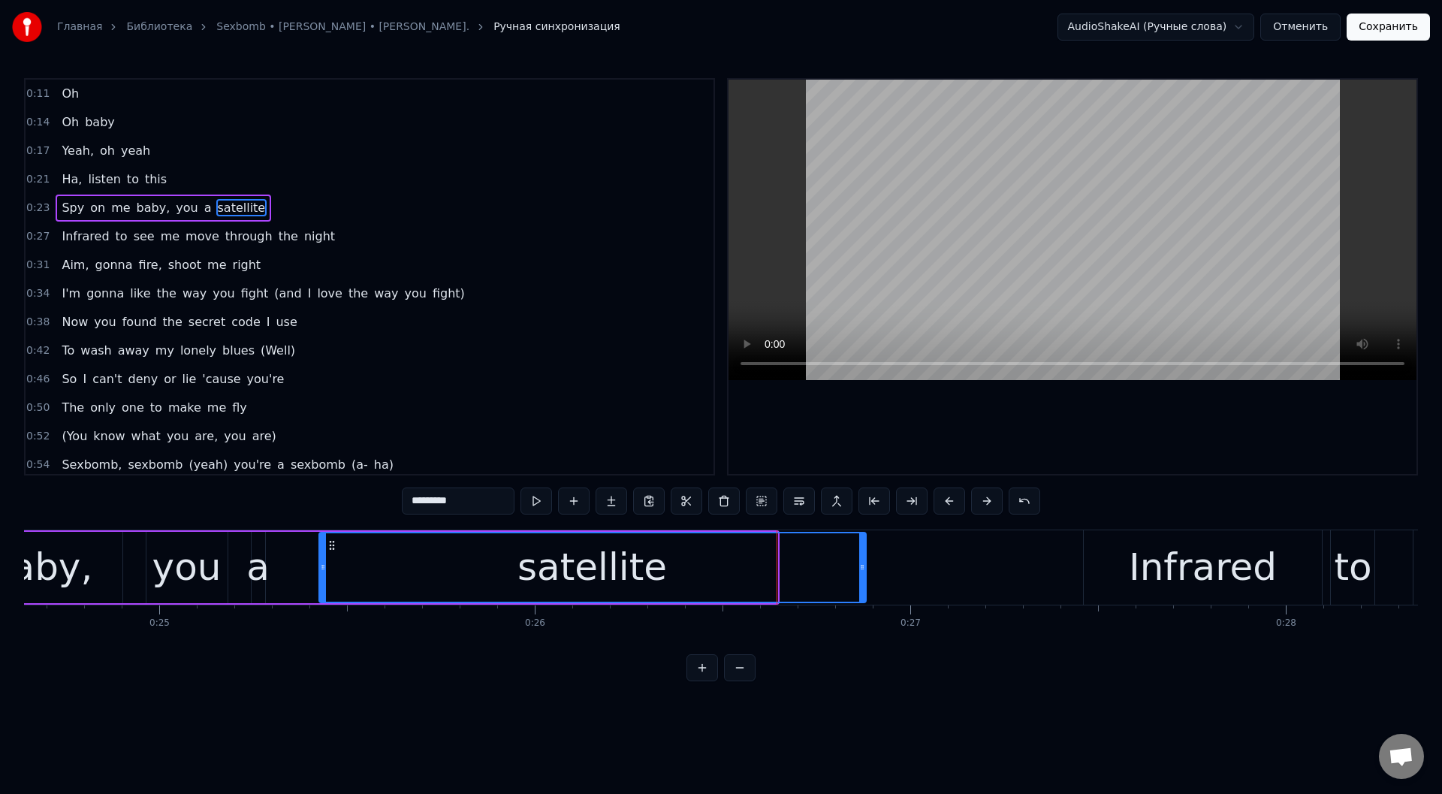
drag, startPoint x: 774, startPoint y: 565, endPoint x: 858, endPoint y: 570, distance: 84.2
click at [859, 570] on icon at bounding box center [862, 567] width 6 height 12
click at [536, 500] on button at bounding box center [536, 500] width 32 height 27
drag, startPoint x: 858, startPoint y: 568, endPoint x: 828, endPoint y: 566, distance: 29.3
click at [828, 566] on icon at bounding box center [831, 567] width 6 height 12
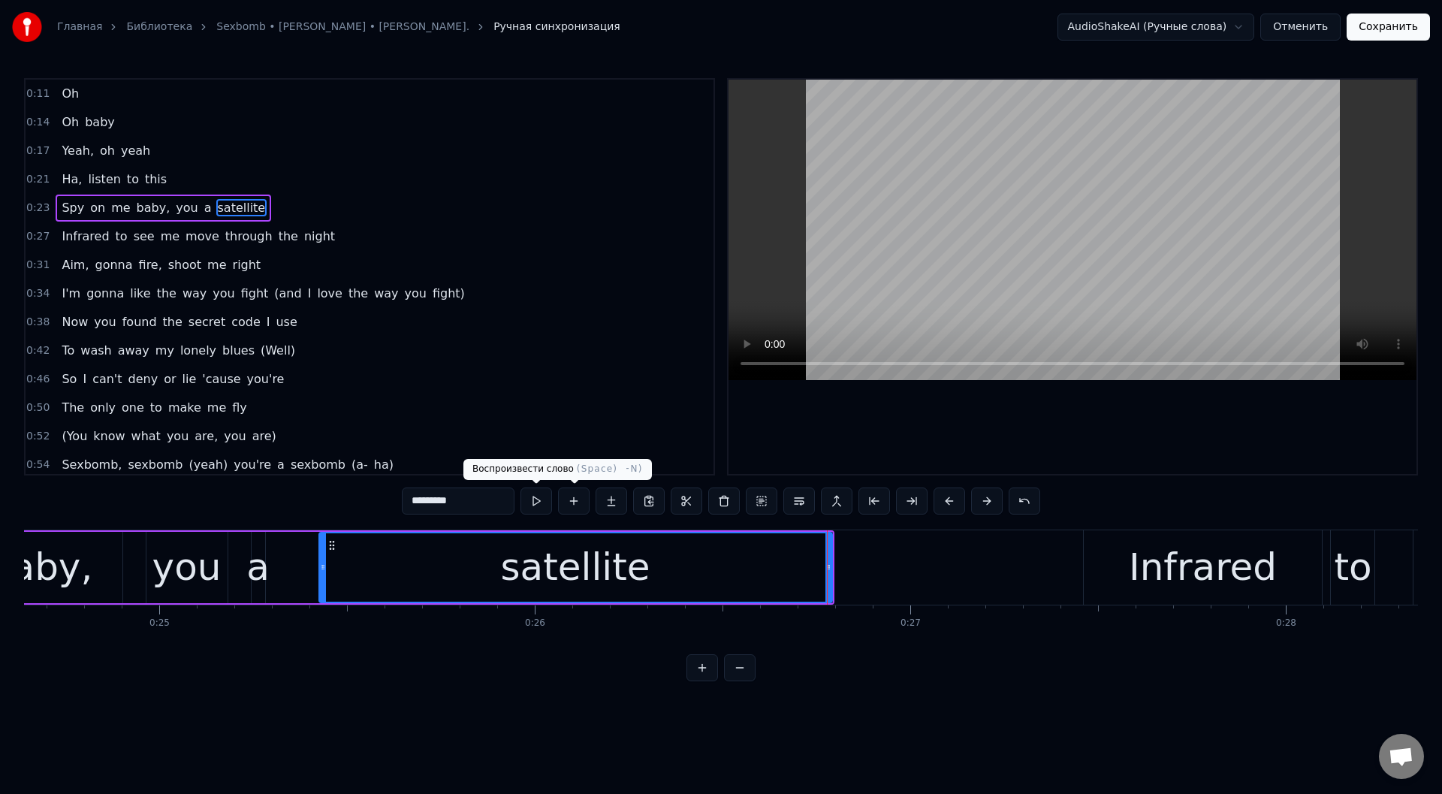
click at [533, 500] on button at bounding box center [536, 500] width 32 height 27
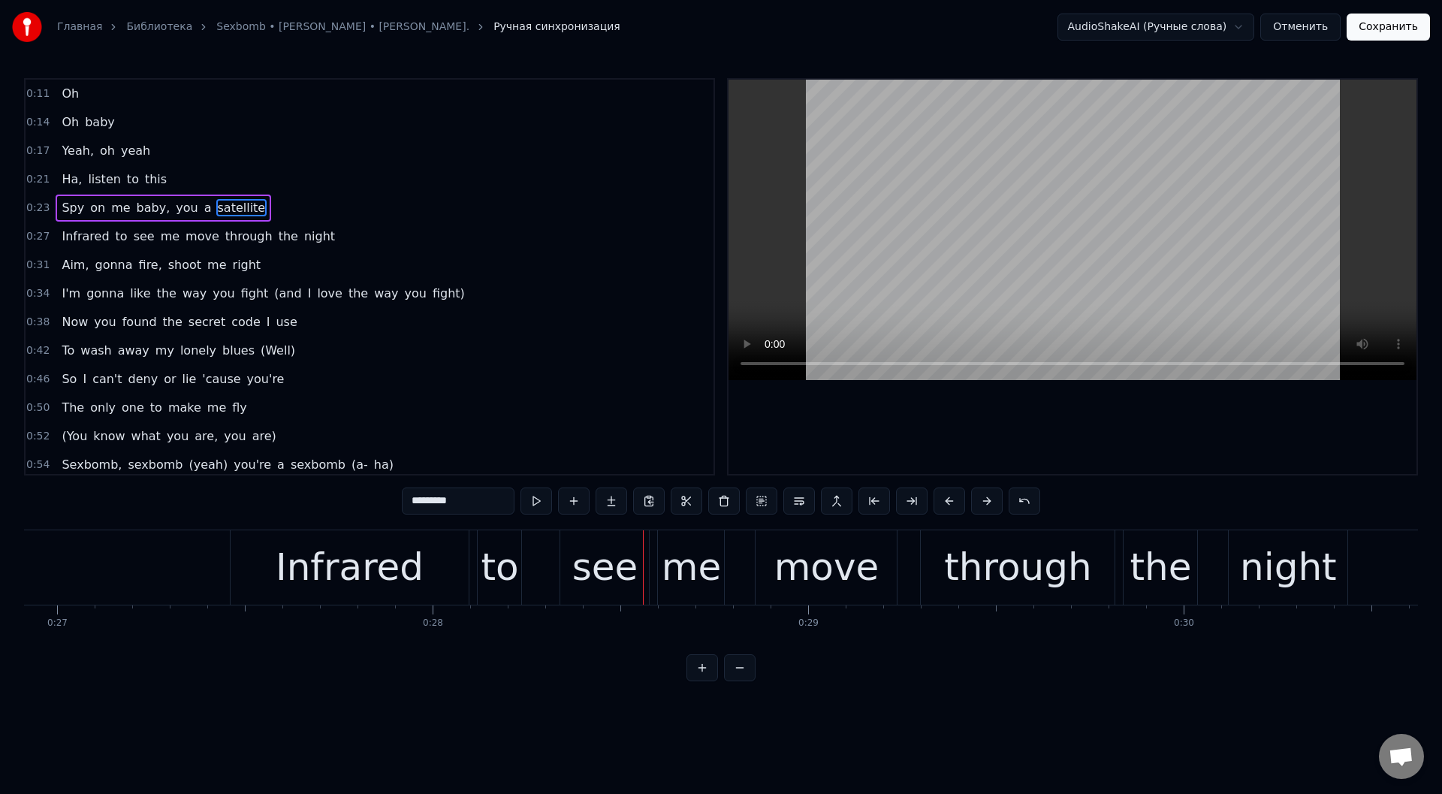
scroll to position [0, 10058]
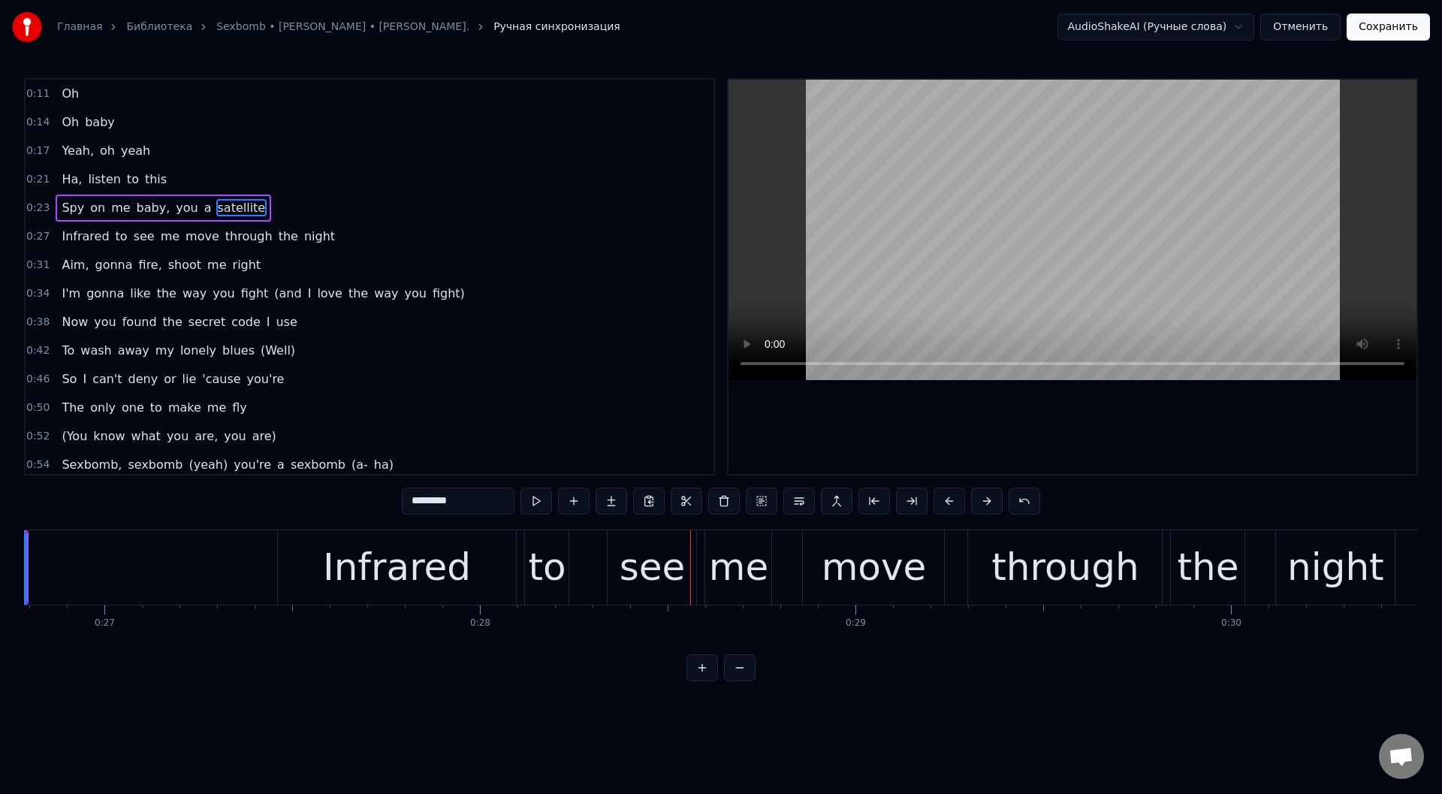
click at [307, 565] on div "Infrared" at bounding box center [397, 567] width 239 height 74
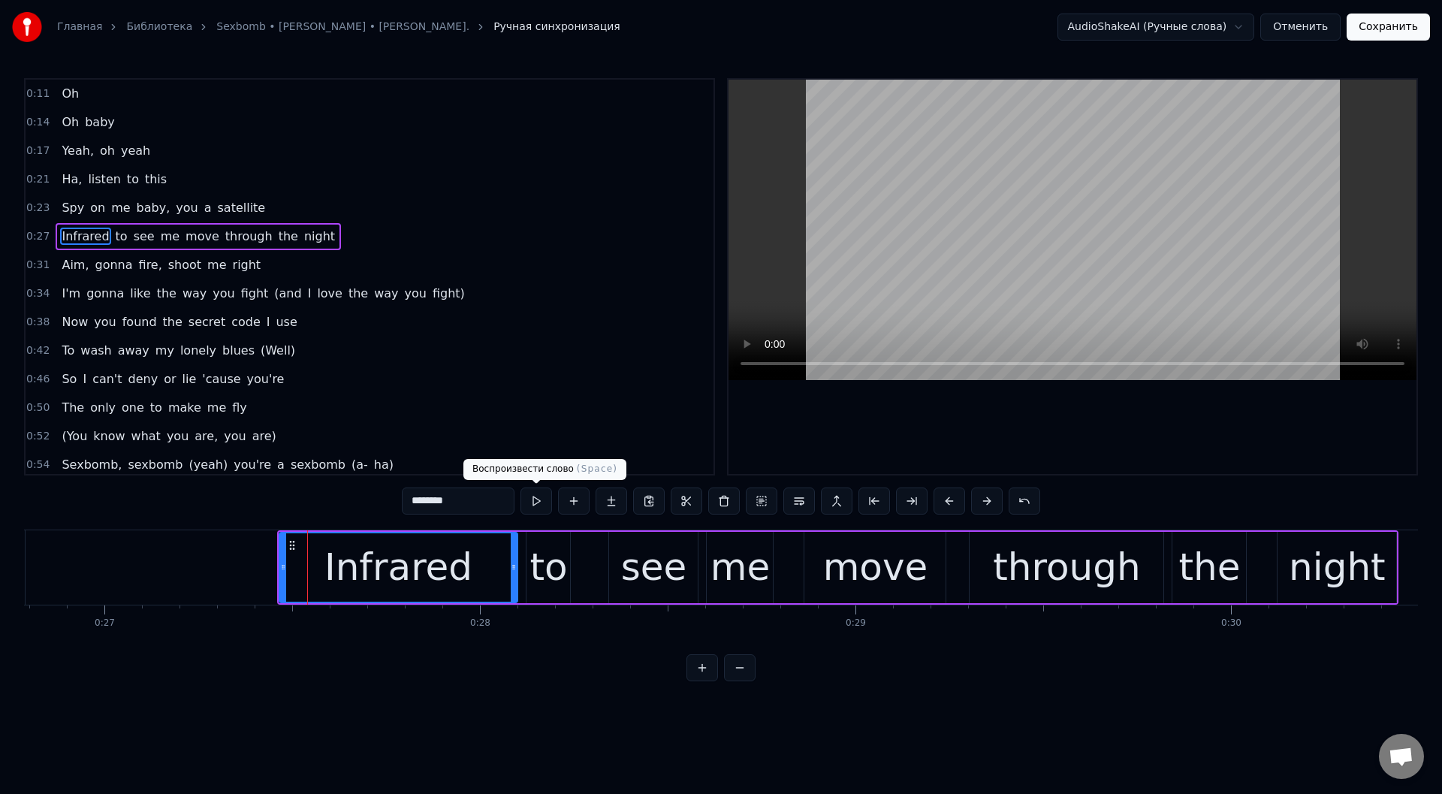
click at [536, 496] on button at bounding box center [536, 500] width 32 height 27
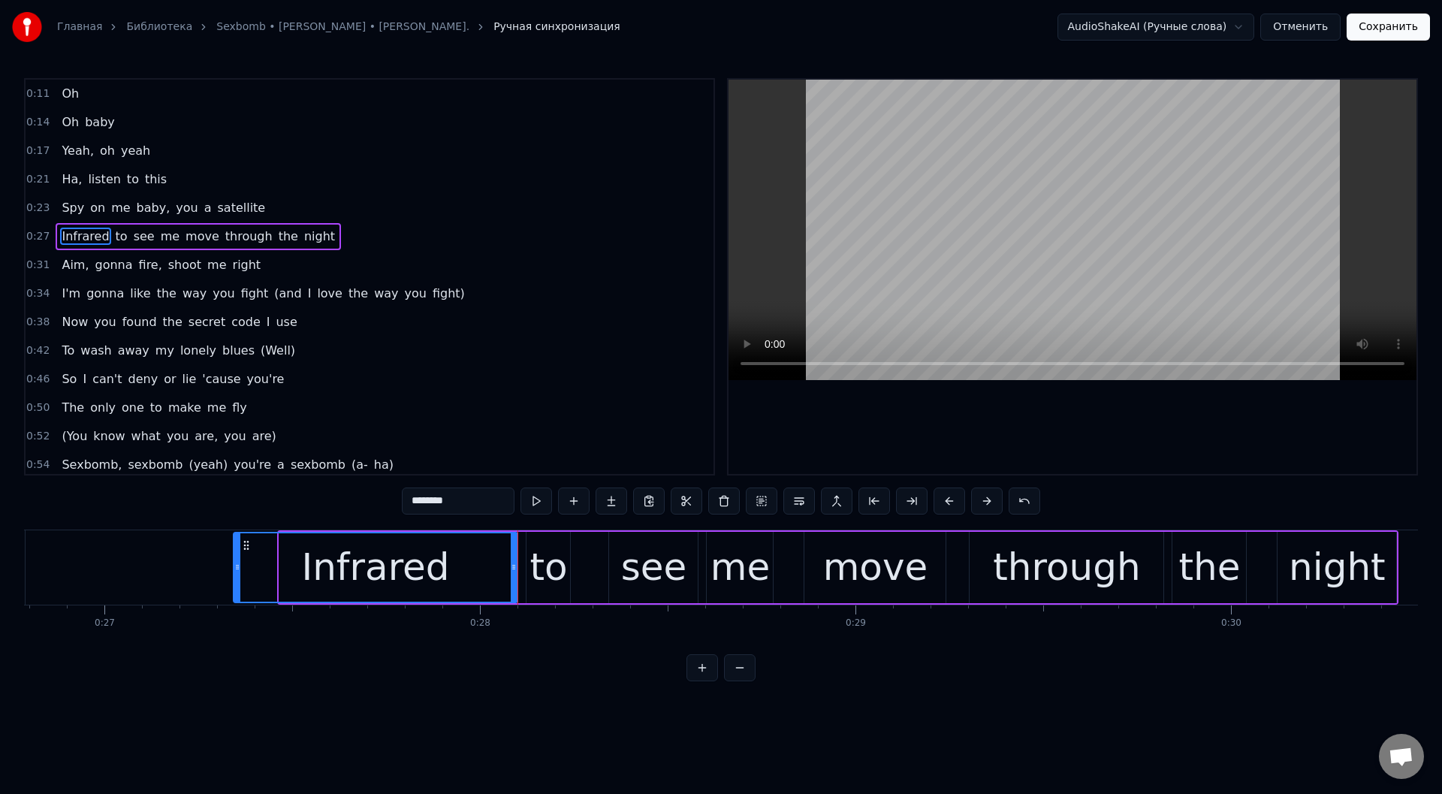
drag, startPoint x: 282, startPoint y: 567, endPoint x: 236, endPoint y: 565, distance: 45.8
click at [236, 565] on icon at bounding box center [237, 567] width 6 height 12
click at [534, 502] on button at bounding box center [536, 500] width 32 height 27
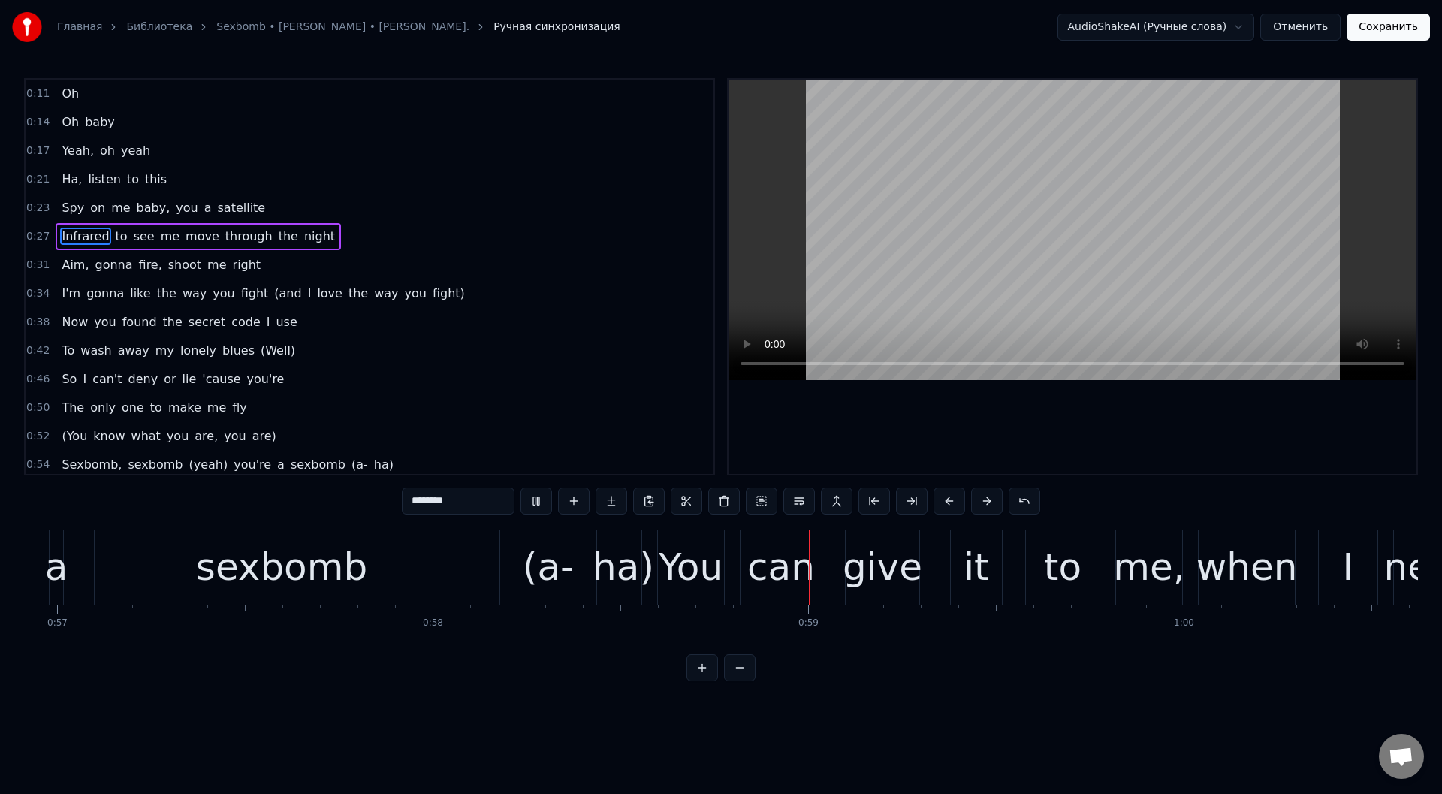
scroll to position [0, 21857]
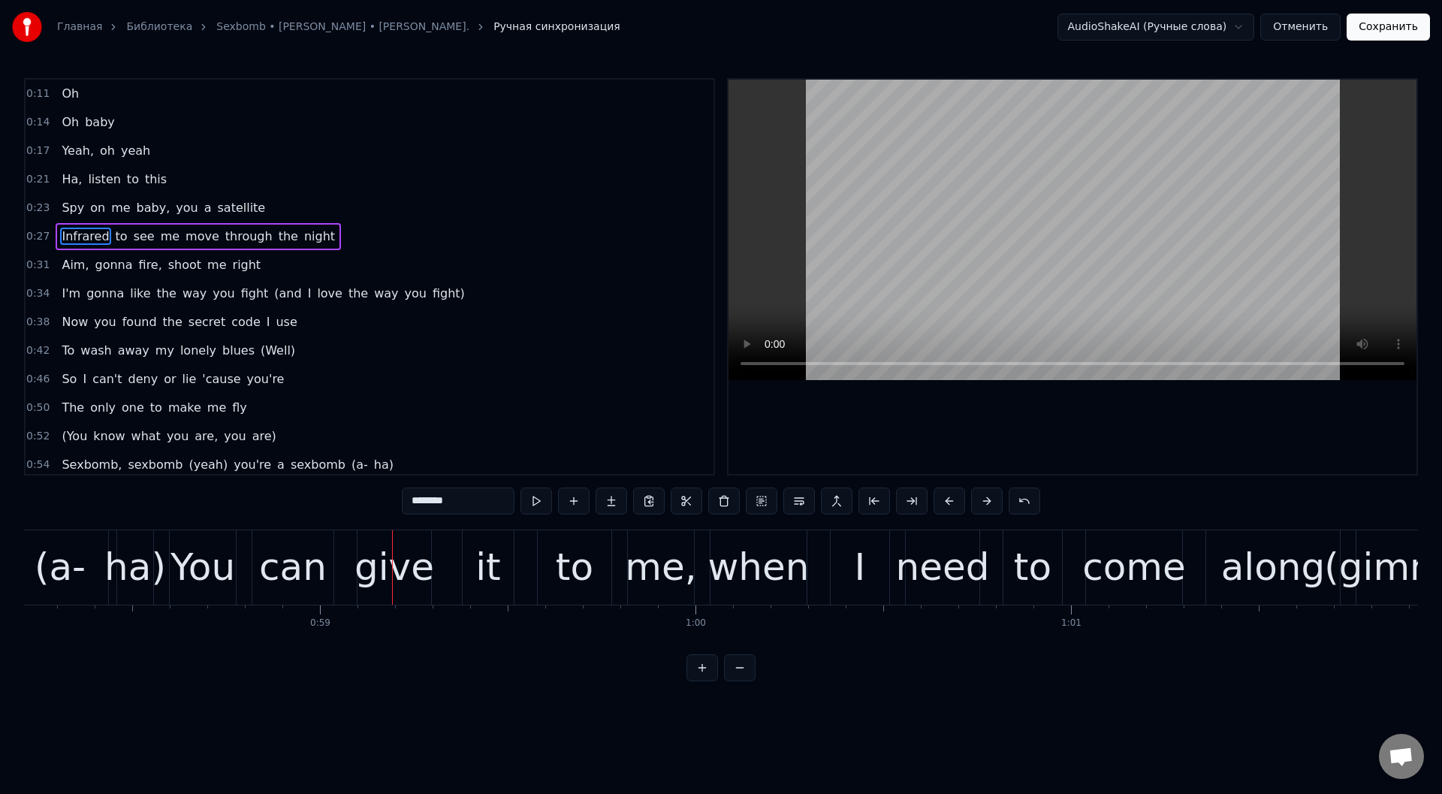
click at [80, 568] on div "(a-" at bounding box center [60, 567] width 51 height 56
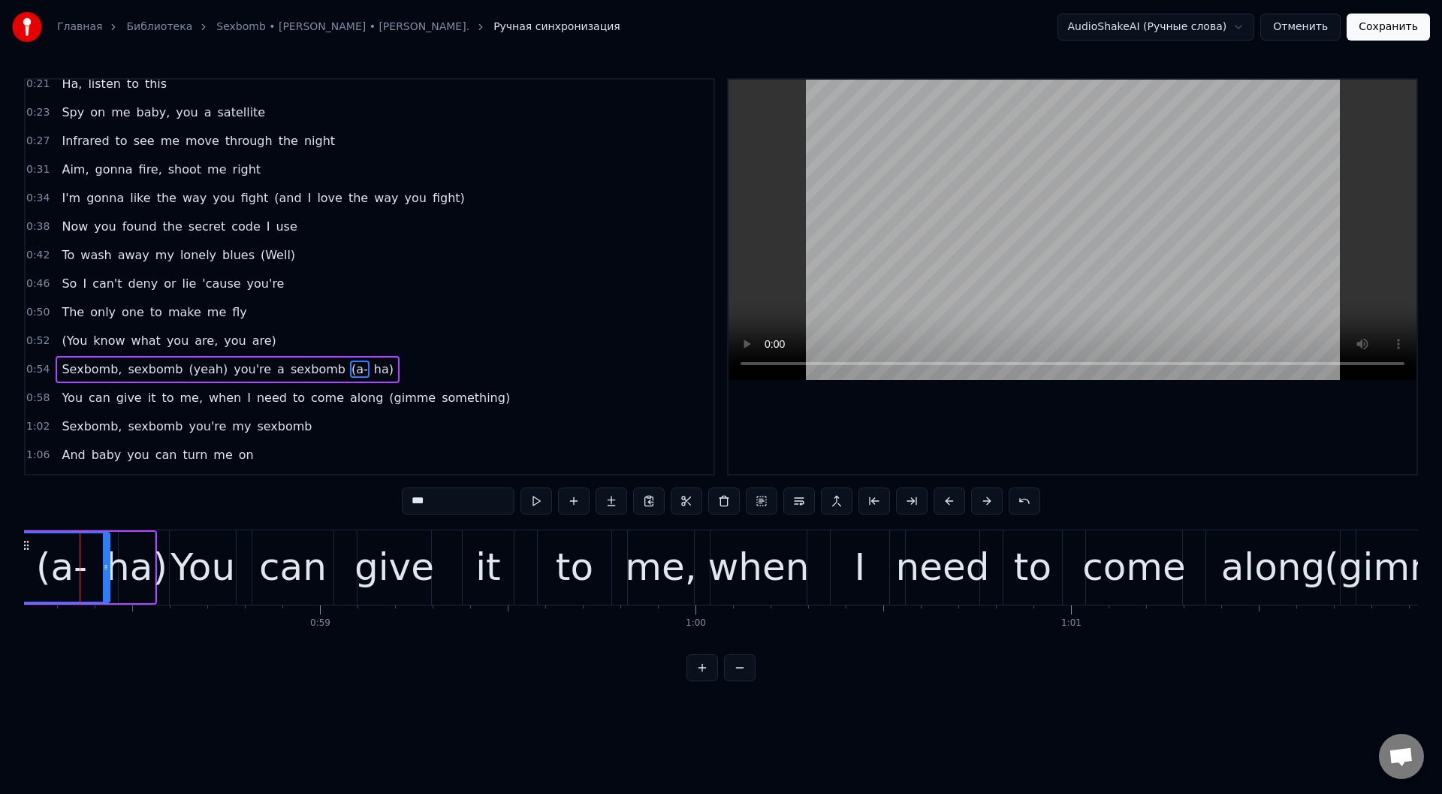
scroll to position [0, 21838]
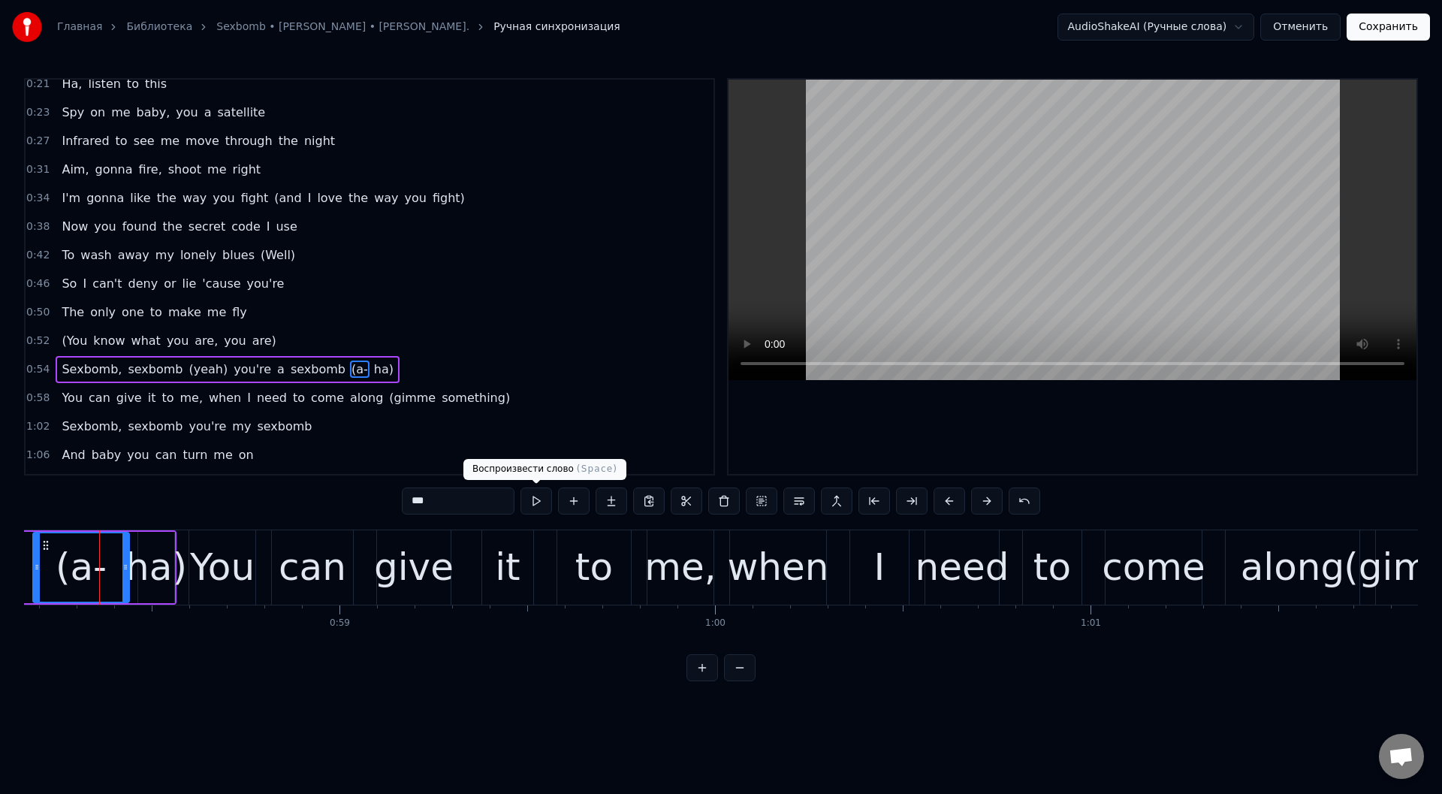
click at [537, 498] on button at bounding box center [536, 500] width 32 height 27
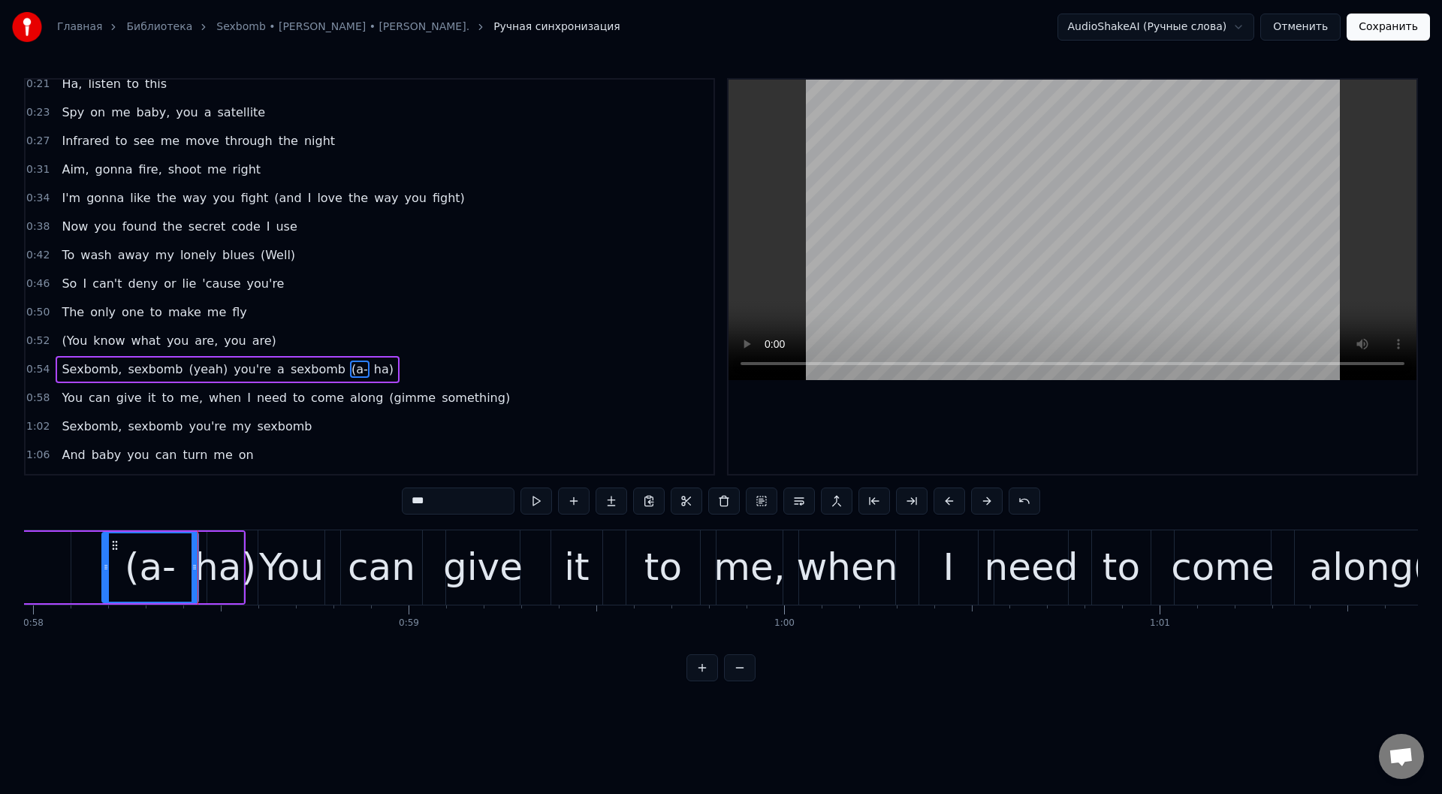
click at [537, 498] on button at bounding box center [536, 500] width 32 height 27
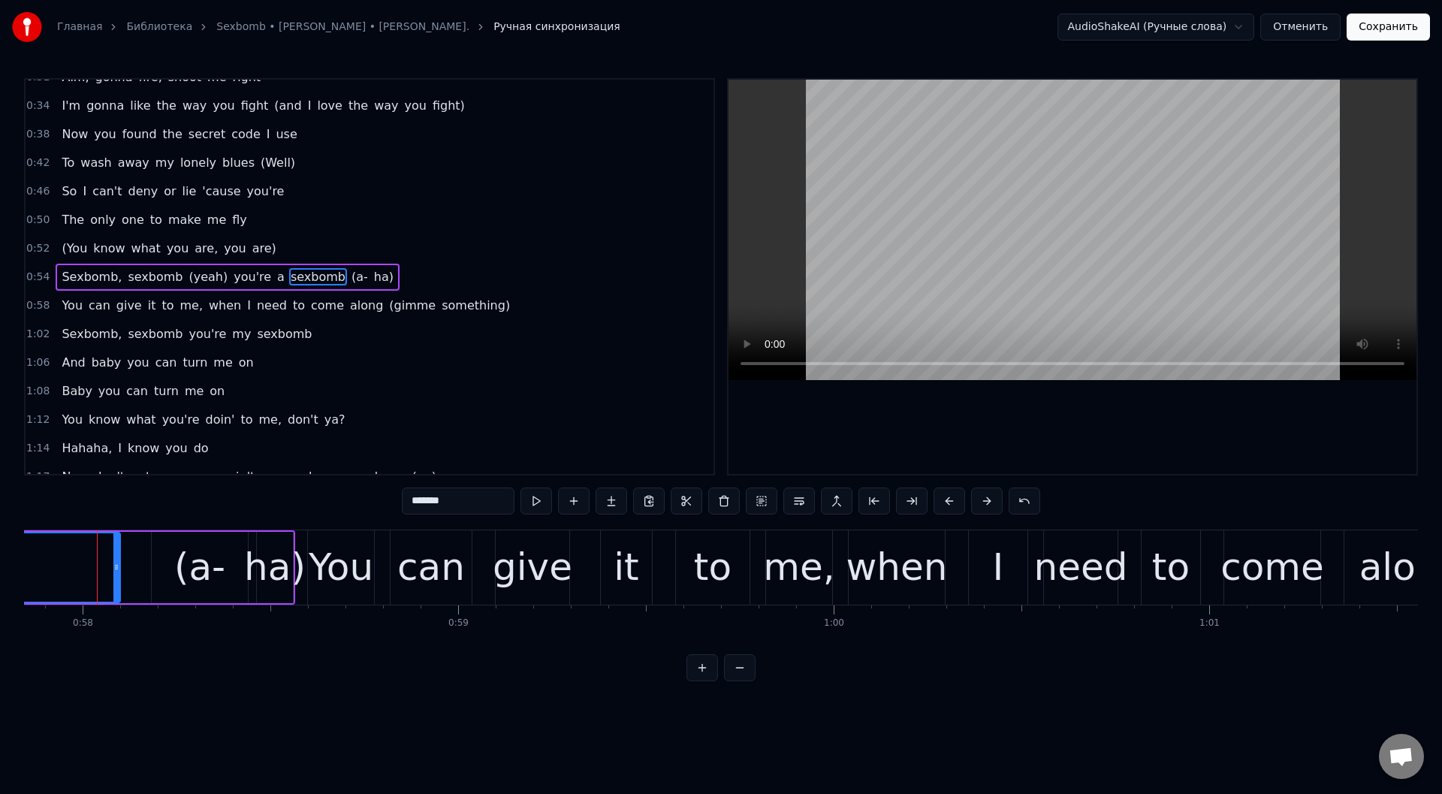
scroll to position [0, 21717]
click at [532, 501] on button at bounding box center [536, 500] width 32 height 27
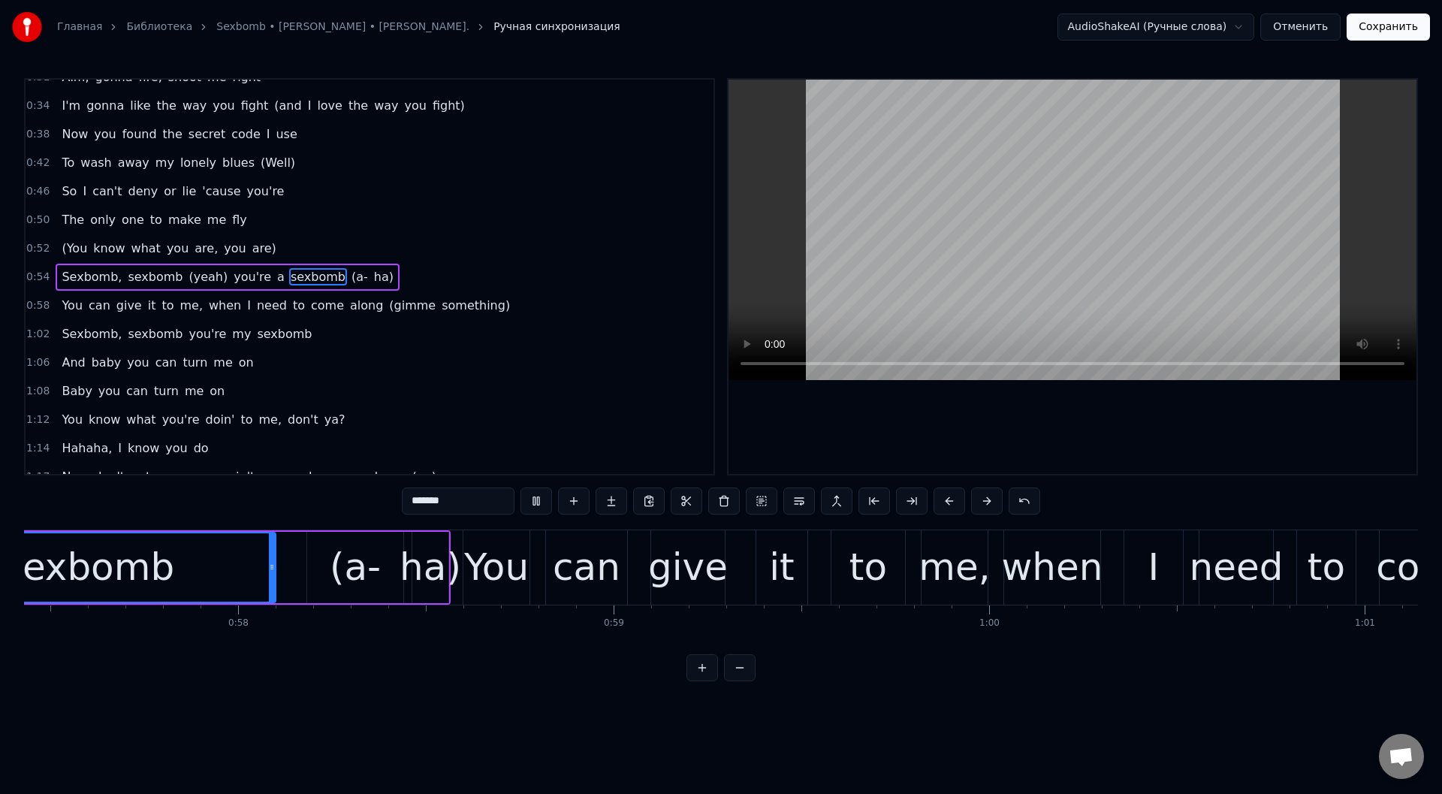
scroll to position [0, 21364]
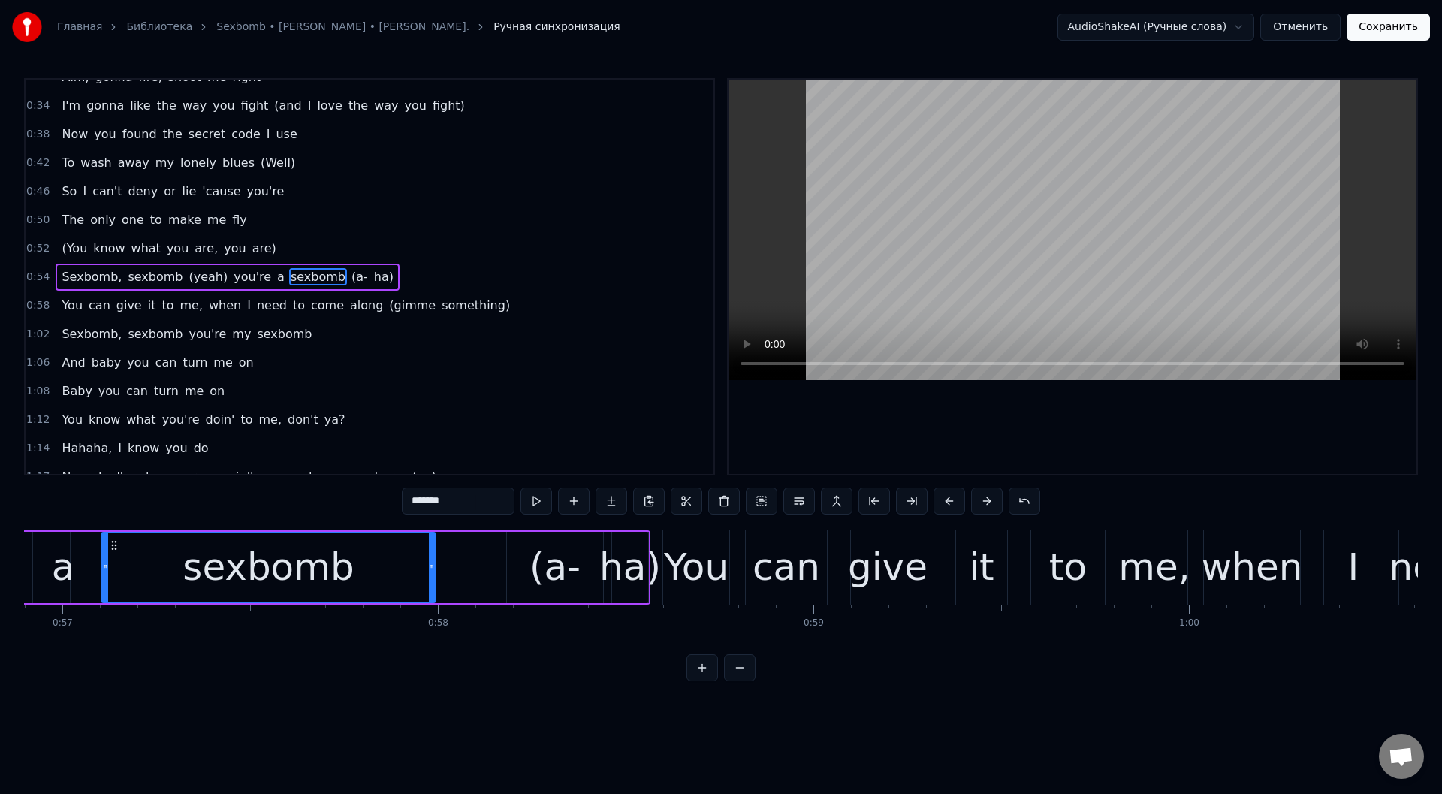
drag, startPoint x: 472, startPoint y: 557, endPoint x: 433, endPoint y: 560, distance: 39.9
click at [433, 560] on div at bounding box center [432, 567] width 6 height 68
click at [526, 557] on div "(a-" at bounding box center [555, 567] width 96 height 71
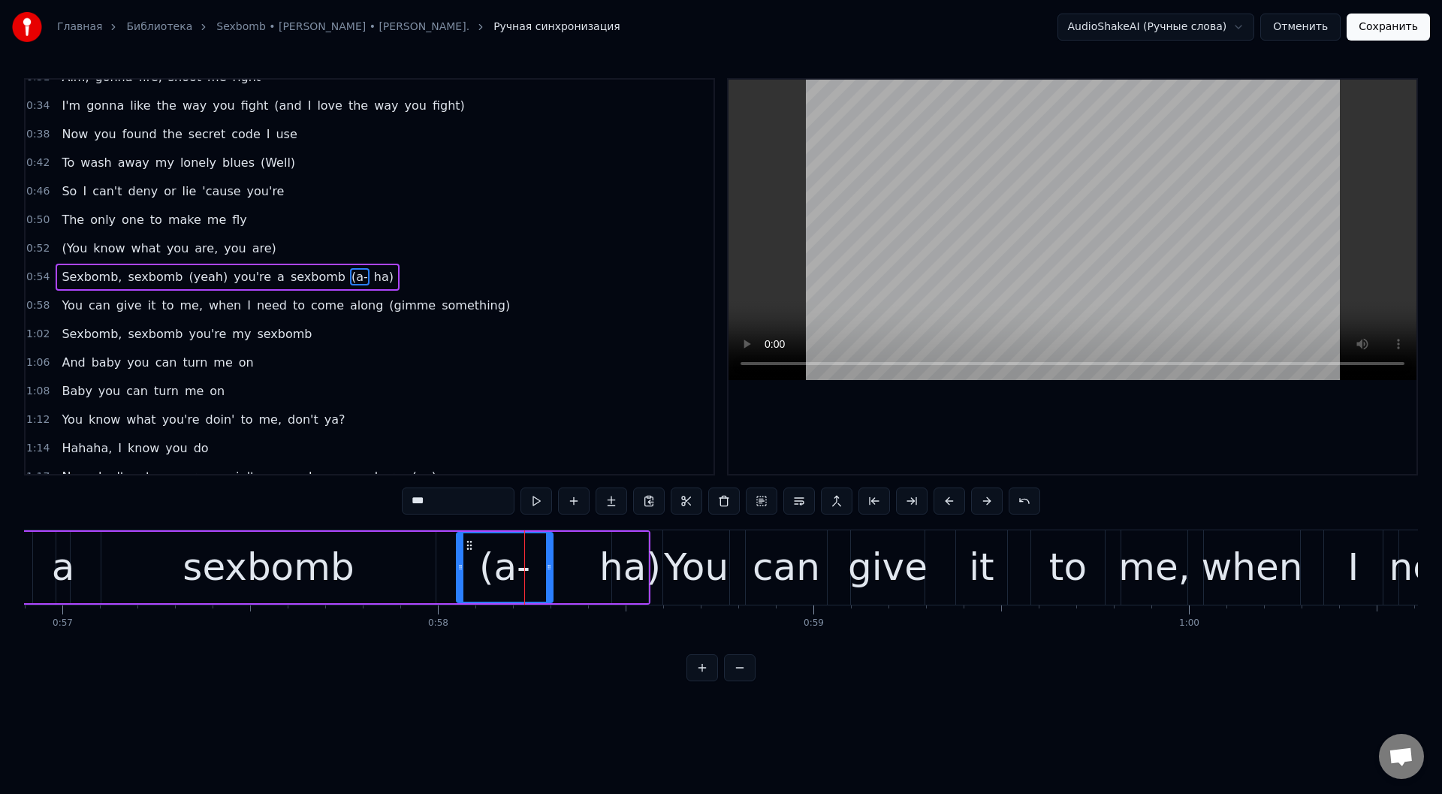
click at [469, 544] on icon at bounding box center [469, 545] width 12 height 12
click at [618, 552] on div "ha)" at bounding box center [630, 567] width 62 height 56
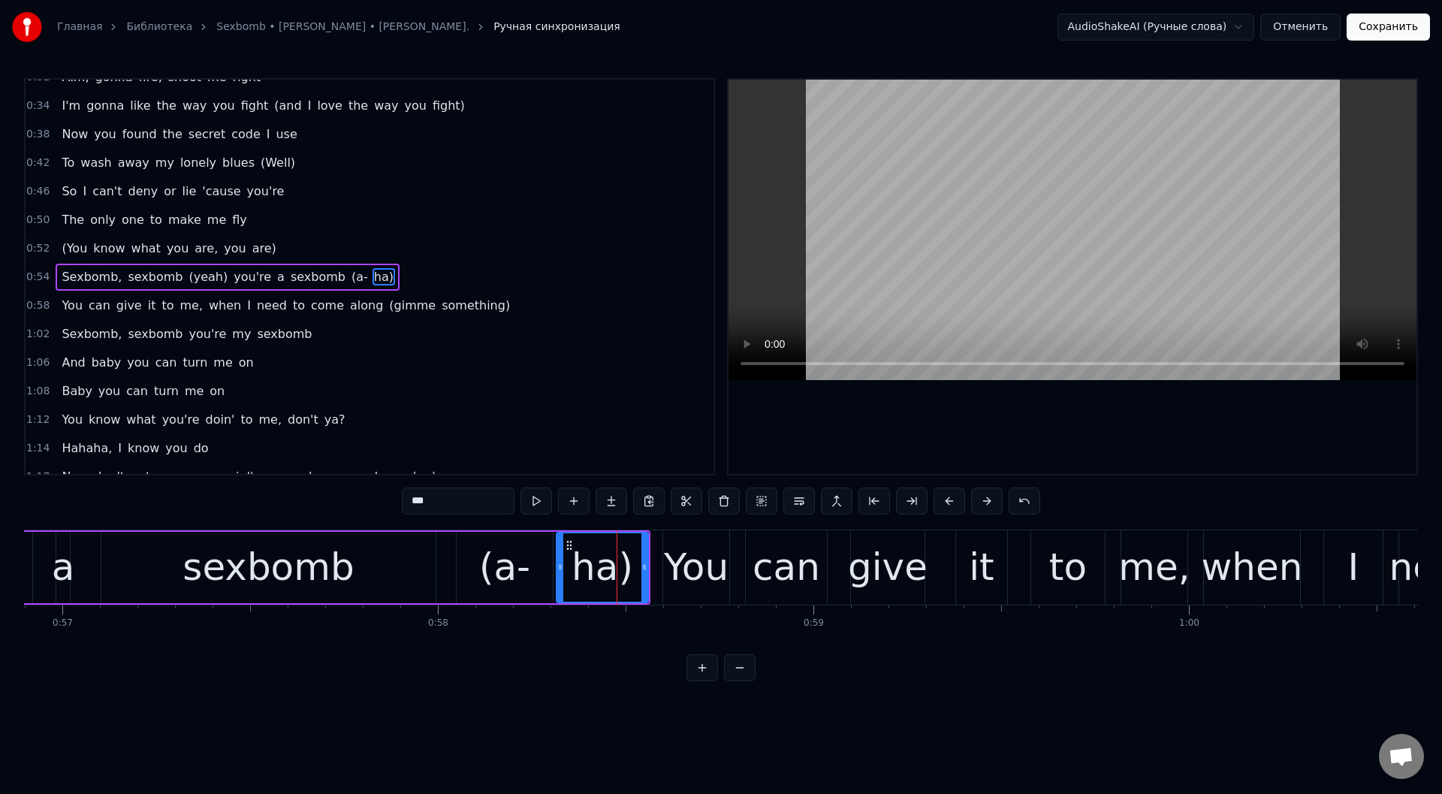
drag, startPoint x: 616, startPoint y: 544, endPoint x: 560, endPoint y: 543, distance: 55.6
click at [560, 543] on div at bounding box center [560, 567] width 6 height 68
click at [384, 559] on div "sexbomb" at bounding box center [268, 567] width 334 height 71
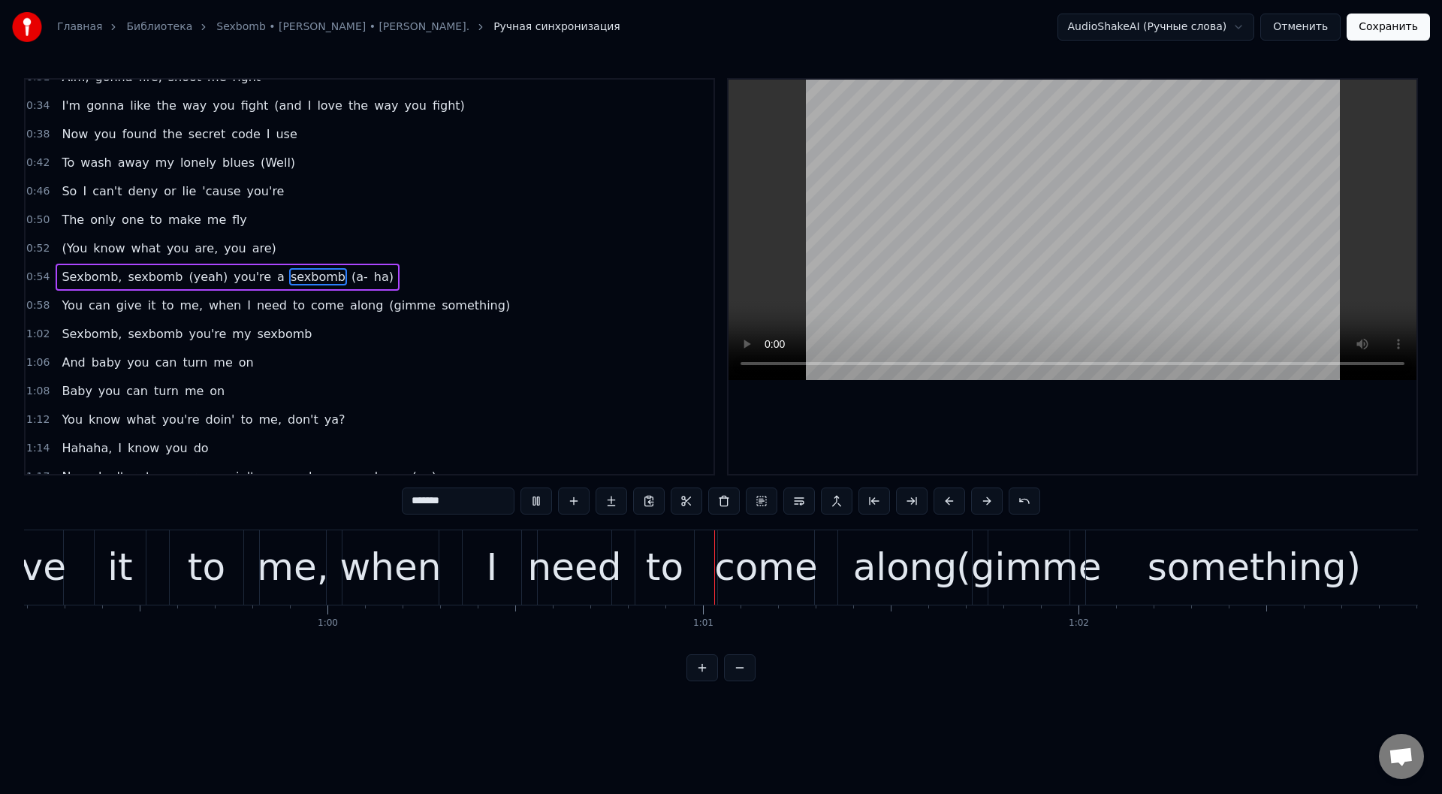
scroll to position [0, 22624]
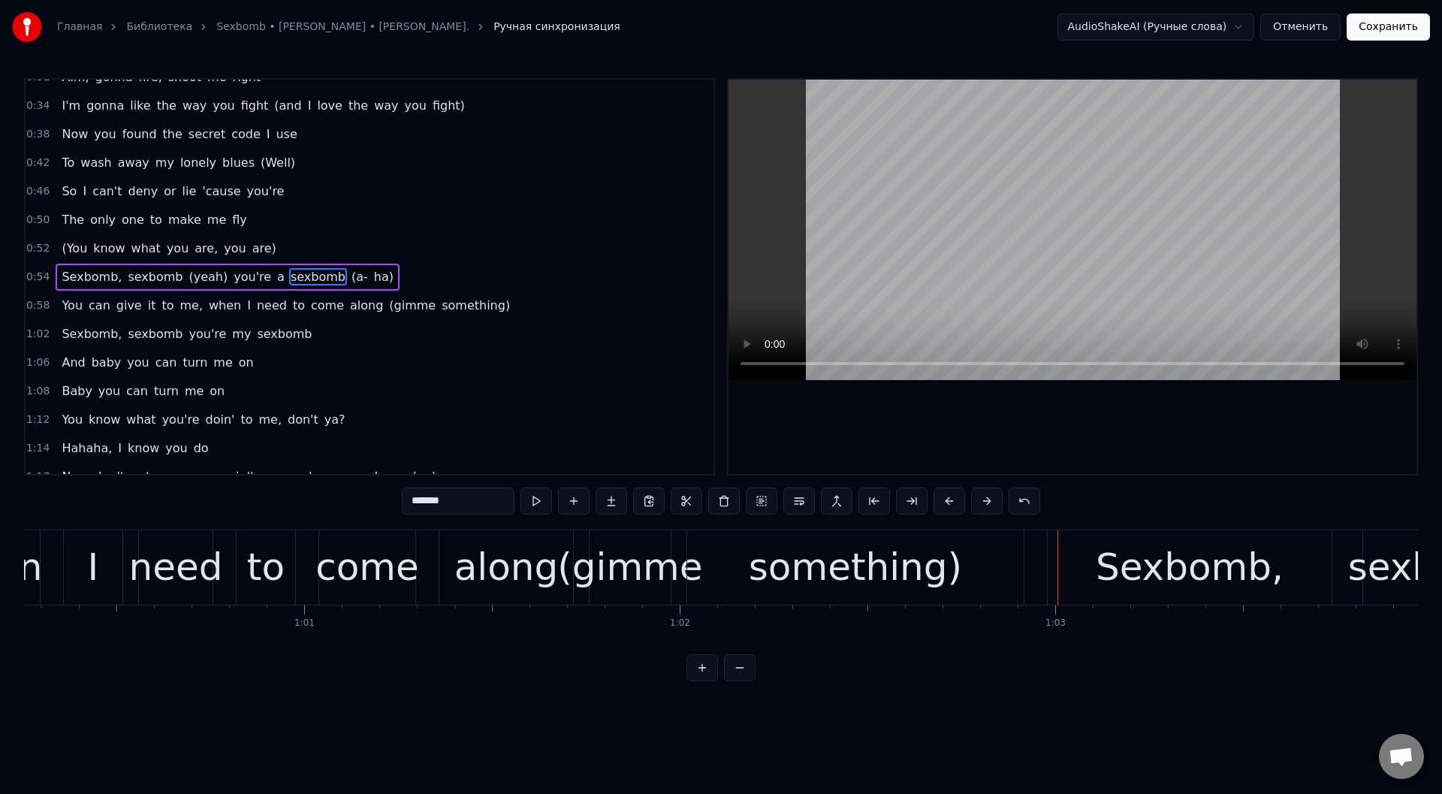
click at [611, 581] on div "(gimme" at bounding box center [629, 567] width 145 height 56
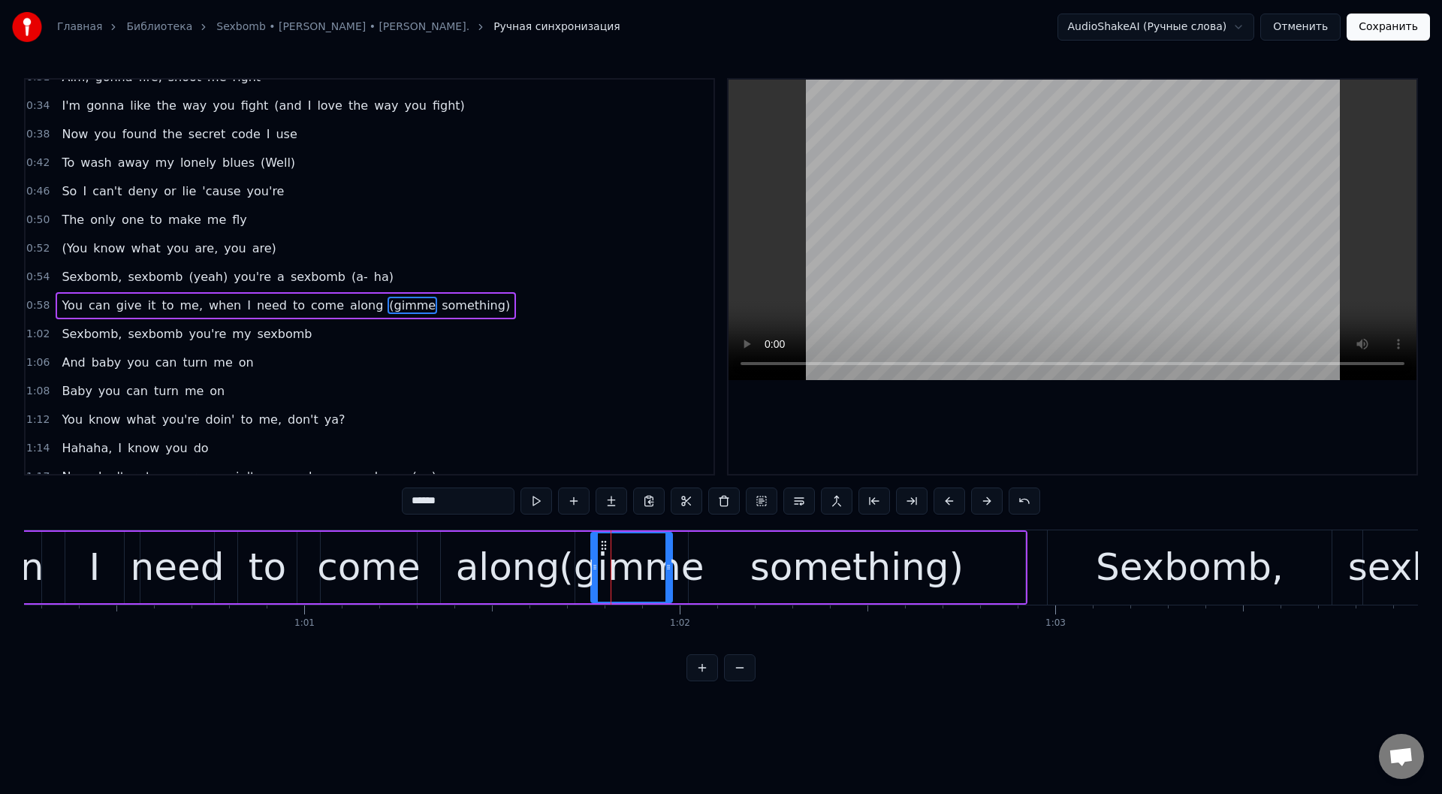
scroll to position [216, 0]
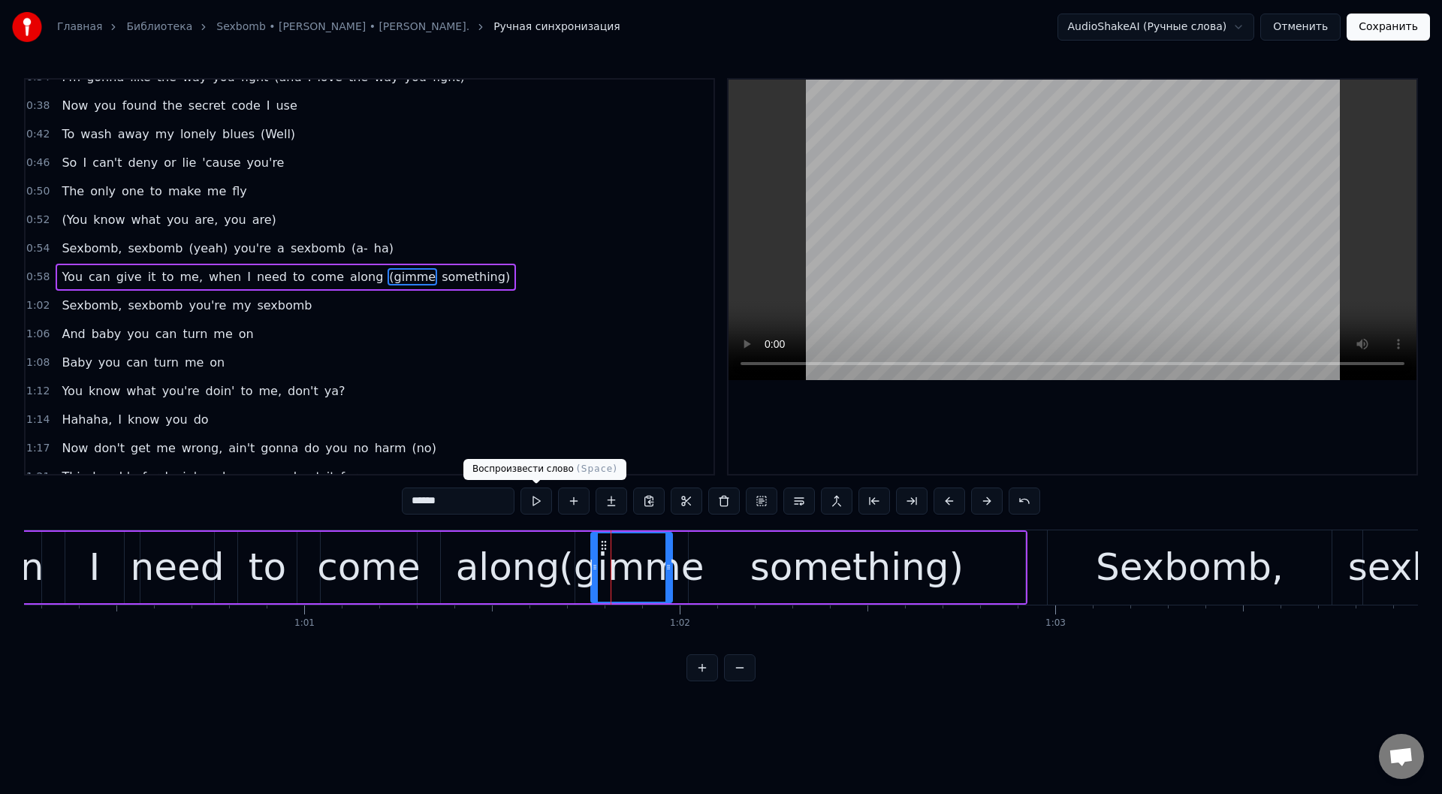
click at [533, 499] on button at bounding box center [536, 500] width 32 height 27
click at [961, 571] on div "something)" at bounding box center [857, 567] width 336 height 71
type input "**********"
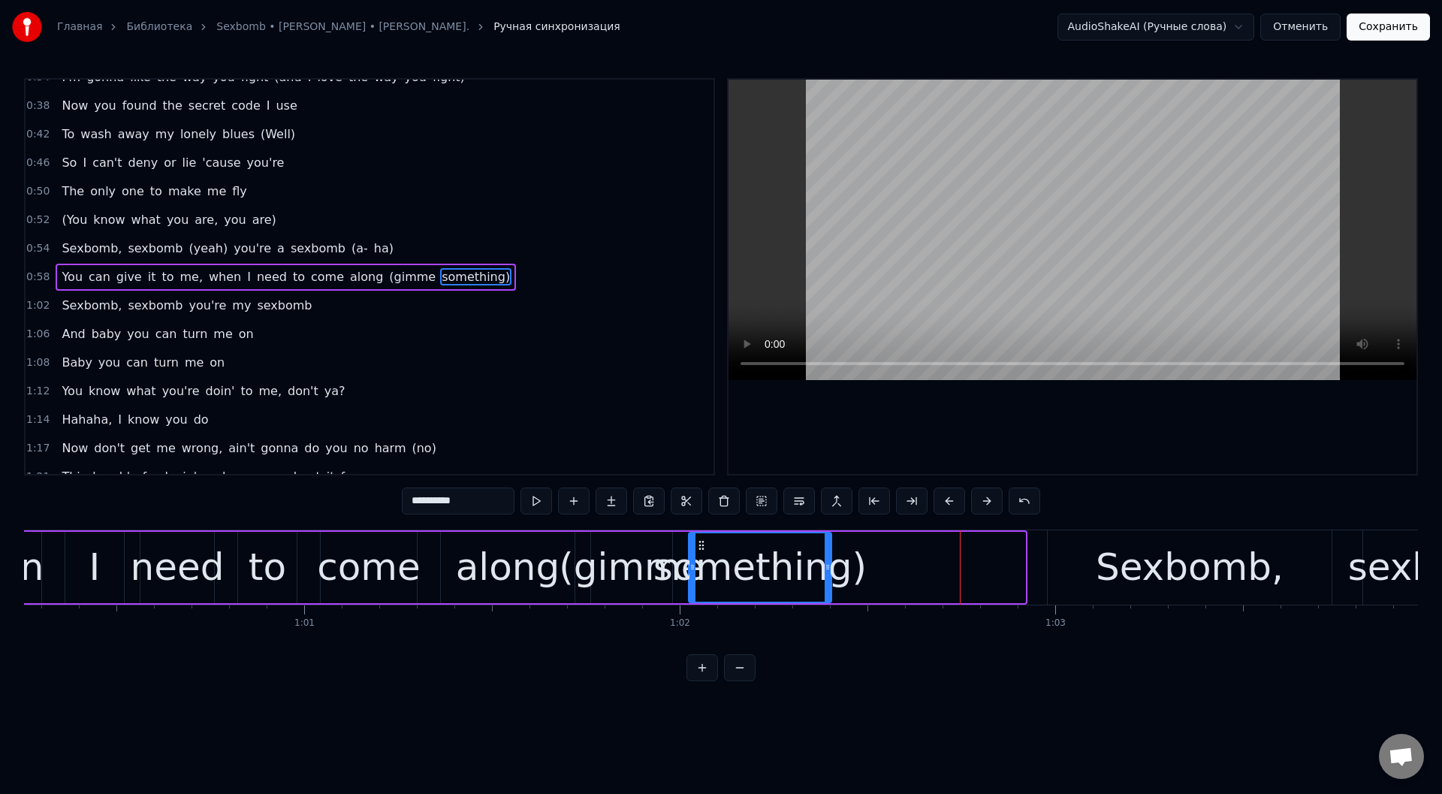
drag, startPoint x: 1024, startPoint y: 569, endPoint x: 830, endPoint y: 599, distance: 195.9
click at [830, 599] on div at bounding box center [828, 567] width 6 height 68
click at [535, 498] on button at bounding box center [536, 500] width 32 height 27
click at [427, 554] on div "You can give it to me, when I need to come along (gimme something)" at bounding box center [117, 567] width 1431 height 74
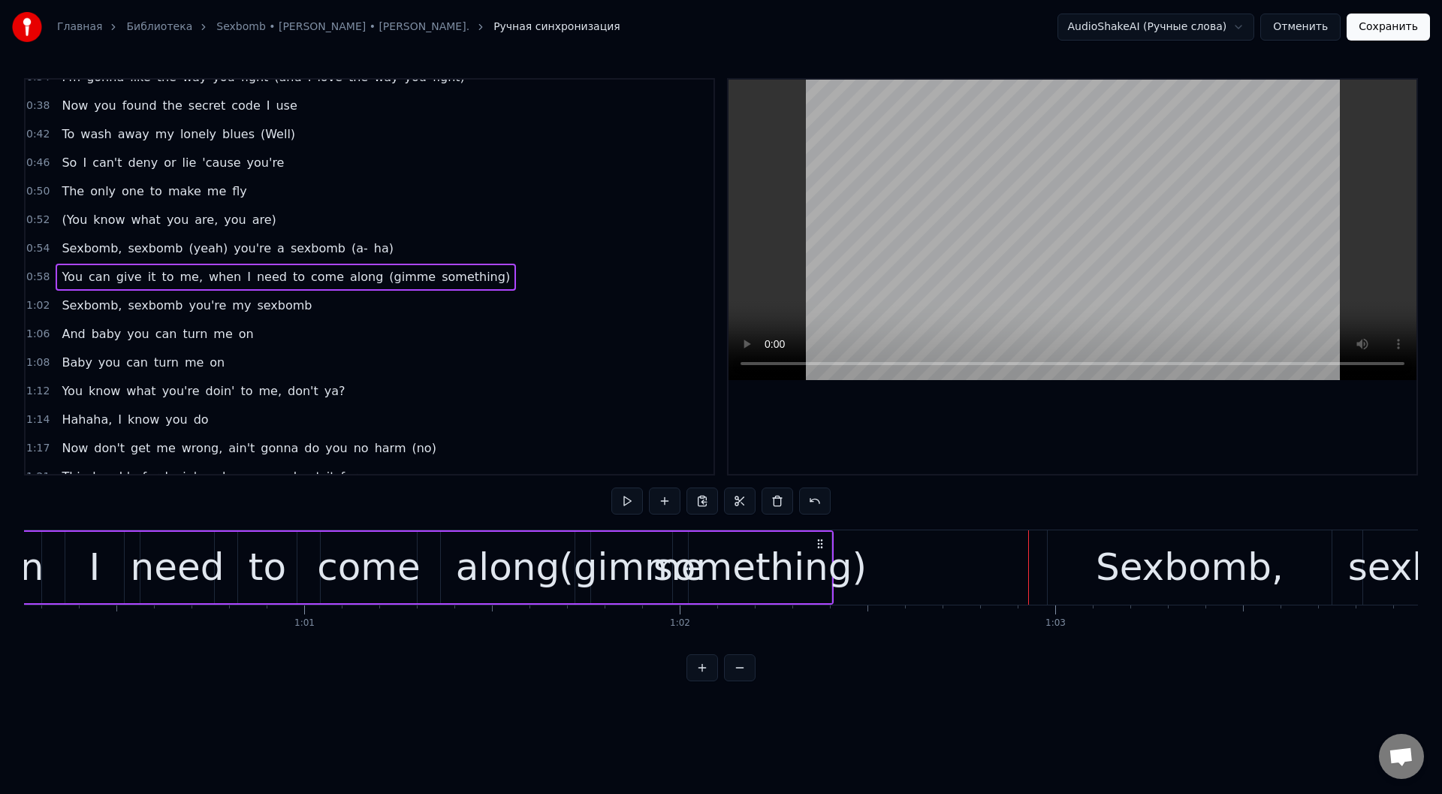
click at [623, 551] on div "(gimme" at bounding box center [631, 567] width 145 height 56
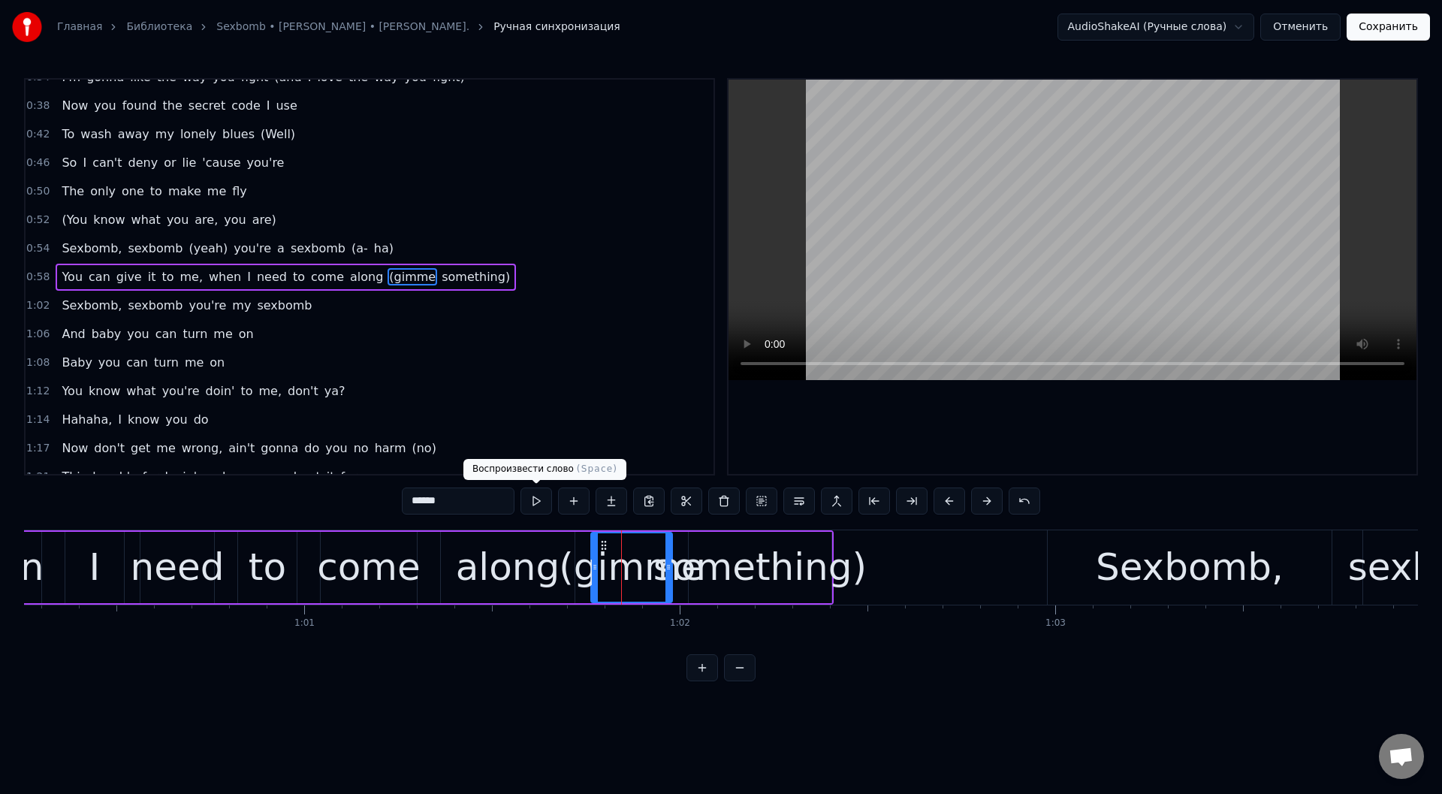
click at [532, 497] on button at bounding box center [536, 500] width 32 height 27
click at [772, 557] on div "something)" at bounding box center [759, 567] width 213 height 56
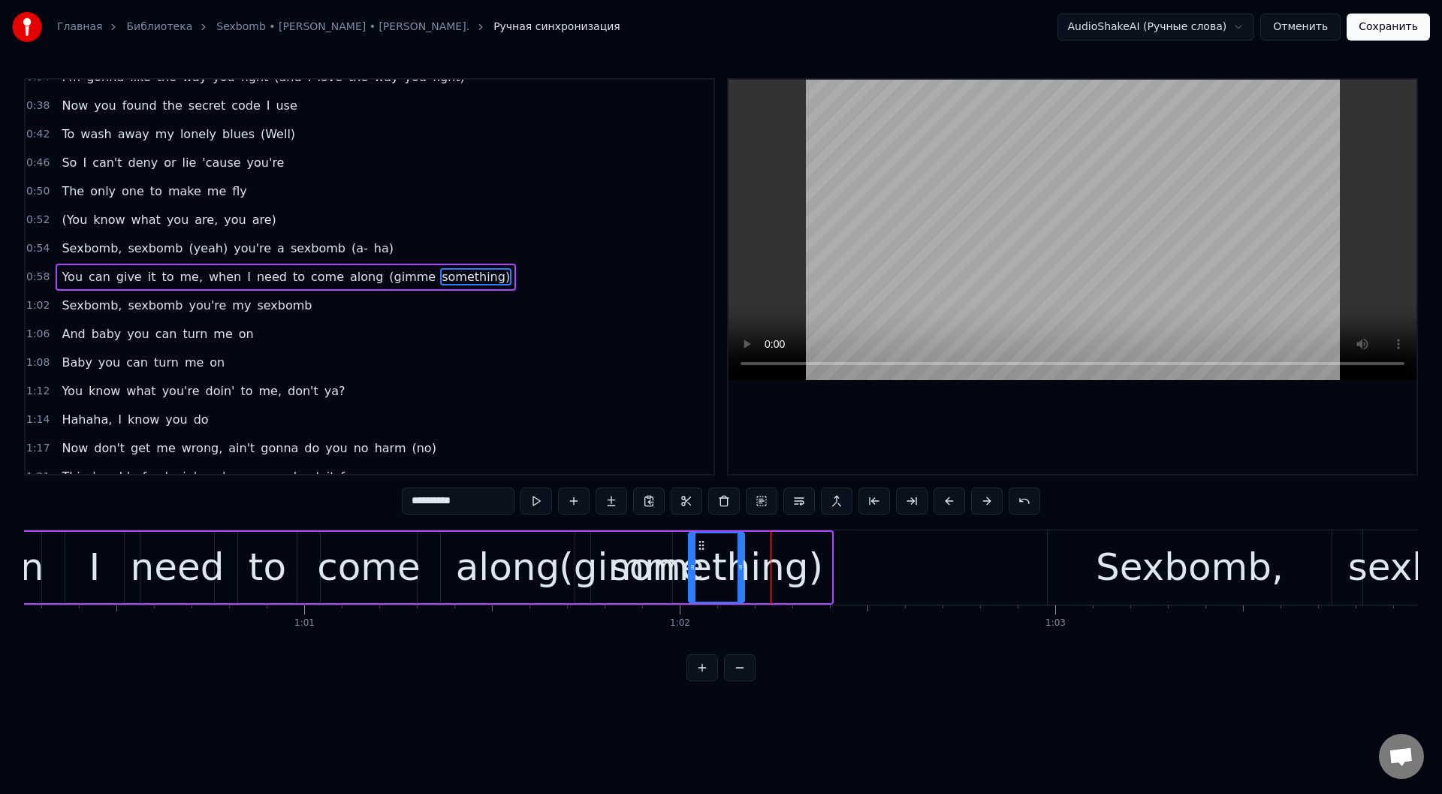
drag, startPoint x: 828, startPoint y: 553, endPoint x: 741, endPoint y: 553, distance: 87.1
click at [741, 553] on div at bounding box center [740, 567] width 6 height 68
click at [1072, 562] on div "Sexbomb," at bounding box center [1190, 567] width 284 height 74
type input "********"
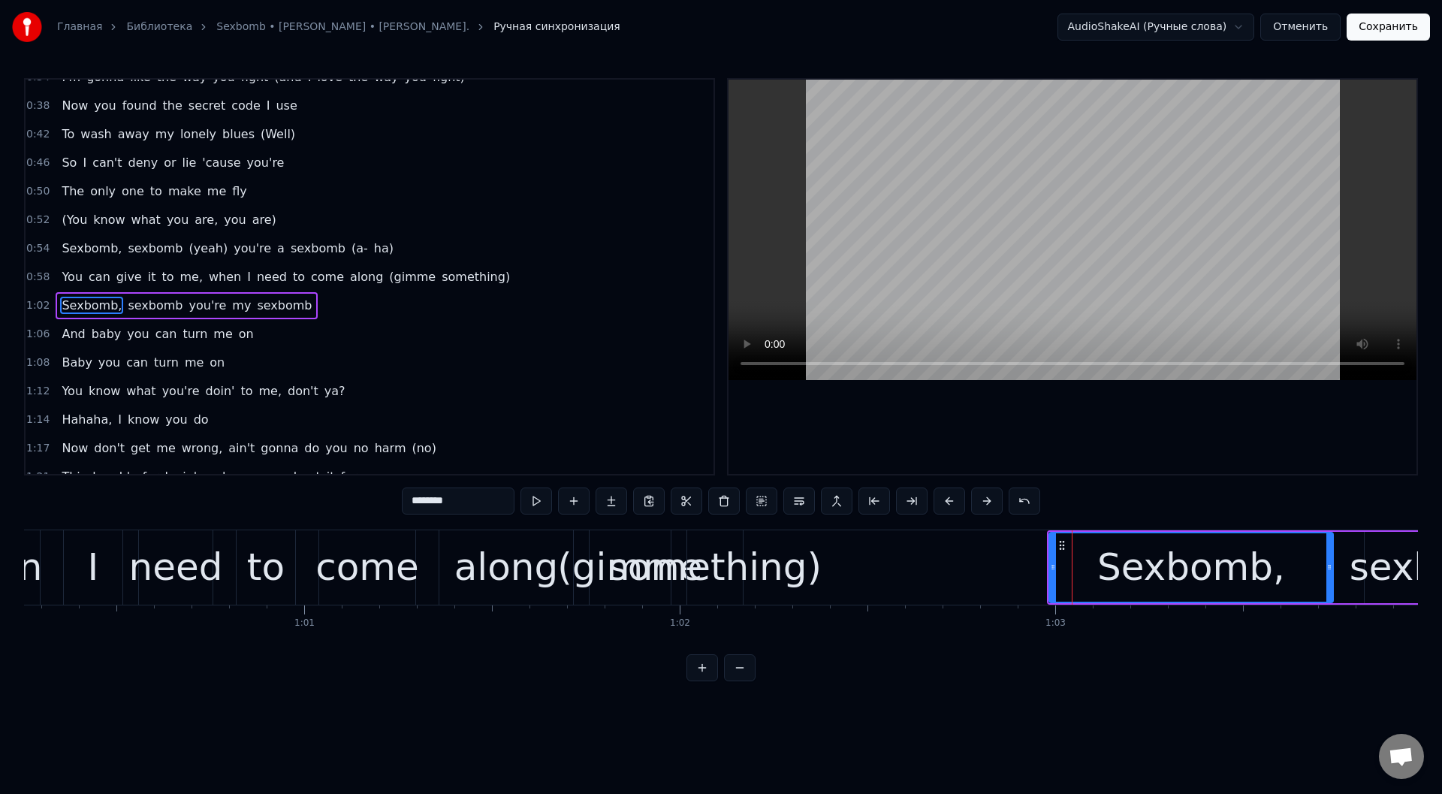
scroll to position [245, 0]
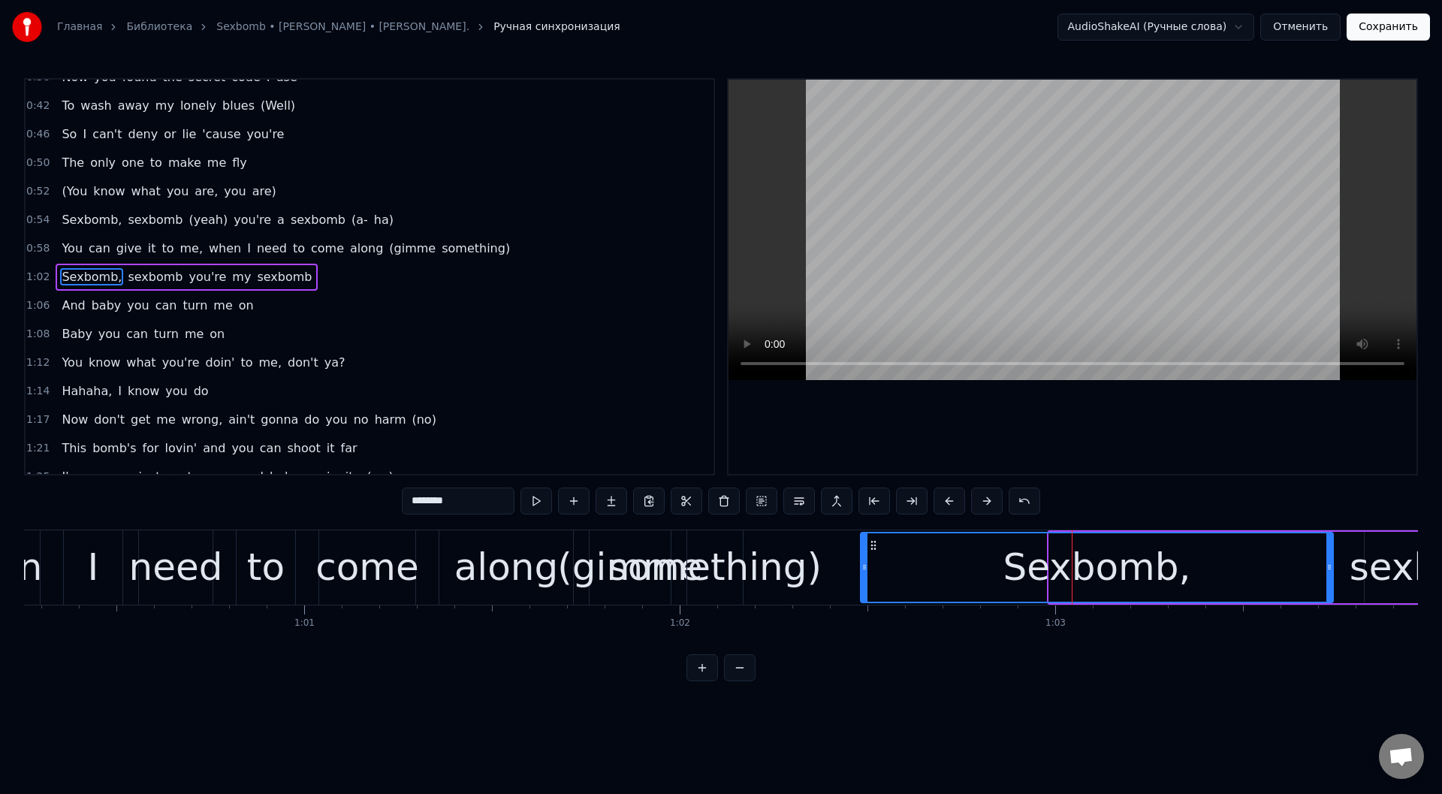
drag, startPoint x: 1051, startPoint y: 548, endPoint x: 862, endPoint y: 553, distance: 188.6
click at [862, 553] on div at bounding box center [864, 567] width 6 height 68
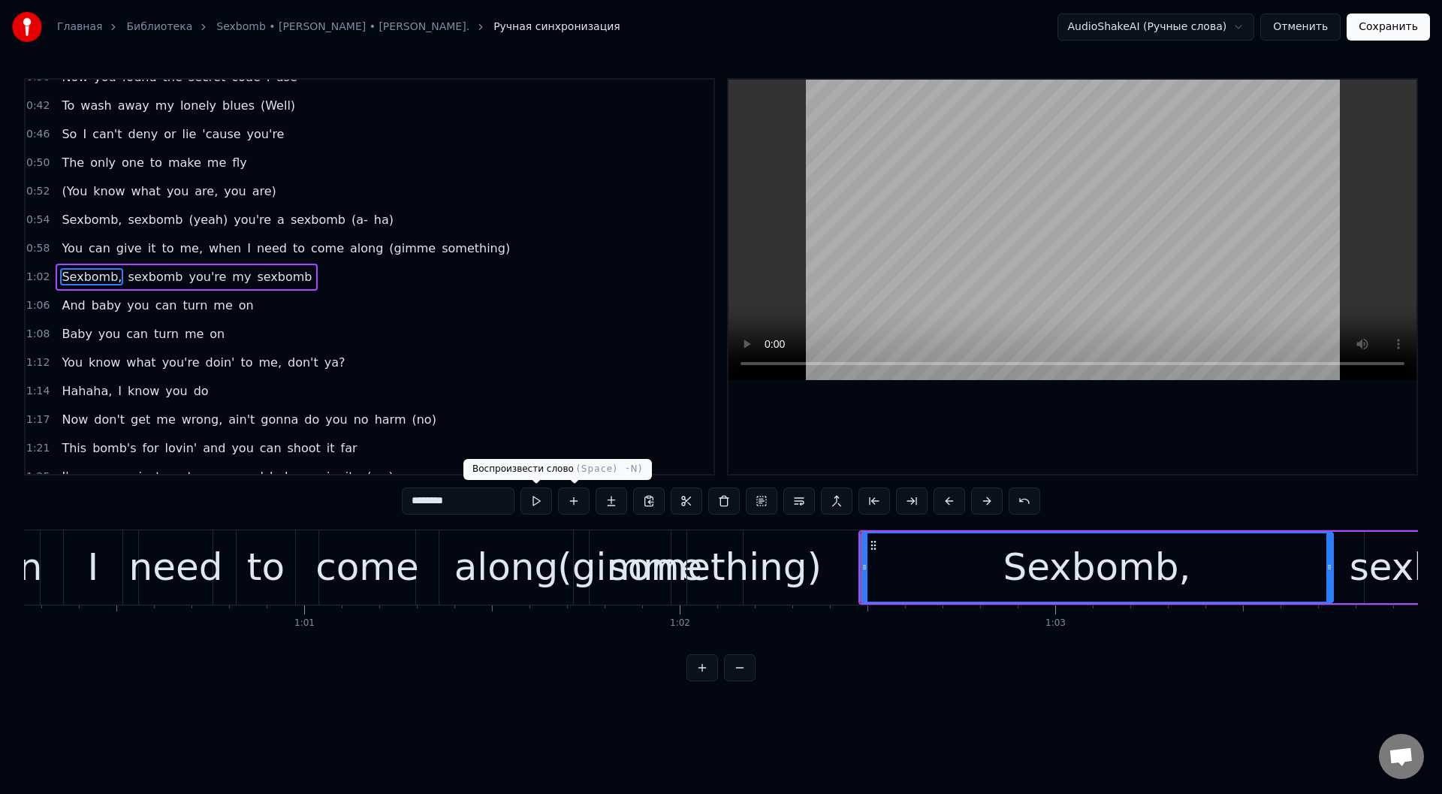
click at [536, 496] on button at bounding box center [536, 500] width 32 height 27
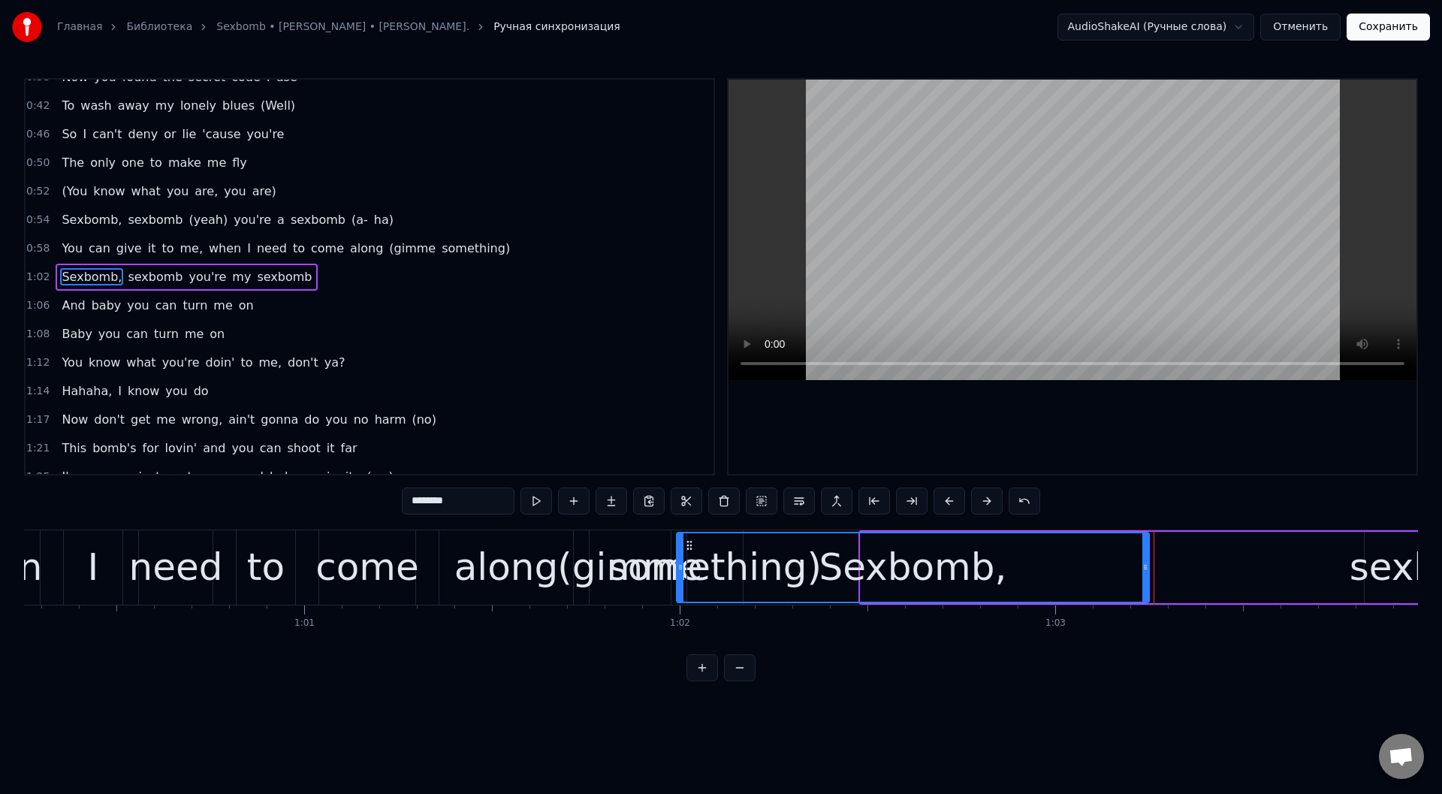
drag, startPoint x: 874, startPoint y: 543, endPoint x: 690, endPoint y: 549, distance: 184.1
click at [690, 549] on icon at bounding box center [689, 545] width 12 height 12
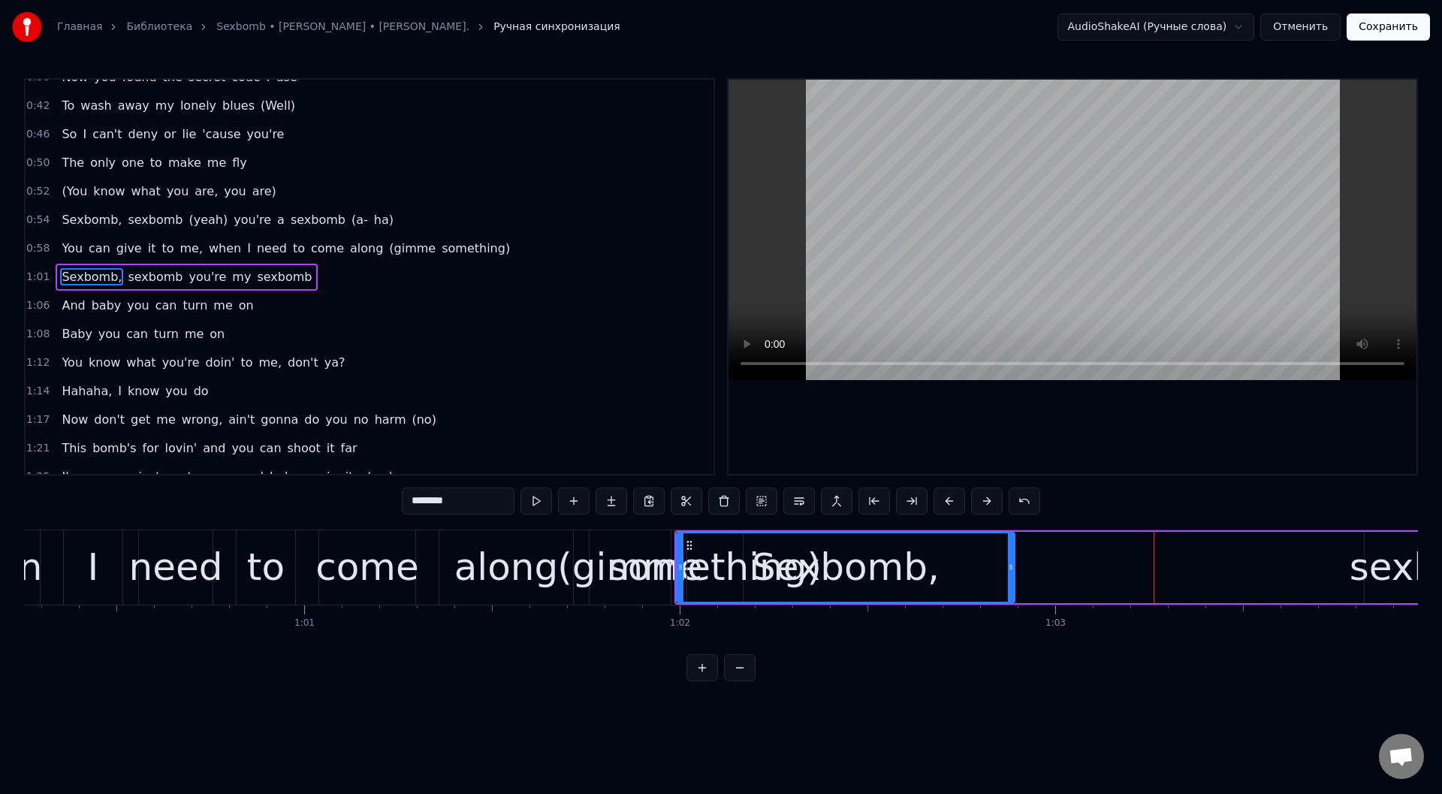
drag, startPoint x: 1144, startPoint y: 565, endPoint x: 1010, endPoint y: 565, distance: 134.4
click at [1010, 565] on circle at bounding box center [1010, 565] width 1 height 1
click at [536, 495] on button at bounding box center [536, 500] width 32 height 27
click at [427, 568] on div "You can give it to me, when I need to come along (gimme something)" at bounding box center [74, 567] width 1344 height 74
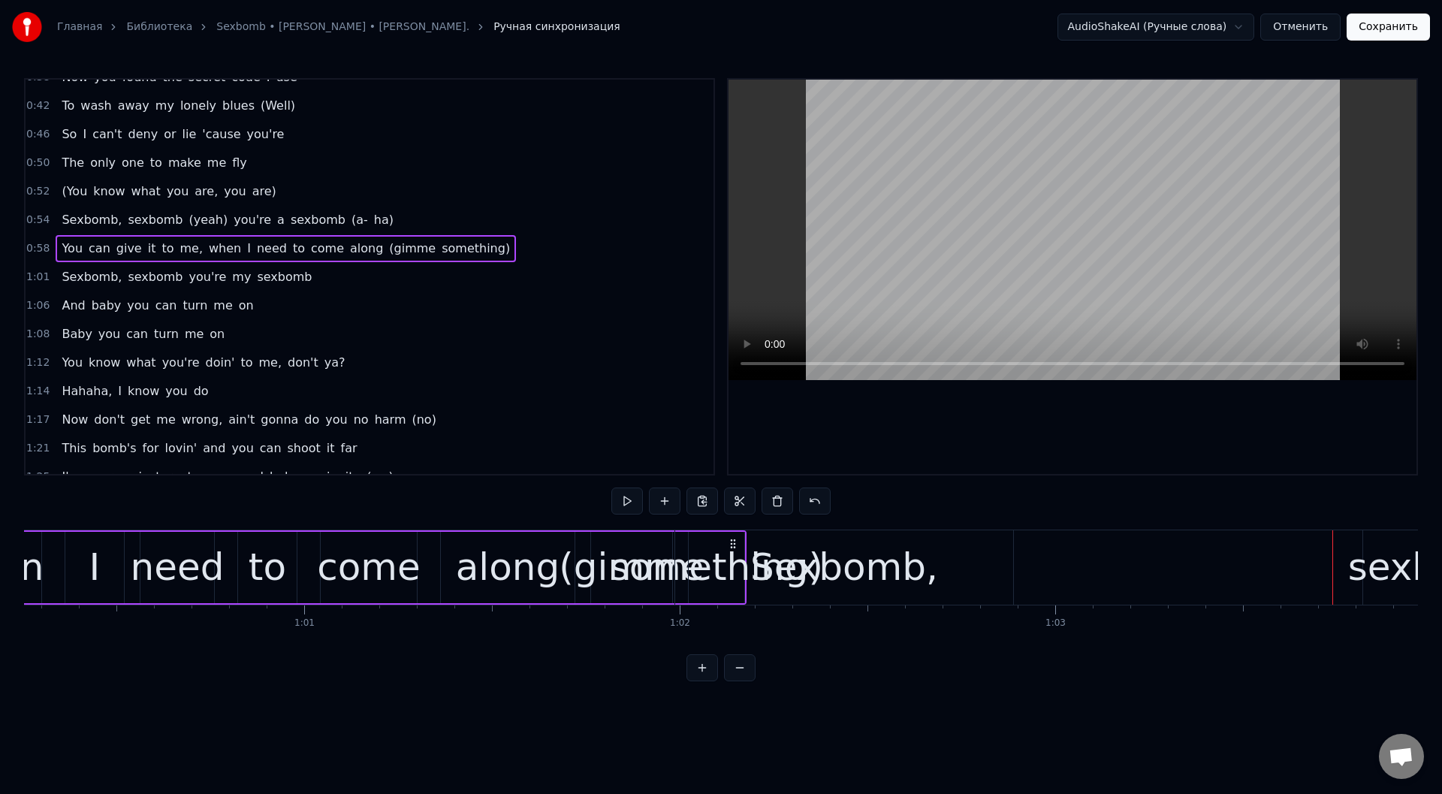
click at [819, 574] on div "Sexbomb," at bounding box center [844, 567] width 188 height 56
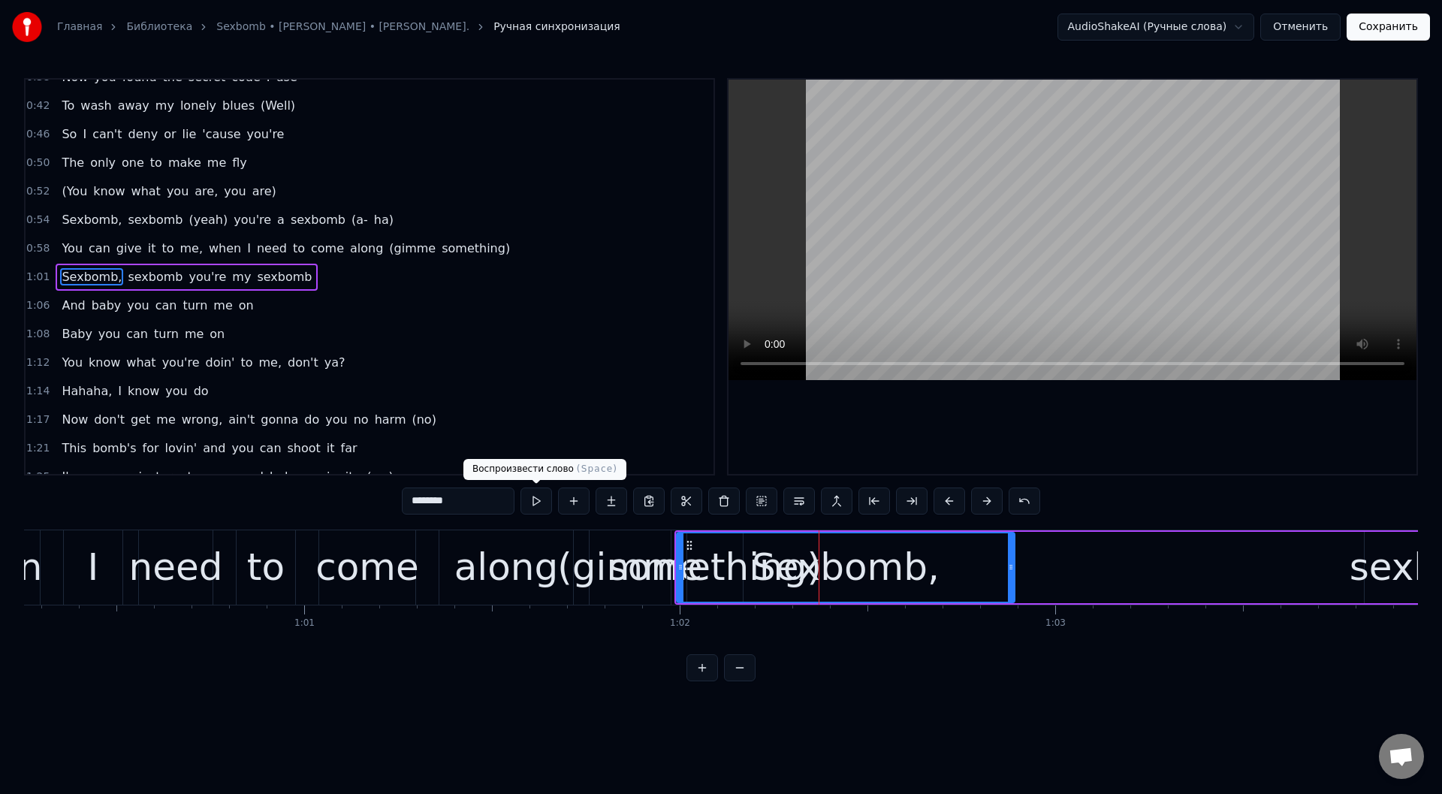
click at [540, 499] on button at bounding box center [536, 500] width 32 height 27
drag, startPoint x: 1010, startPoint y: 567, endPoint x: 991, endPoint y: 566, distance: 19.5
click at [991, 566] on icon at bounding box center [991, 567] width 6 height 12
click at [703, 561] on div "Sexbomb," at bounding box center [835, 567] width 317 height 68
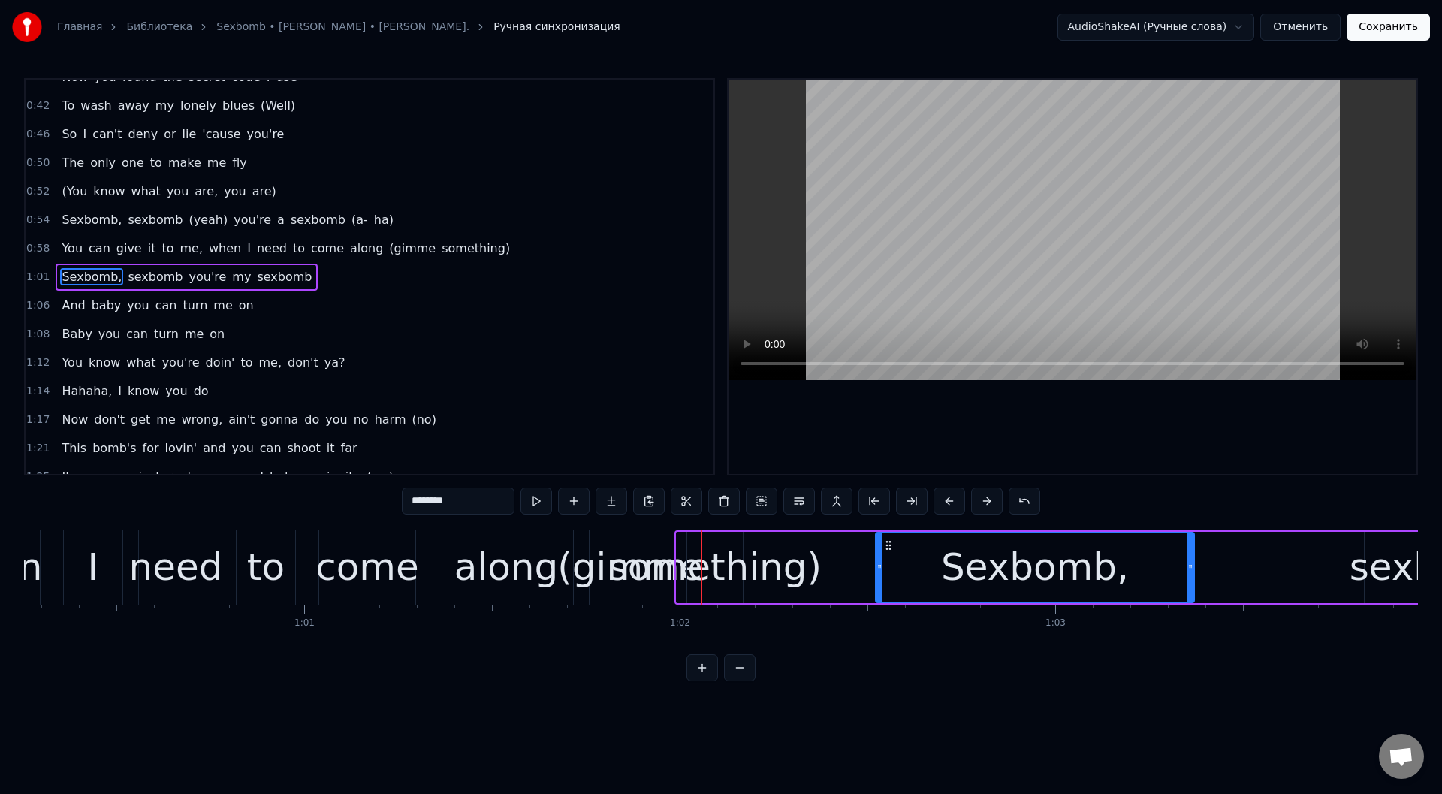
drag, startPoint x: 689, startPoint y: 543, endPoint x: 894, endPoint y: 543, distance: 204.3
click at [894, 543] on icon at bounding box center [888, 545] width 12 height 12
click at [619, 553] on div "(gimme" at bounding box center [629, 567] width 145 height 56
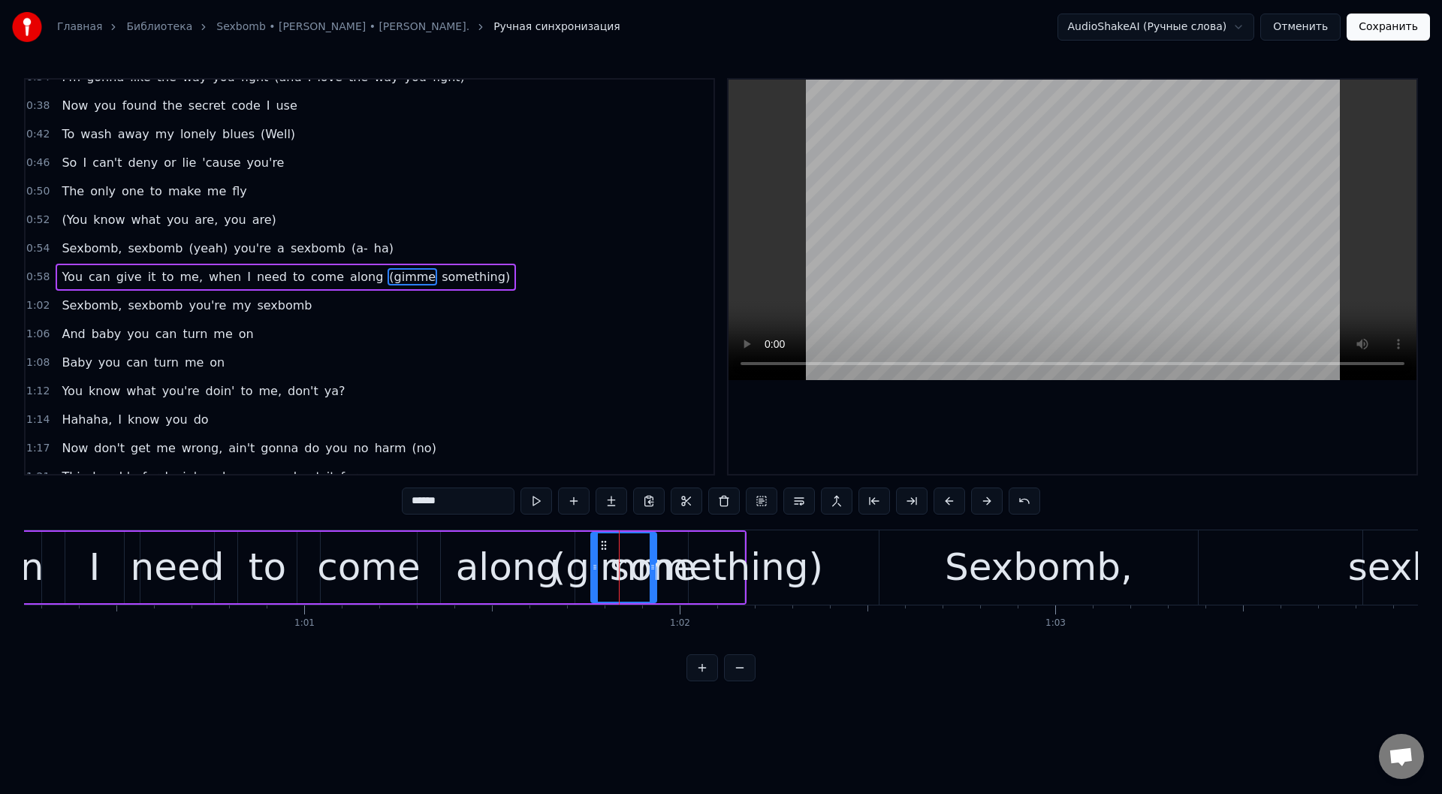
drag, startPoint x: 668, startPoint y: 561, endPoint x: 652, endPoint y: 568, distance: 17.5
click at [652, 568] on icon at bounding box center [653, 567] width 6 height 12
click at [711, 553] on div "something)" at bounding box center [716, 567] width 213 height 56
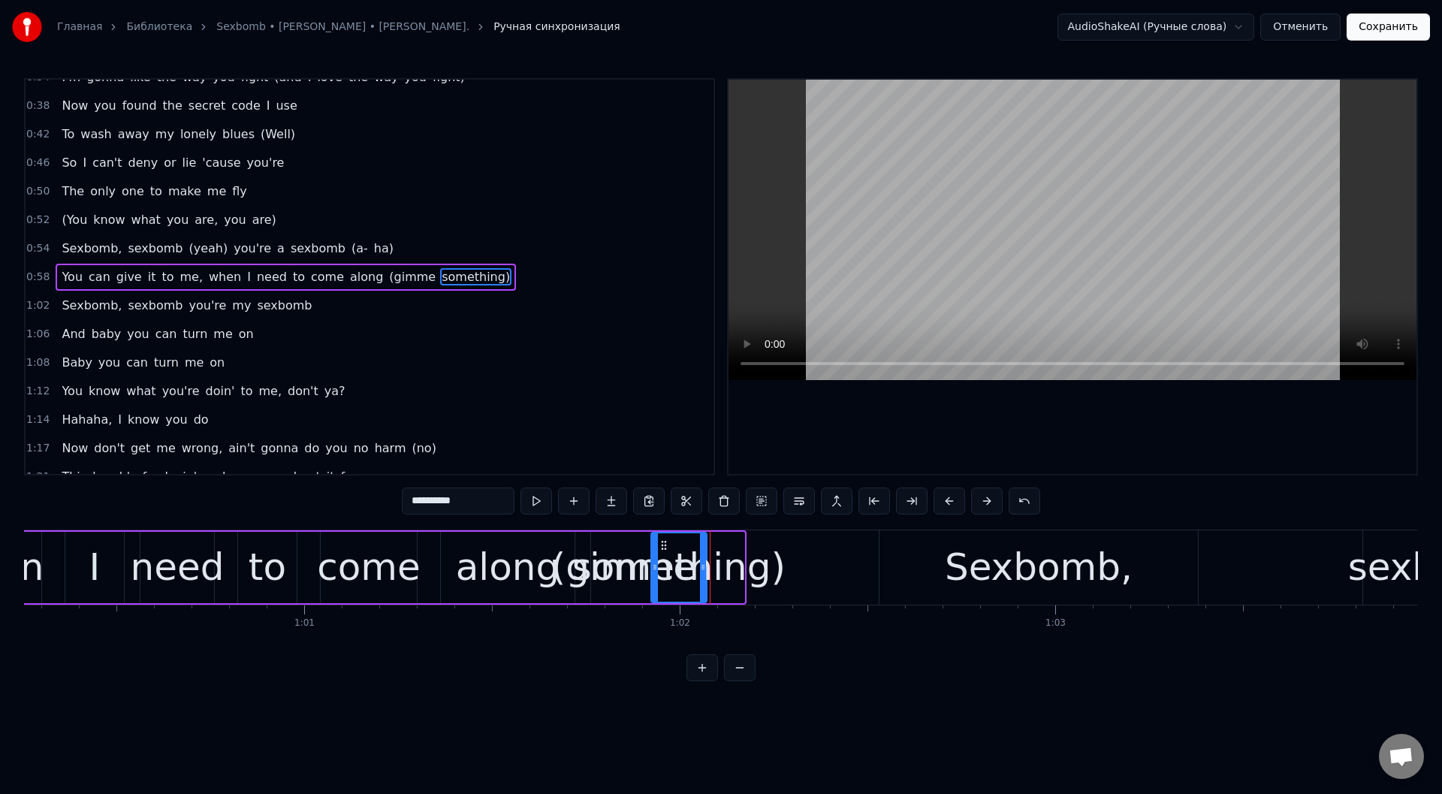
drag, startPoint x: 700, startPoint y: 540, endPoint x: 669, endPoint y: 543, distance: 30.9
click at [666, 543] on icon at bounding box center [664, 545] width 12 height 12
click at [669, 543] on div "something)" at bounding box center [679, 567] width 54 height 68
drag, startPoint x: 661, startPoint y: 544, endPoint x: 673, endPoint y: 549, distance: 12.8
click at [673, 549] on icon at bounding box center [677, 545] width 12 height 12
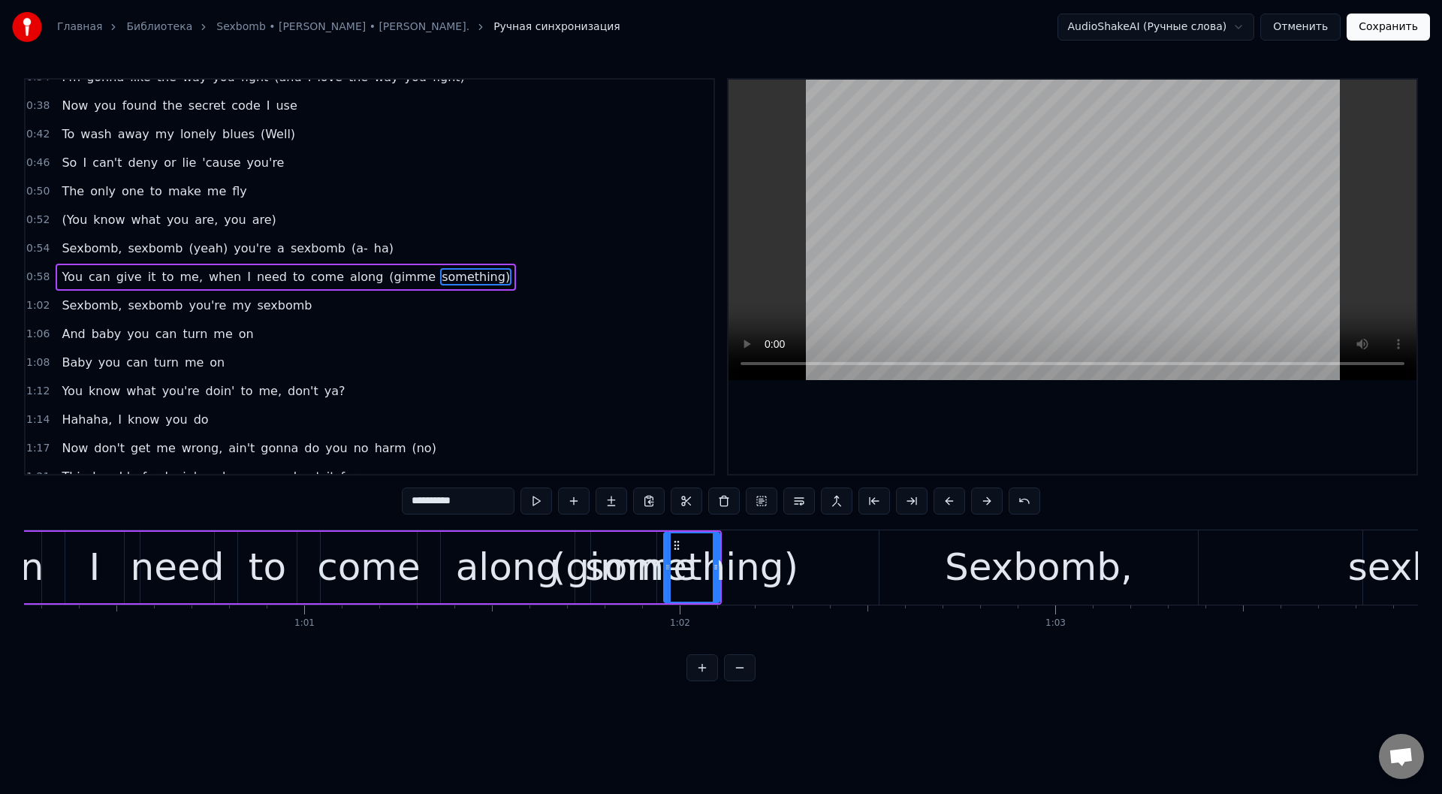
click at [906, 545] on div "Sexbomb," at bounding box center [1038, 567] width 318 height 74
type input "********"
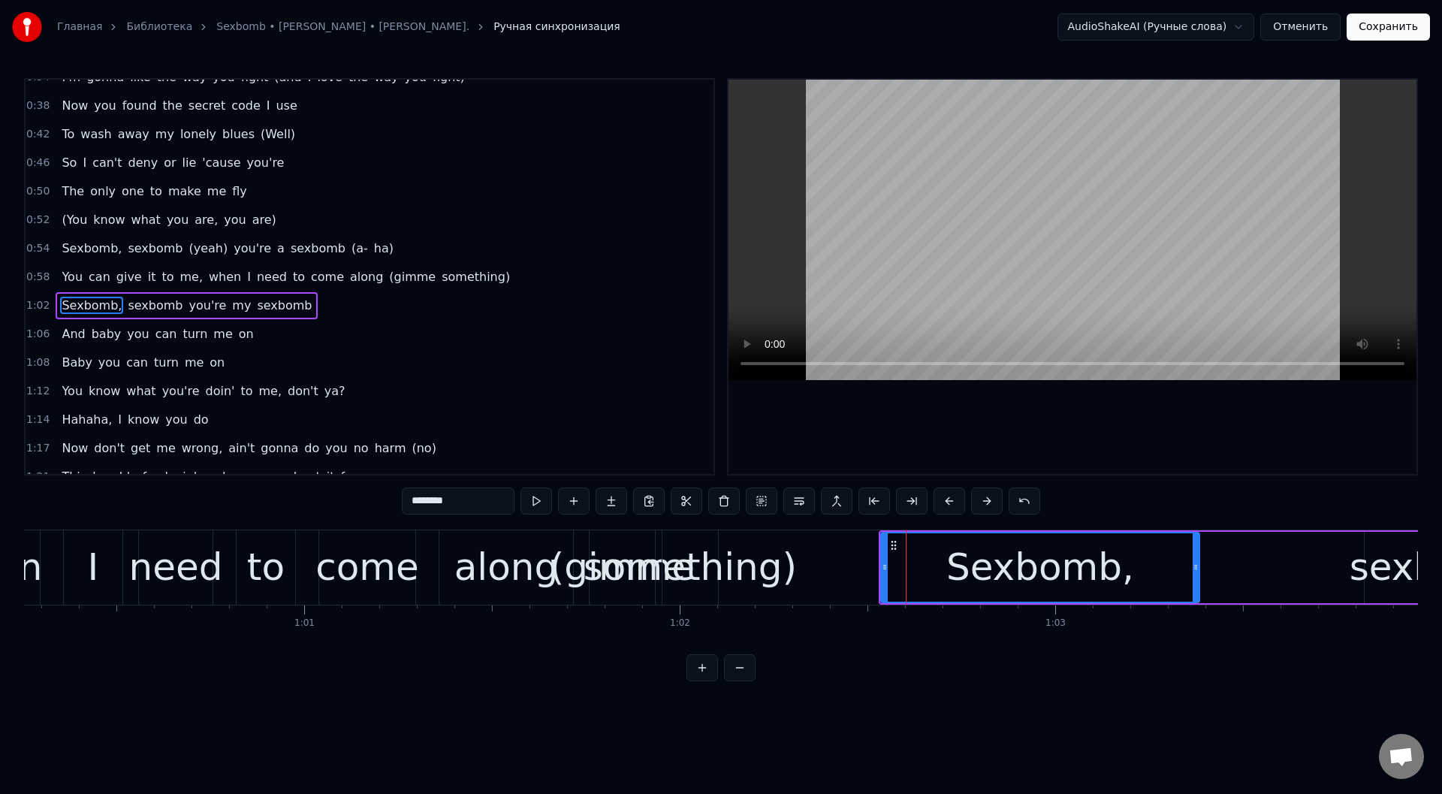
scroll to position [245, 0]
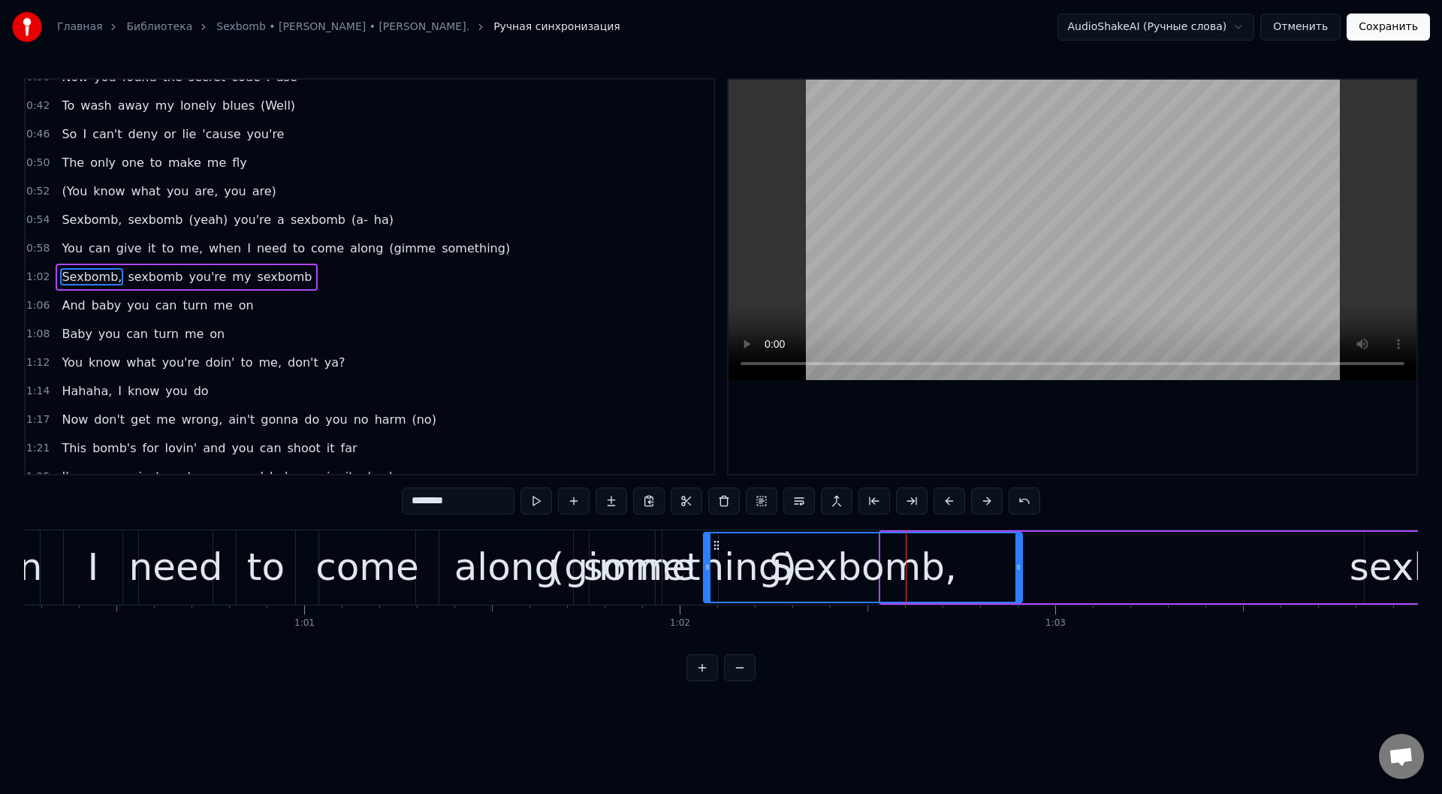
drag, startPoint x: 892, startPoint y: 543, endPoint x: 715, endPoint y: 549, distance: 177.3
click at [715, 549] on icon at bounding box center [716, 545] width 12 height 12
click at [421, 576] on div "You can give it to me, when I need to come along (gimme something)" at bounding box center [61, 567] width 1319 height 74
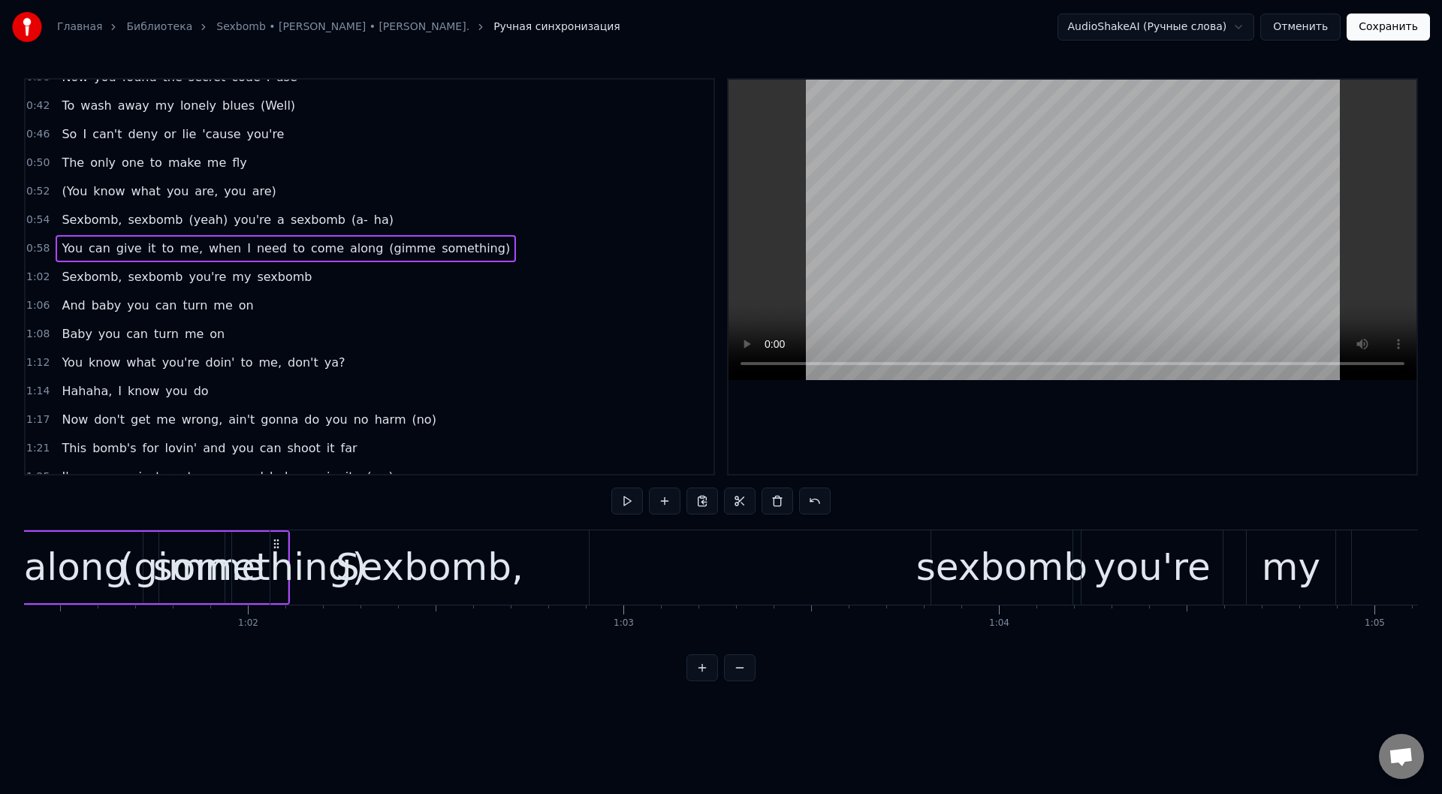
scroll to position [0, 23103]
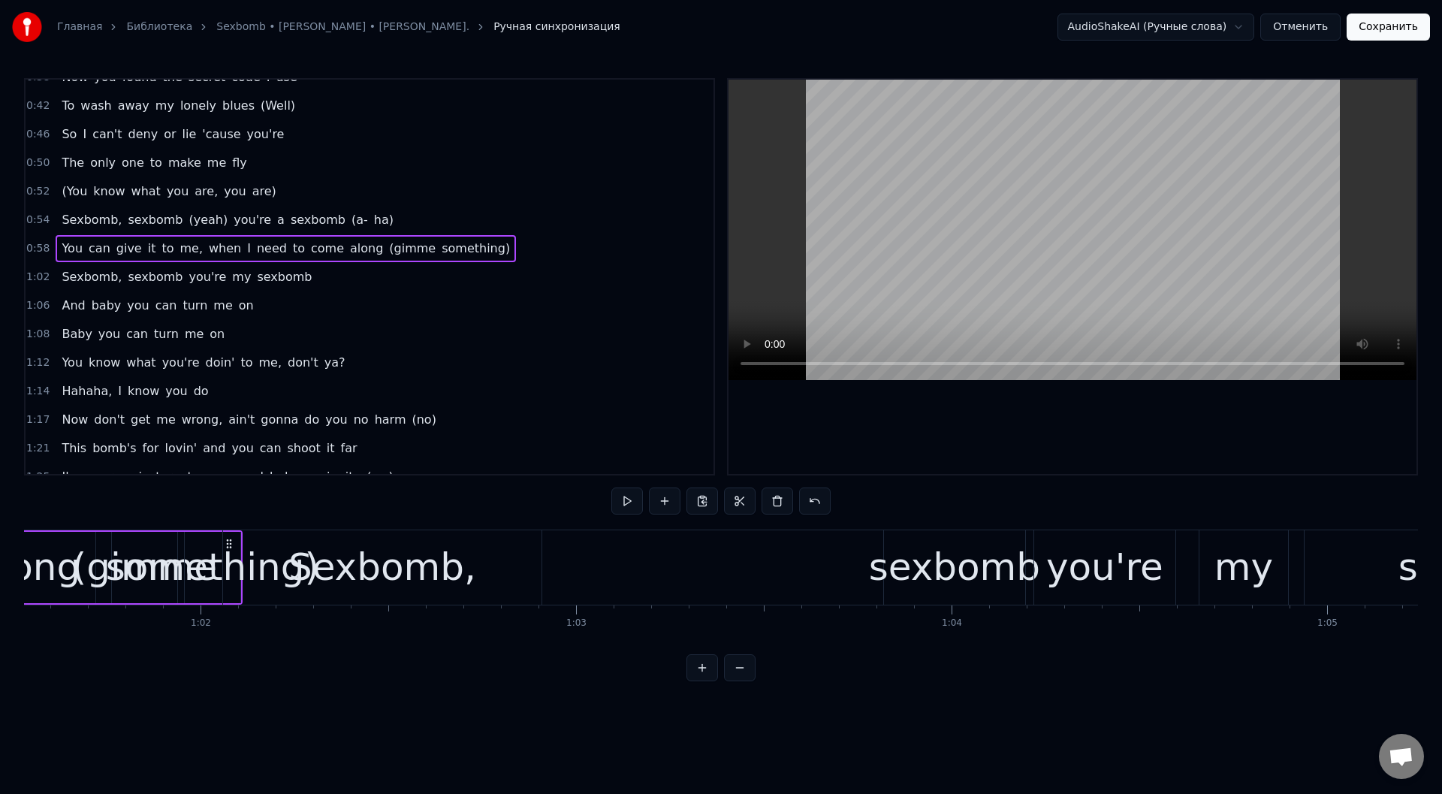
click at [366, 563] on div "Sexbomb," at bounding box center [382, 567] width 188 height 56
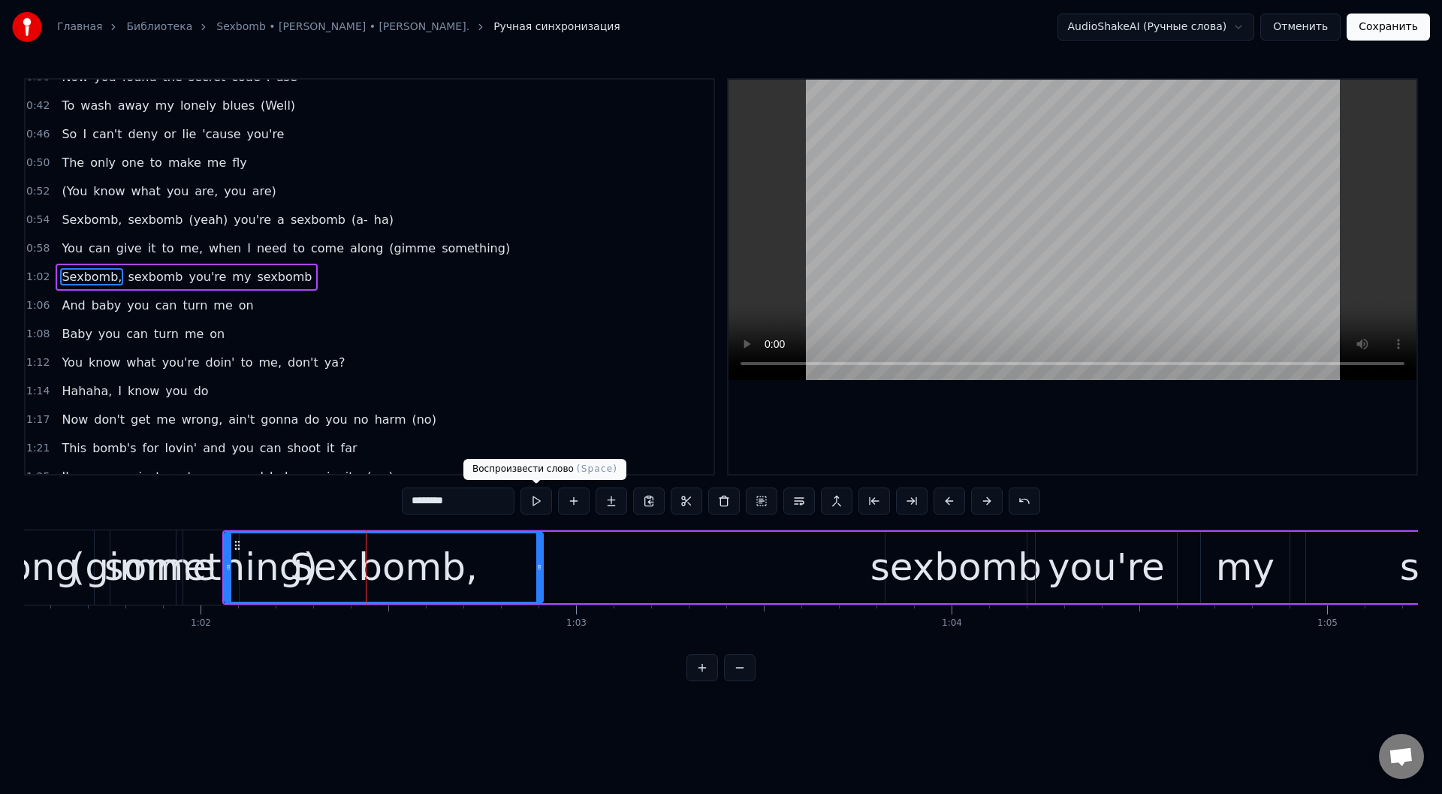
click at [537, 499] on button at bounding box center [536, 500] width 32 height 27
drag, startPoint x: 541, startPoint y: 573, endPoint x: 523, endPoint y: 574, distance: 18.0
click at [523, 574] on div at bounding box center [520, 567] width 6 height 68
click at [933, 559] on div "sexbomb" at bounding box center [955, 567] width 171 height 56
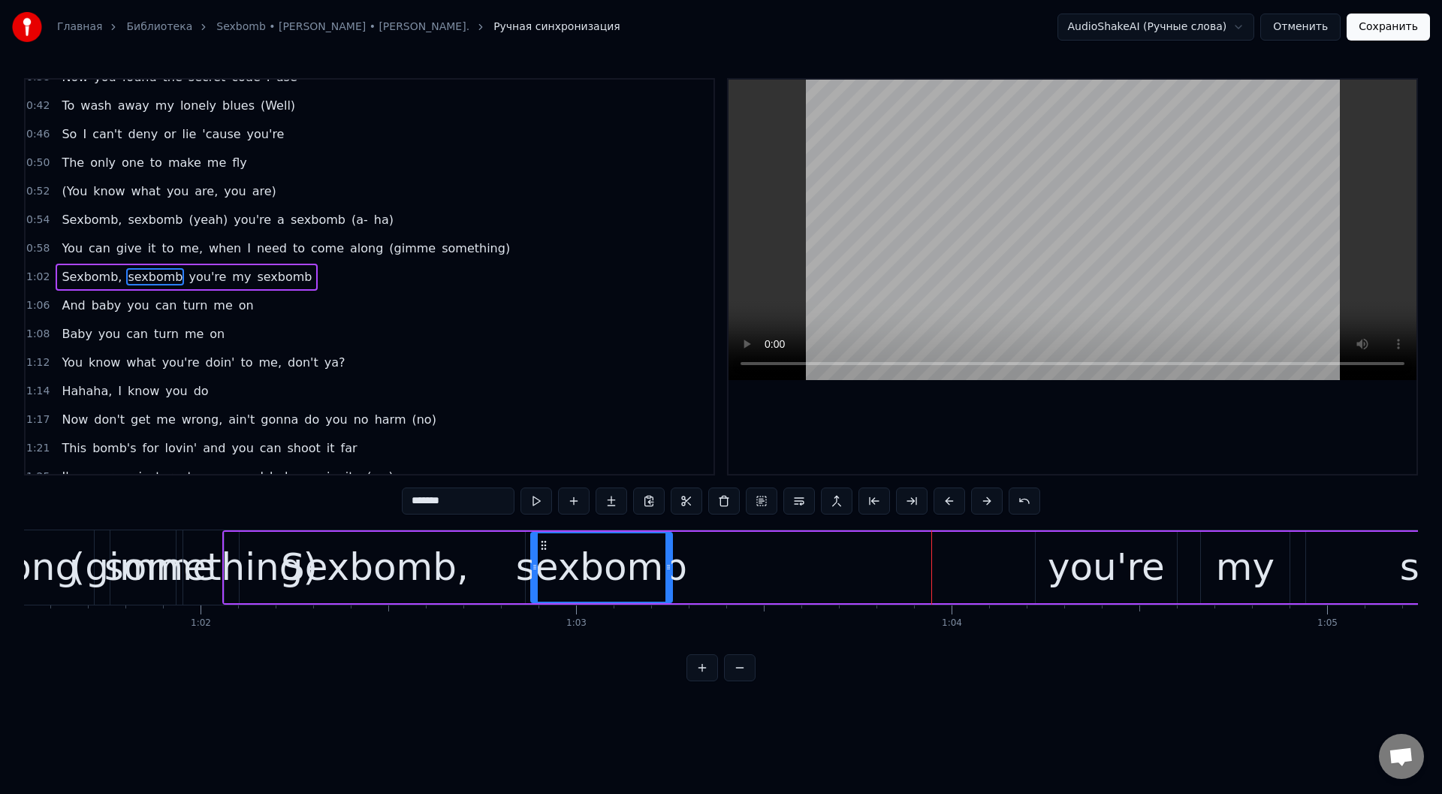
drag, startPoint x: 834, startPoint y: 545, endPoint x: 541, endPoint y: 555, distance: 293.8
click at [541, 555] on div "sexbomb" at bounding box center [602, 567] width 140 height 68
drag, startPoint x: 668, startPoint y: 570, endPoint x: 675, endPoint y: 559, distance: 12.9
click at [698, 570] on icon at bounding box center [701, 567] width 6 height 12
click at [538, 499] on button at bounding box center [536, 500] width 32 height 27
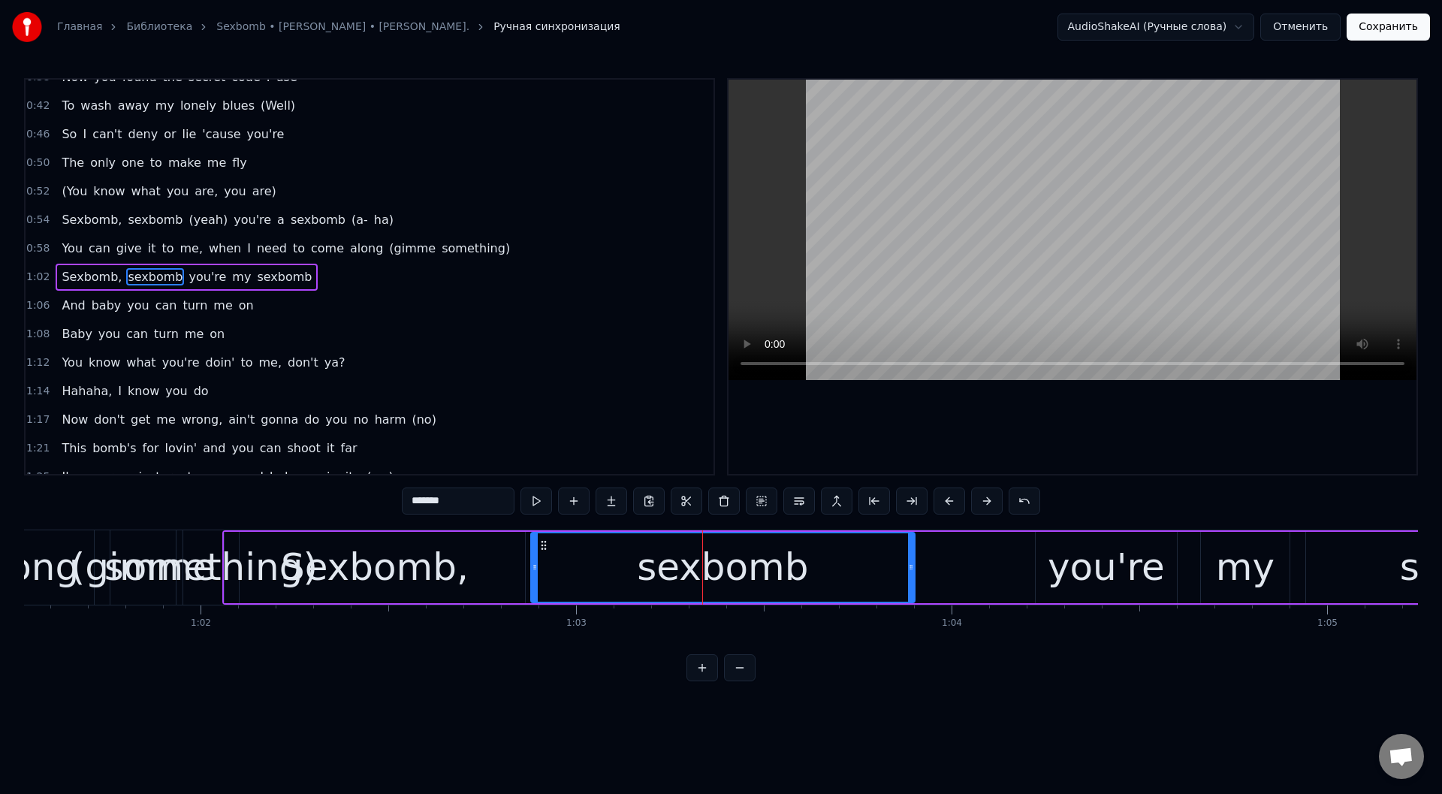
drag, startPoint x: 723, startPoint y: 572, endPoint x: 909, endPoint y: 583, distance: 186.5
click at [909, 583] on div at bounding box center [911, 567] width 6 height 68
click at [536, 493] on button at bounding box center [536, 500] width 32 height 27
drag, startPoint x: 912, startPoint y: 563, endPoint x: 922, endPoint y: 562, distance: 10.5
click at [922, 562] on icon at bounding box center [921, 567] width 6 height 12
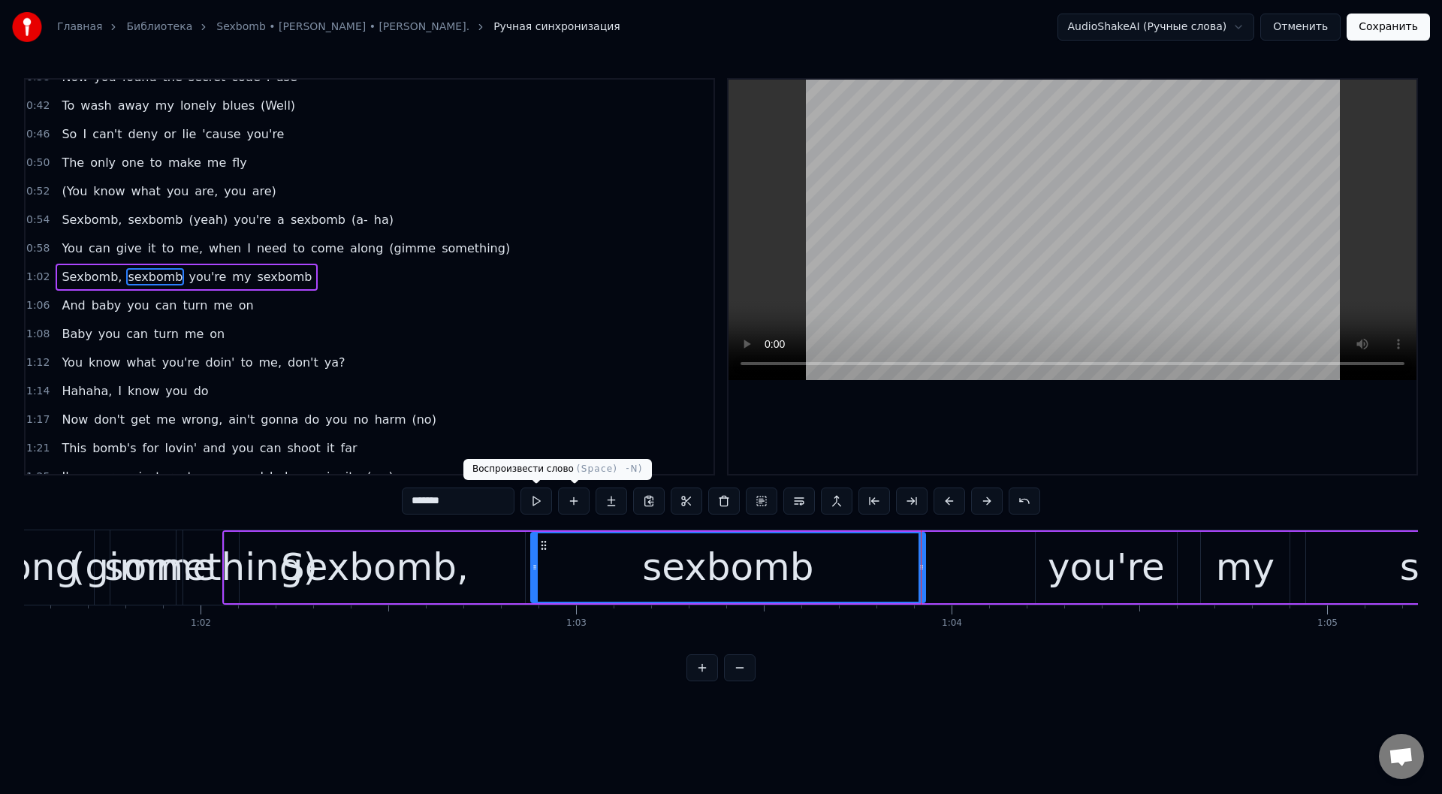
click at [531, 493] on button at bounding box center [536, 500] width 32 height 27
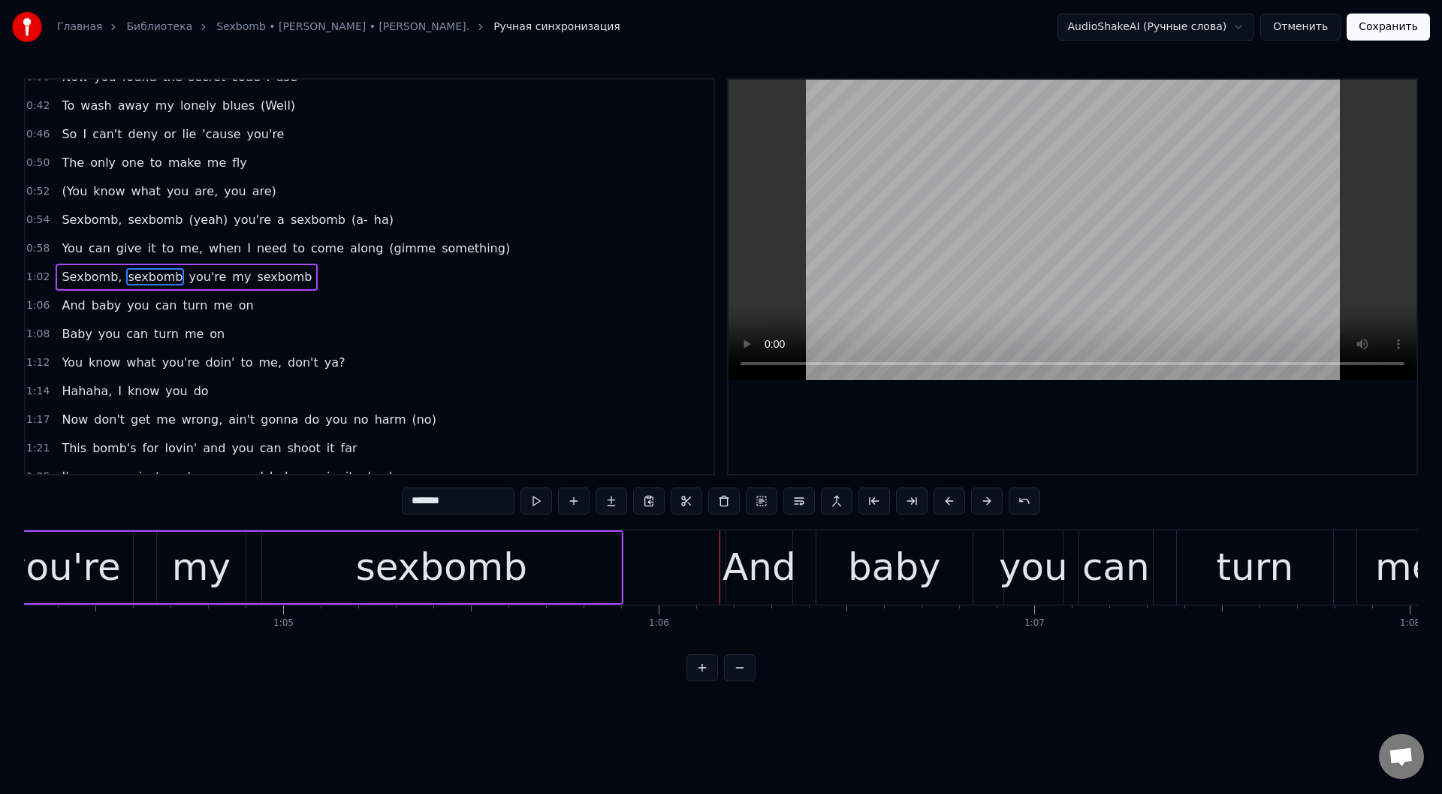
scroll to position [0, 24004]
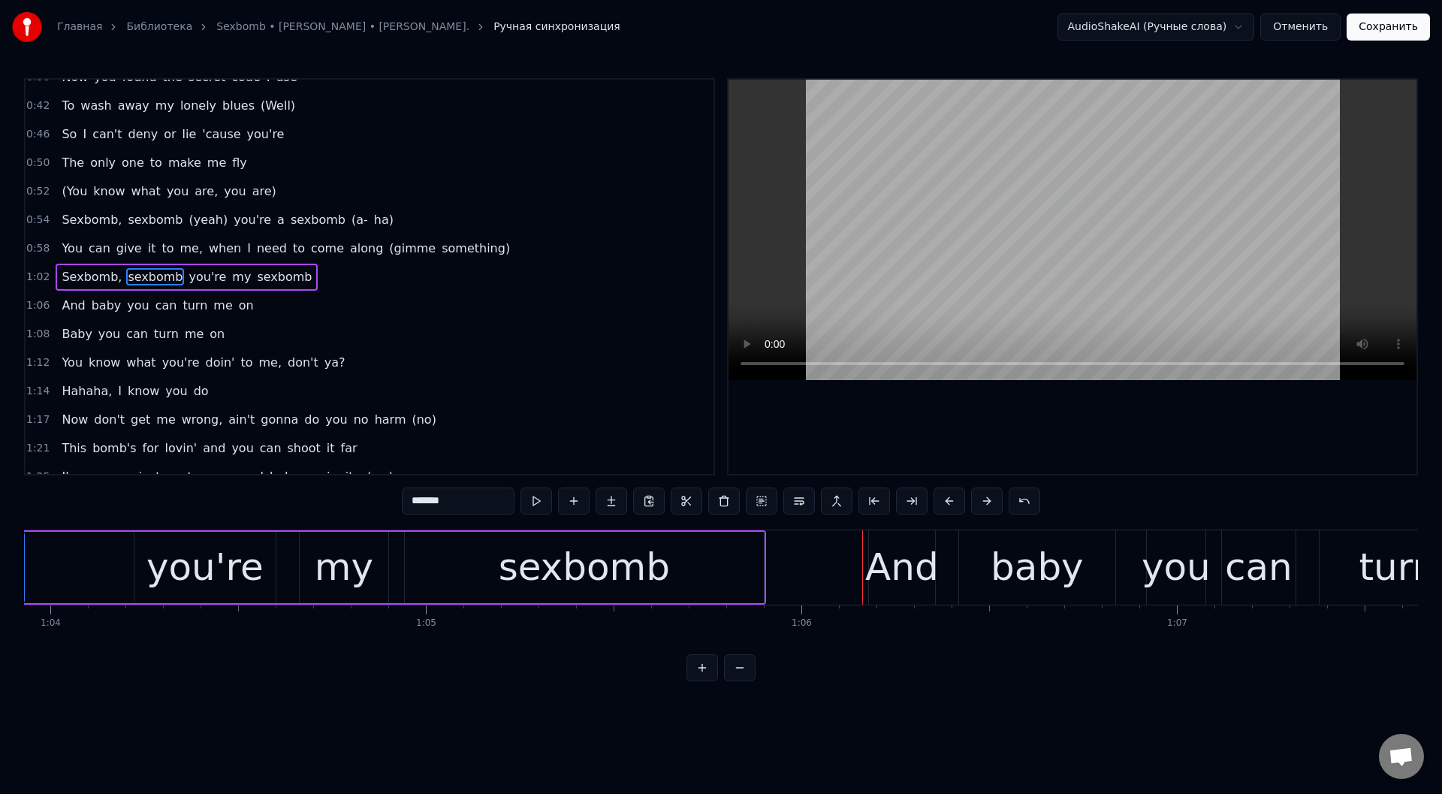
click at [445, 581] on div "sexbomb" at bounding box center [584, 567] width 359 height 71
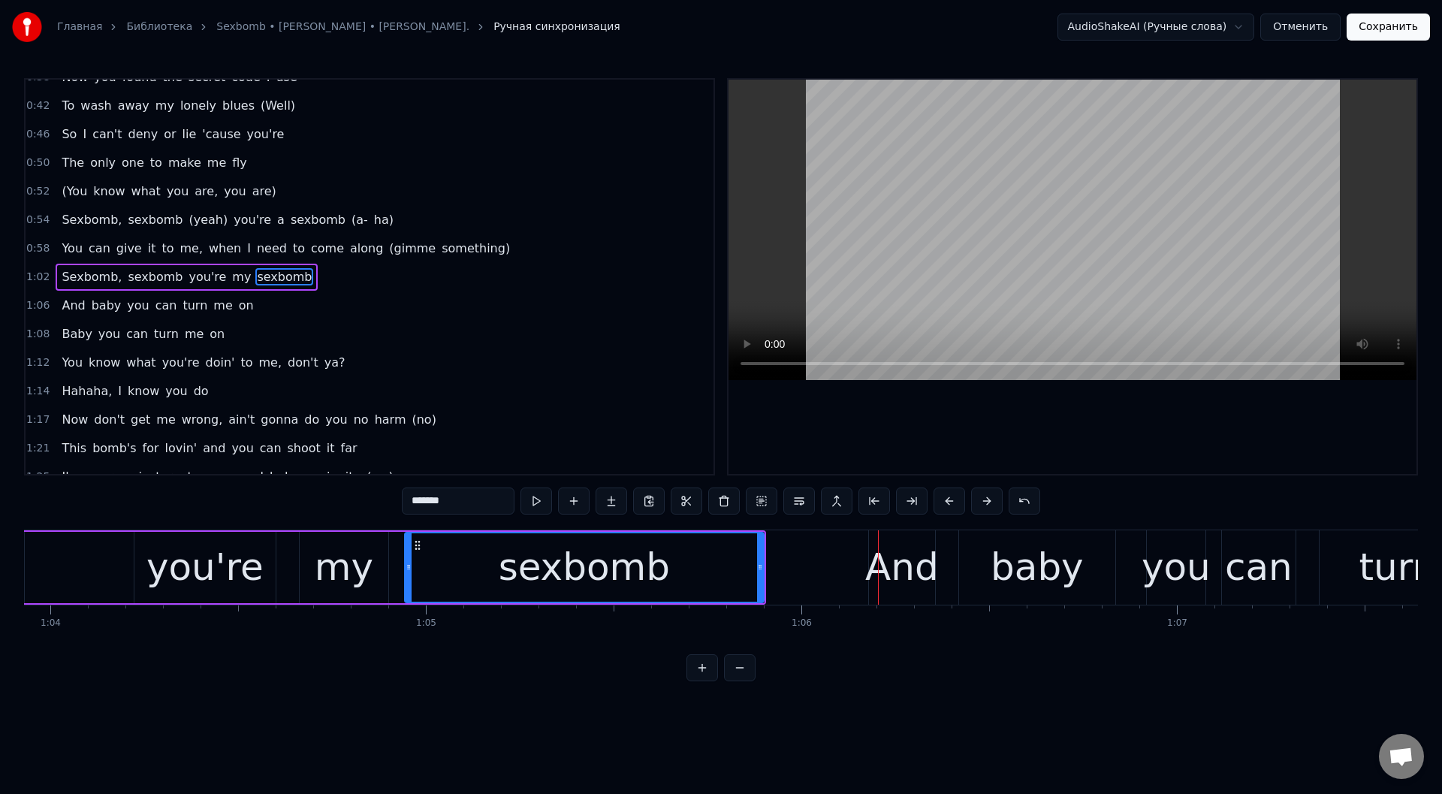
click at [450, 571] on div "sexbomb" at bounding box center [584, 567] width 357 height 68
click at [536, 504] on button at bounding box center [536, 500] width 32 height 27
click at [892, 580] on div "And" at bounding box center [902, 567] width 74 height 56
type input "***"
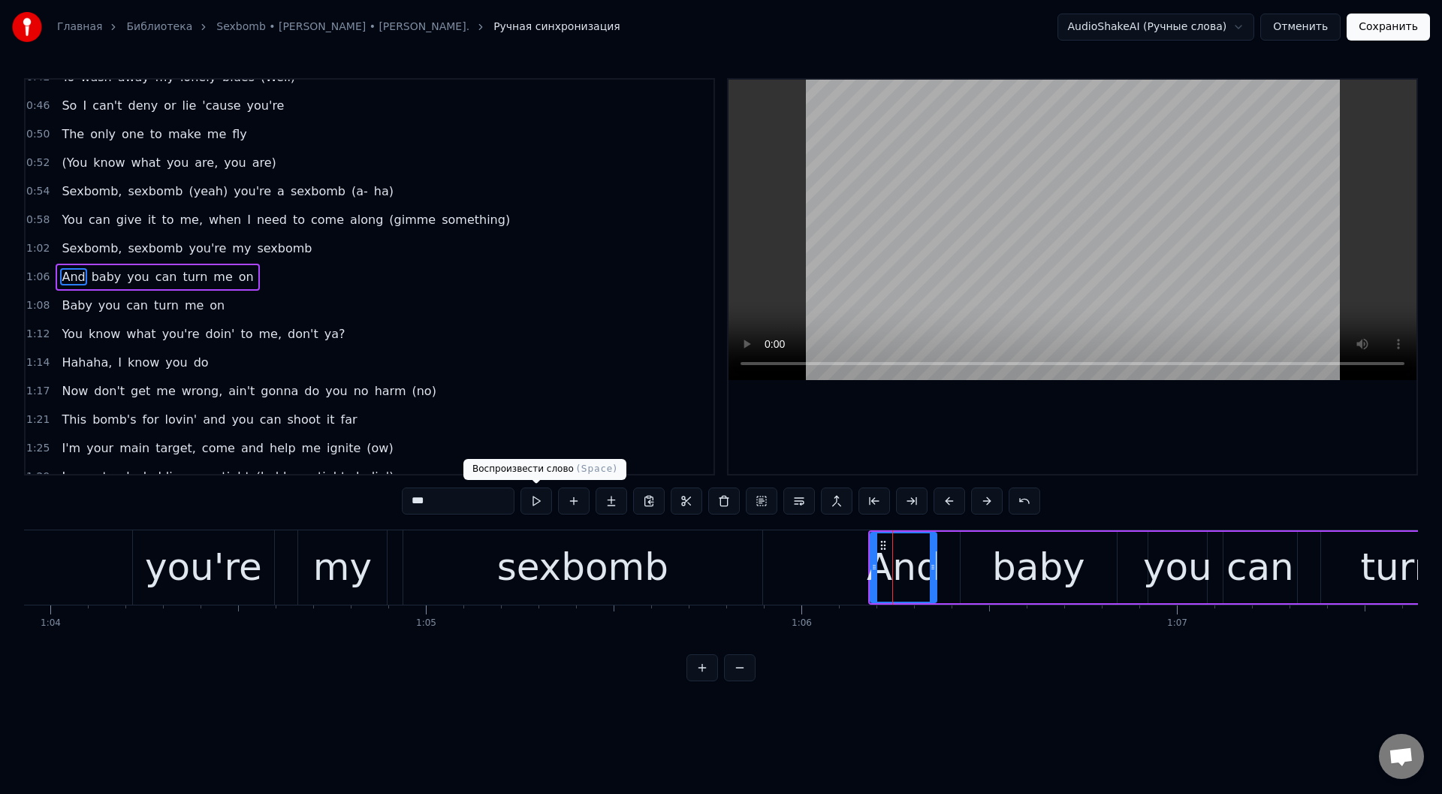
click at [532, 499] on button at bounding box center [536, 500] width 32 height 27
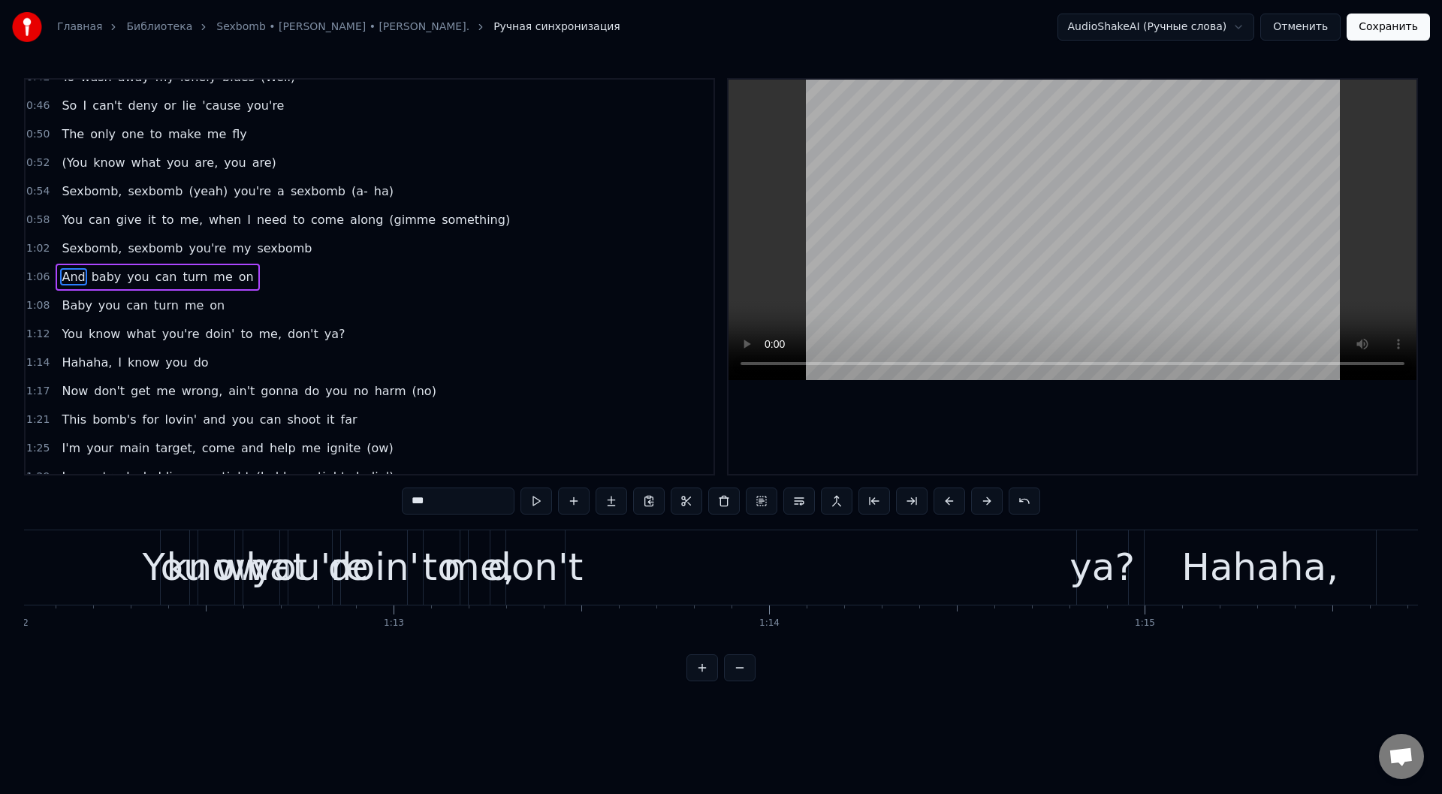
scroll to position [0, 26851]
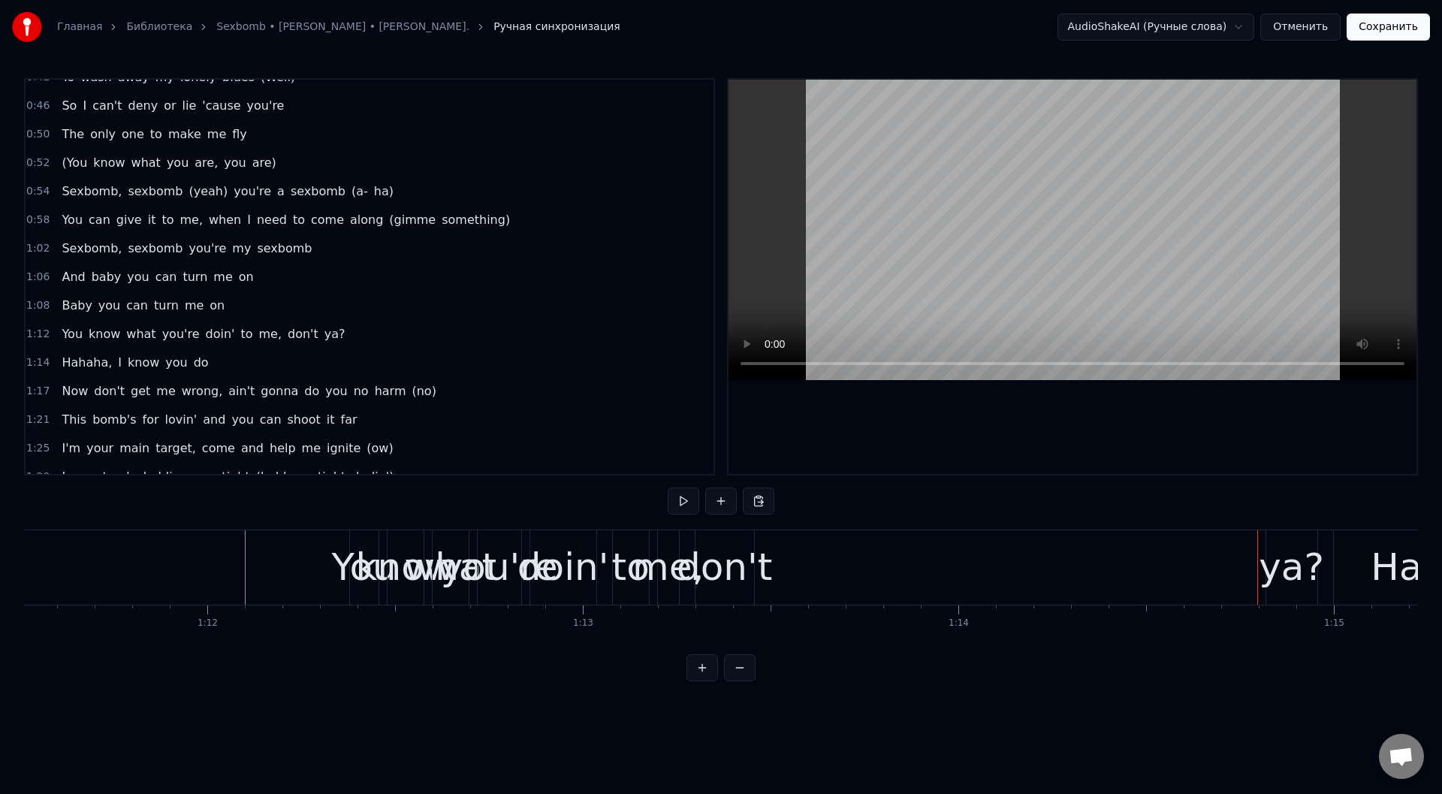
click at [722, 575] on div "don't" at bounding box center [724, 567] width 95 height 56
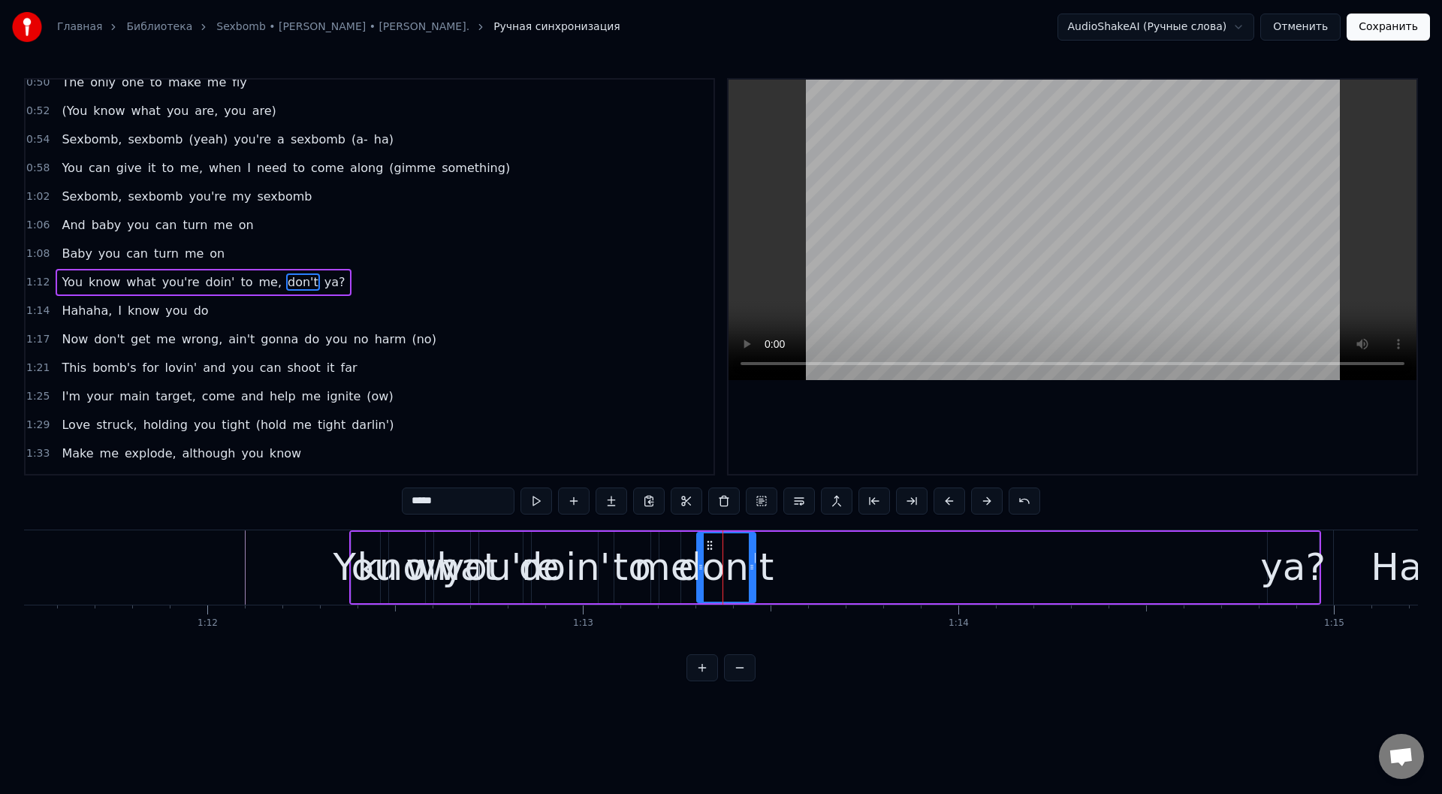
scroll to position [330, 0]
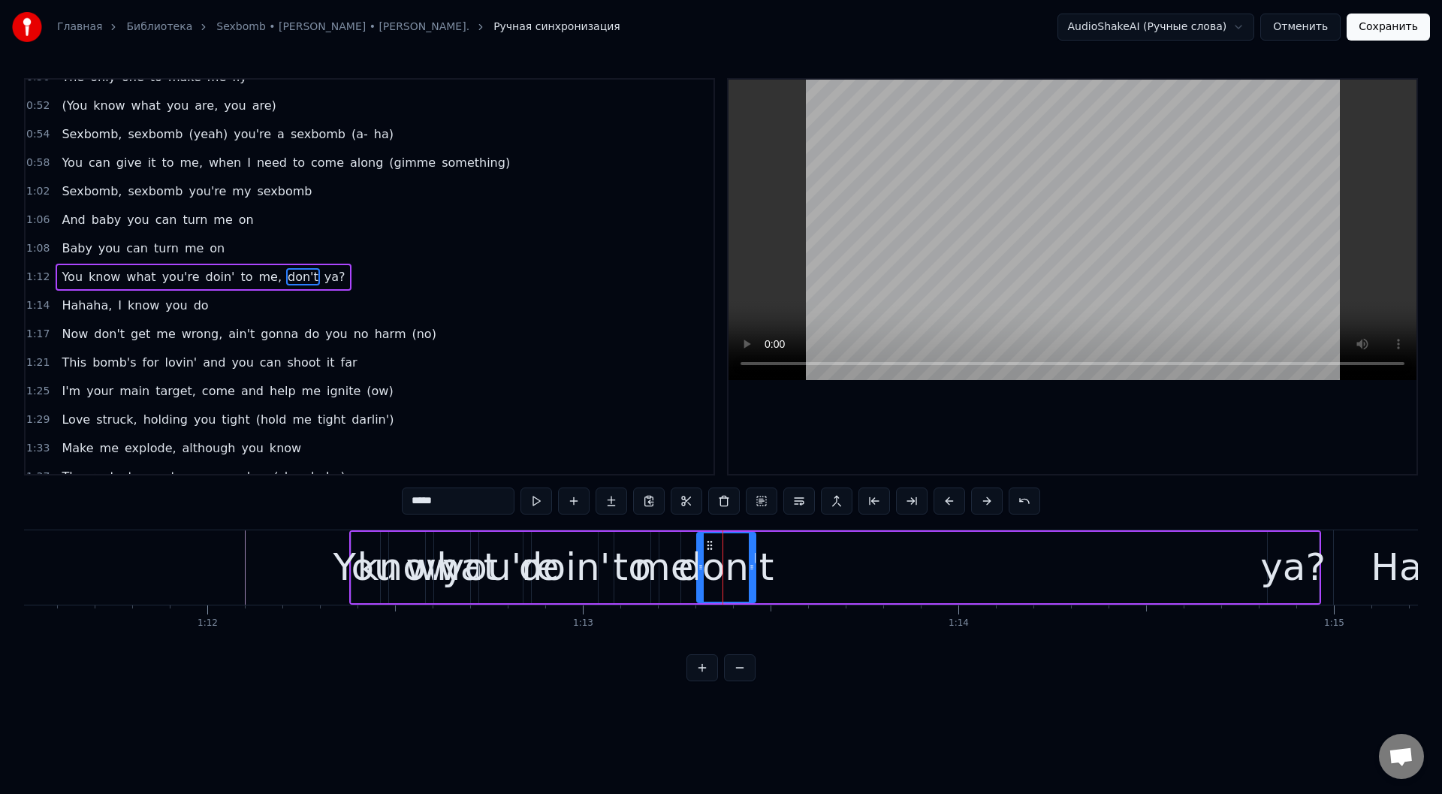
click at [1282, 550] on div "ya?" at bounding box center [1292, 567] width 65 height 56
type input "***"
drag, startPoint x: 924, startPoint y: 538, endPoint x: 773, endPoint y: 541, distance: 151.7
click at [773, 541] on icon at bounding box center [772, 545] width 12 height 12
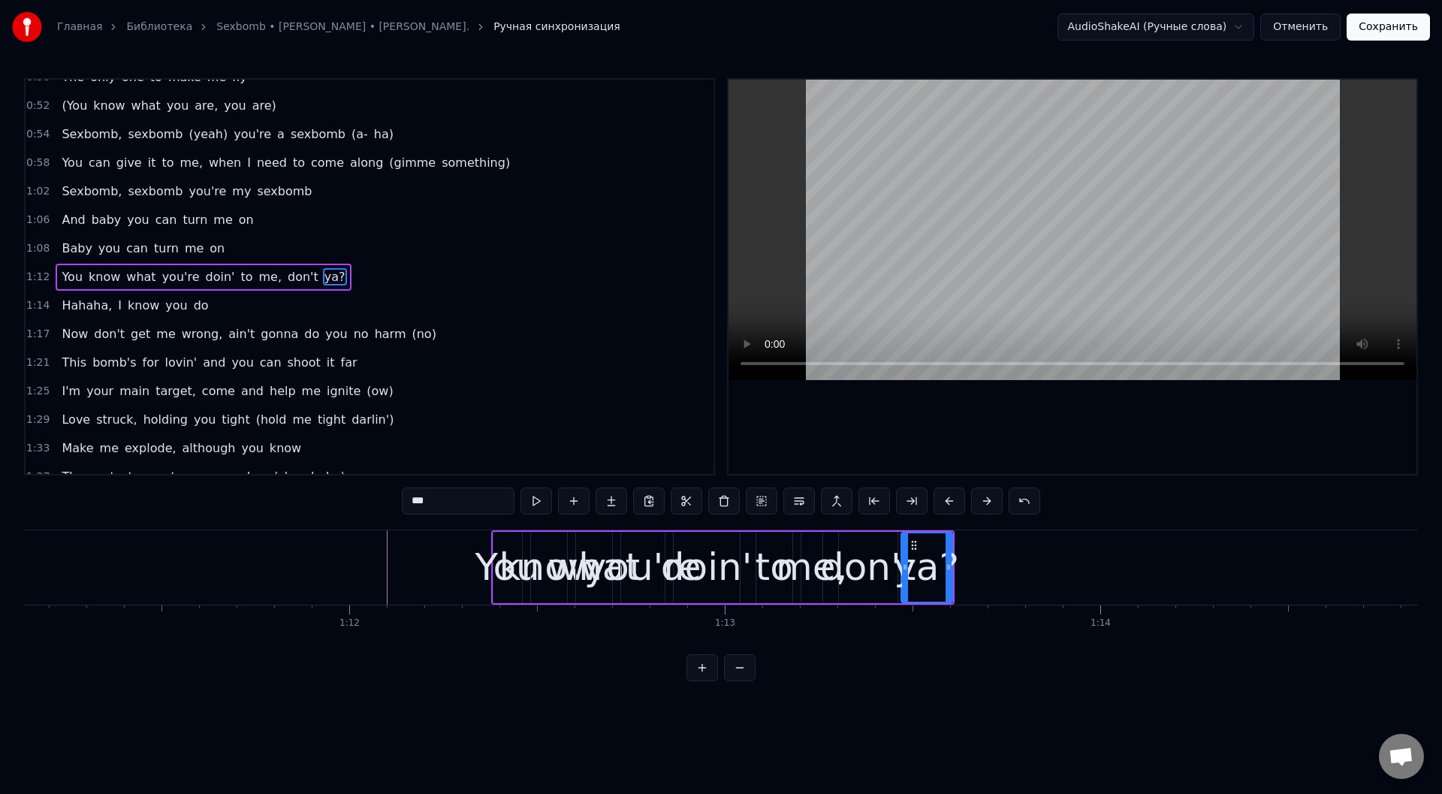
scroll to position [0, 26661]
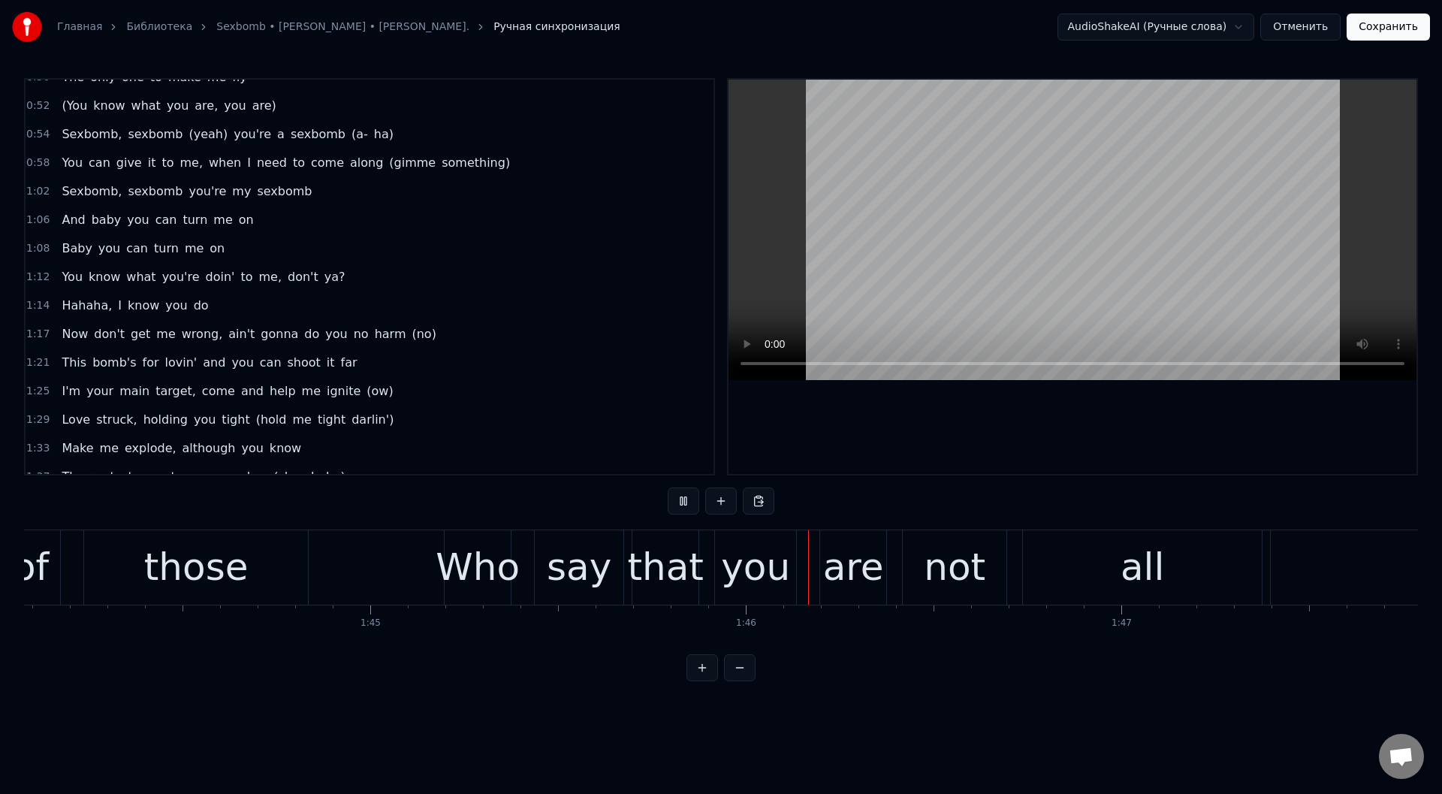
scroll to position [0, 39544]
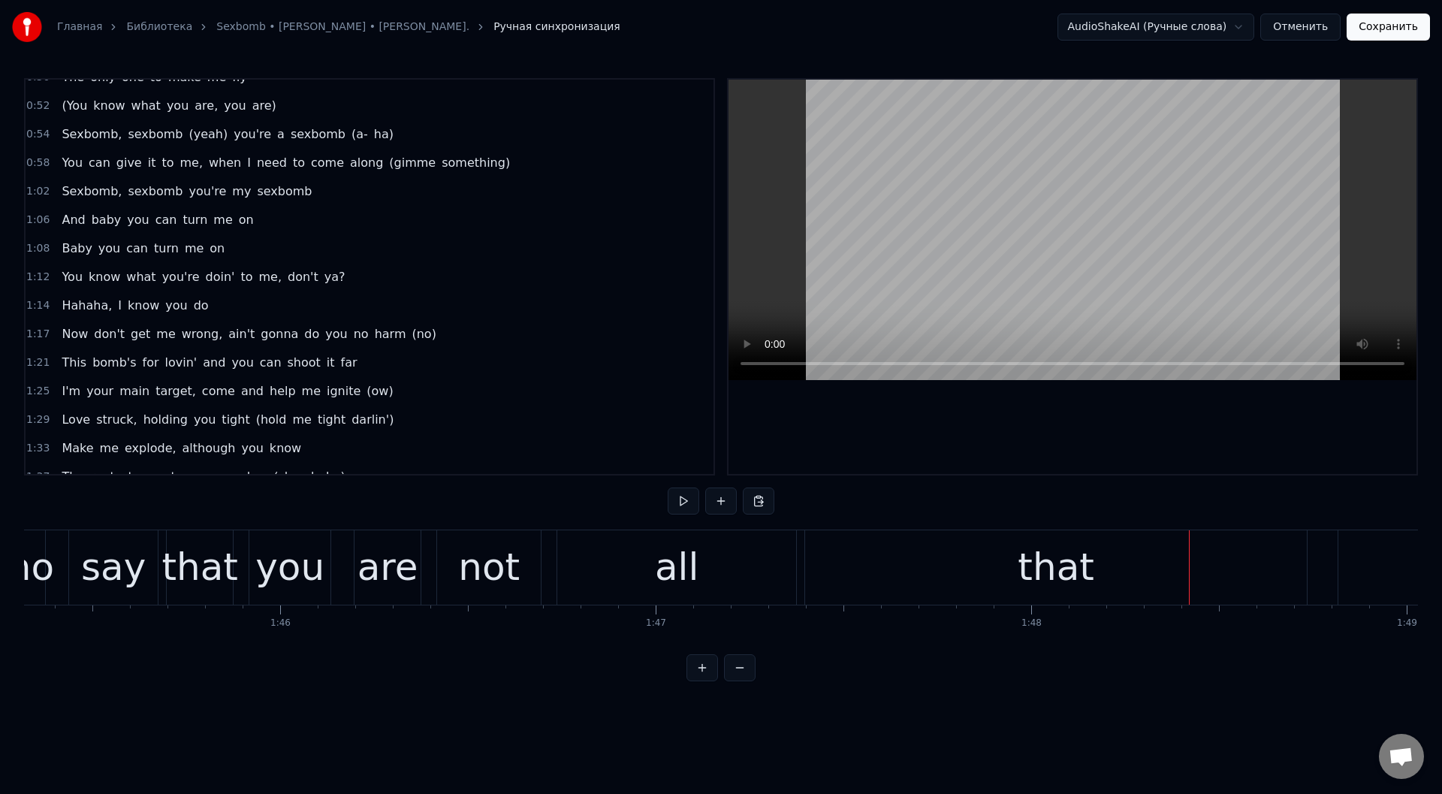
click at [822, 559] on div "that" at bounding box center [1056, 567] width 502 height 74
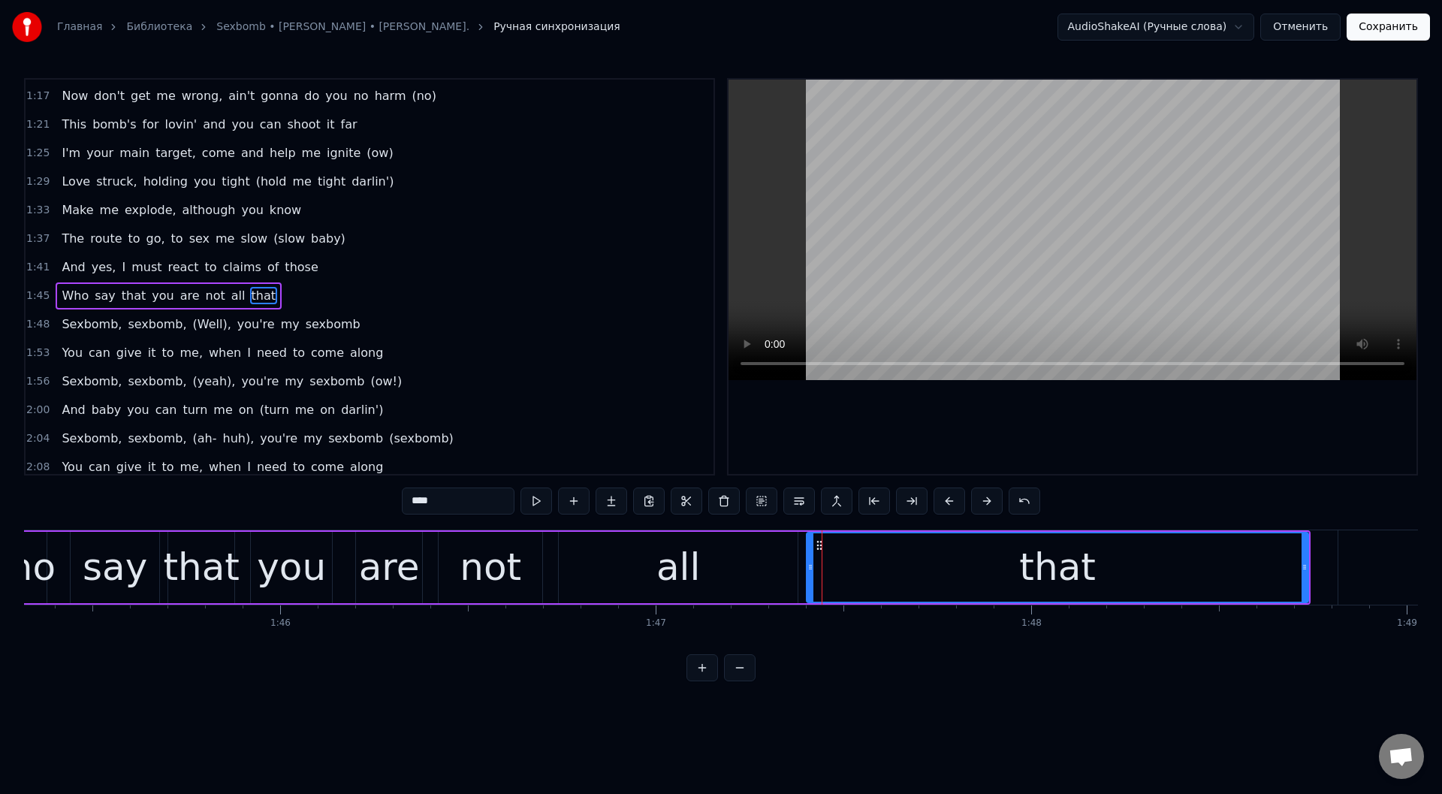
scroll to position [587, 0]
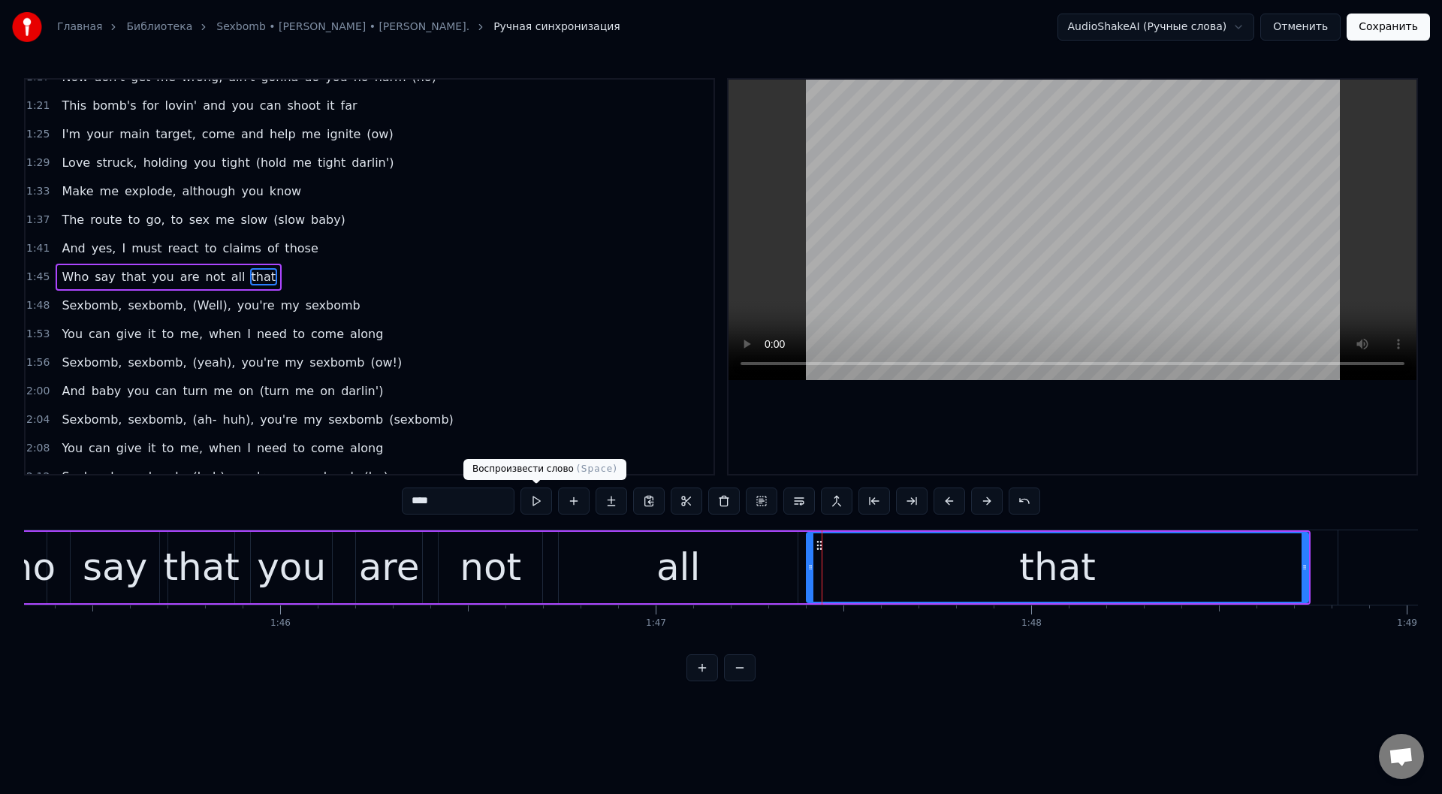
click at [540, 497] on button at bounding box center [536, 500] width 32 height 27
click at [540, 498] on button at bounding box center [536, 500] width 32 height 27
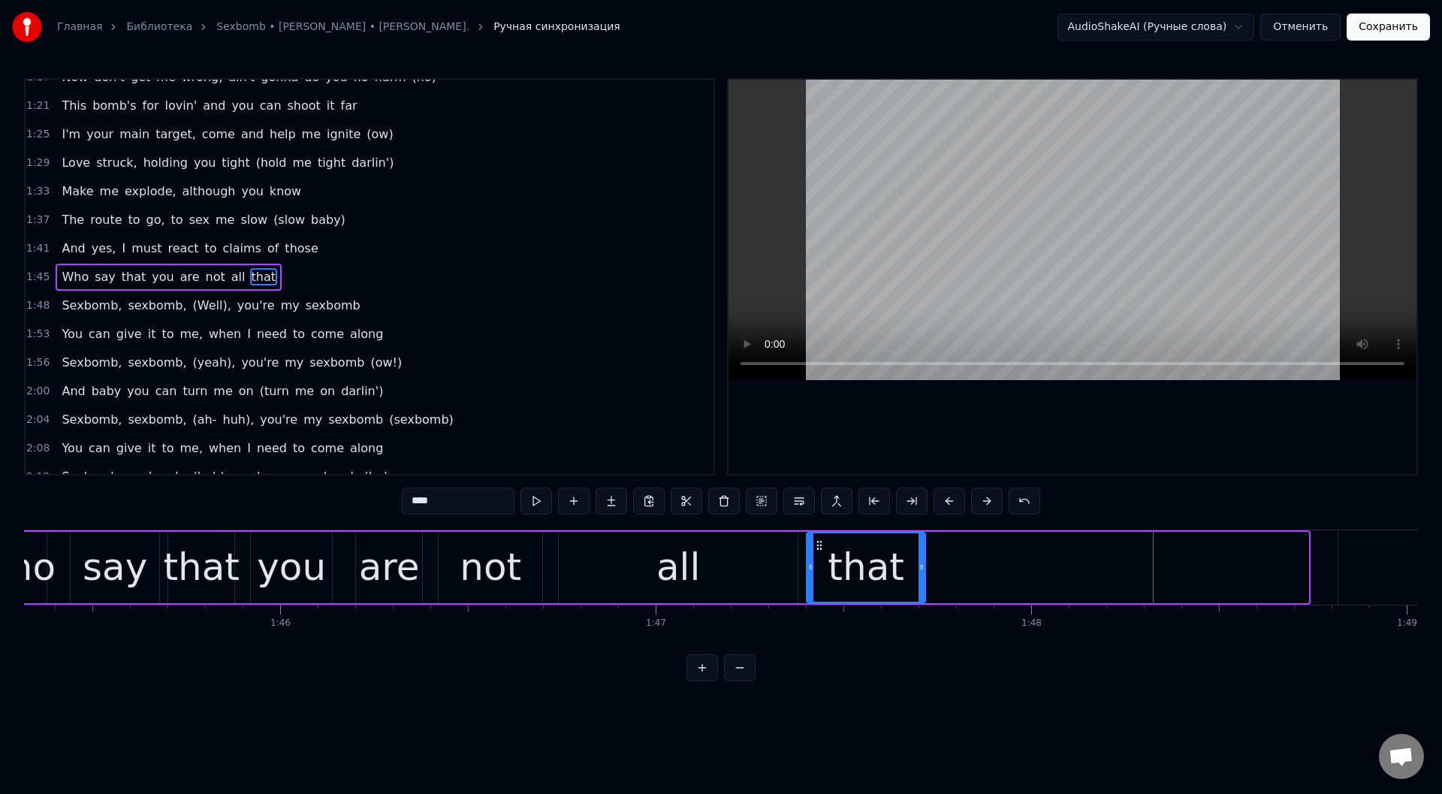
drag, startPoint x: 1303, startPoint y: 570, endPoint x: 920, endPoint y: 579, distance: 383.1
click at [920, 579] on div at bounding box center [921, 567] width 6 height 68
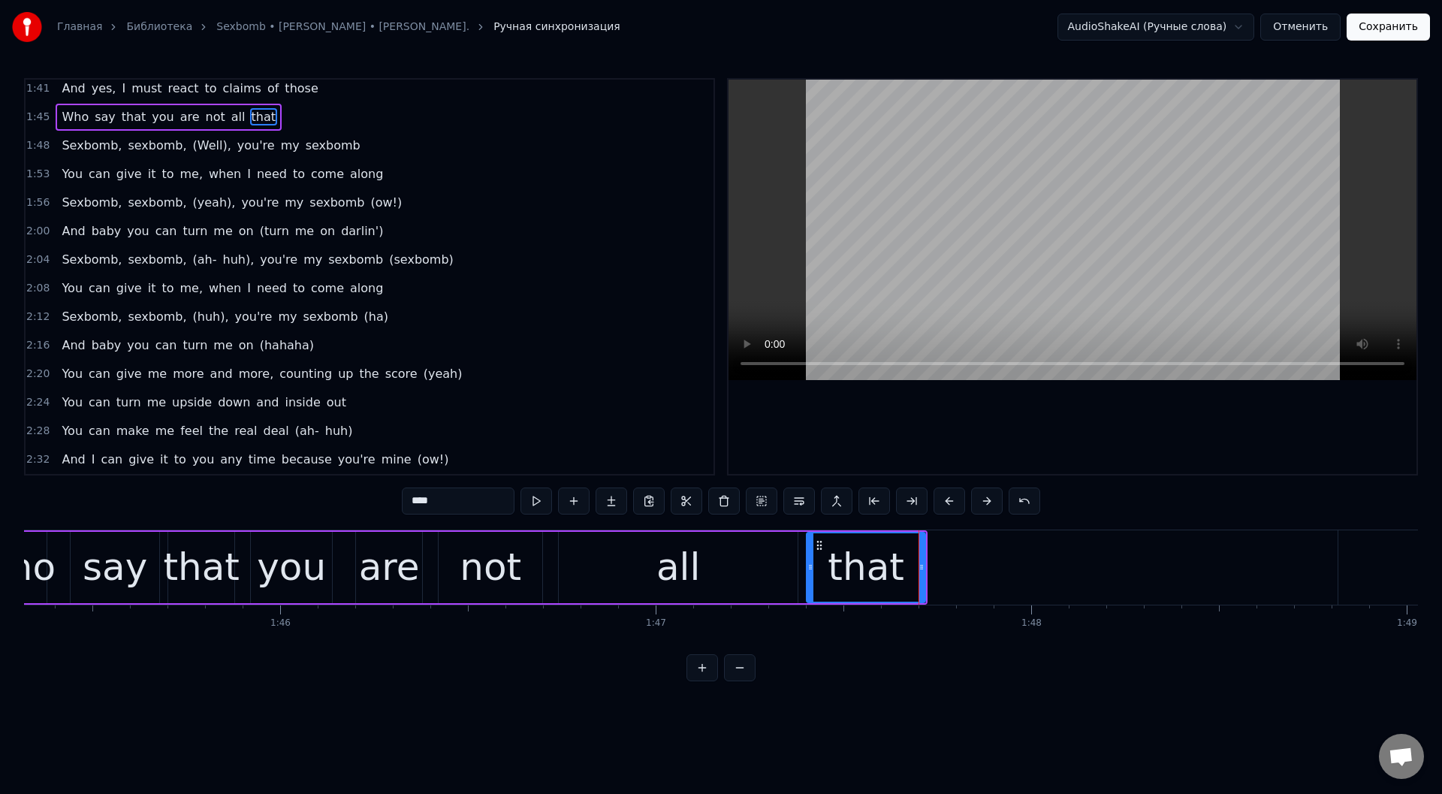
scroll to position [740, 0]
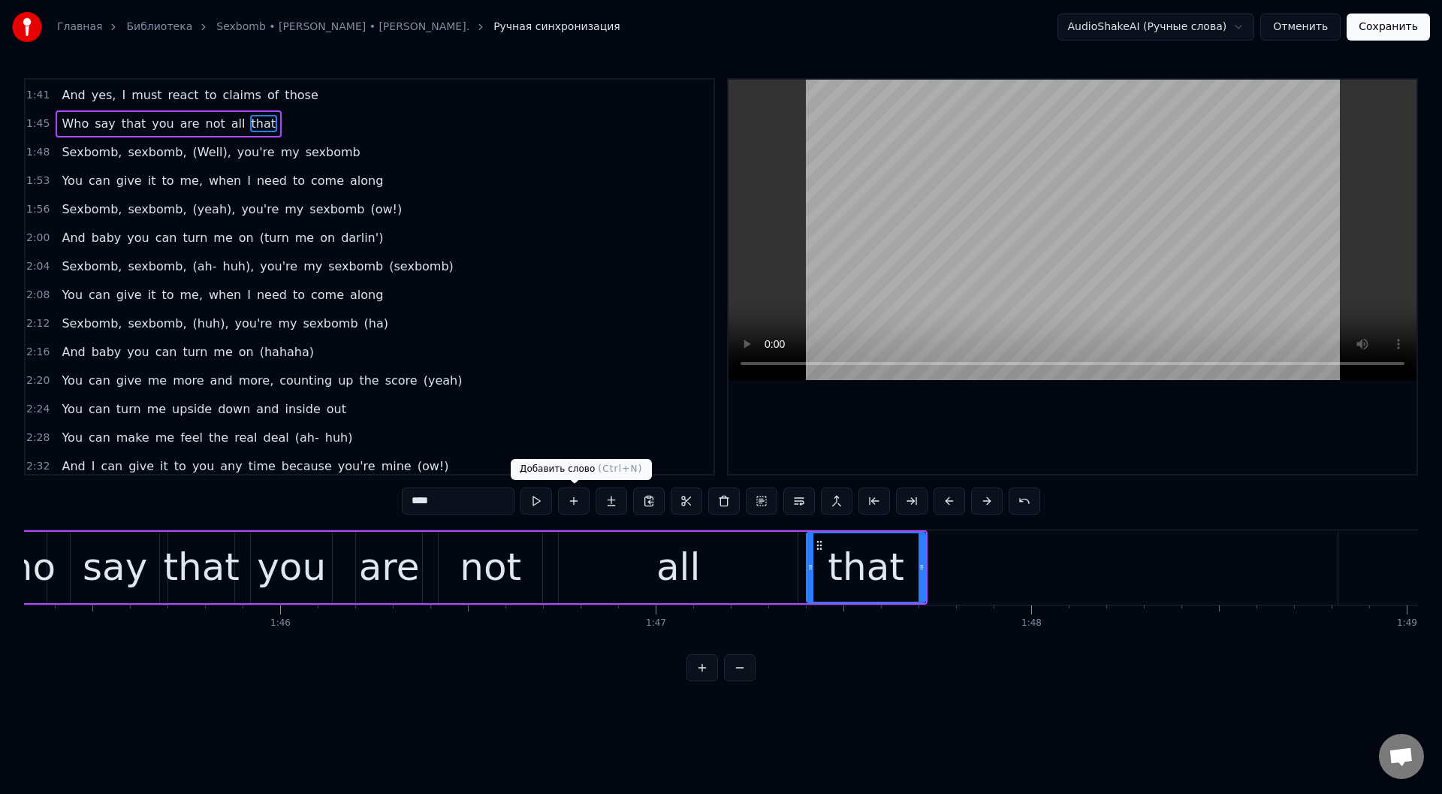
click at [571, 498] on button at bounding box center [574, 500] width 32 height 27
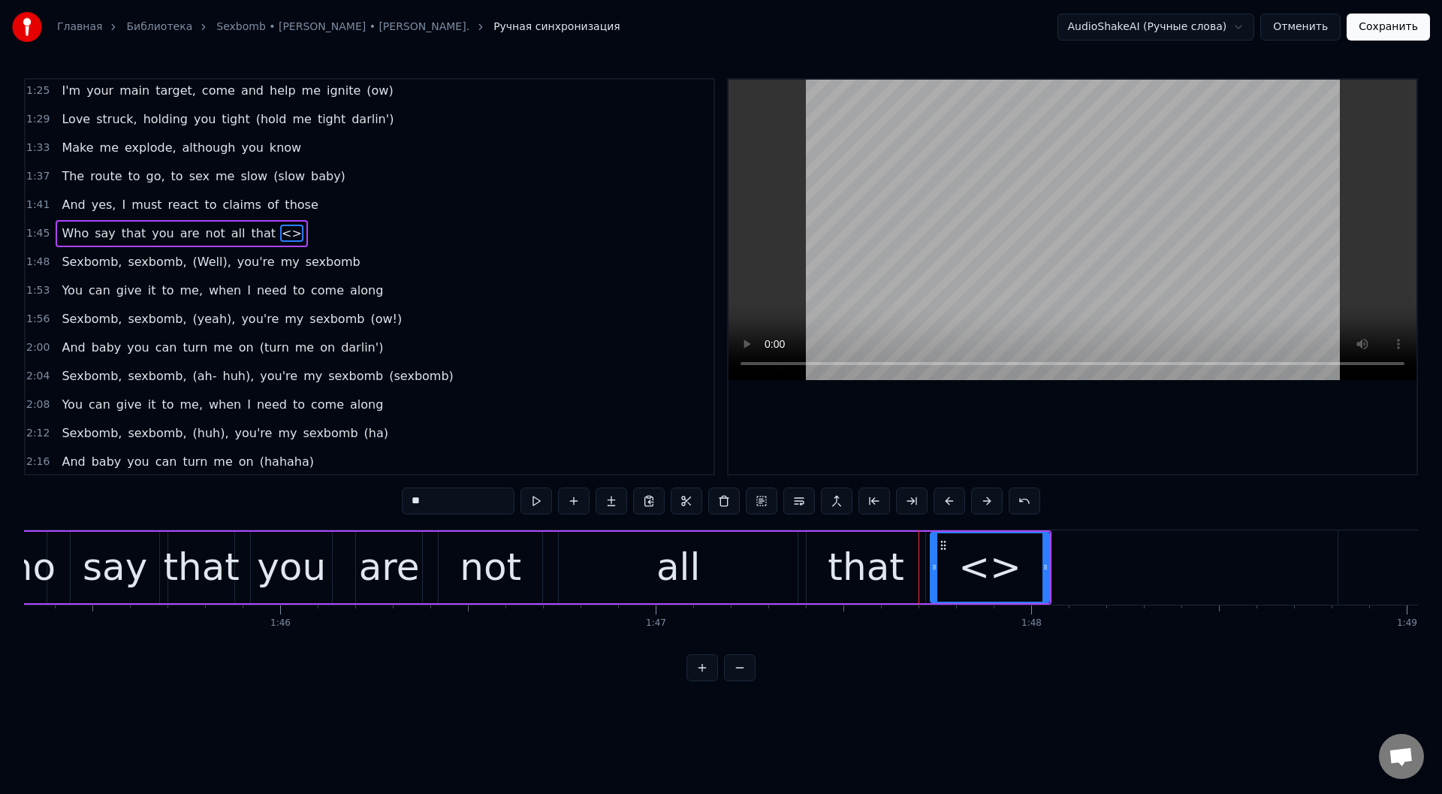
scroll to position [587, 0]
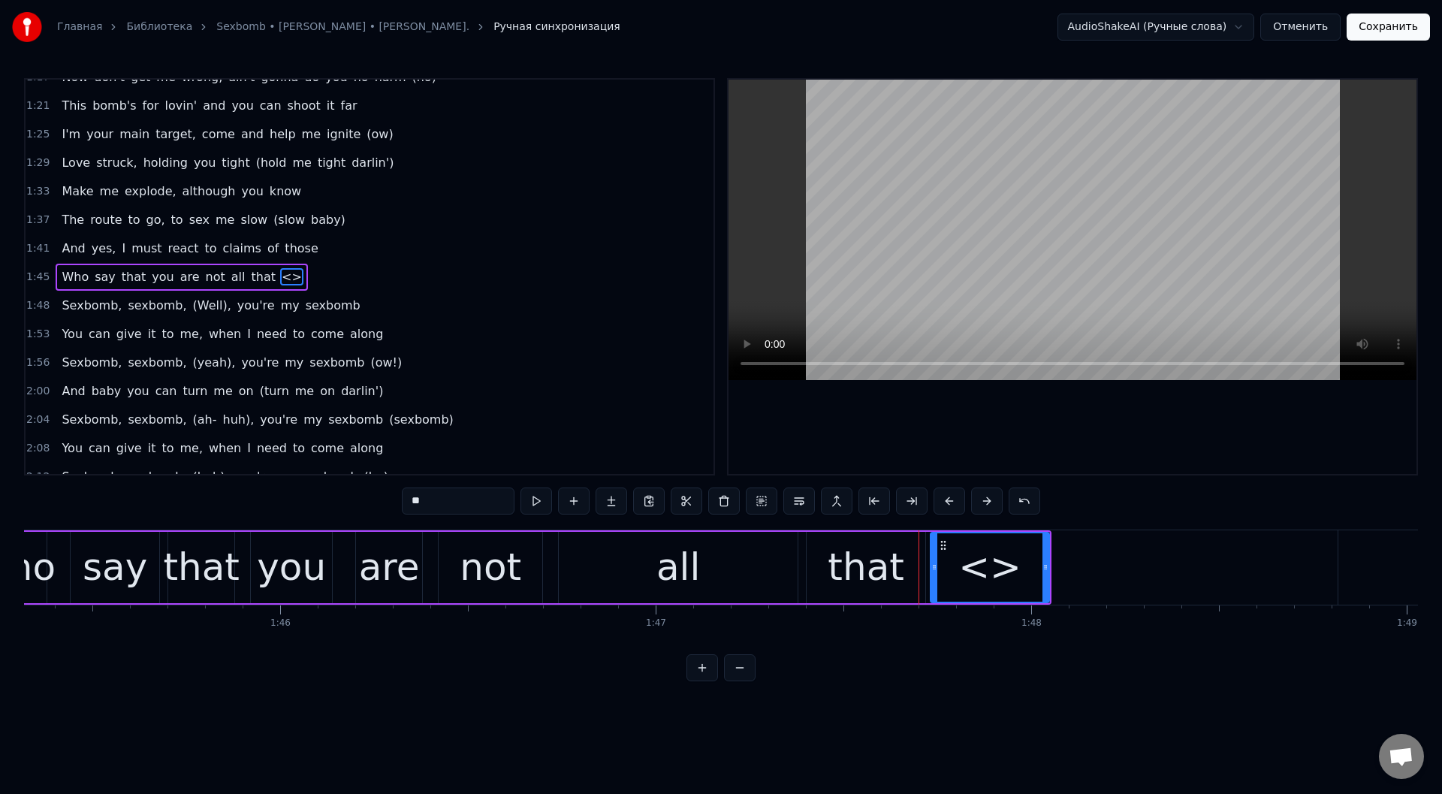
drag, startPoint x: 451, startPoint y: 501, endPoint x: 399, endPoint y: 499, distance: 52.6
click at [399, 499] on div "0:11 Oh 0:14 Oh baby [DEMOGRAPHIC_DATA]:17 Yeah, oh yeah 0:21 Ha, listen to thi…" at bounding box center [721, 379] width 1394 height 603
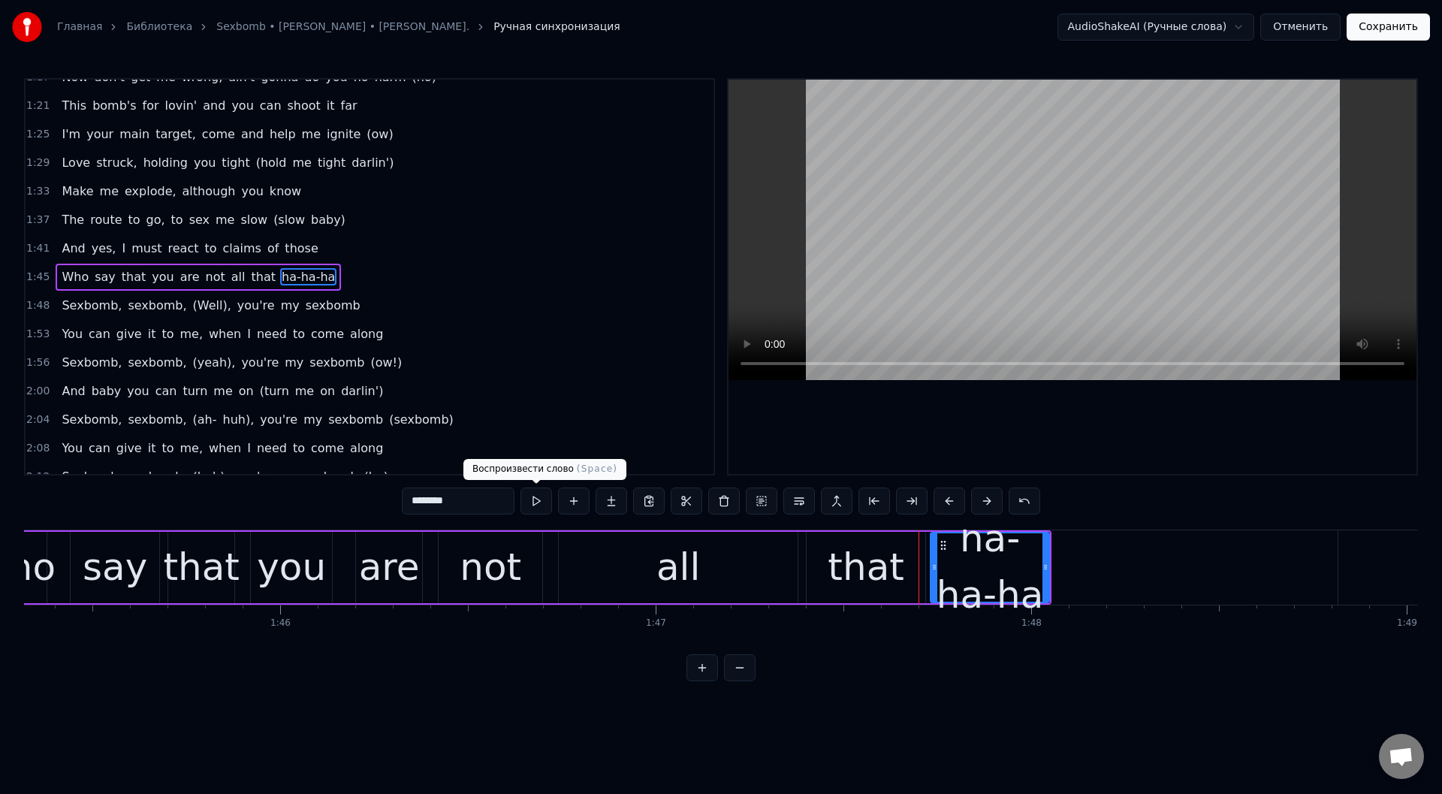
click at [539, 500] on button at bounding box center [536, 500] width 32 height 27
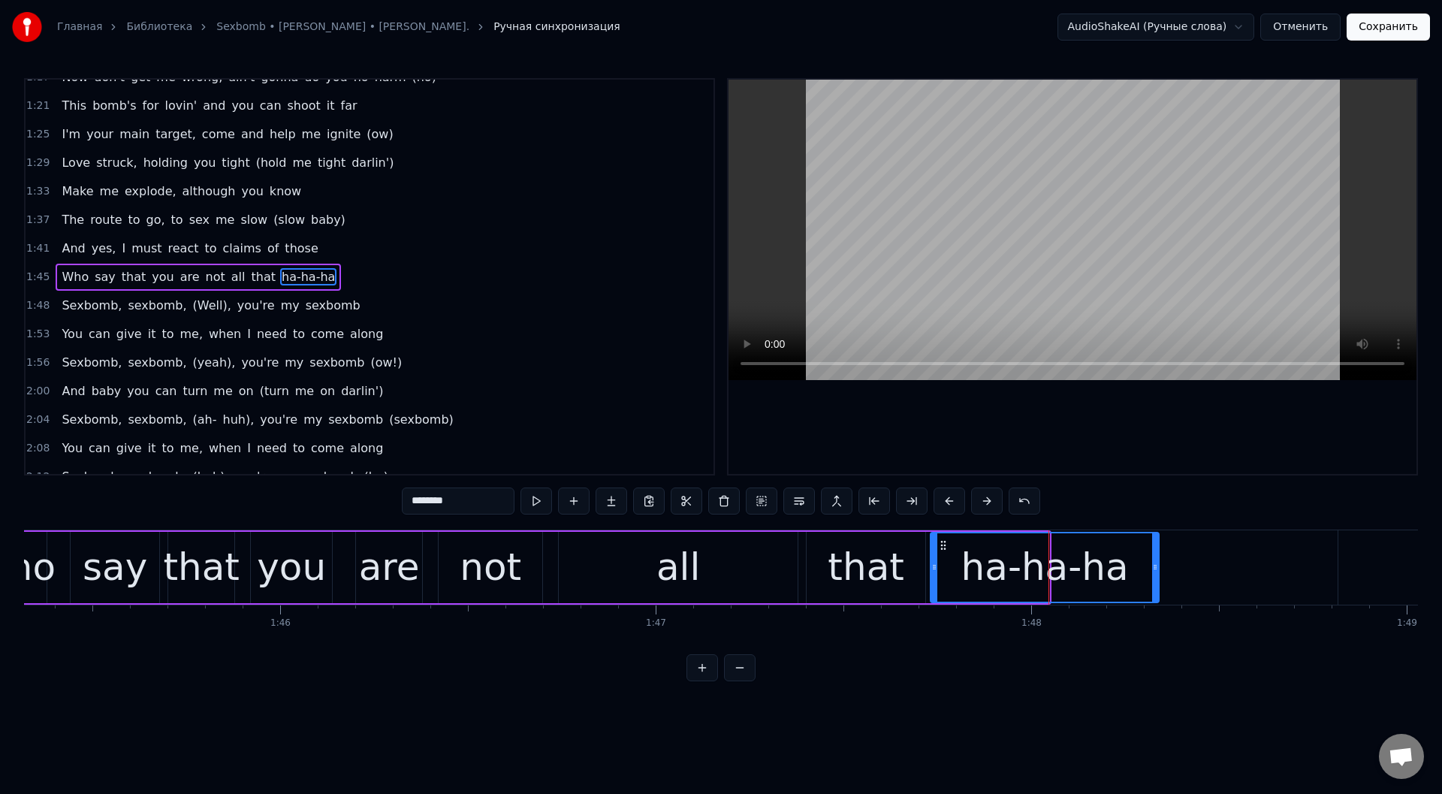
drag, startPoint x: 1046, startPoint y: 568, endPoint x: 1156, endPoint y: 578, distance: 110.1
click at [1156, 578] on div at bounding box center [1155, 567] width 6 height 68
click at [538, 497] on button at bounding box center [536, 500] width 32 height 27
click at [537, 499] on button at bounding box center [536, 500] width 32 height 27
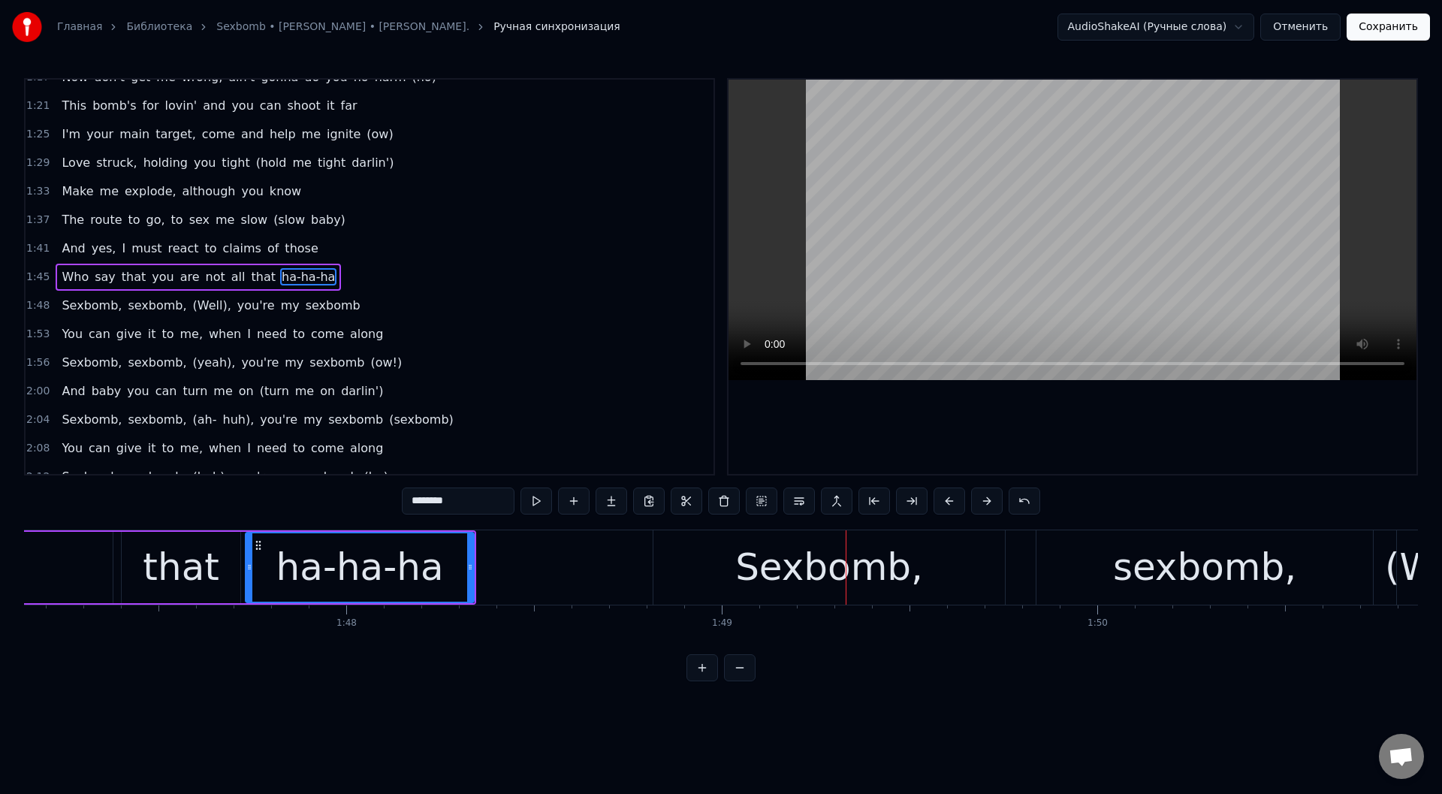
scroll to position [0, 40181]
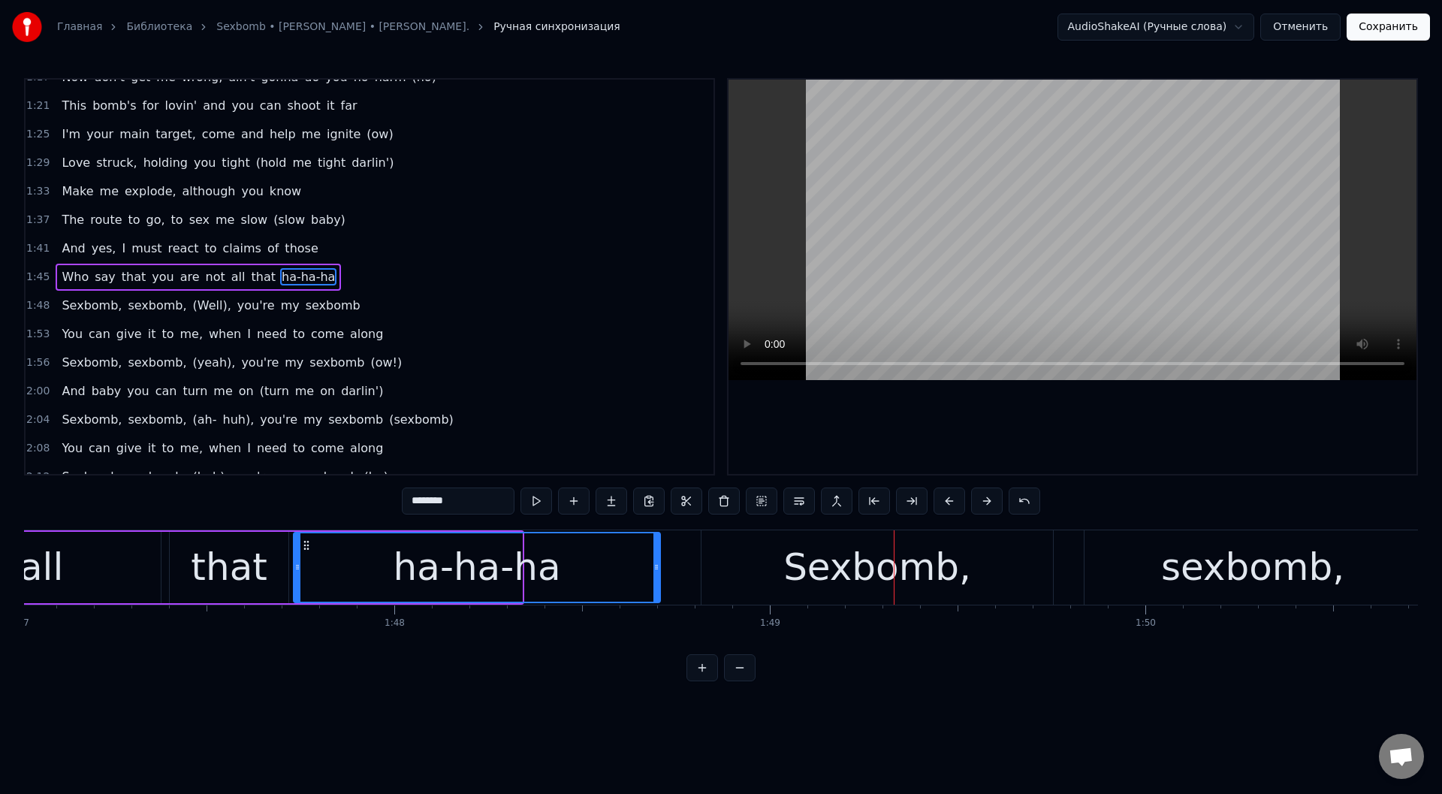
drag, startPoint x: 516, startPoint y: 570, endPoint x: 596, endPoint y: 534, distance: 87.4
click at [654, 586] on div at bounding box center [656, 567] width 6 height 68
click at [535, 501] on button at bounding box center [536, 500] width 32 height 27
click at [109, 564] on div "all" at bounding box center [41, 567] width 239 height 71
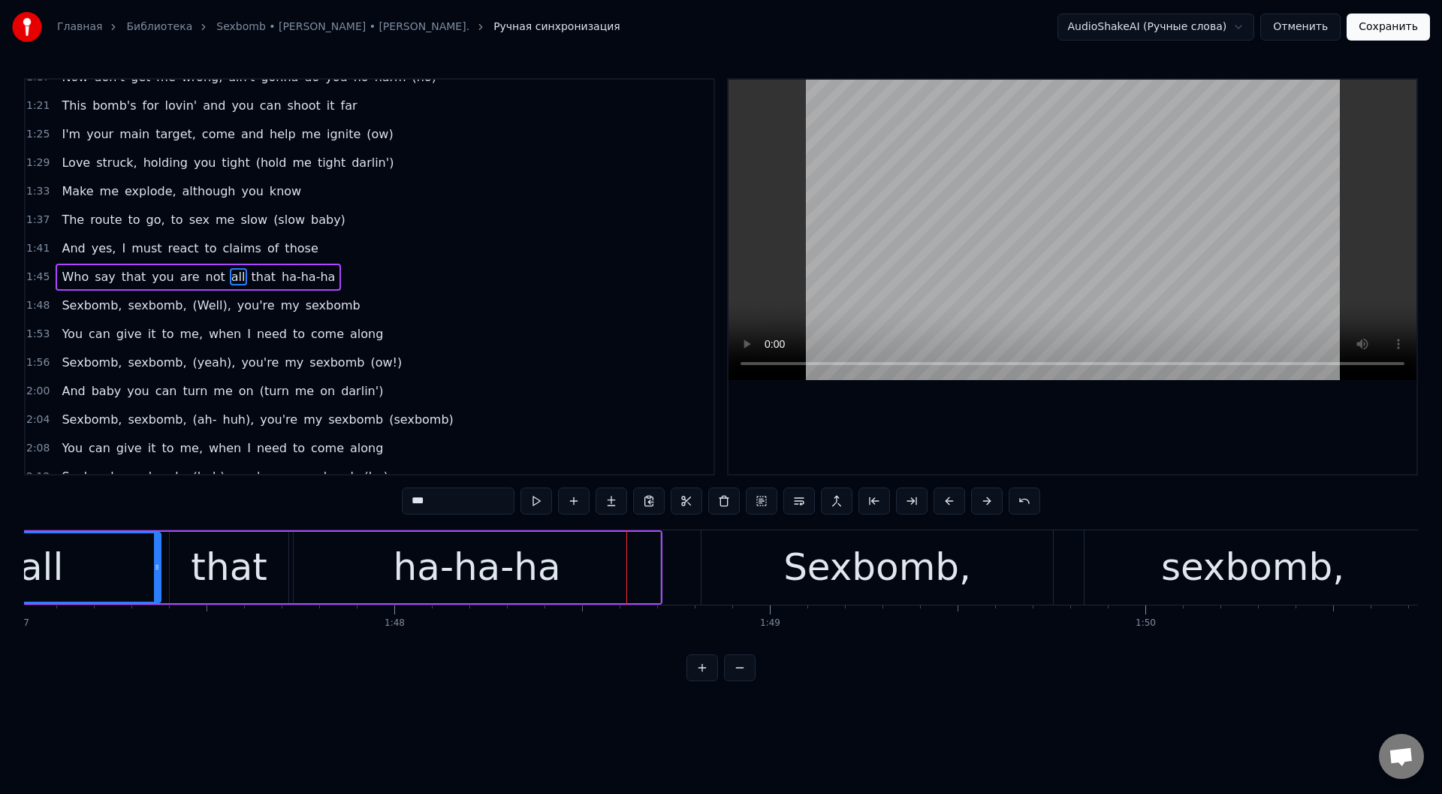
click at [310, 570] on div "ha-ha-ha" at bounding box center [477, 567] width 366 height 71
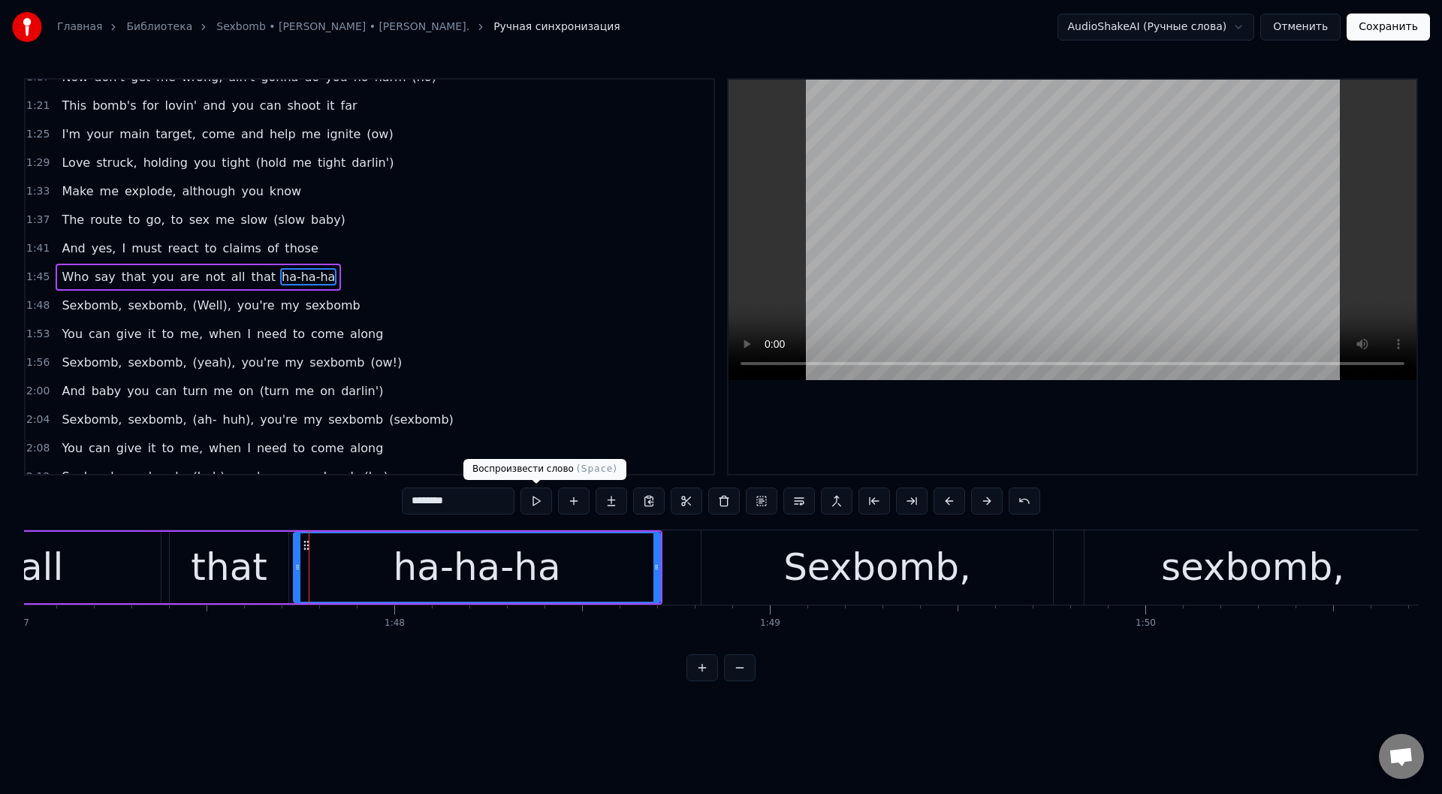
click at [538, 499] on button at bounding box center [536, 500] width 32 height 27
drag, startPoint x: 657, startPoint y: 567, endPoint x: 643, endPoint y: 569, distance: 14.4
click at [643, 569] on icon at bounding box center [644, 567] width 6 height 12
click at [541, 504] on button at bounding box center [536, 500] width 32 height 27
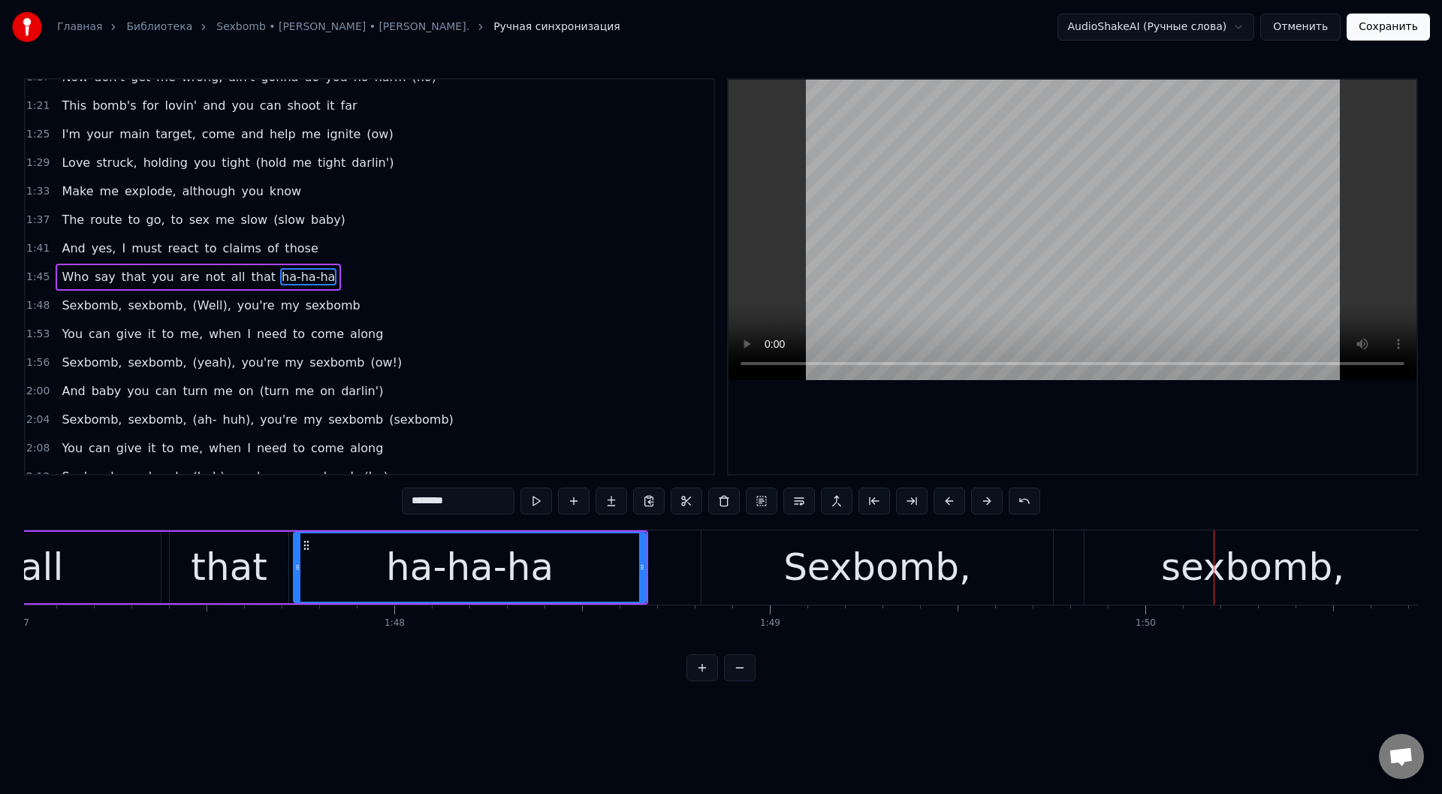
click at [815, 584] on div "Sexbomb," at bounding box center [877, 567] width 188 height 56
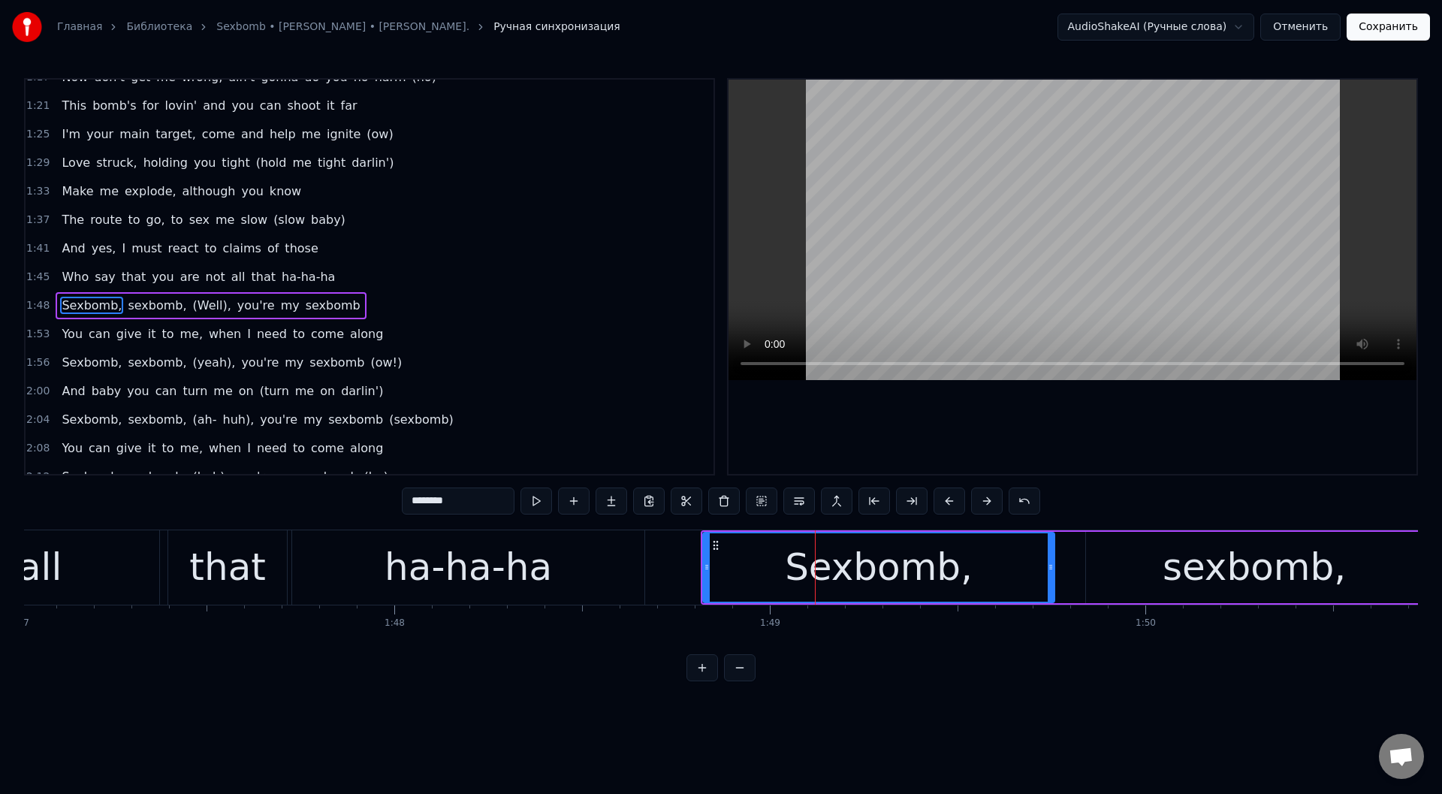
scroll to position [616, 0]
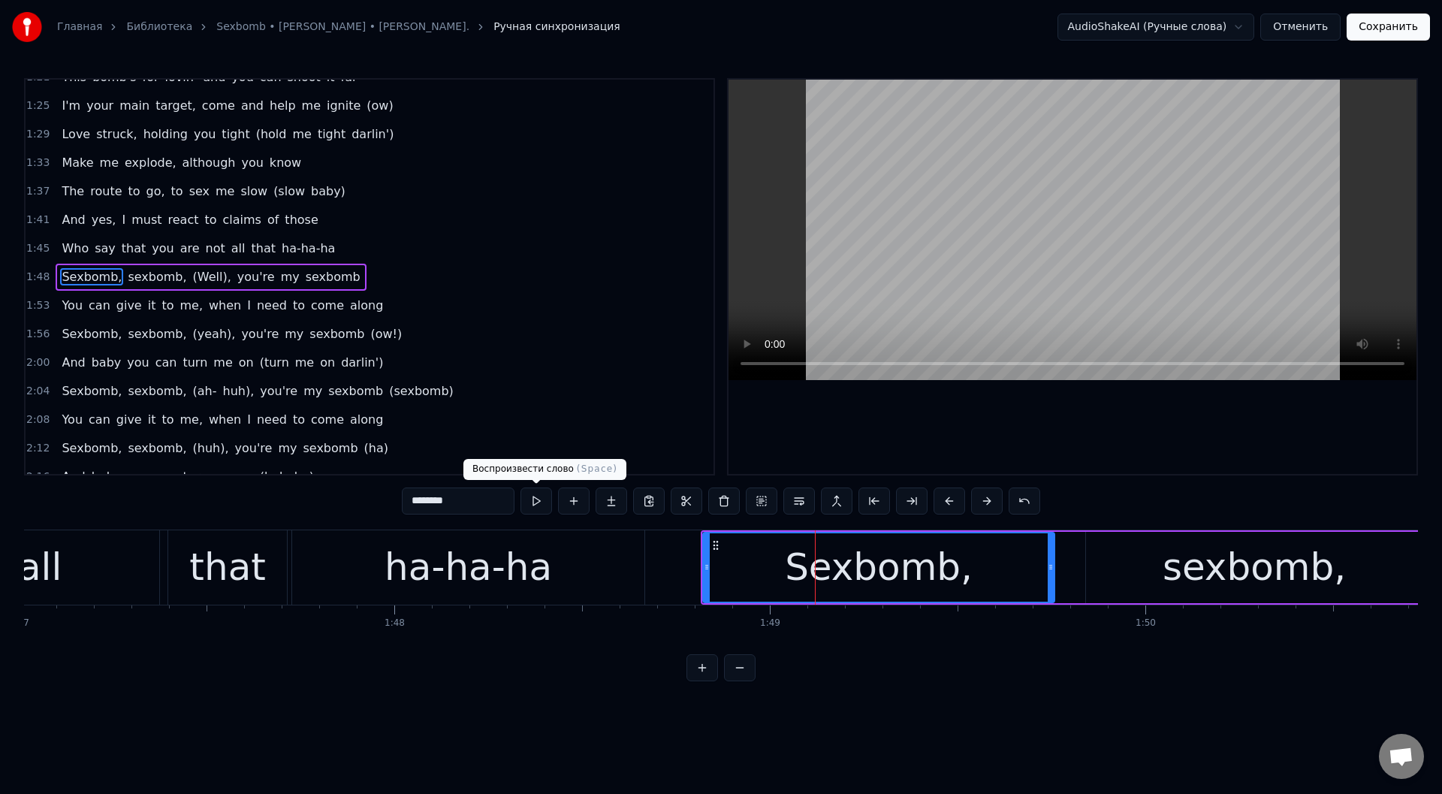
click at [531, 499] on button at bounding box center [536, 500] width 32 height 27
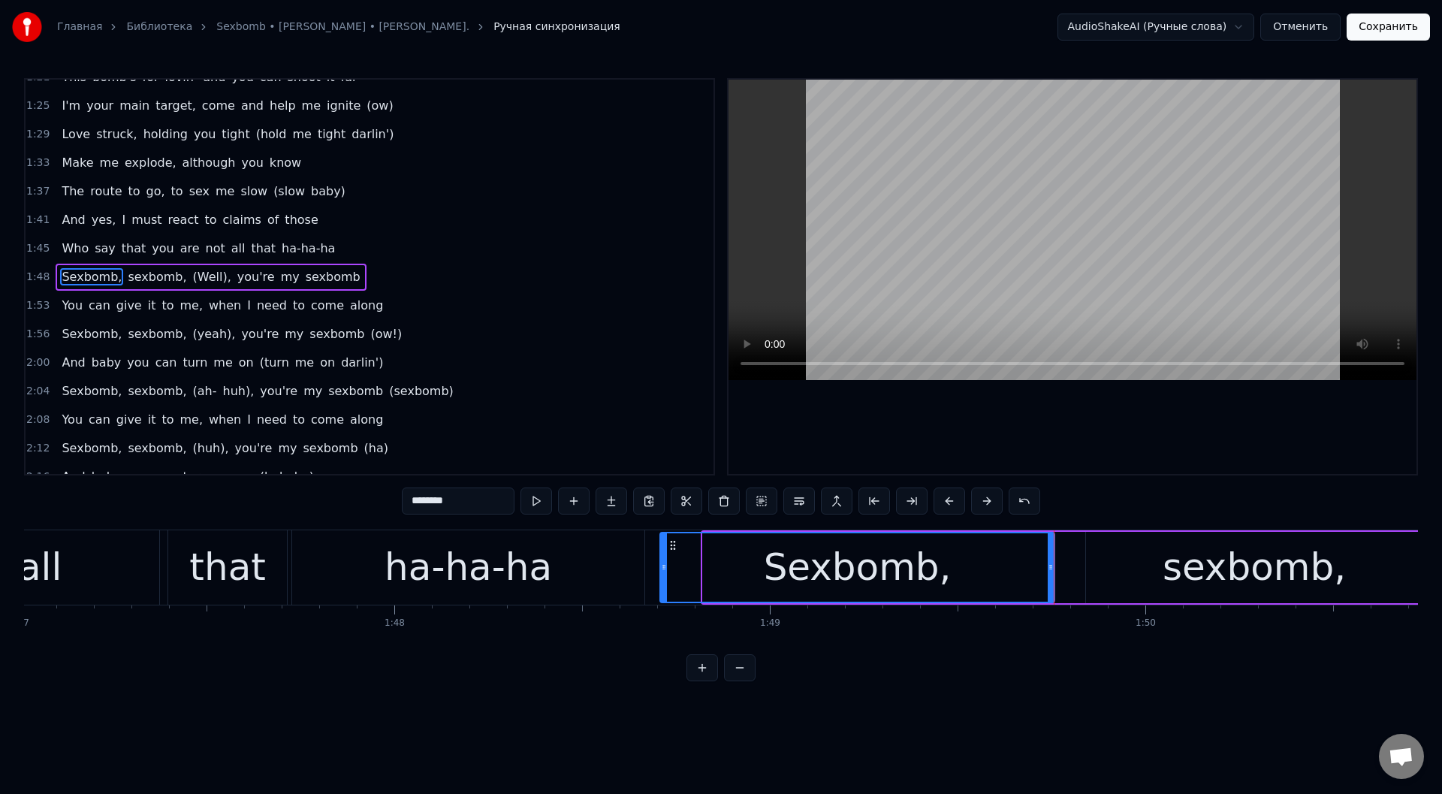
drag, startPoint x: 704, startPoint y: 565, endPoint x: 610, endPoint y: 535, distance: 98.3
click at [661, 562] on icon at bounding box center [664, 567] width 6 height 12
click at [532, 500] on button at bounding box center [536, 500] width 32 height 27
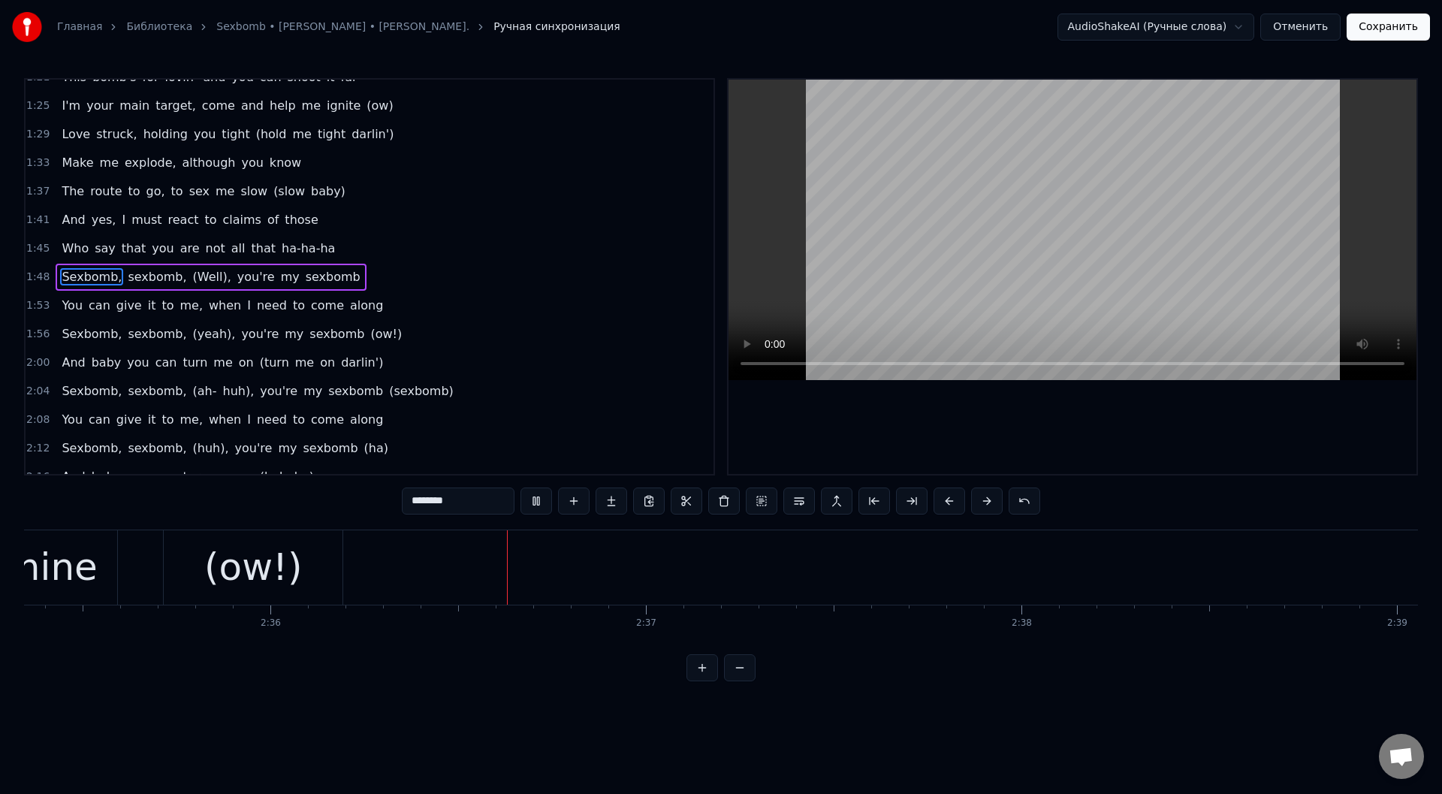
scroll to position [0, 58453]
click at [110, 565] on div "(ow!)" at bounding box center [128, 567] width 98 height 56
type input "*****"
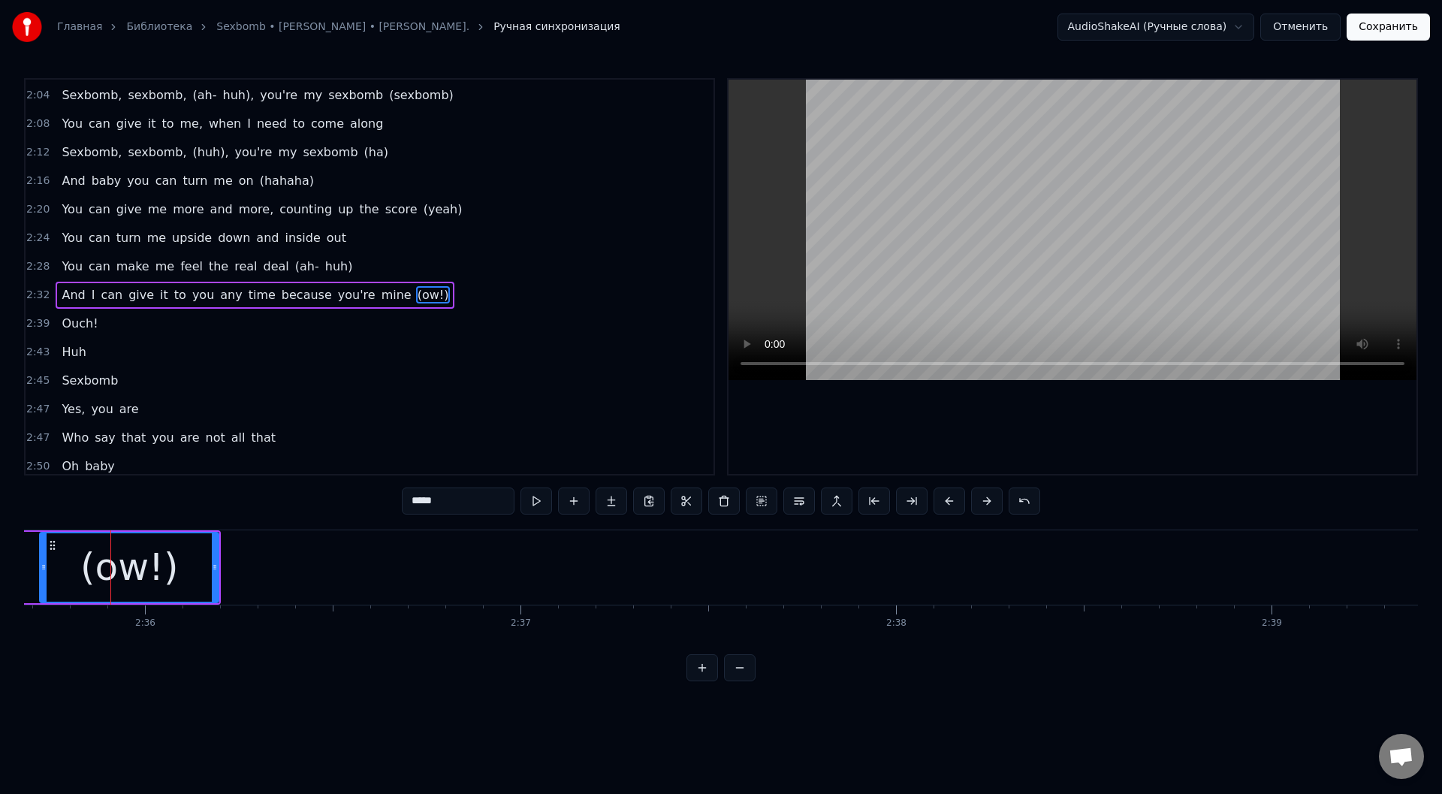
scroll to position [930, 0]
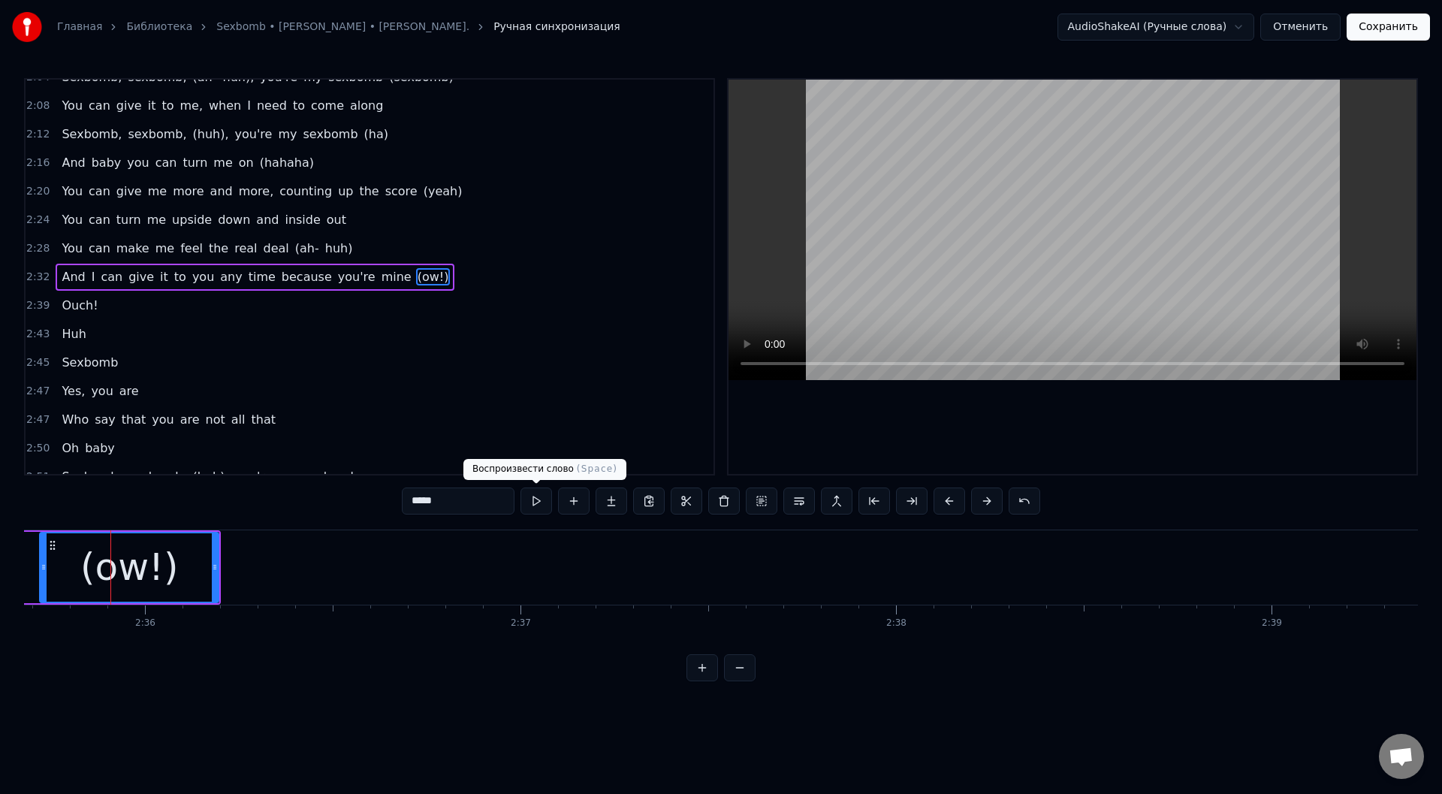
click at [538, 499] on button at bounding box center [536, 500] width 32 height 27
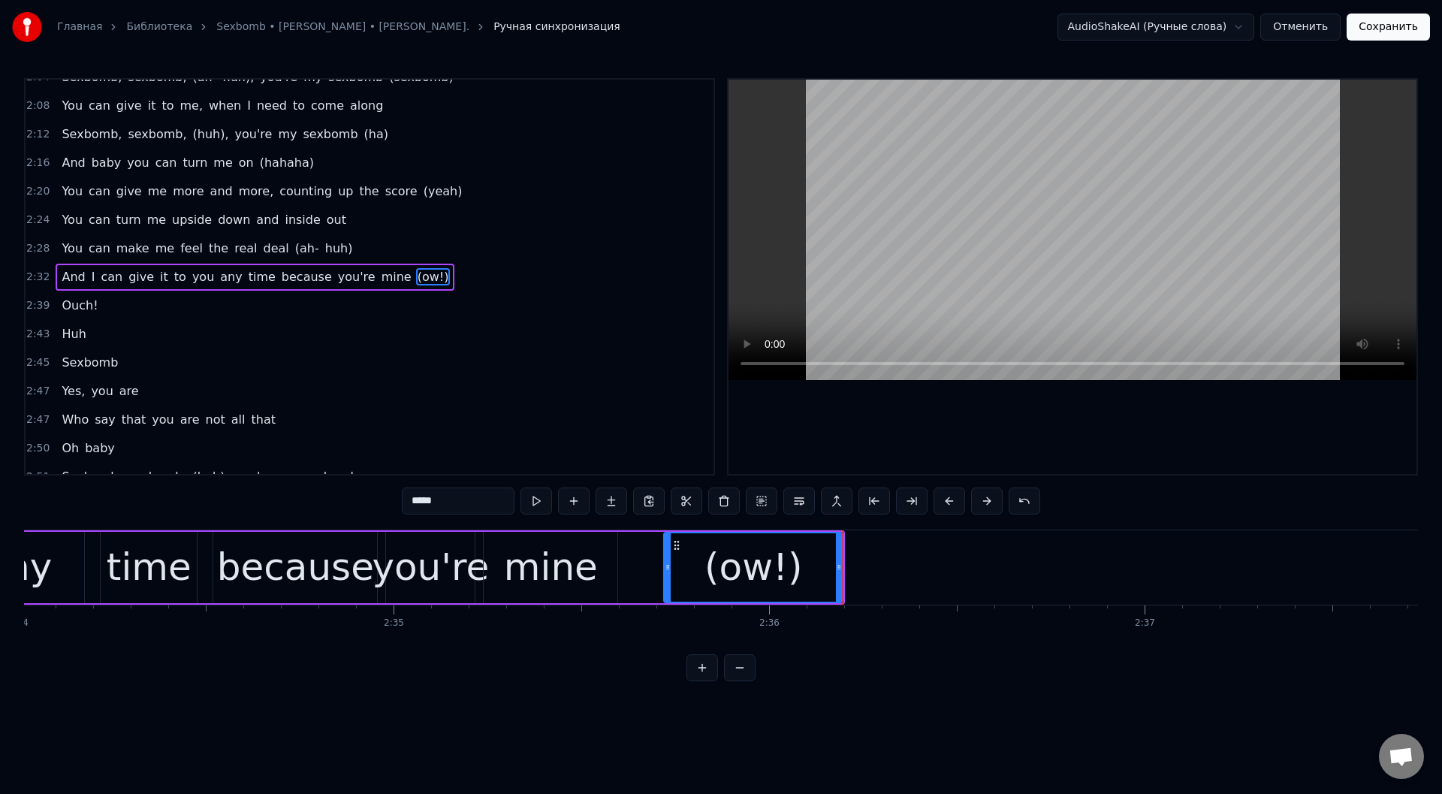
scroll to position [0, 57781]
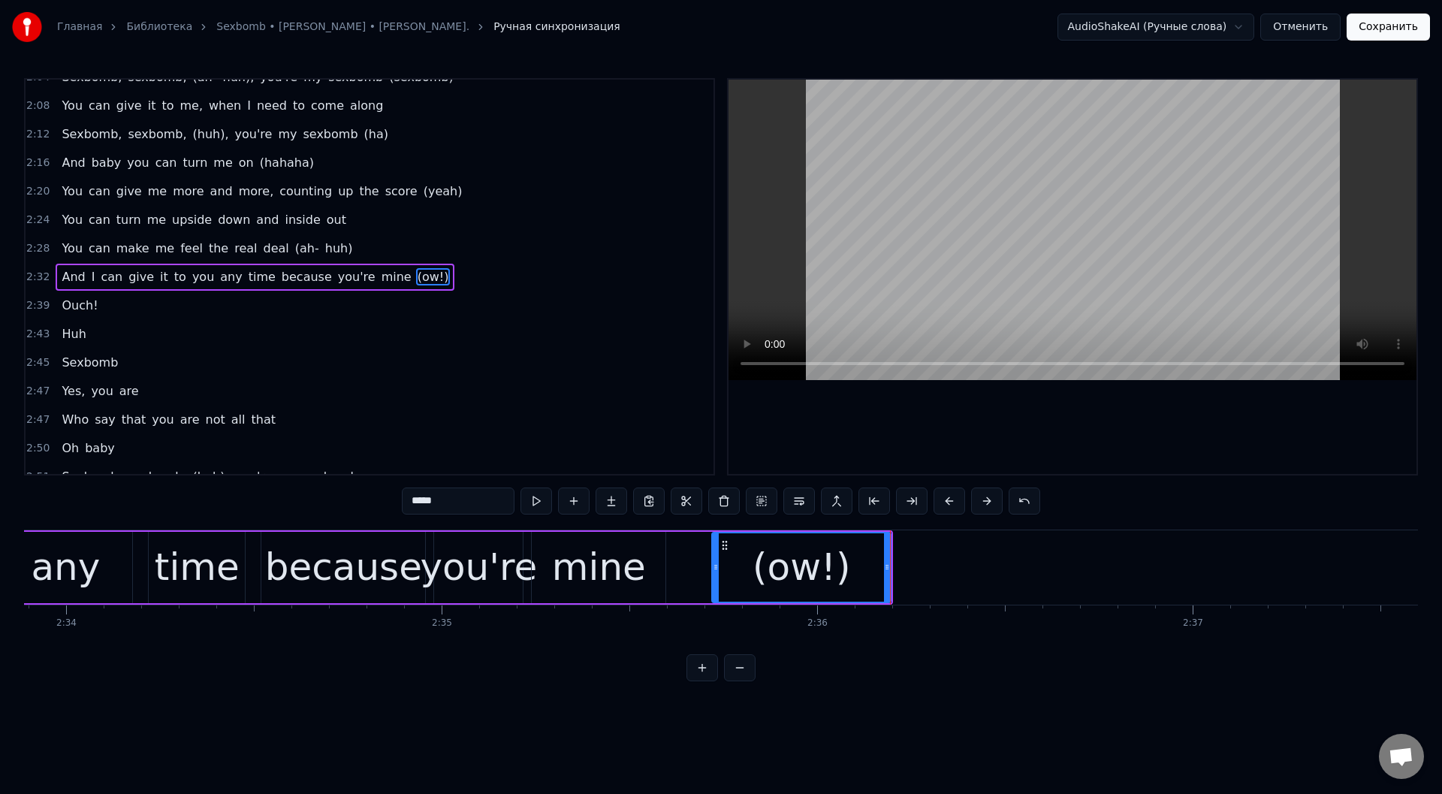
click at [739, 559] on div "(ow!)" at bounding box center [801, 567] width 177 height 68
drag, startPoint x: 716, startPoint y: 559, endPoint x: 685, endPoint y: 537, distance: 38.2
click at [661, 556] on div at bounding box center [662, 567] width 6 height 68
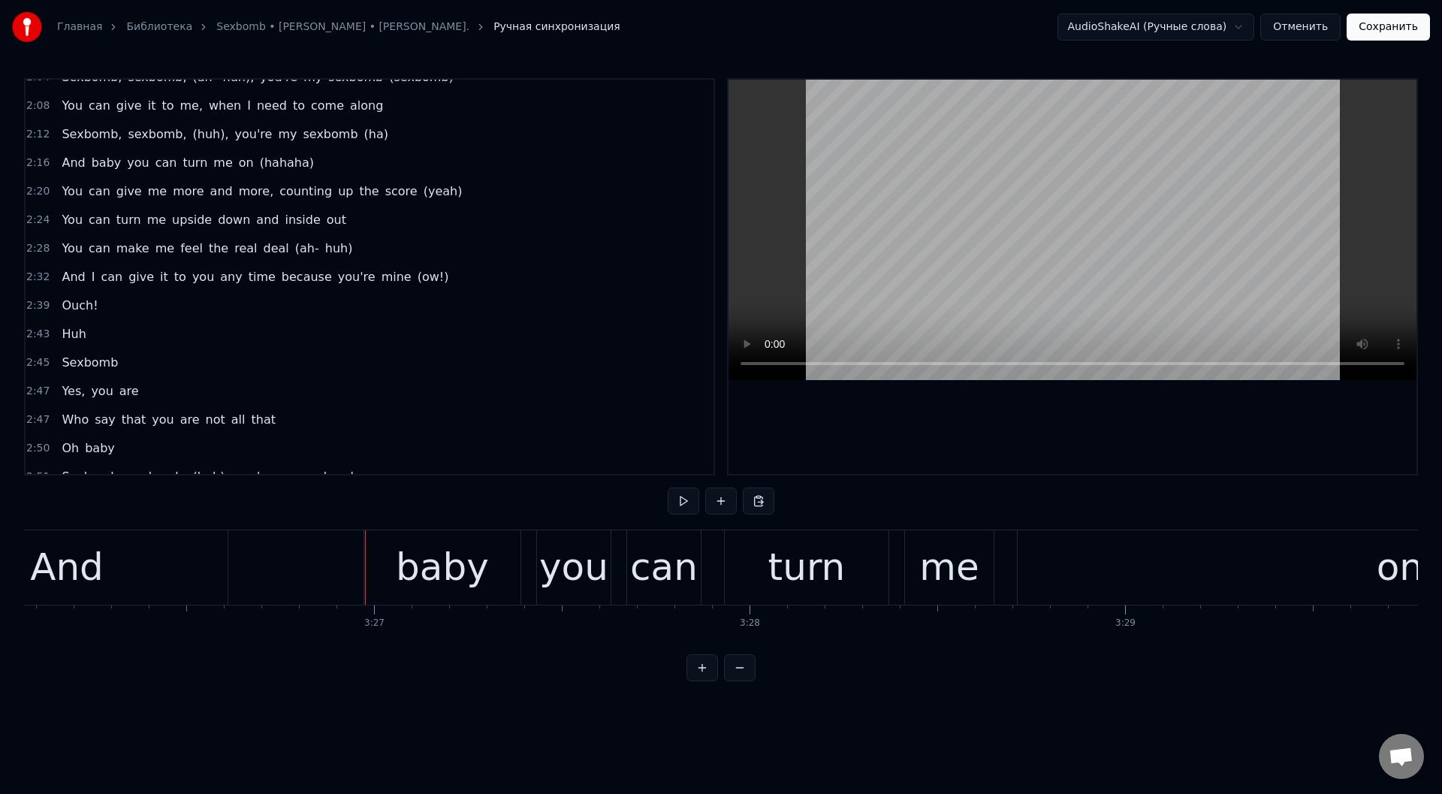
scroll to position [0, 77090]
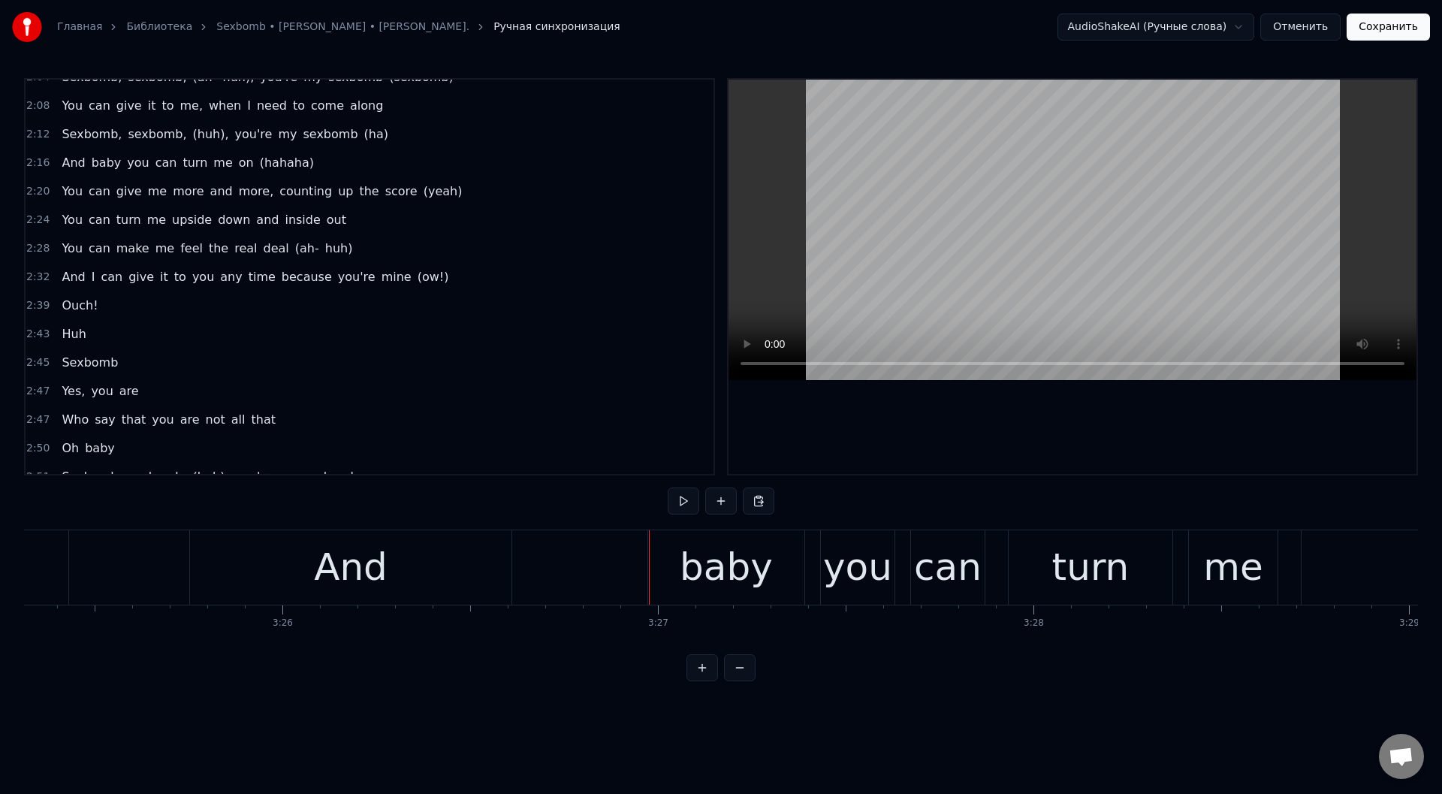
click at [354, 568] on div "And" at bounding box center [351, 567] width 74 height 56
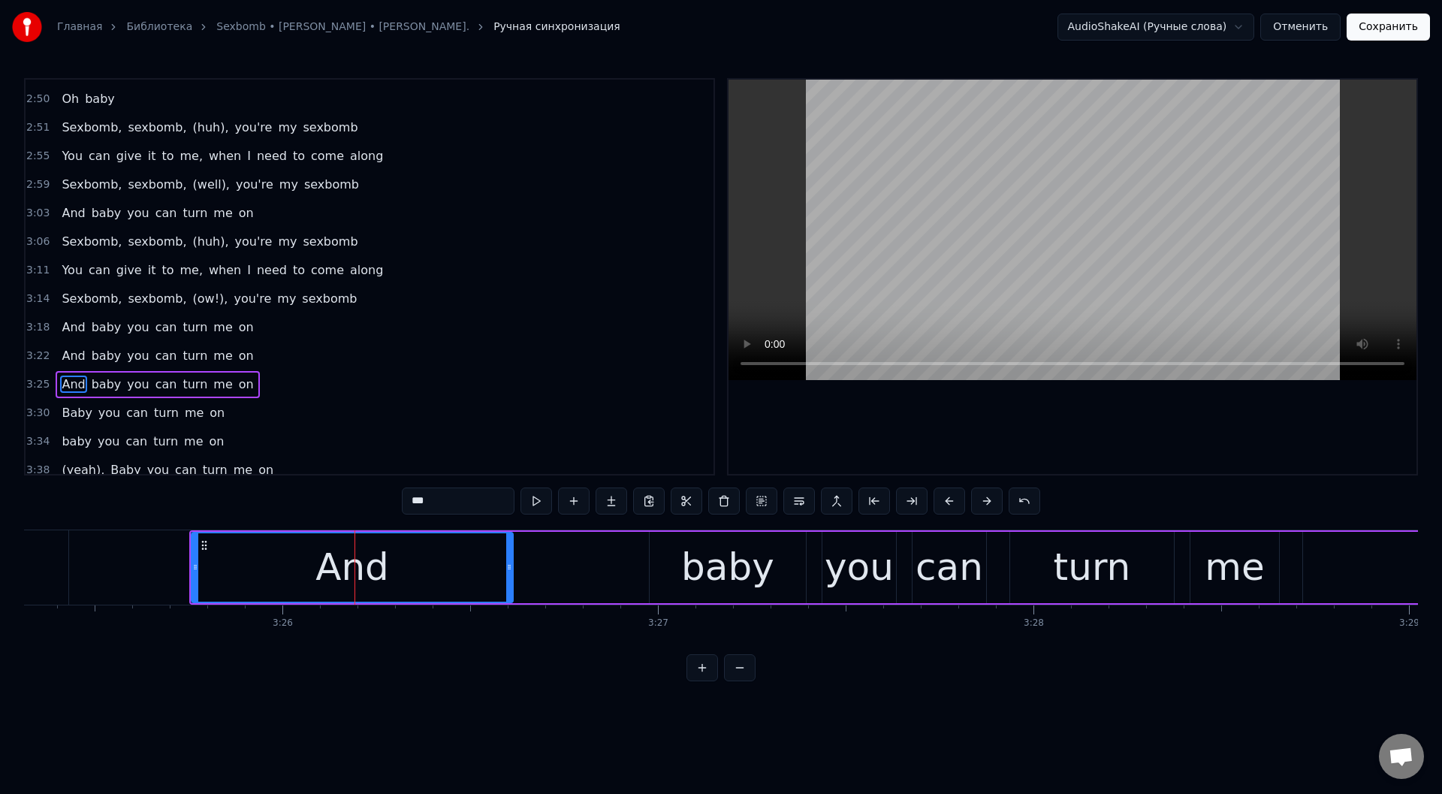
scroll to position [1346, 0]
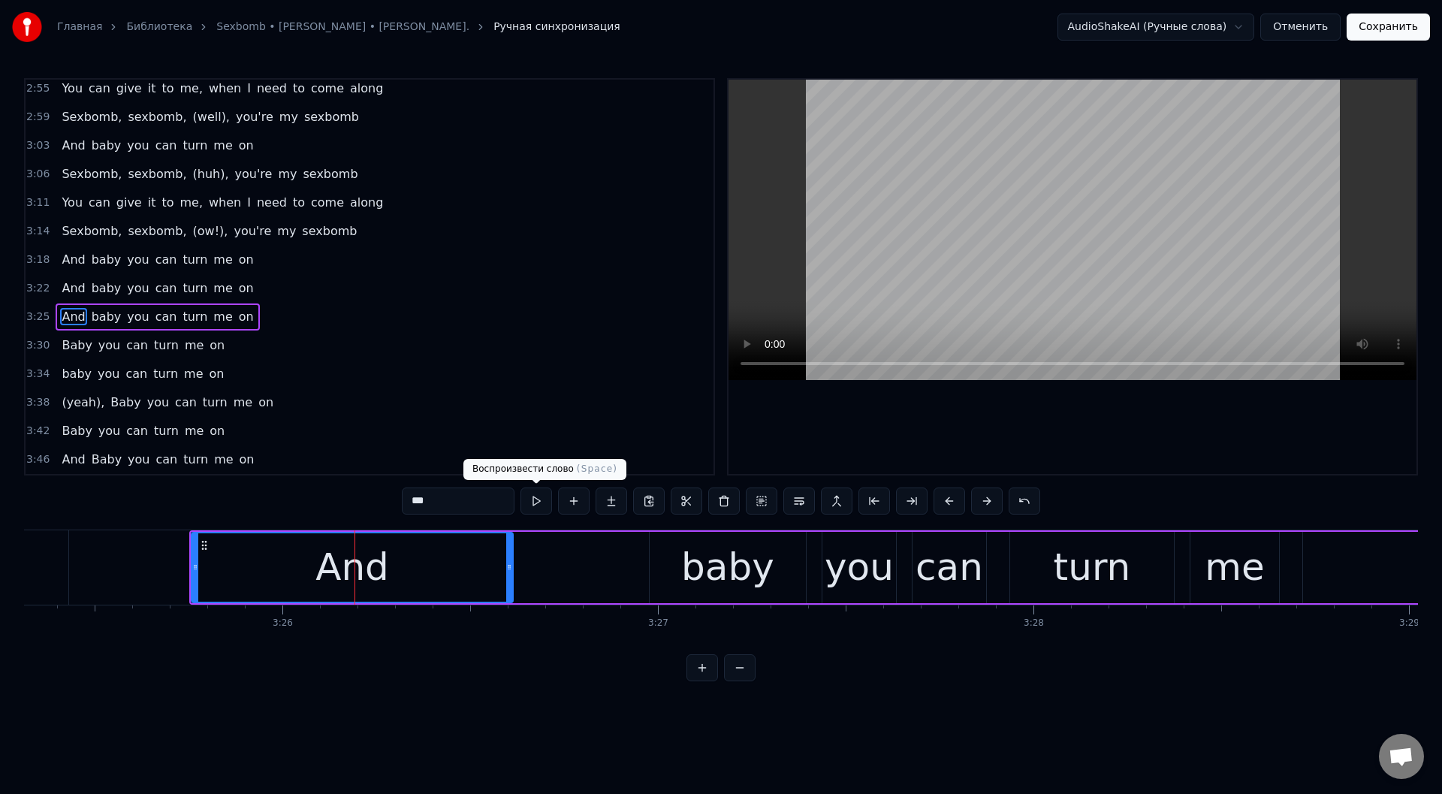
click at [536, 497] on button at bounding box center [536, 500] width 32 height 27
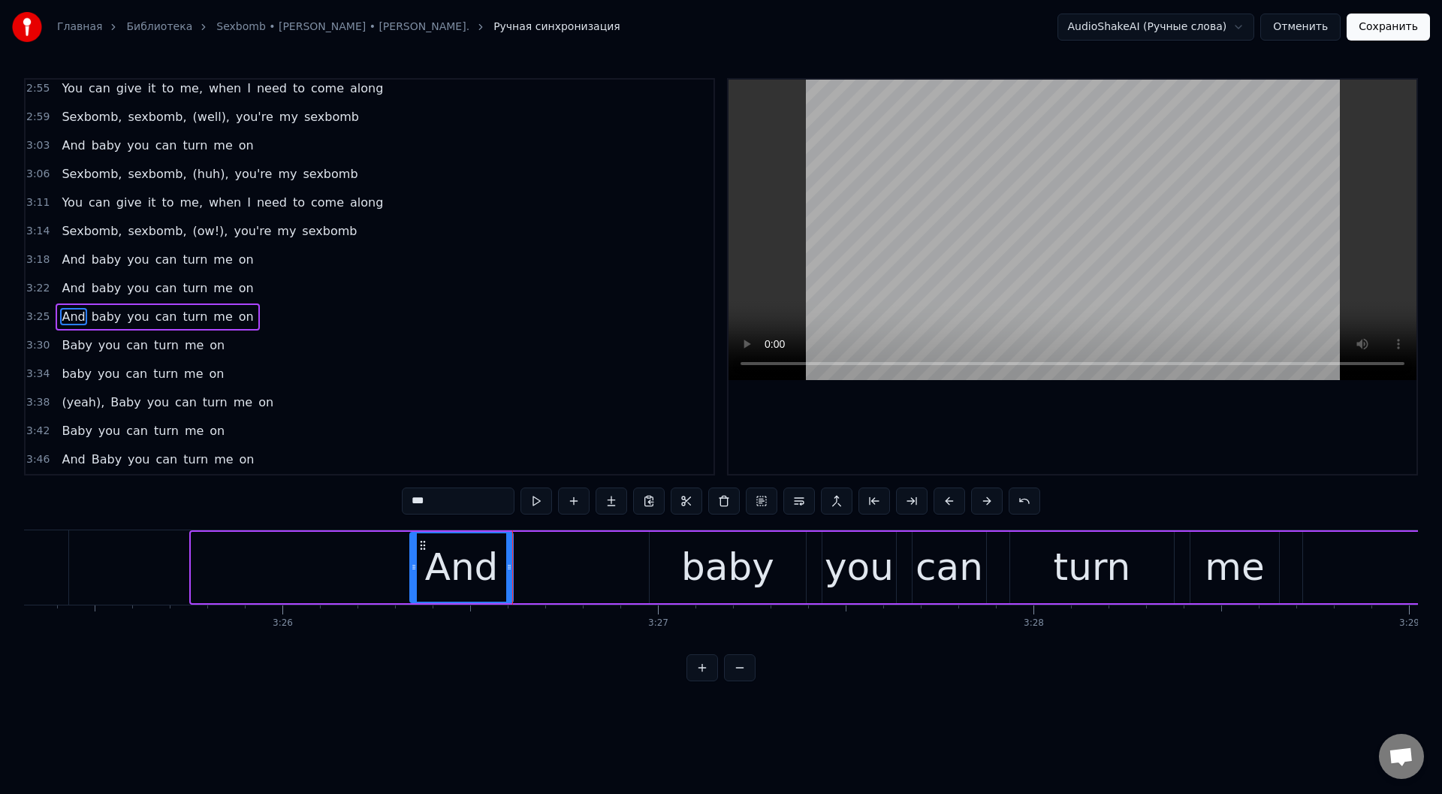
drag, startPoint x: 194, startPoint y: 565, endPoint x: 412, endPoint y: 577, distance: 218.9
click at [412, 577] on div at bounding box center [414, 567] width 6 height 68
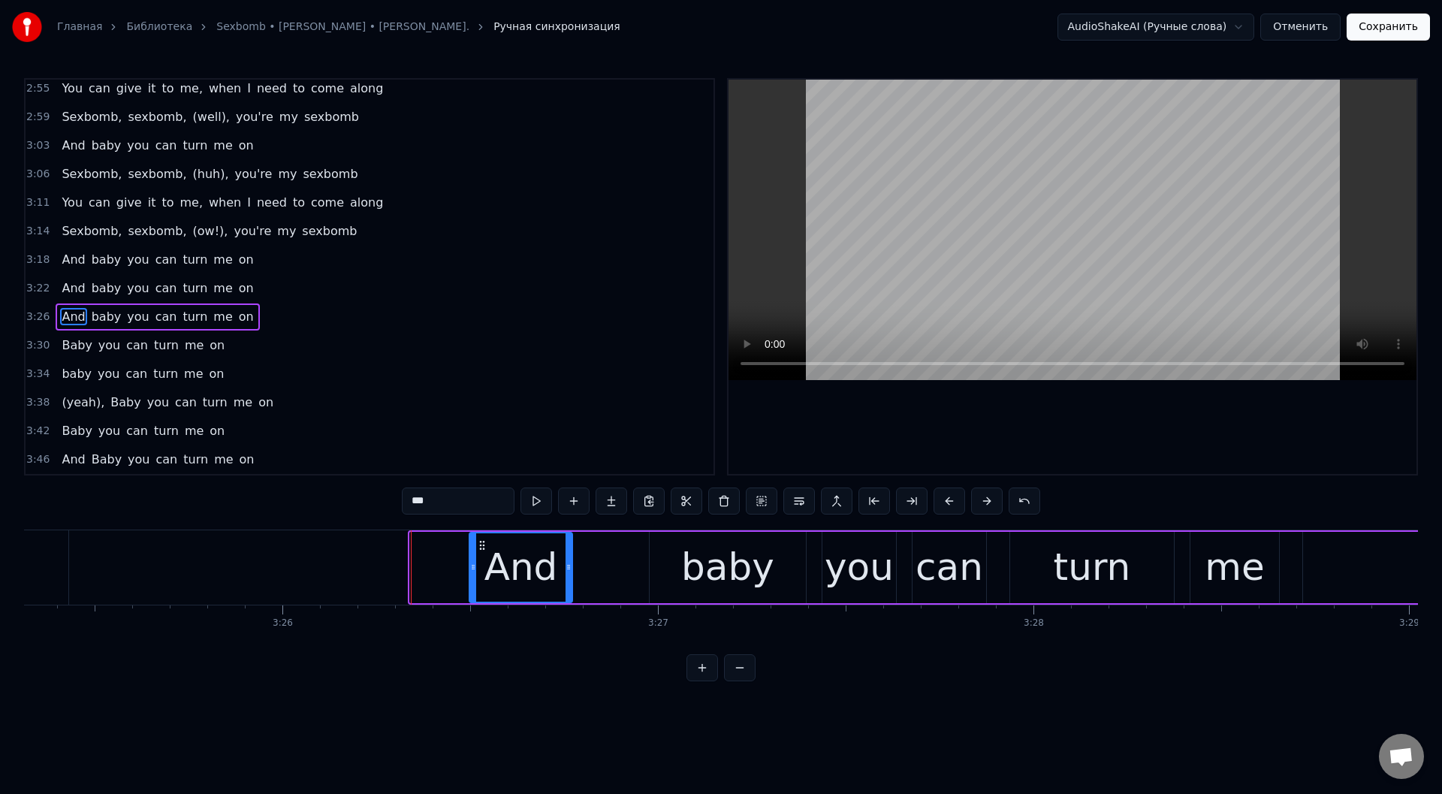
click at [480, 544] on icon at bounding box center [482, 545] width 12 height 12
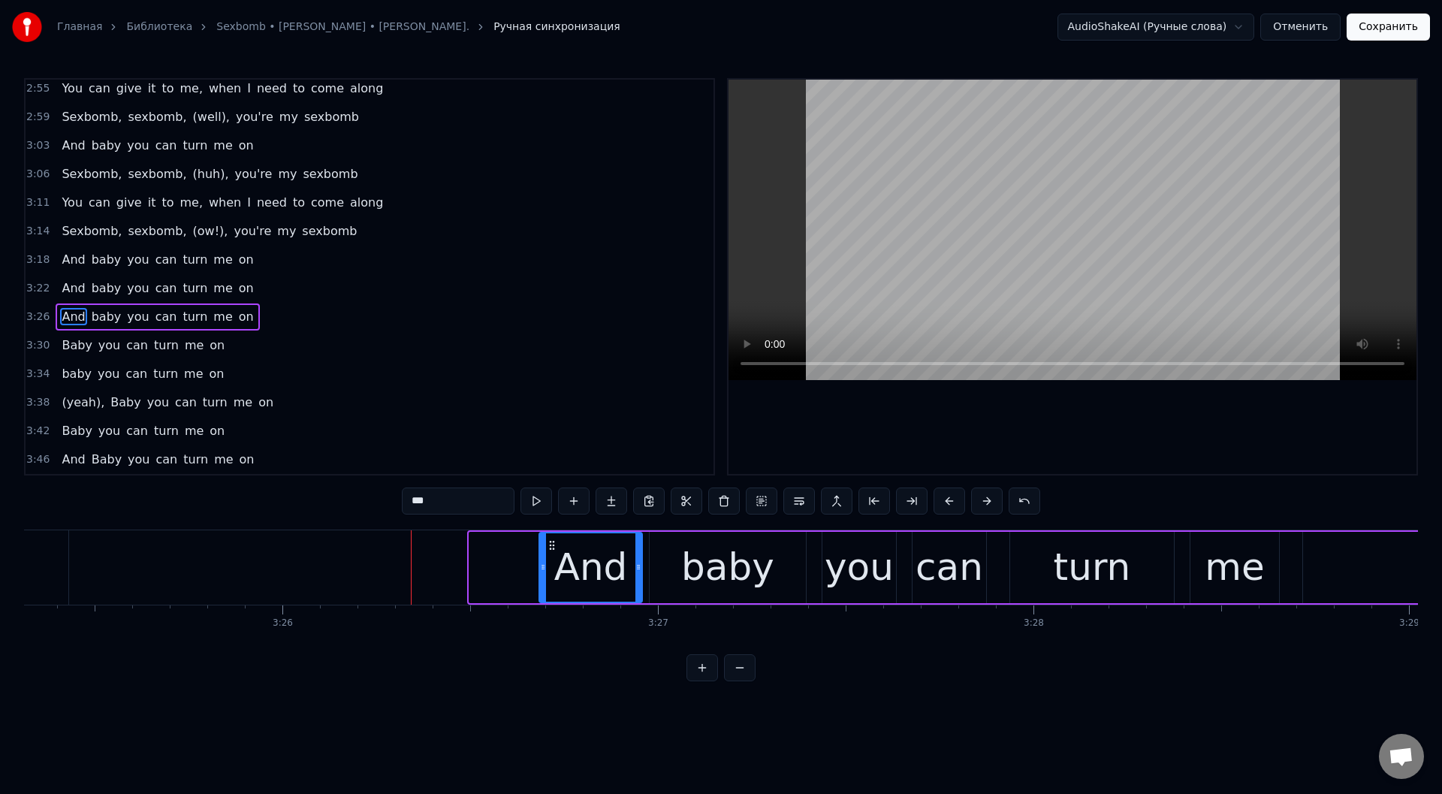
drag, startPoint x: 493, startPoint y: 541, endPoint x: 551, endPoint y: 549, distance: 58.3
click at [551, 549] on icon at bounding box center [552, 545] width 12 height 12
click at [537, 496] on button at bounding box center [536, 500] width 32 height 27
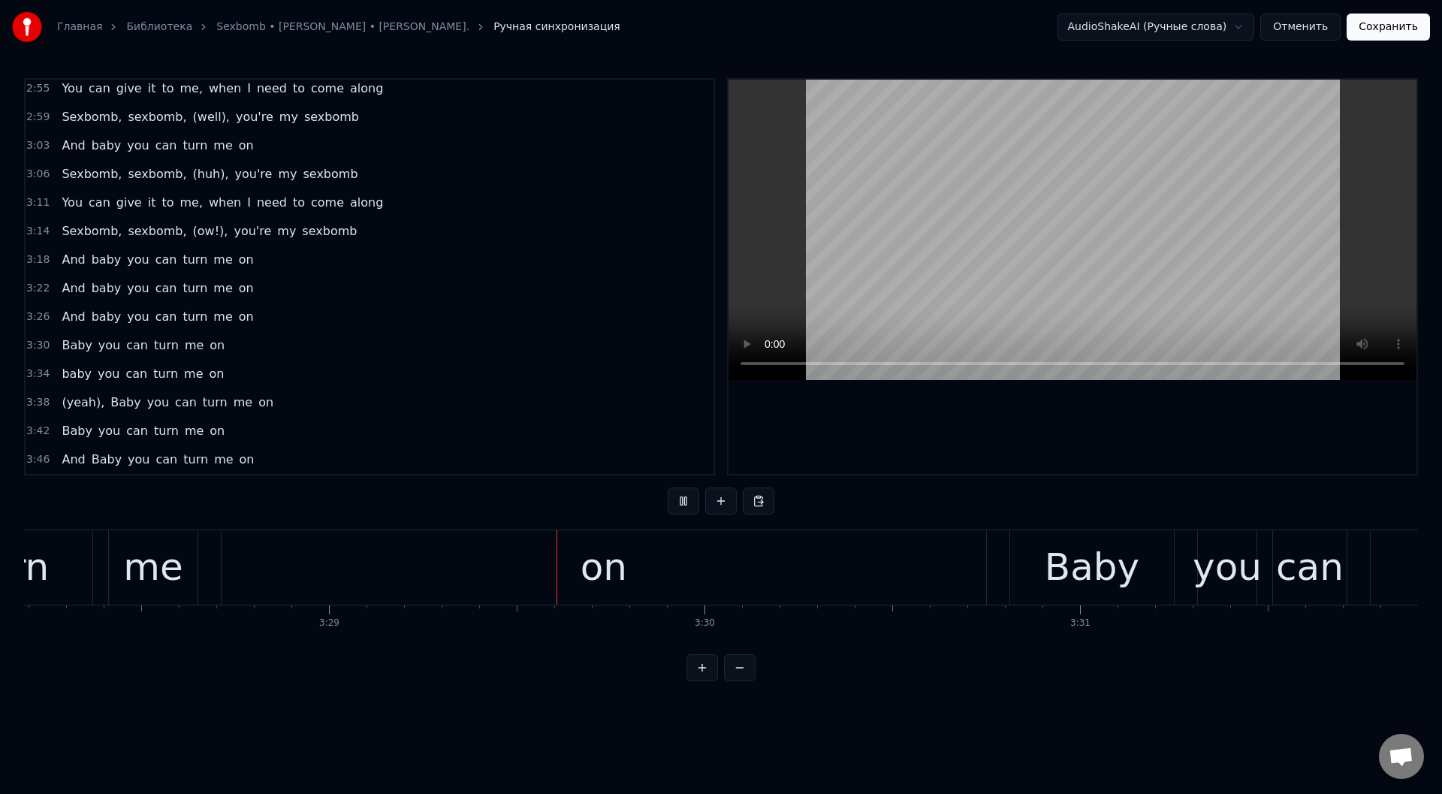
scroll to position [0, 78368]
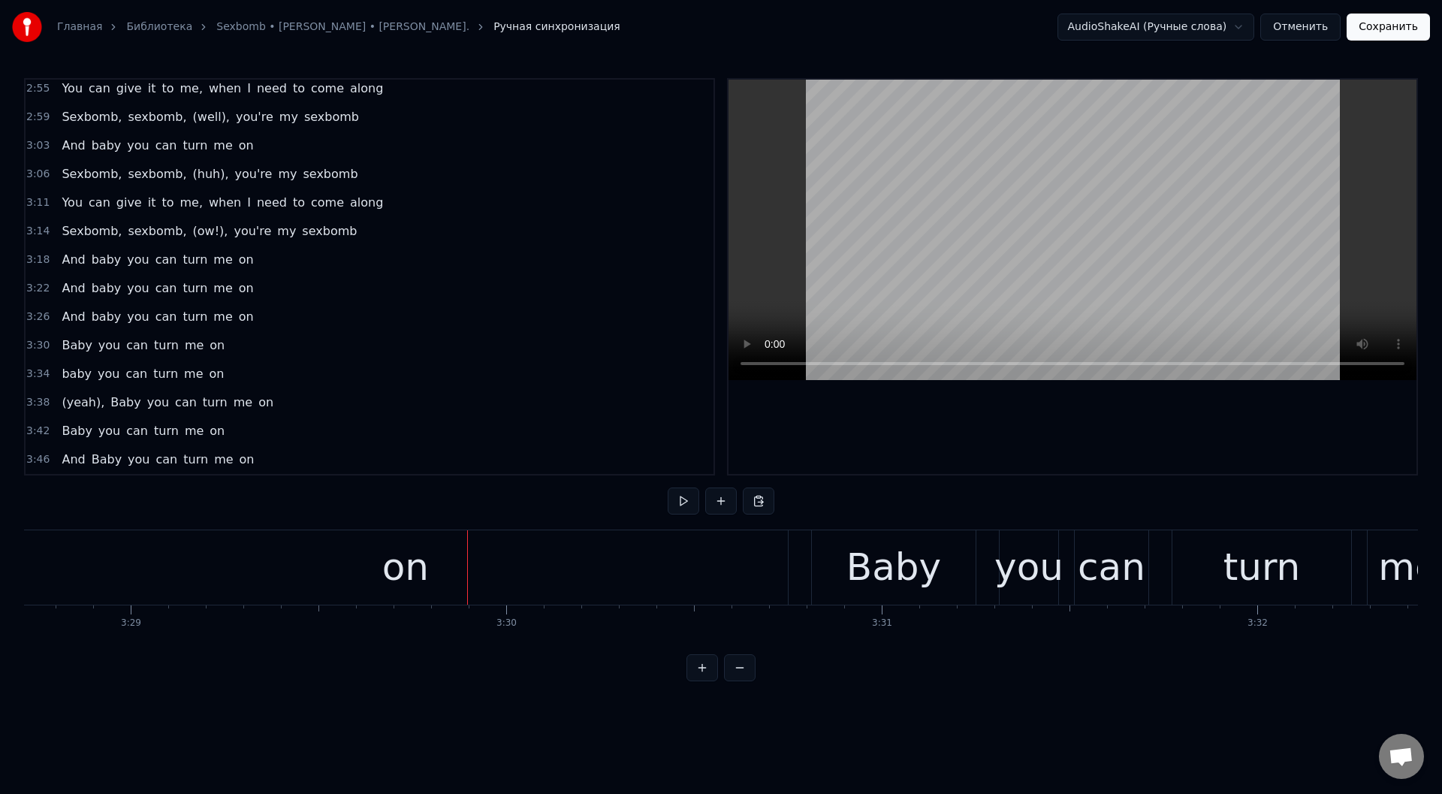
click at [129, 561] on div "on" at bounding box center [405, 567] width 764 height 74
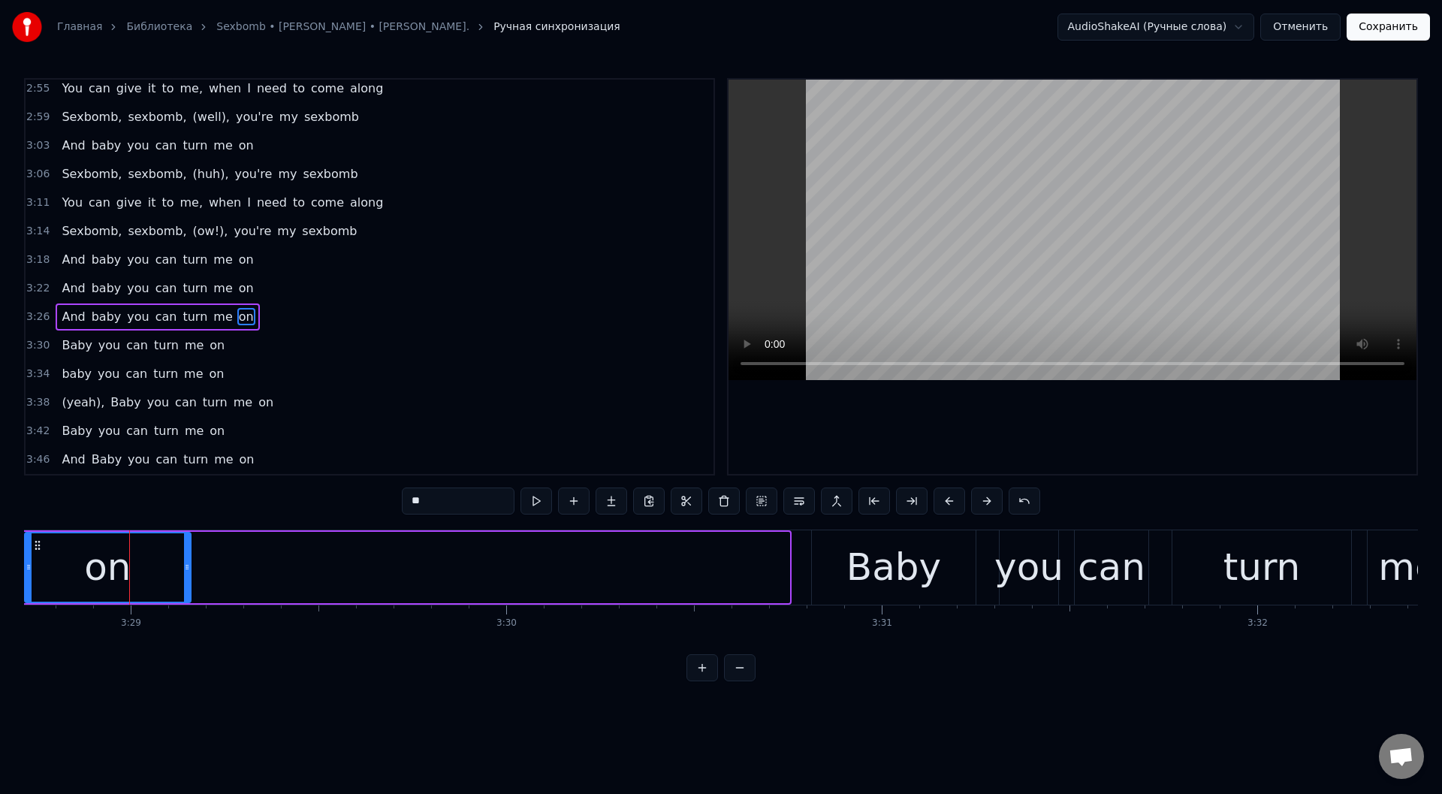
drag, startPoint x: 788, startPoint y: 577, endPoint x: 191, endPoint y: 568, distance: 596.3
click at [190, 568] on div at bounding box center [187, 567] width 6 height 68
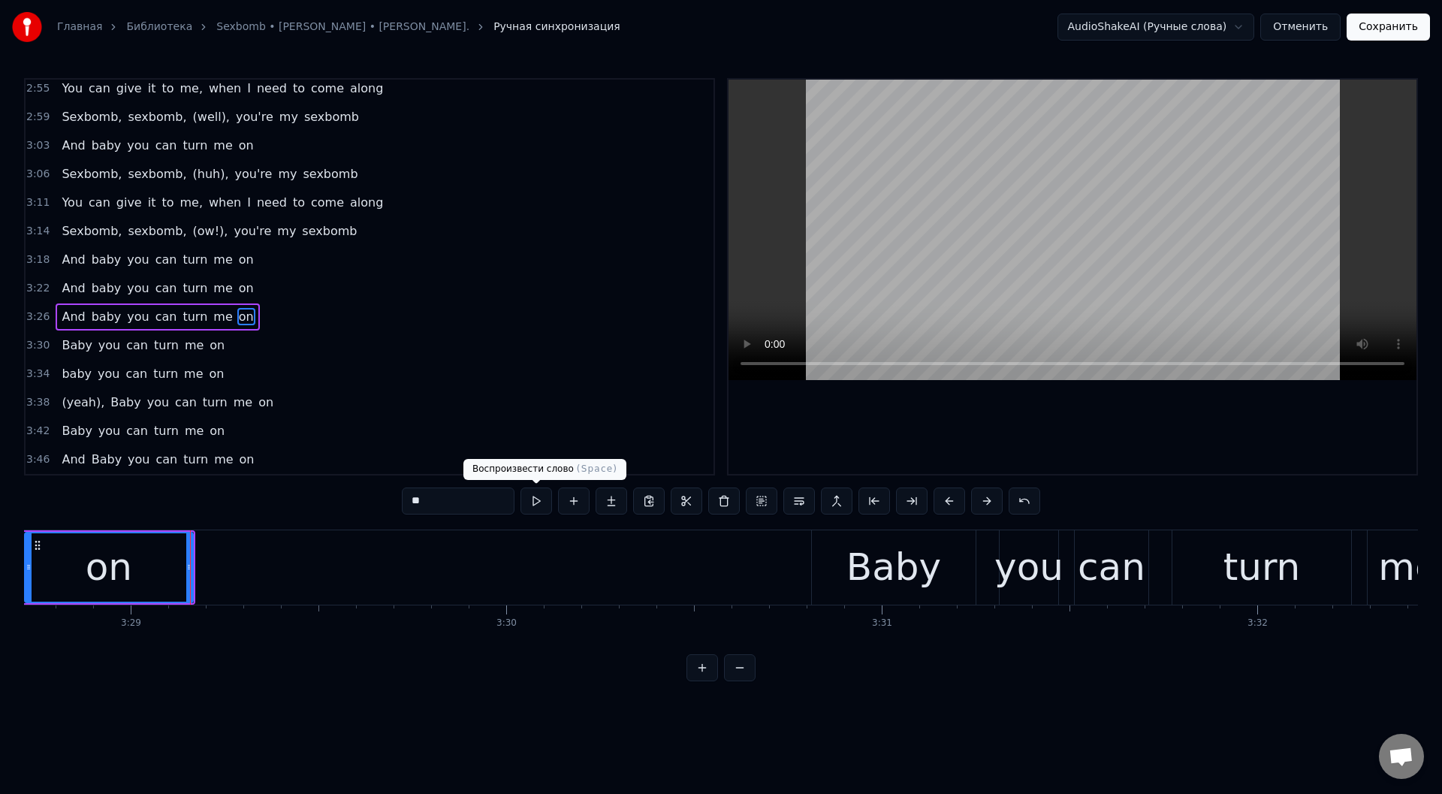
click at [534, 500] on button at bounding box center [536, 500] width 32 height 27
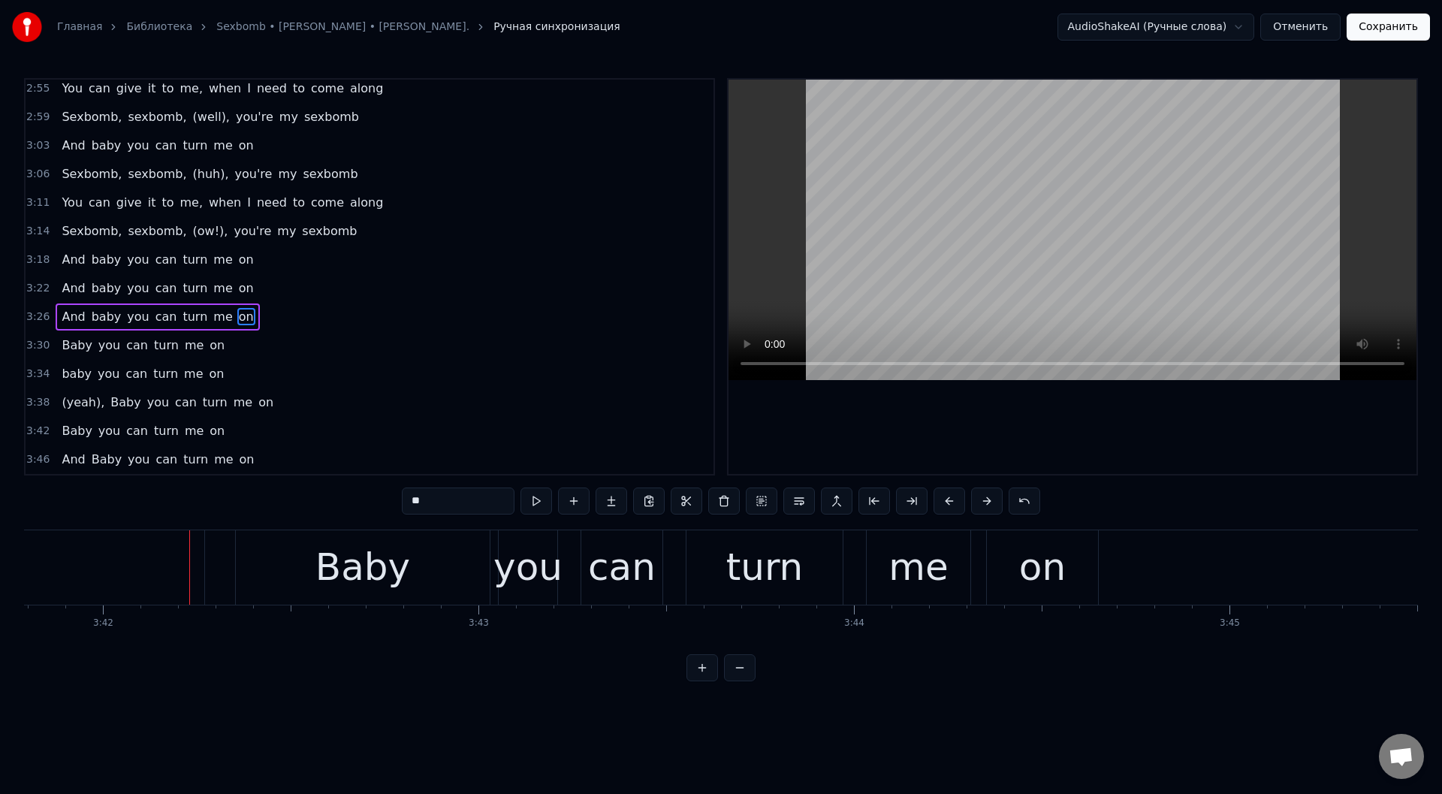
scroll to position [0, 83298]
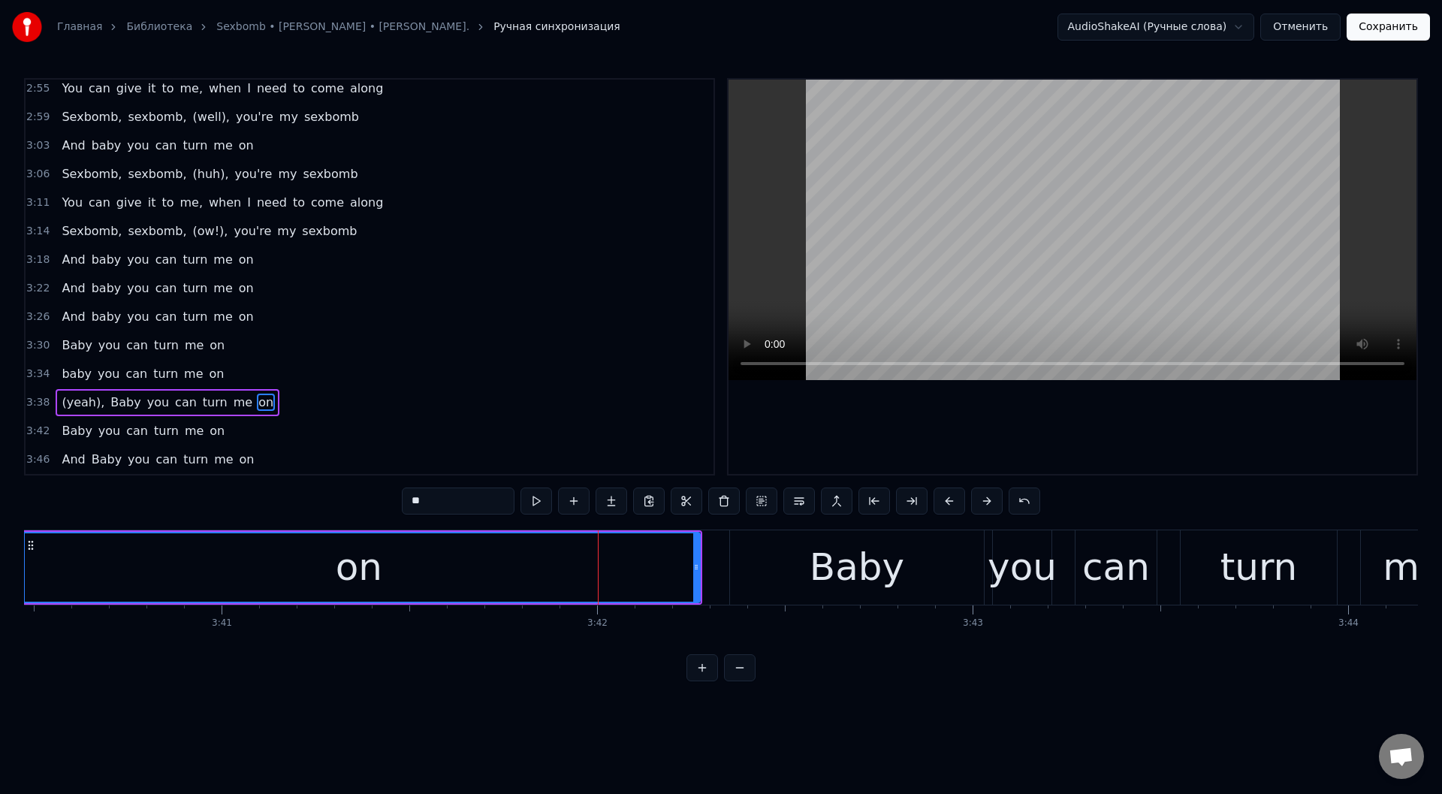
scroll to position [0, 82735]
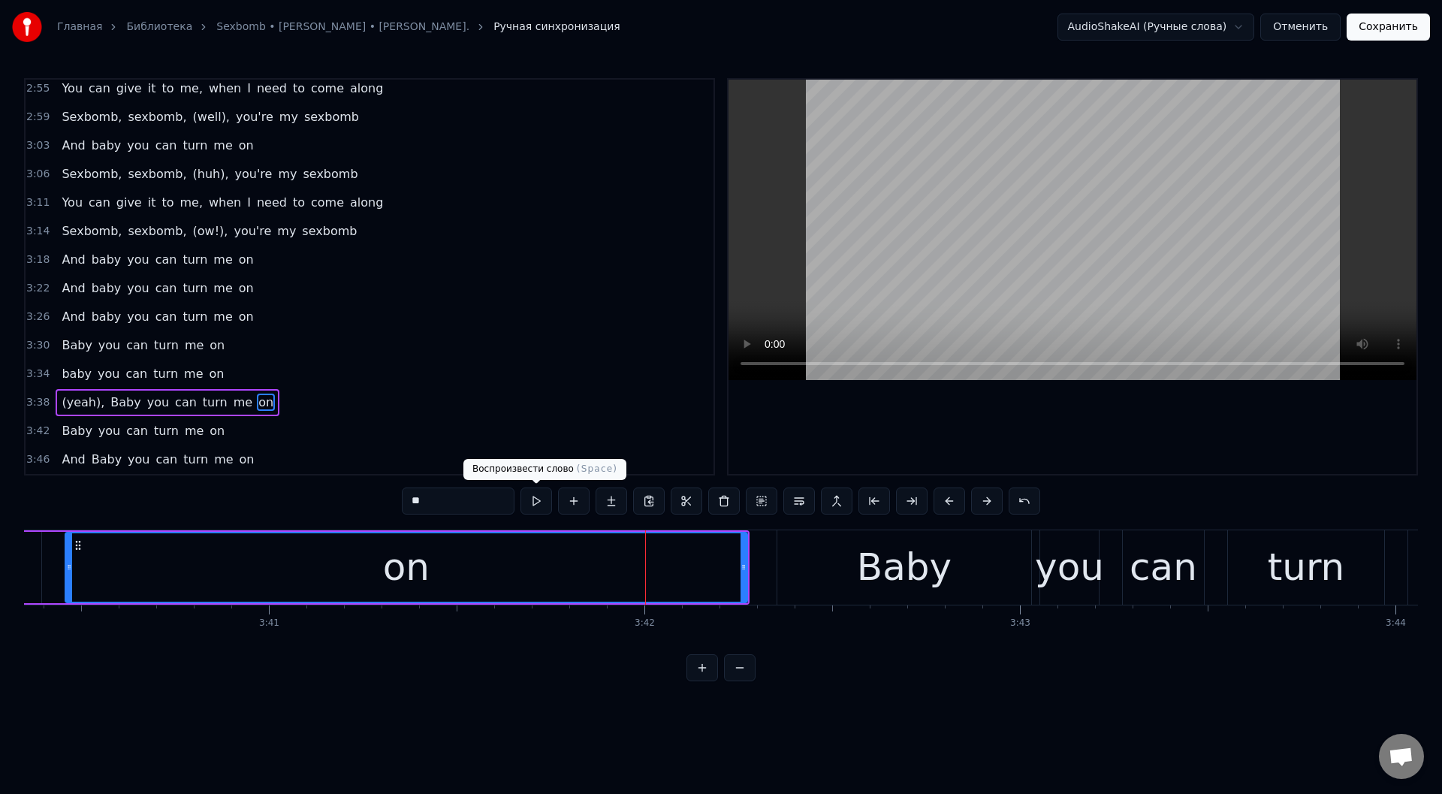
click at [532, 498] on button at bounding box center [536, 500] width 32 height 27
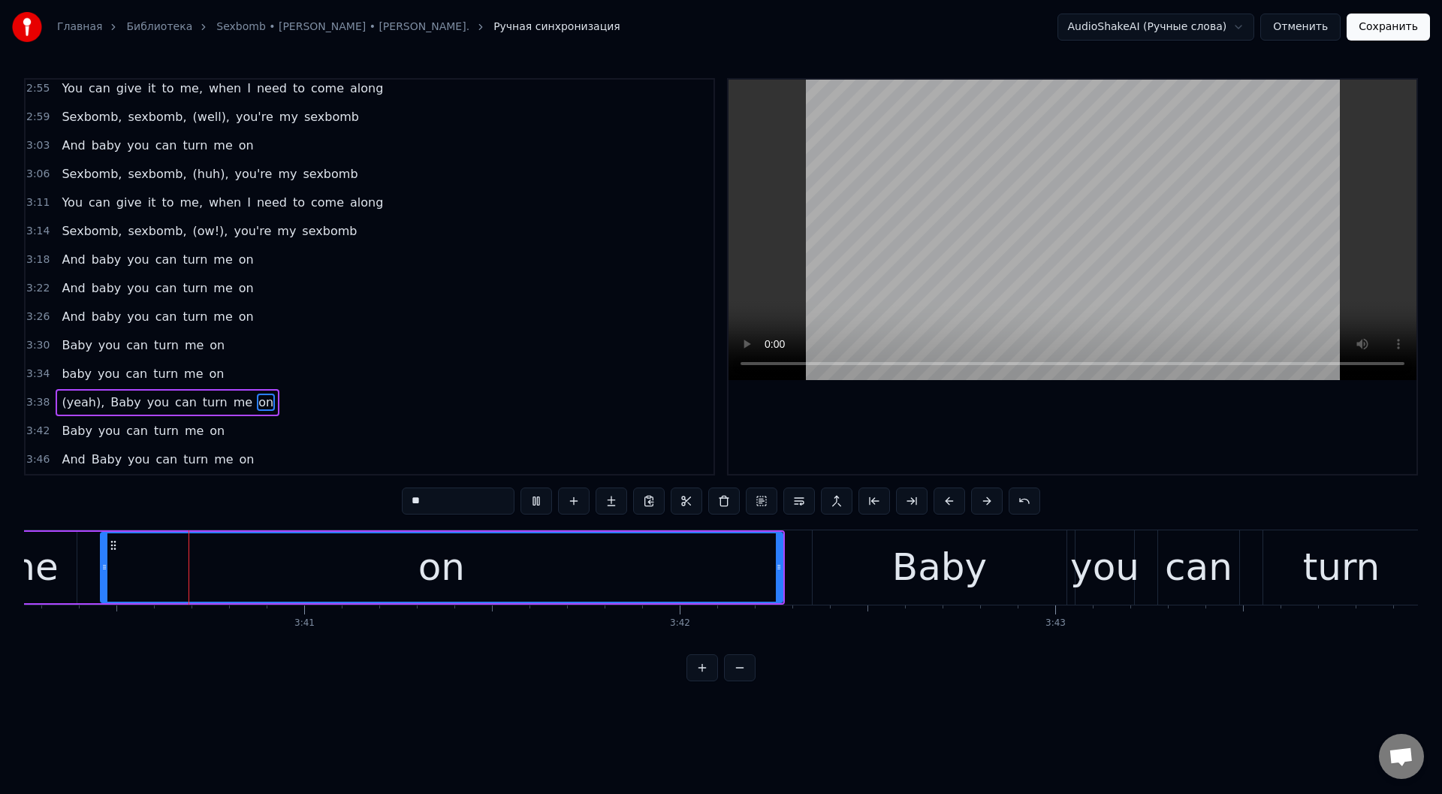
scroll to position [0, 82699]
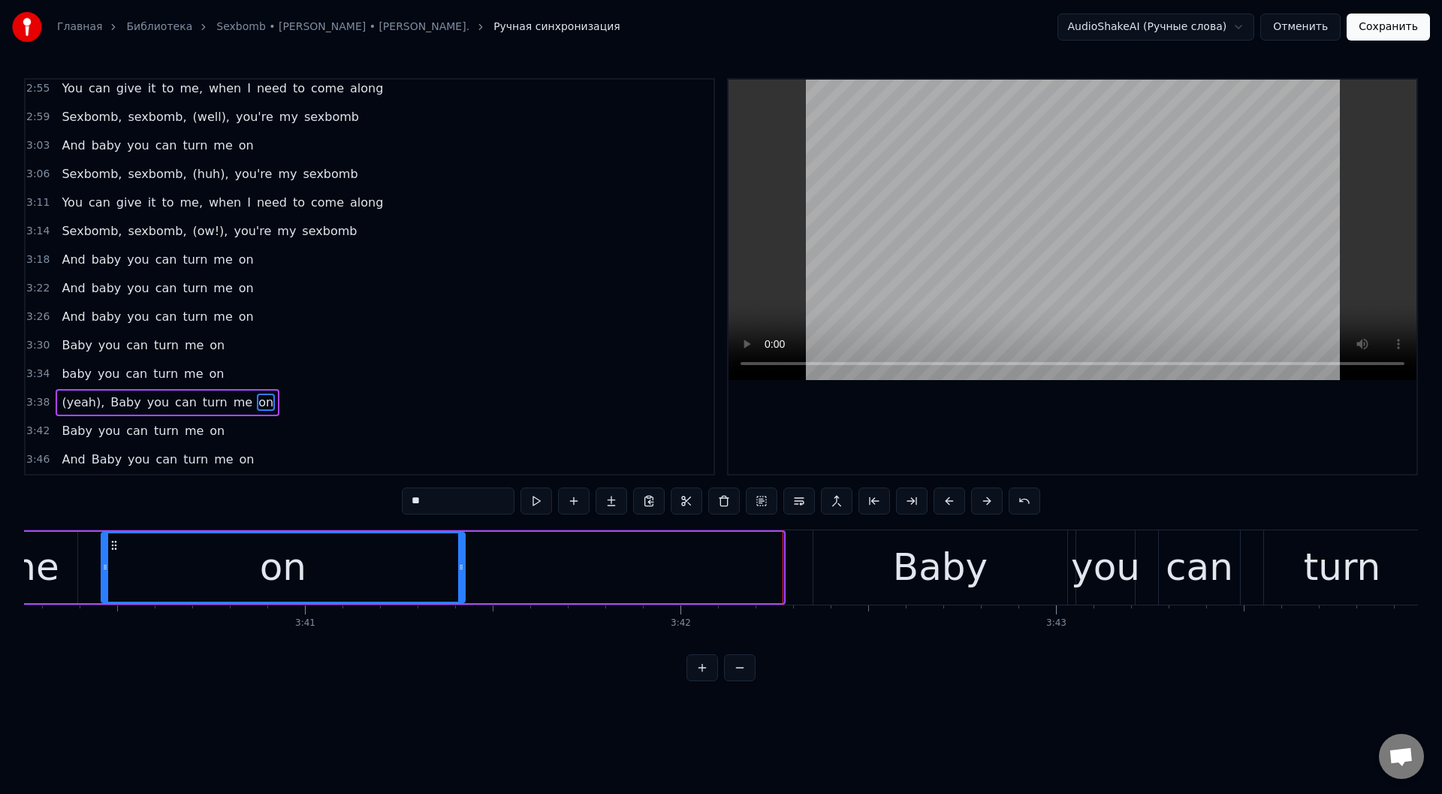
drag, startPoint x: 781, startPoint y: 569, endPoint x: 463, endPoint y: 559, distance: 318.6
click at [463, 559] on div at bounding box center [461, 567] width 6 height 68
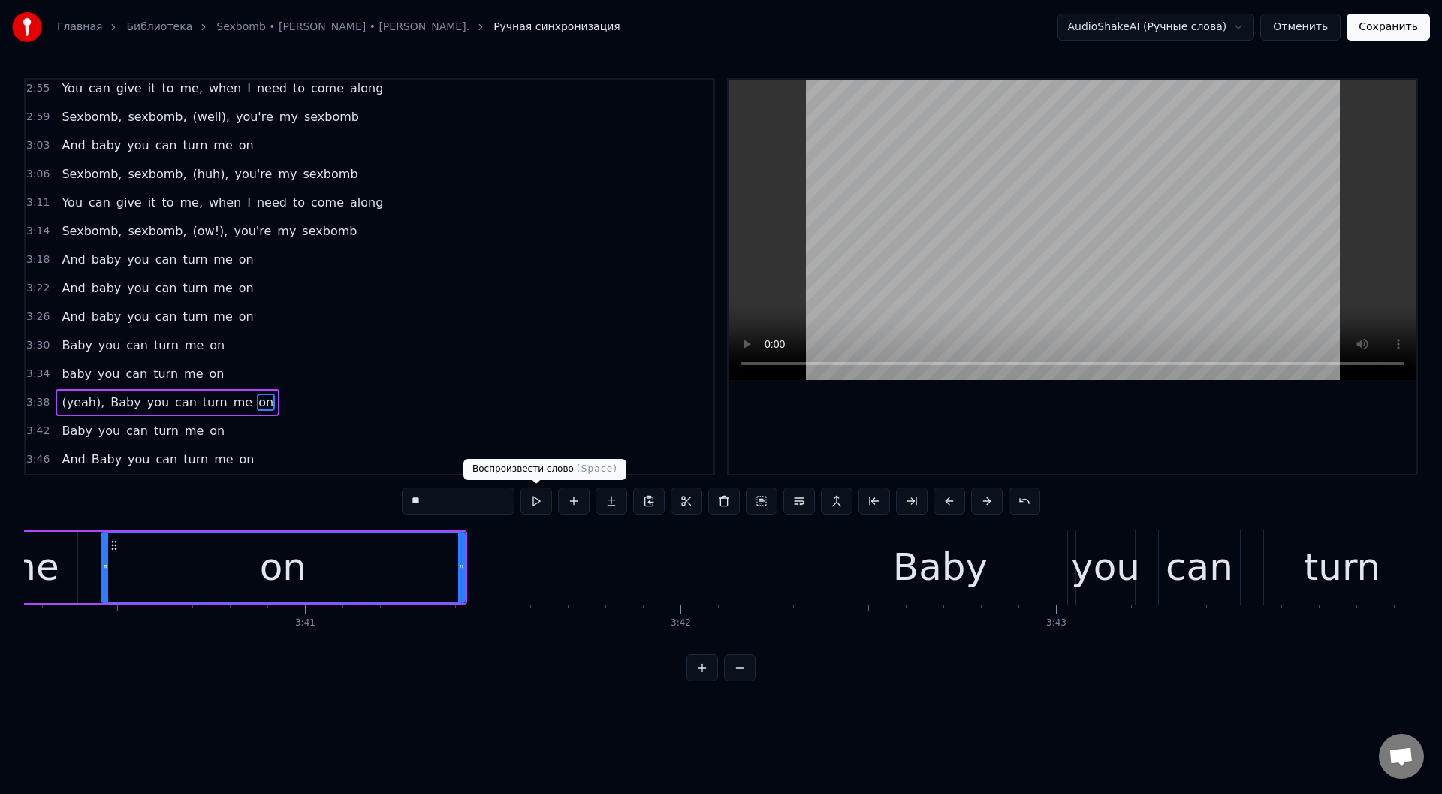
click at [537, 499] on button at bounding box center [536, 500] width 32 height 27
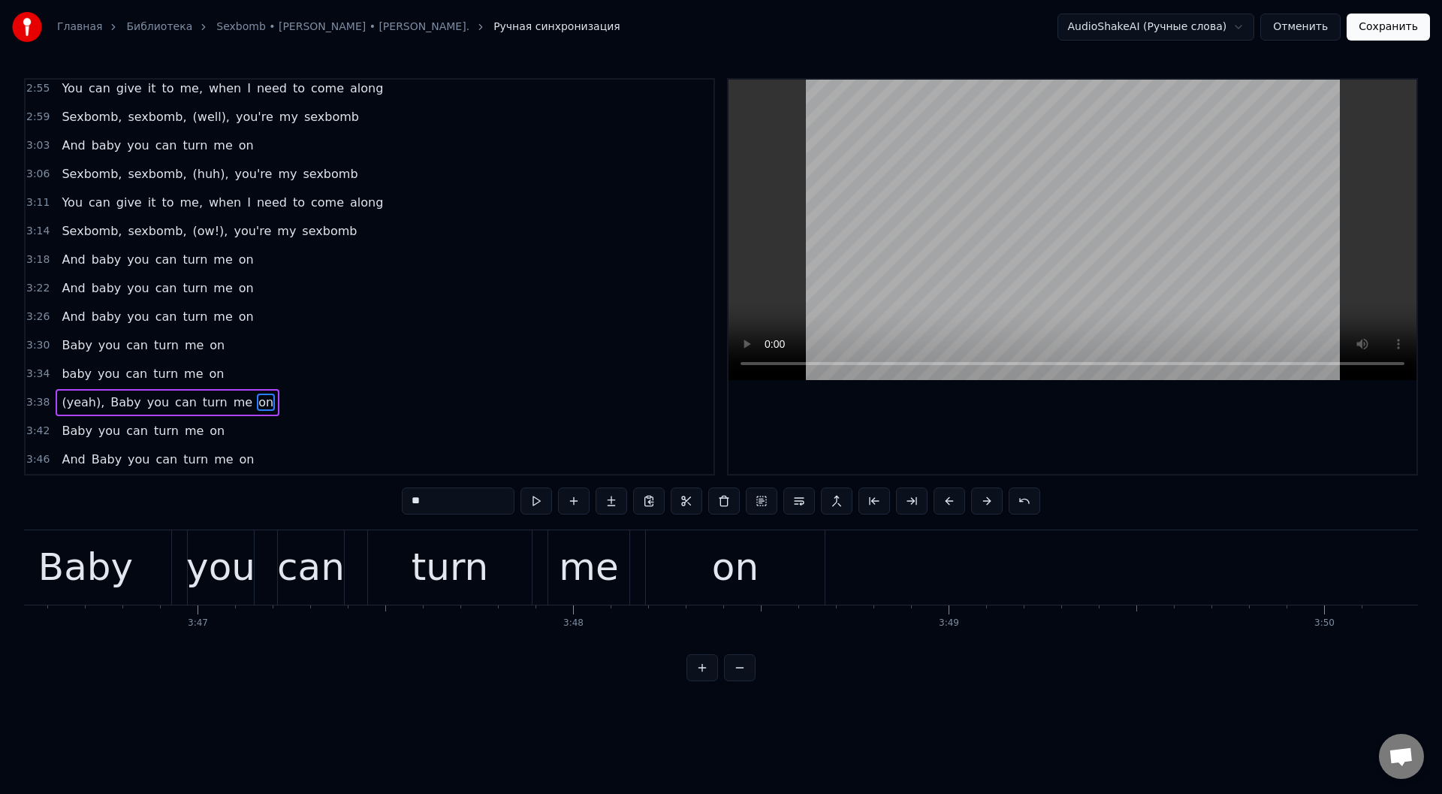
scroll to position [0, 85060]
click at [1389, 32] on button "Сохранить" at bounding box center [1387, 27] width 83 height 27
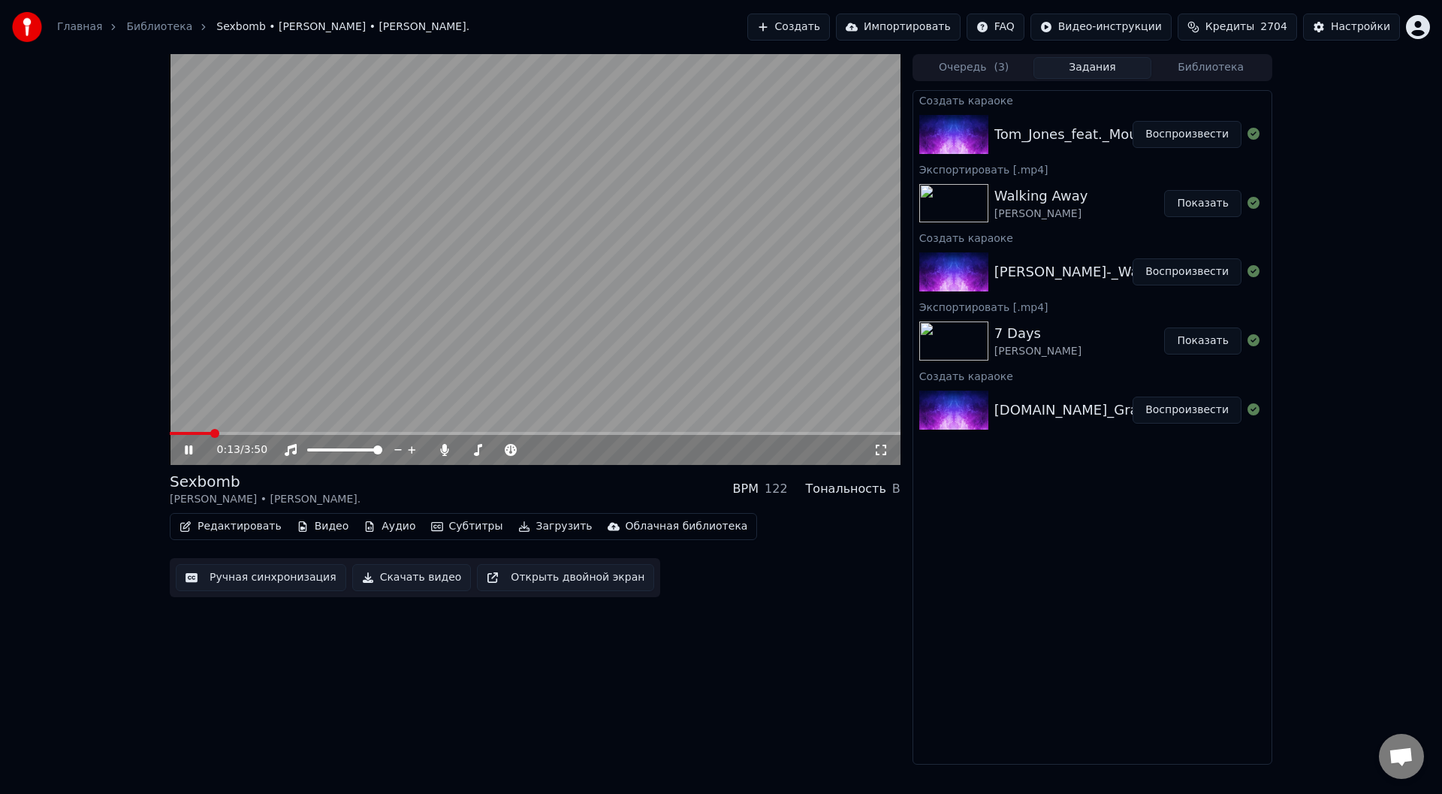
click at [211, 434] on span at bounding box center [190, 433] width 41 height 3
click at [202, 434] on span at bounding box center [190, 433] width 41 height 3
click at [184, 447] on icon at bounding box center [199, 450] width 35 height 12
click at [189, 450] on icon at bounding box center [188, 450] width 9 height 11
click at [190, 452] on icon at bounding box center [189, 449] width 8 height 9
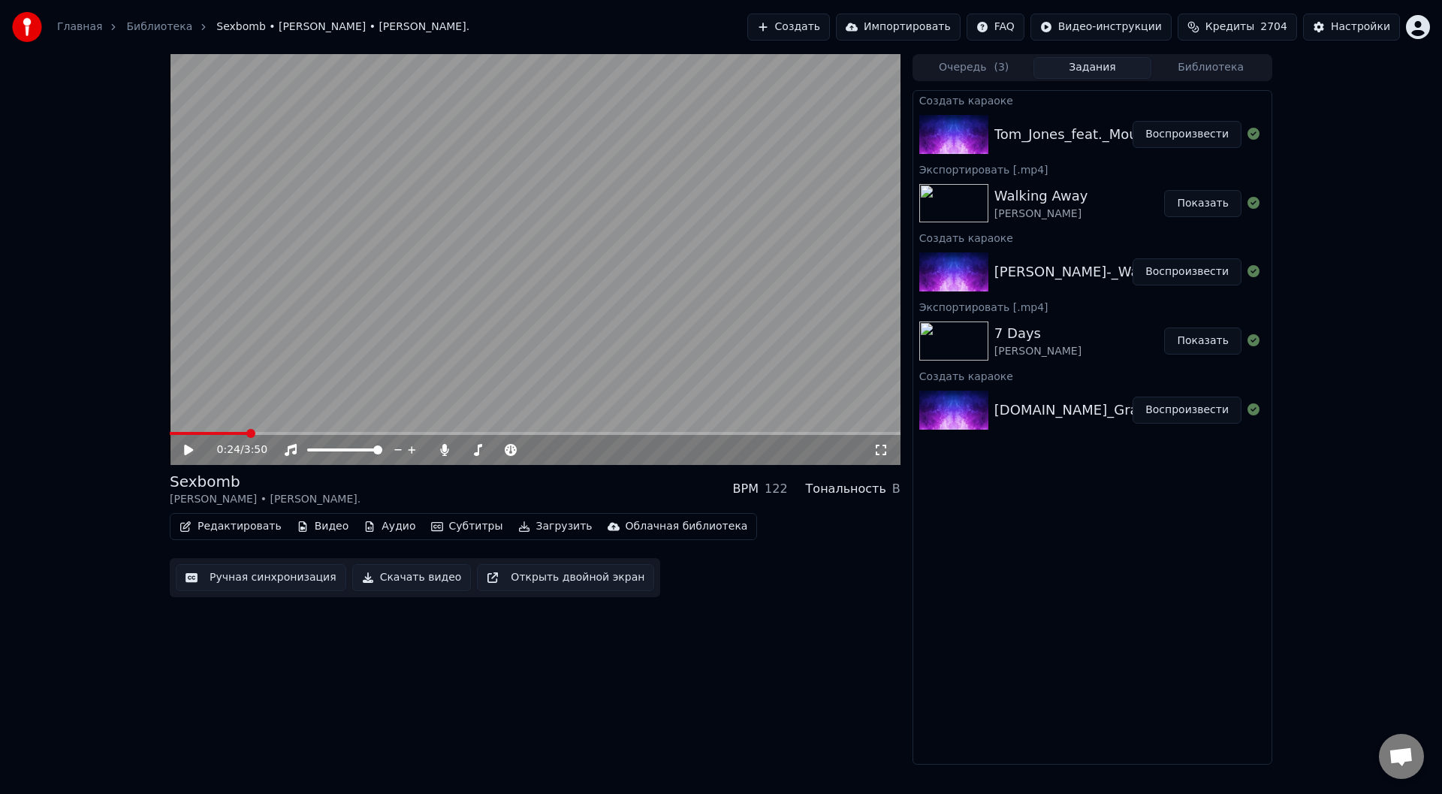
click at [538, 528] on button "Загрузить" at bounding box center [555, 526] width 86 height 21
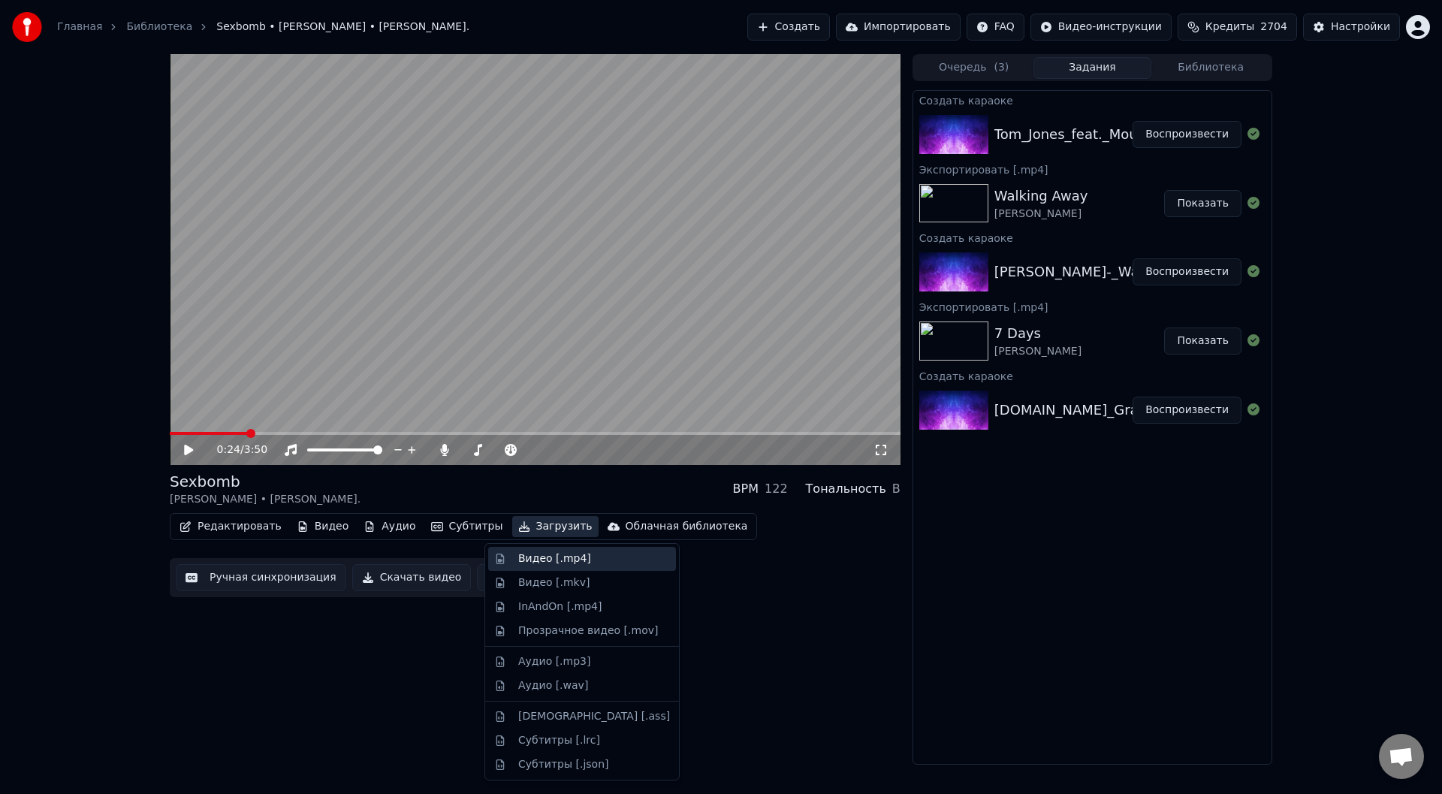
drag, startPoint x: 549, startPoint y: 563, endPoint x: 569, endPoint y: 567, distance: 20.6
click at [547, 562] on div "Видео [.mp4]" at bounding box center [554, 558] width 73 height 15
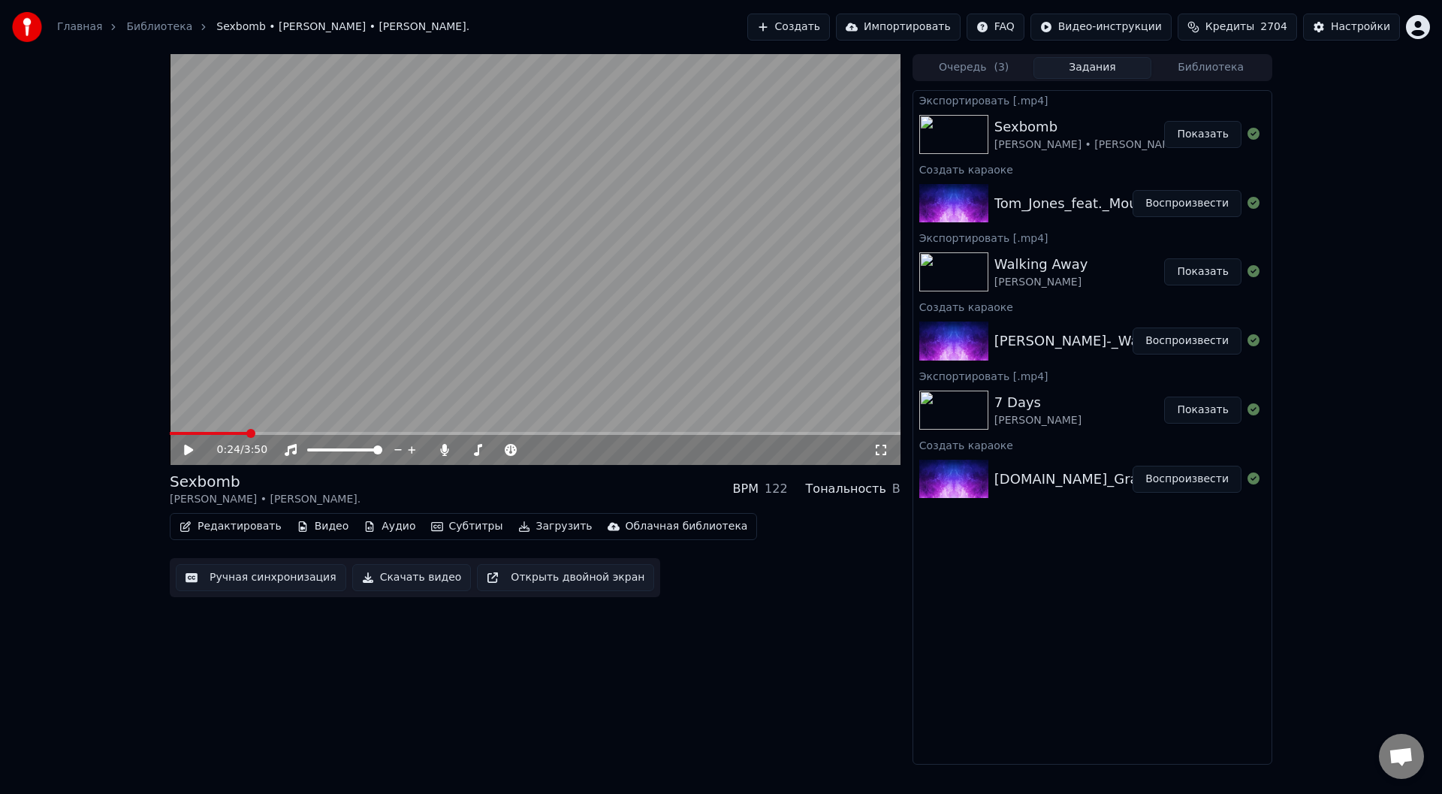
click at [1205, 131] on button "Показать" at bounding box center [1202, 134] width 77 height 27
